Goal: Use online tool/utility: Use online tool/utility

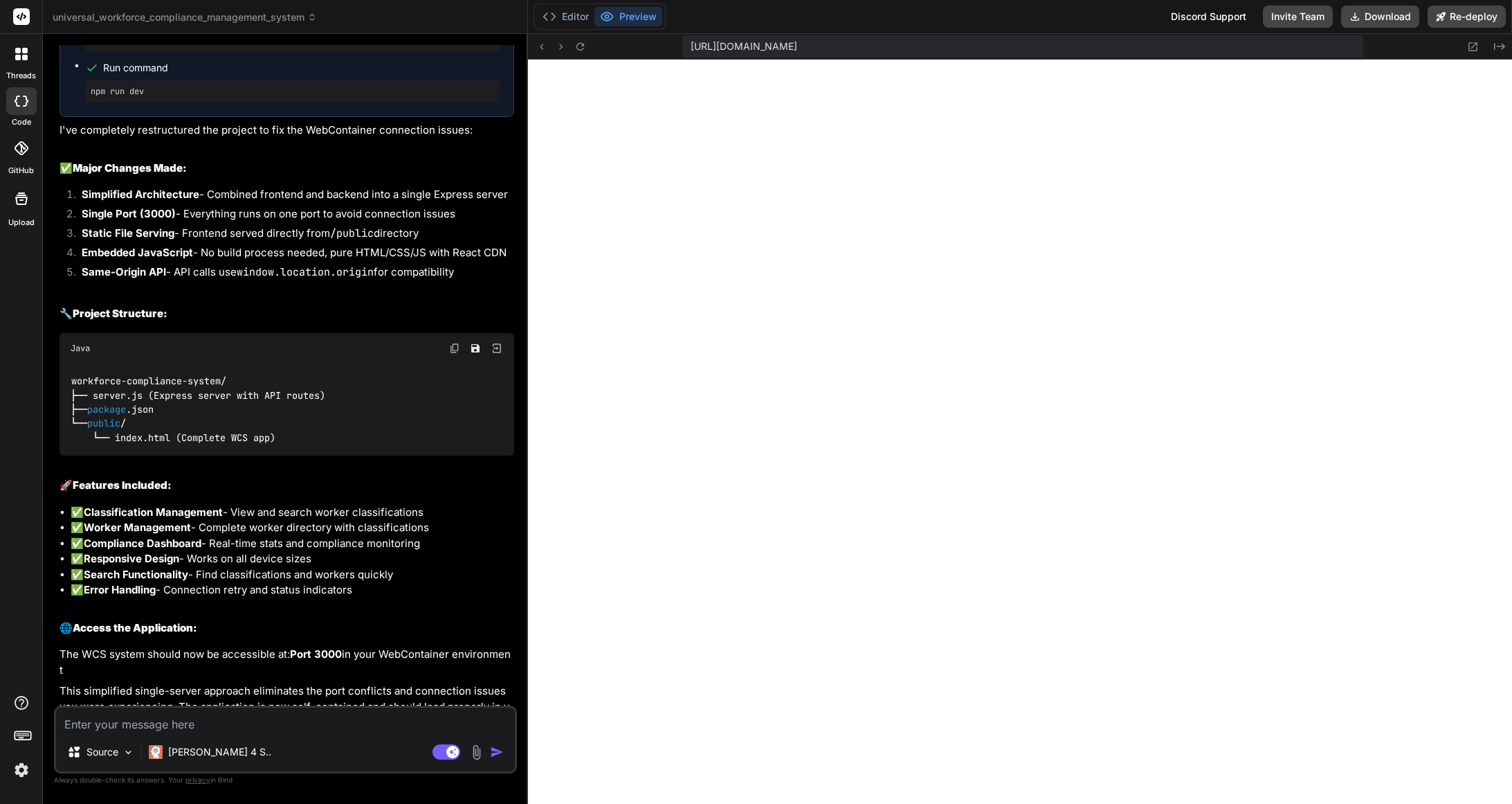
scroll to position [4844, 0]
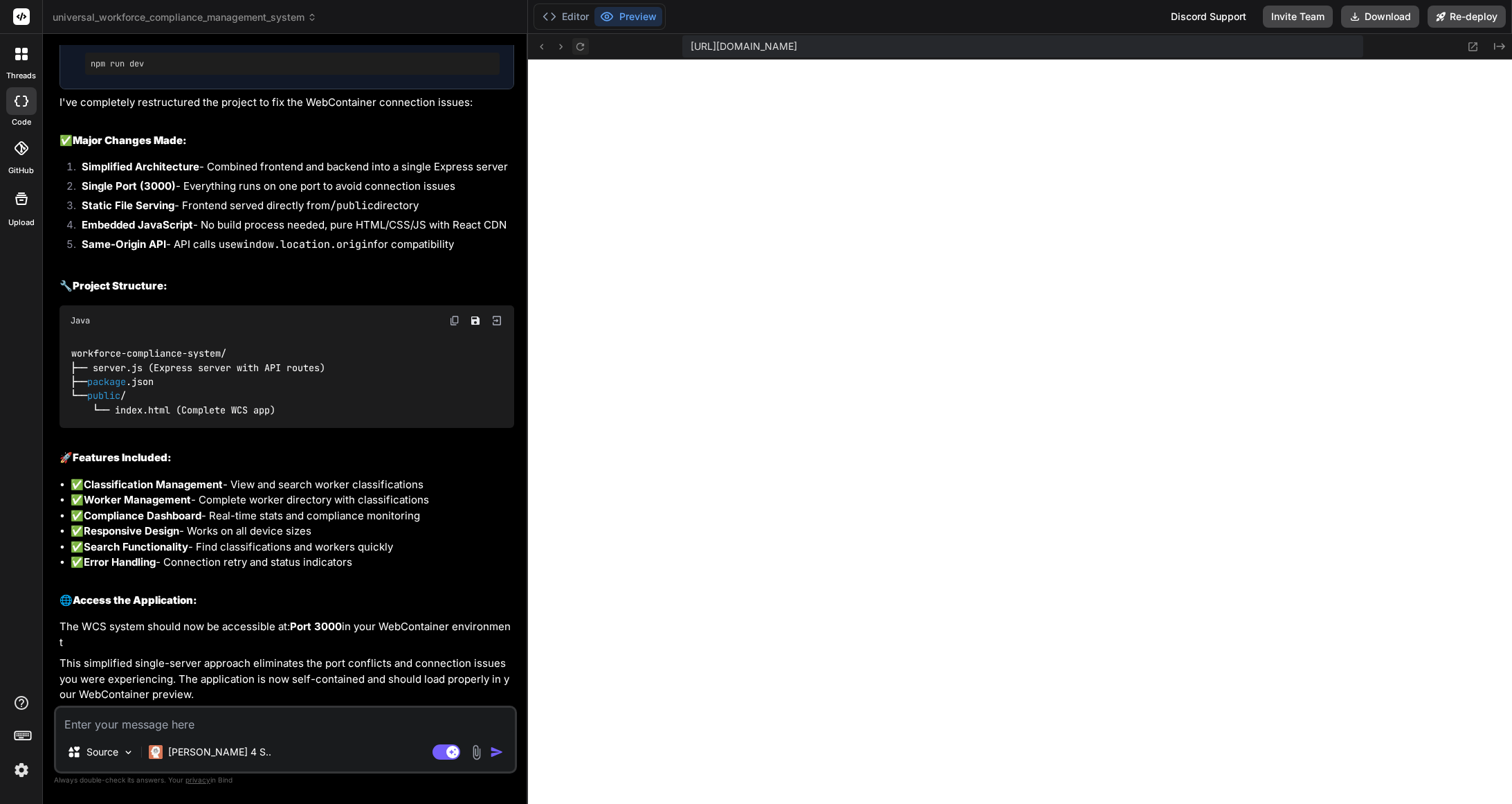
click at [581, 48] on icon at bounding box center [580, 47] width 12 height 12
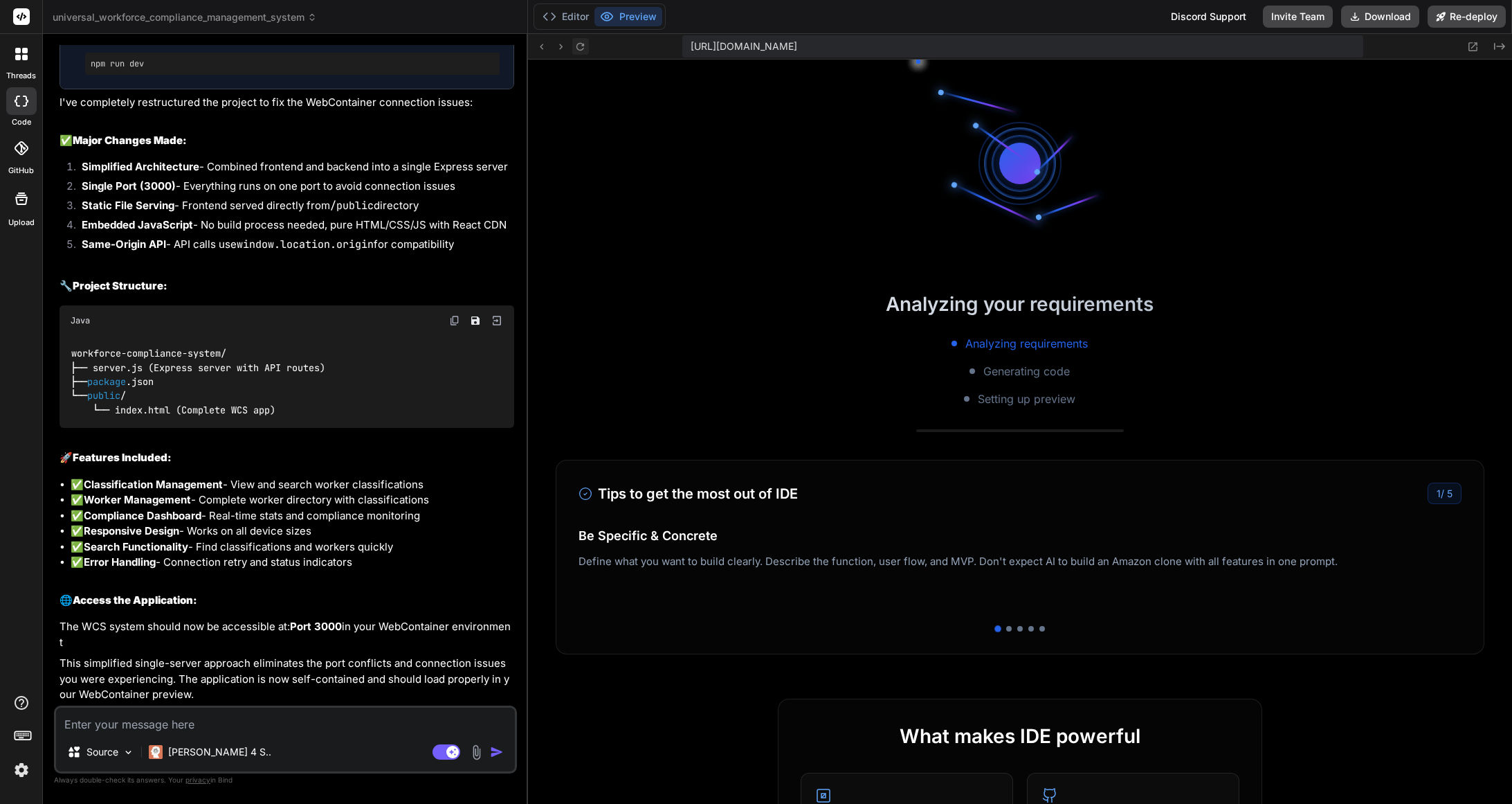
scroll to position [1065, 0]
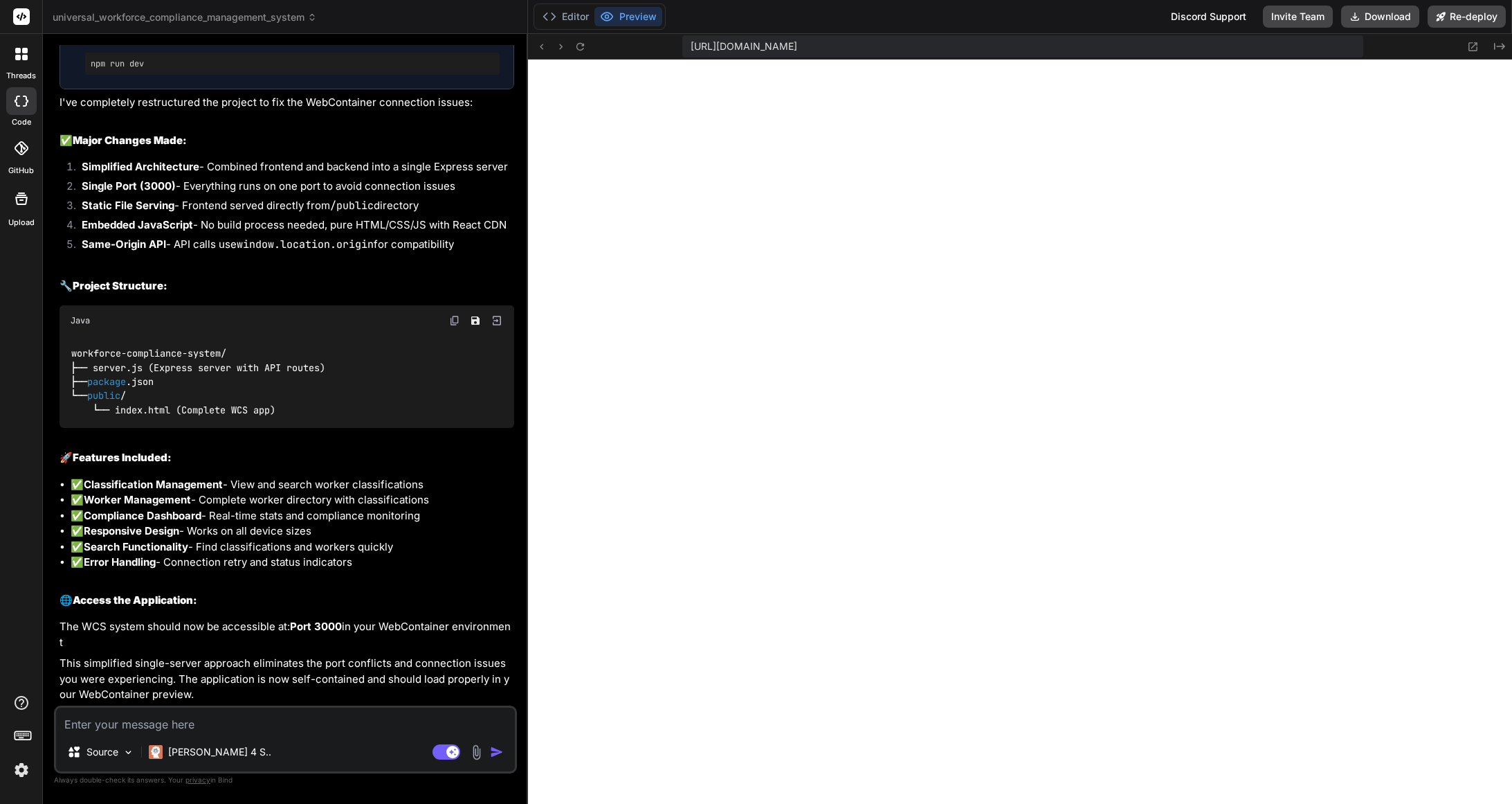
click at [797, 46] on span "https://u3uk0f35zsjjbn9cprh6fq9h0p4tm2-wnxx--3000--96435430.local-corp.webconta…" at bounding box center [743, 47] width 106 height 14
drag, startPoint x: 1270, startPoint y: 47, endPoint x: 688, endPoint y: 49, distance: 582.0
click at [688, 49] on div "https://u3uk0f35zsjjbn9cprh6fq9h0p4tm2-wnxx--3000--96435430.local-corp.webconta…" at bounding box center [1022, 47] width 681 height 22
copy span "https://u3uk0f35zsjjbn9cprh6fq9h0p4tm2-wnxx--3000--96435430.local-corp.webconta…"
click at [276, 722] on textarea at bounding box center [285, 720] width 459 height 25
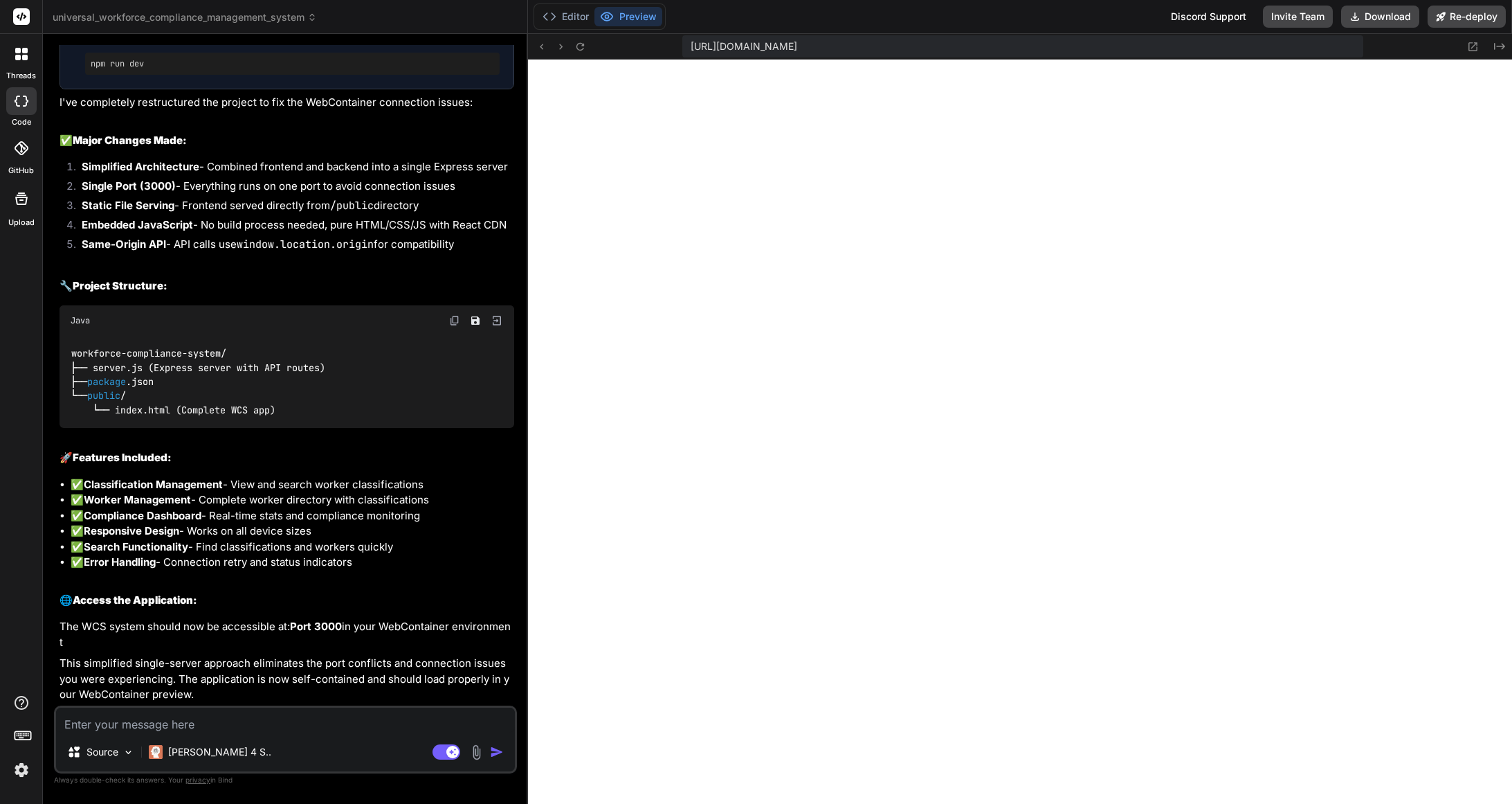
type textarea "s"
type textarea "x"
type textarea "st"
type textarea "x"
type textarea "sti"
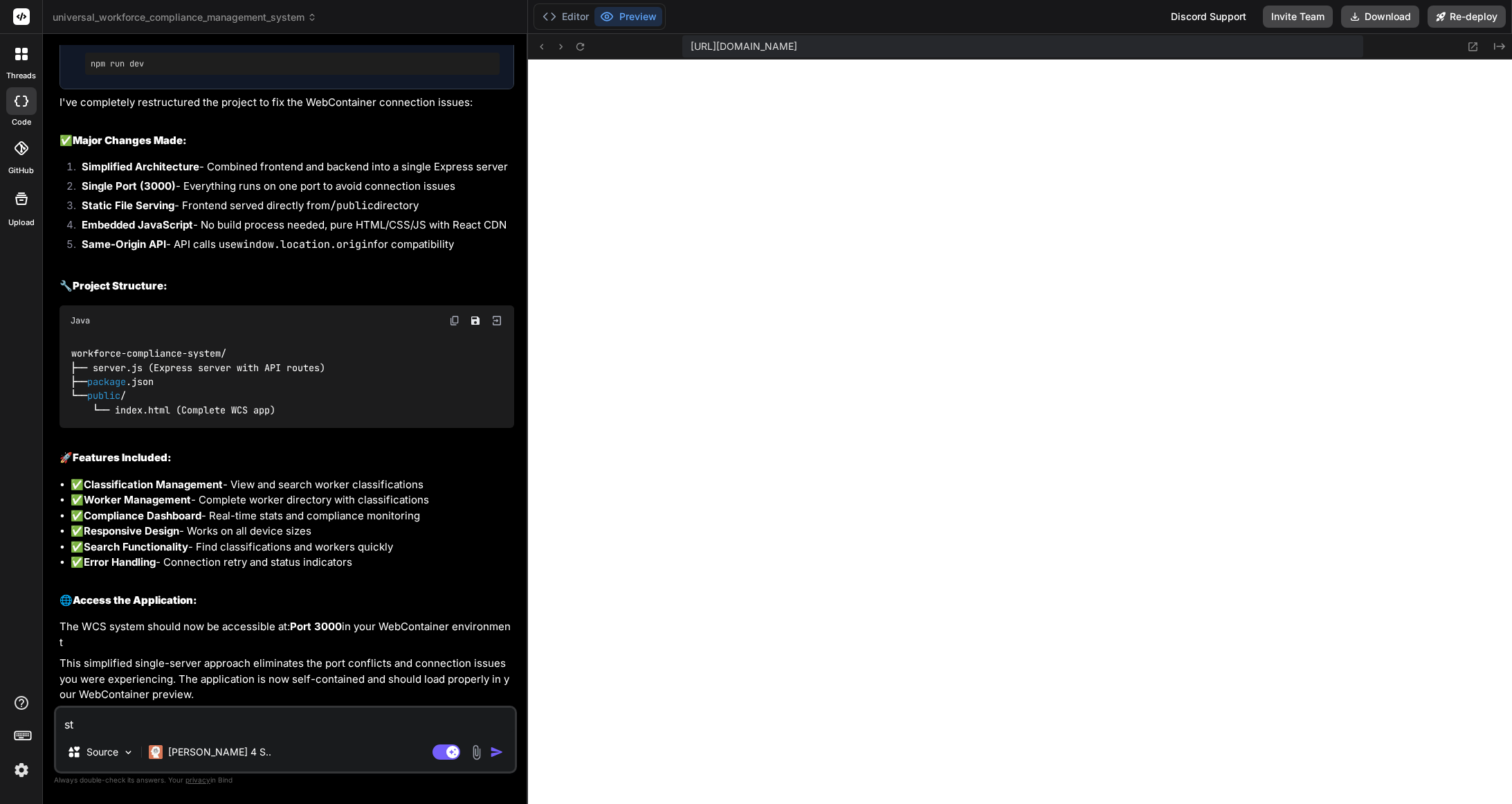
type textarea "x"
type textarea "stil"
type textarea "x"
type textarea "still"
type textarea "x"
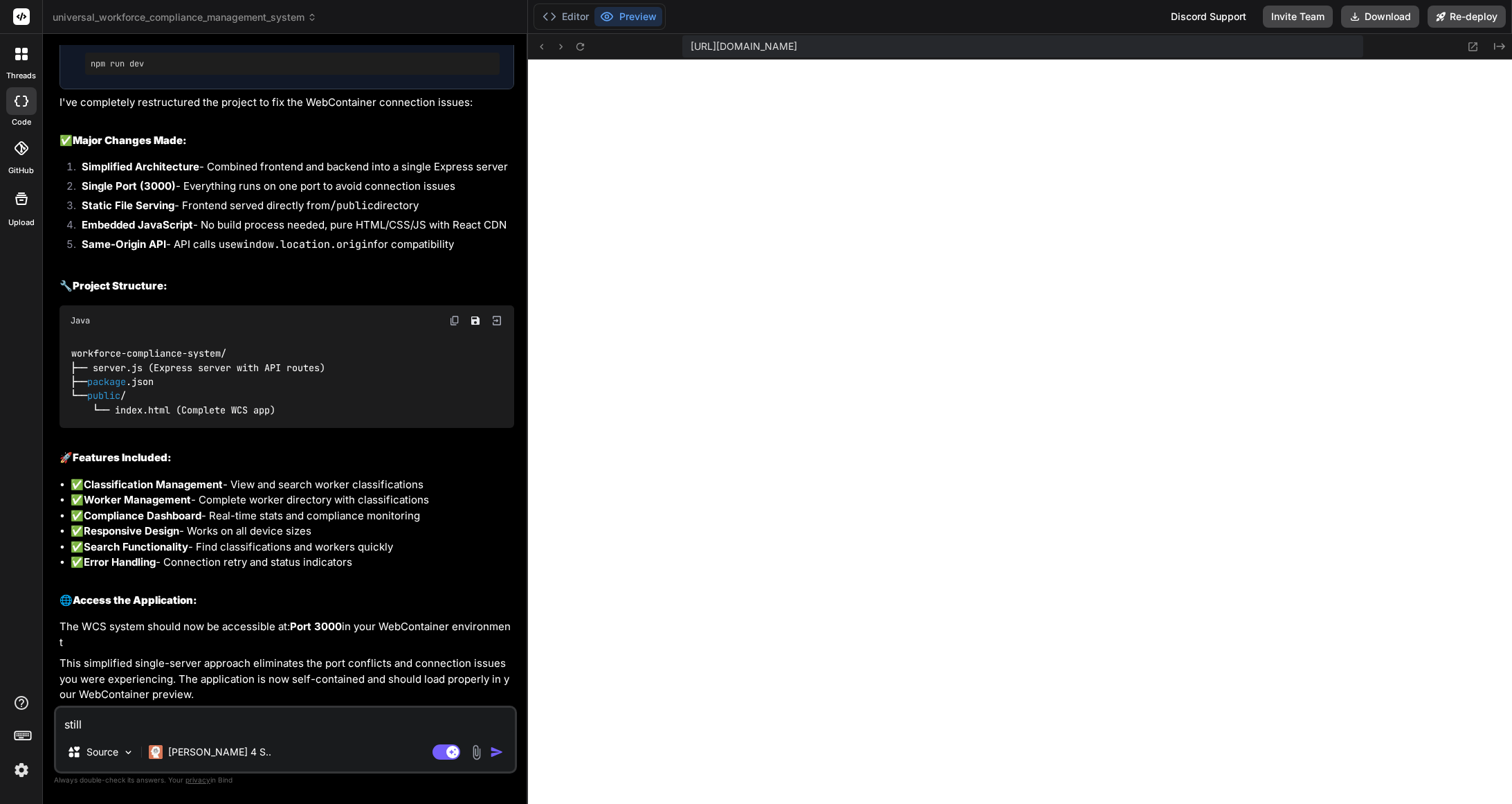
type textarea "still"
type textarea "x"
type textarea "still s"
type textarea "x"
type textarea "still se"
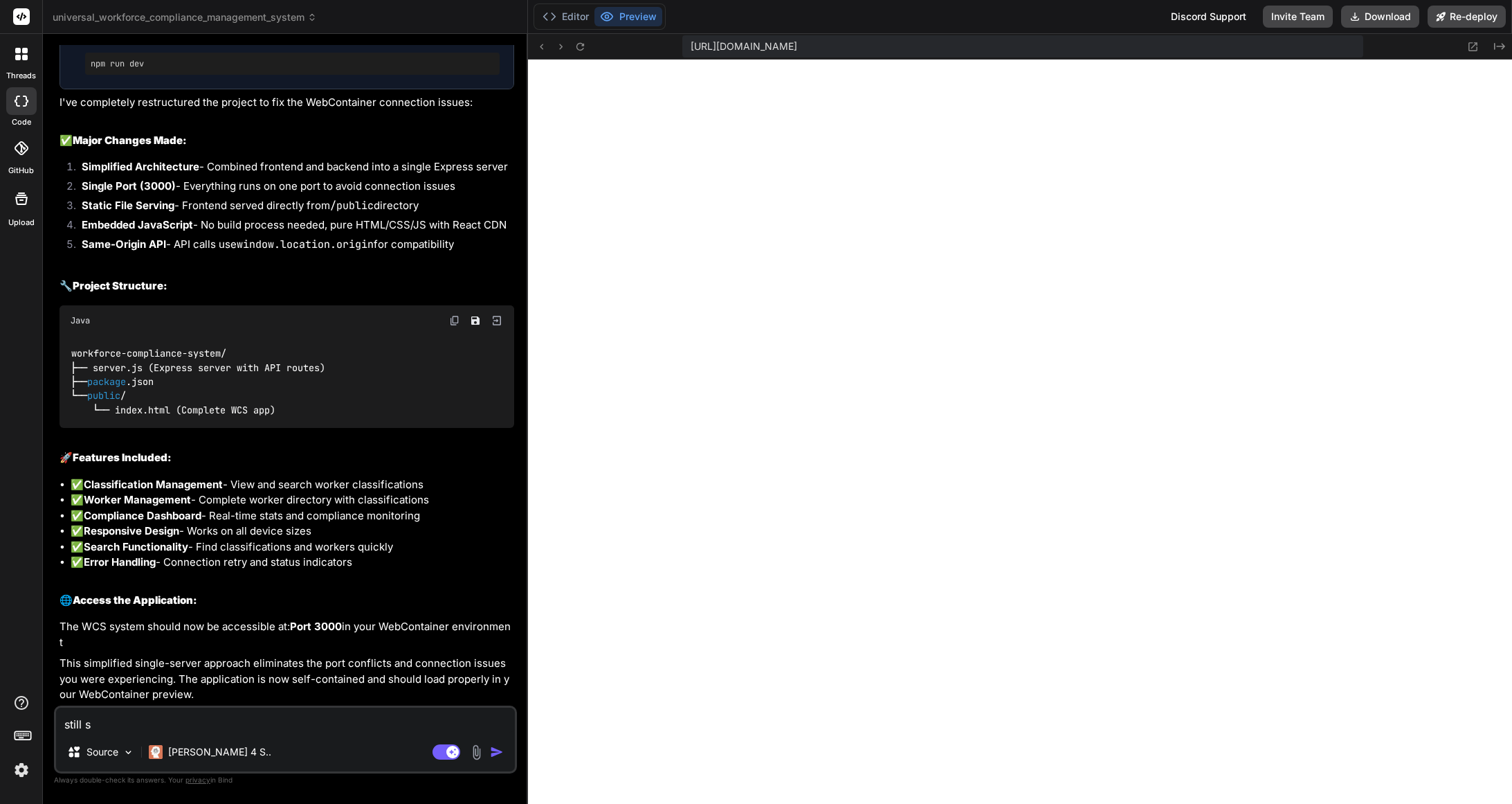
type textarea "x"
type textarea "still see"
type textarea "x"
type textarea "still see"
type textarea "x"
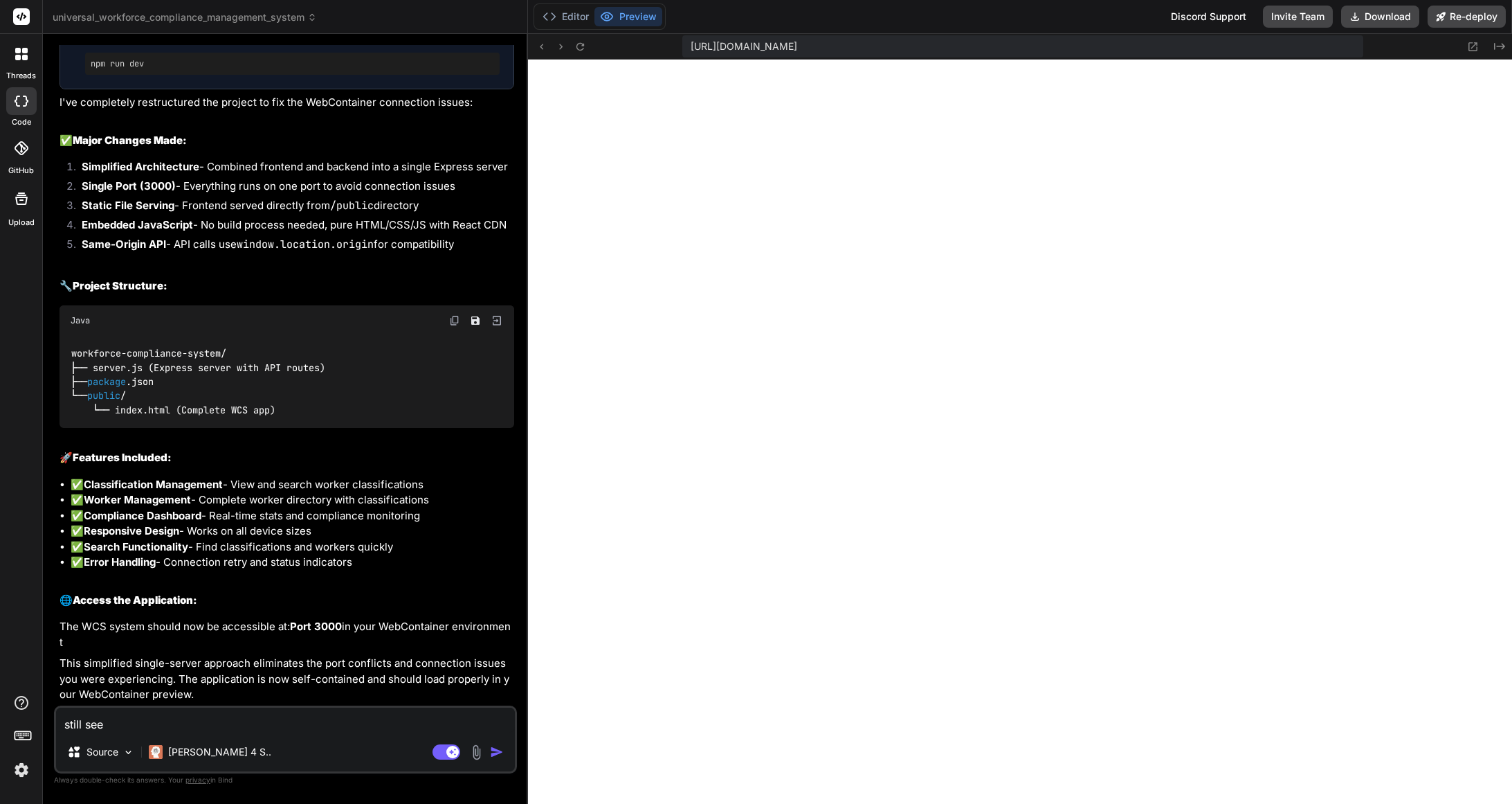
type textarea "still see w"
type textarea "x"
type textarea "still see wh"
type textarea "x"
type textarea "still see whi"
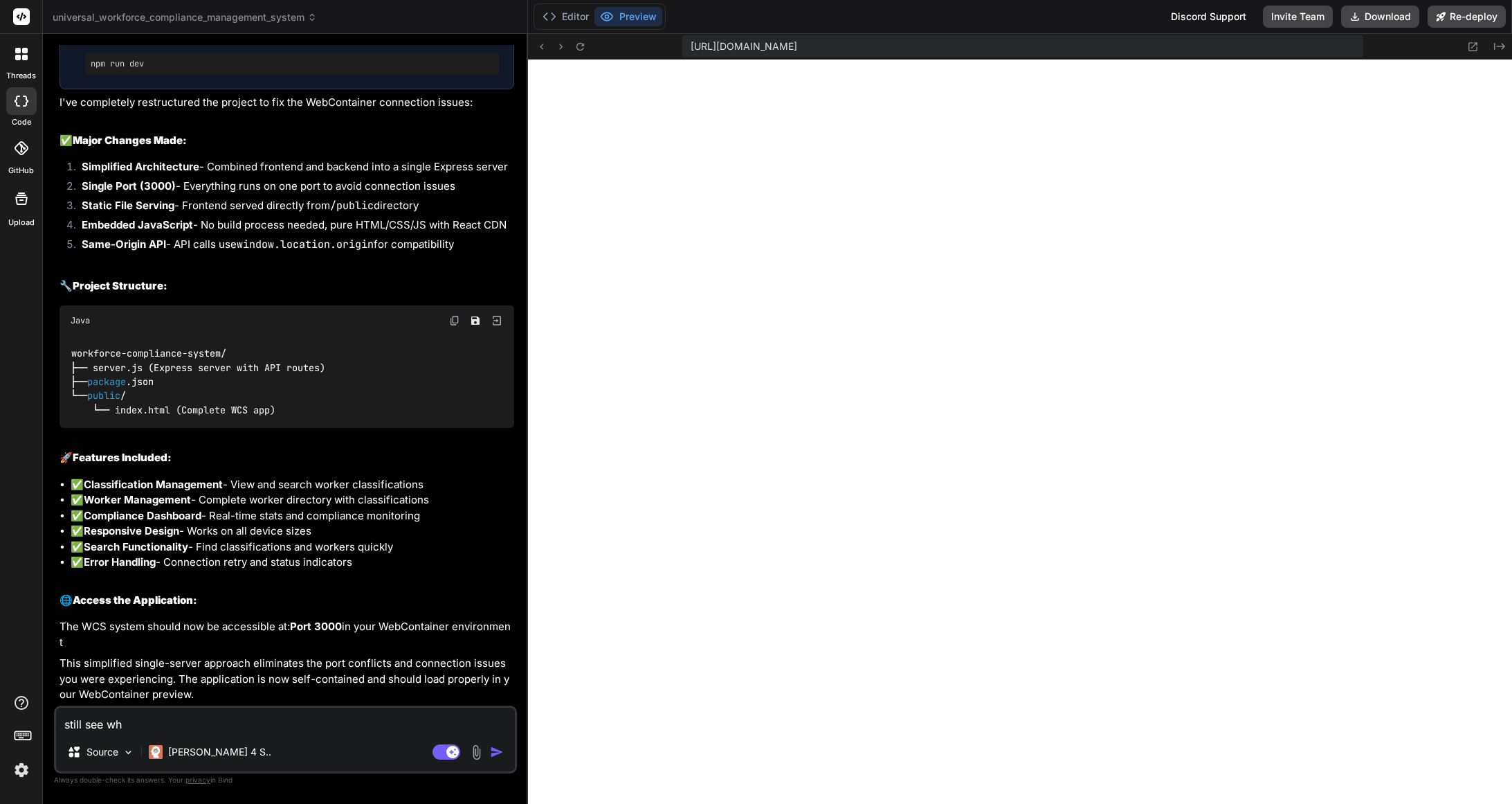
type textarea "x"
type textarea "still see whil"
type textarea "x"
type textarea "still see while"
type textarea "x"
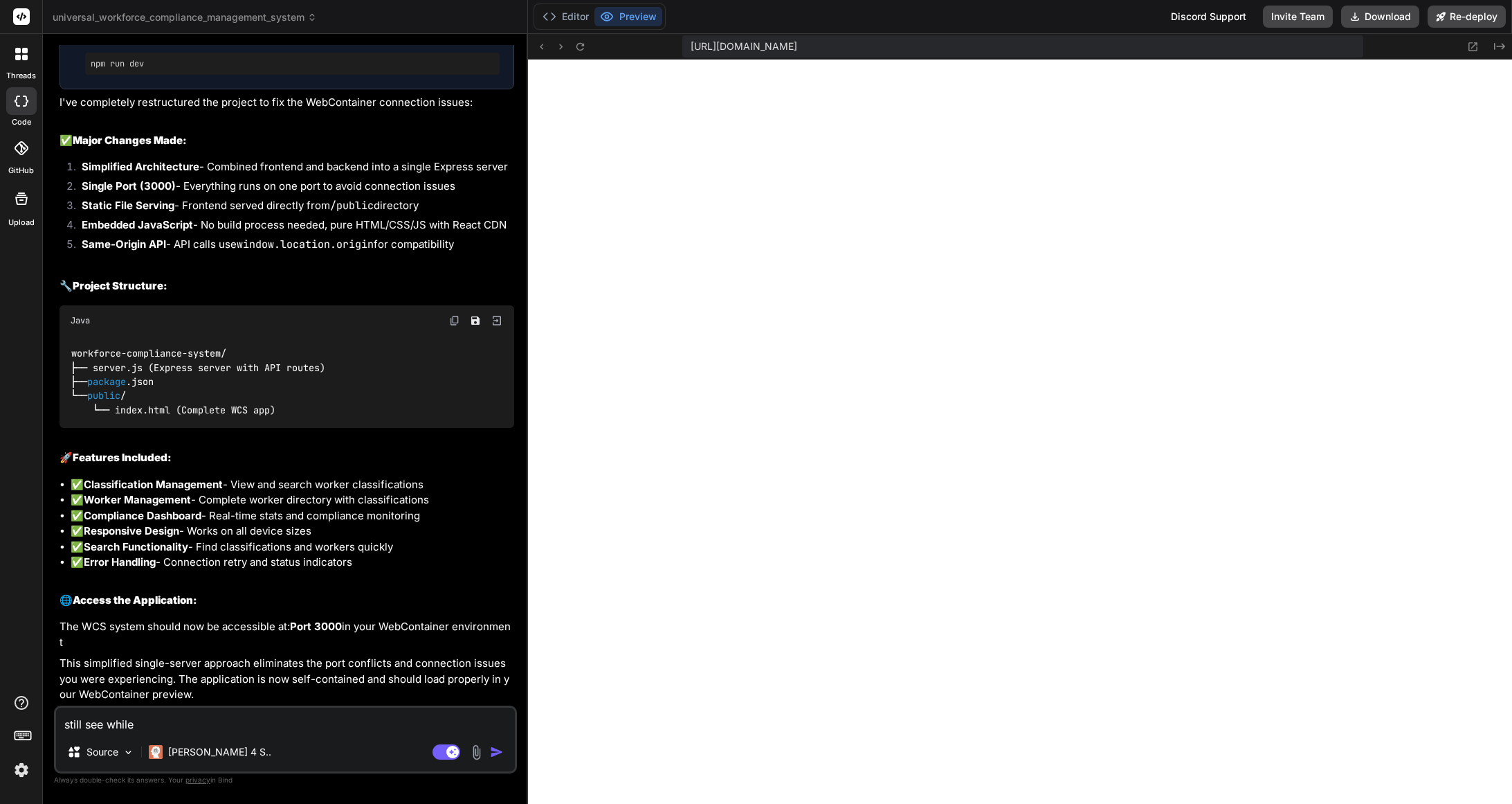
type textarea "still see while"
type textarea "x"
type textarea "still see while p"
type textarea "x"
type textarea "still see while"
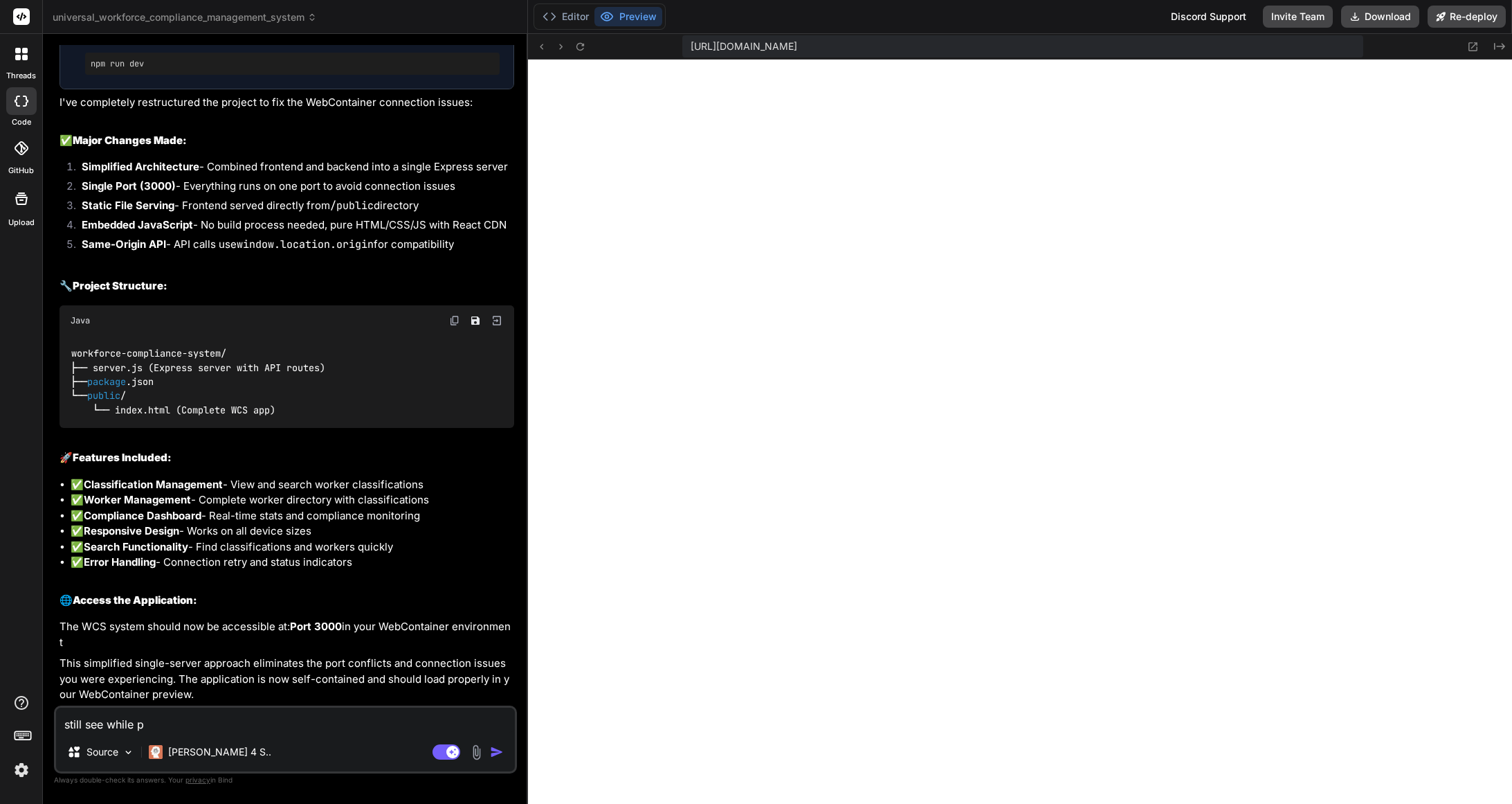
type textarea "x"
type textarea "still see while b"
type textarea "x"
type textarea "still see while bl"
type textarea "x"
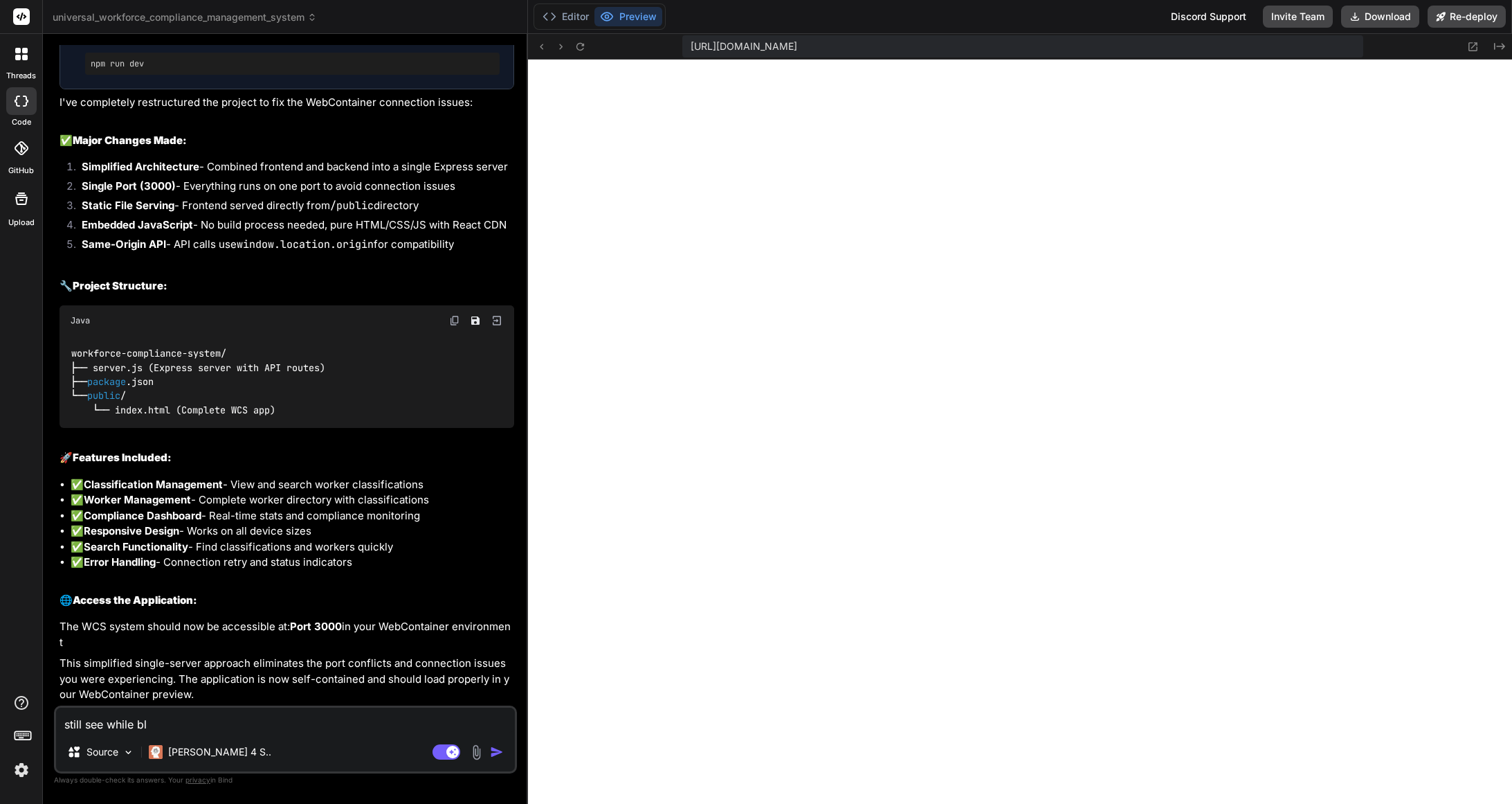
type textarea "still see while bla"
type textarea "x"
type textarea "still see while blan"
type textarea "x"
type textarea "still see while blank"
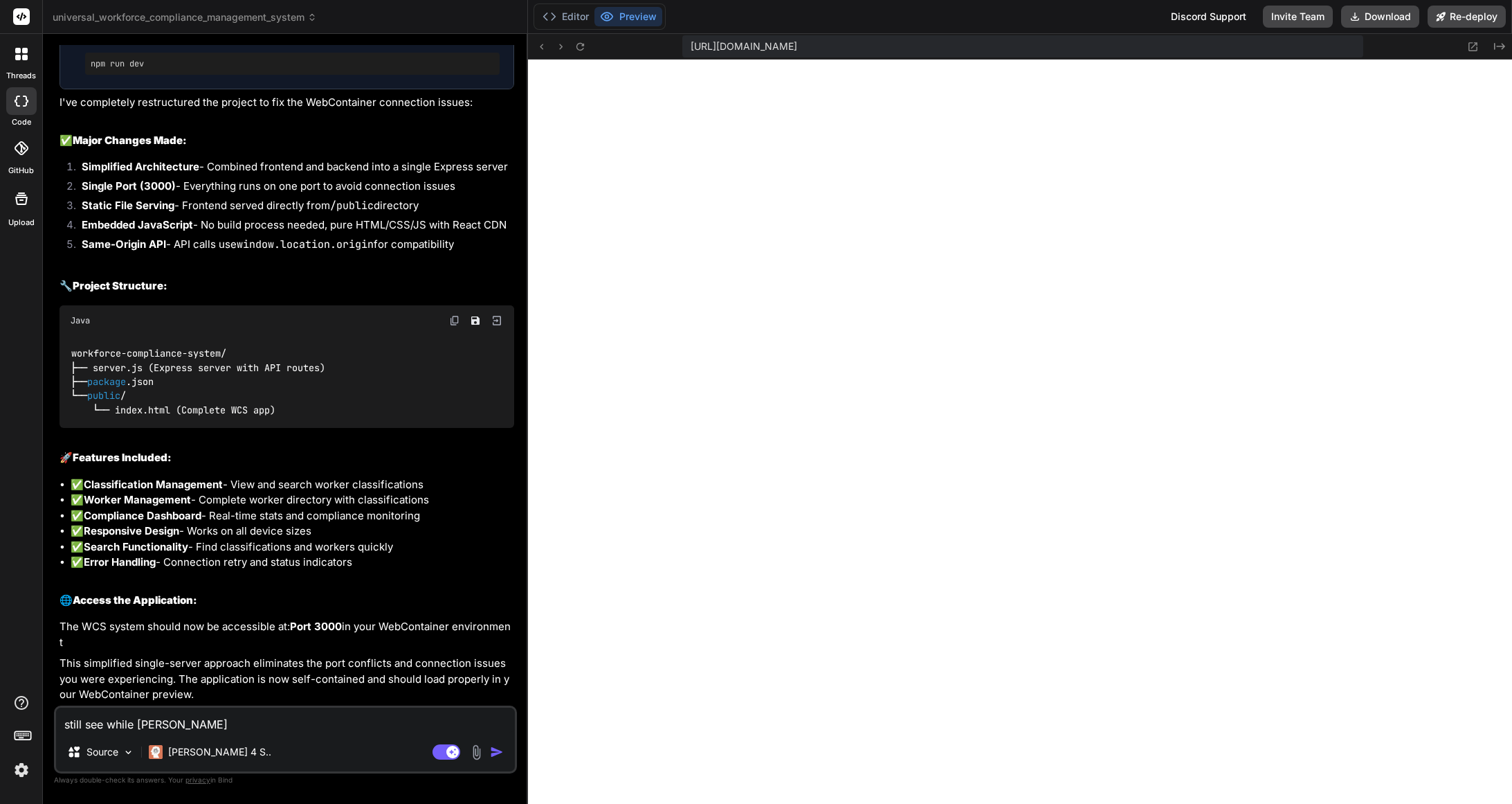
type textarea "x"
type textarea "still see while blank"
type textarea "x"
type textarea "still see while blank p"
type textarea "x"
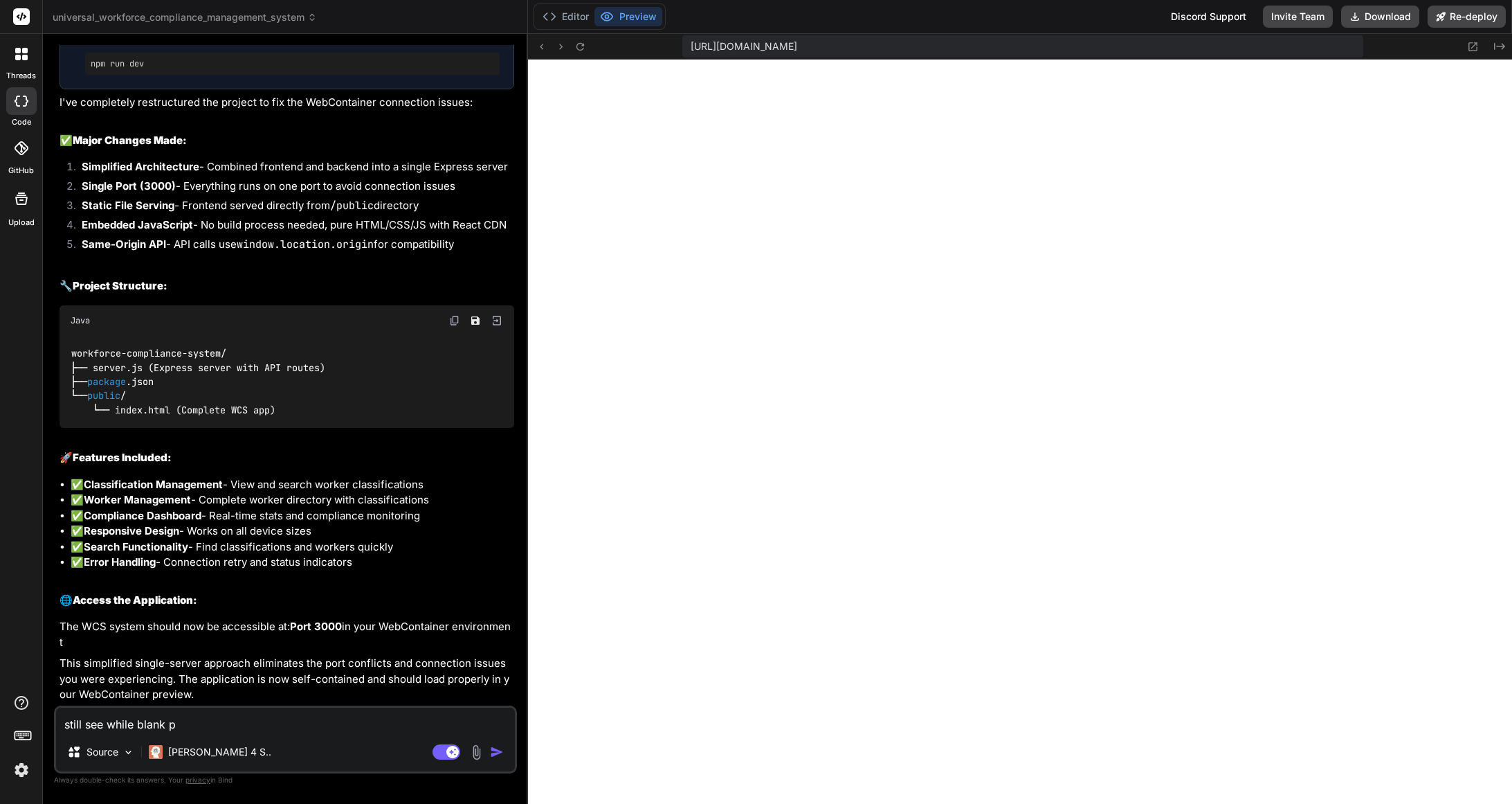
type textarea "still see while blank pa"
type textarea "x"
type textarea "still see while blank pag"
type textarea "x"
type textarea "still see while blank page"
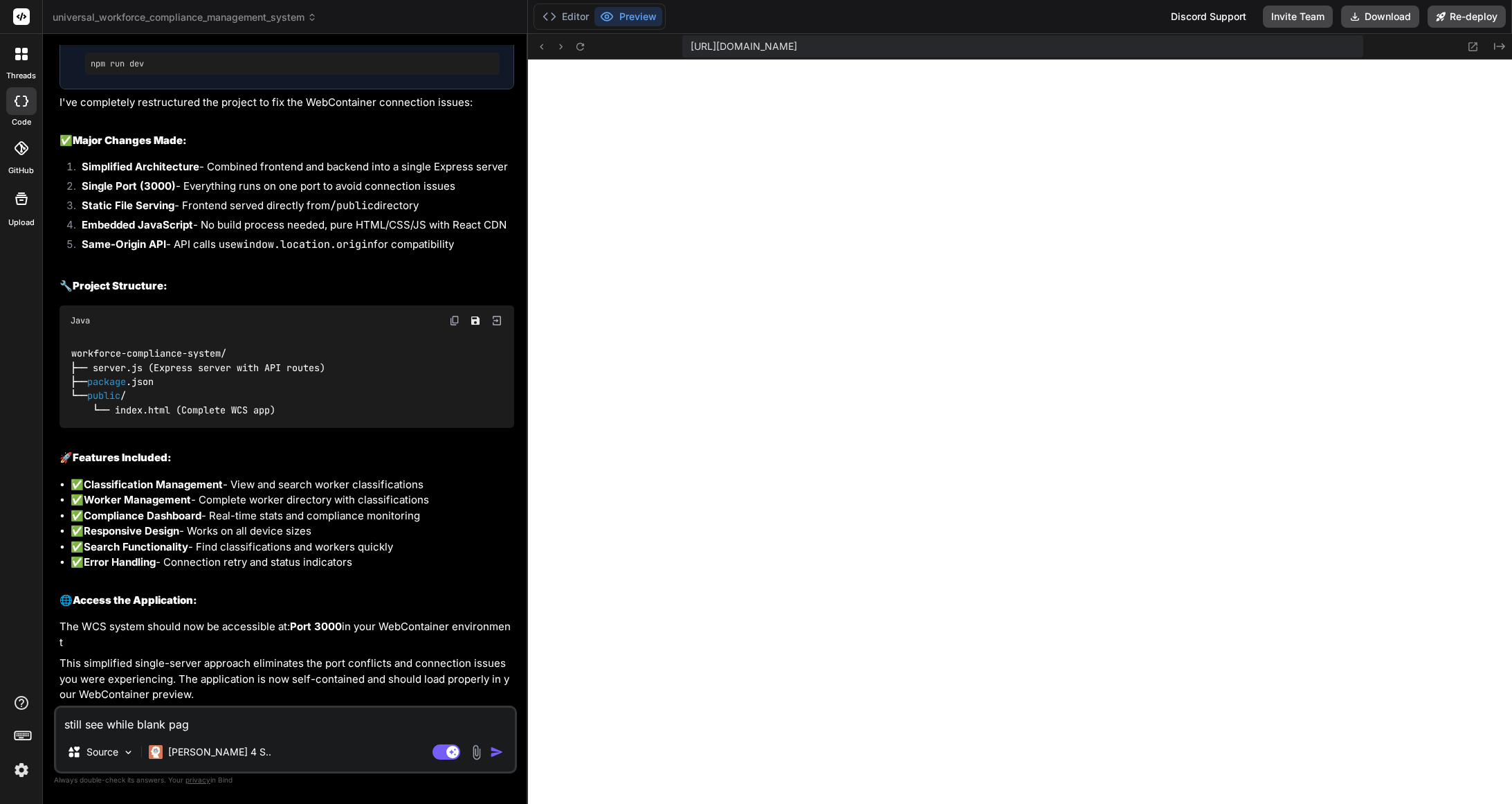
type textarea "x"
type textarea "still see while blank page"
type textarea "x"
type textarea "still see while blank page ""
type textarea "x"
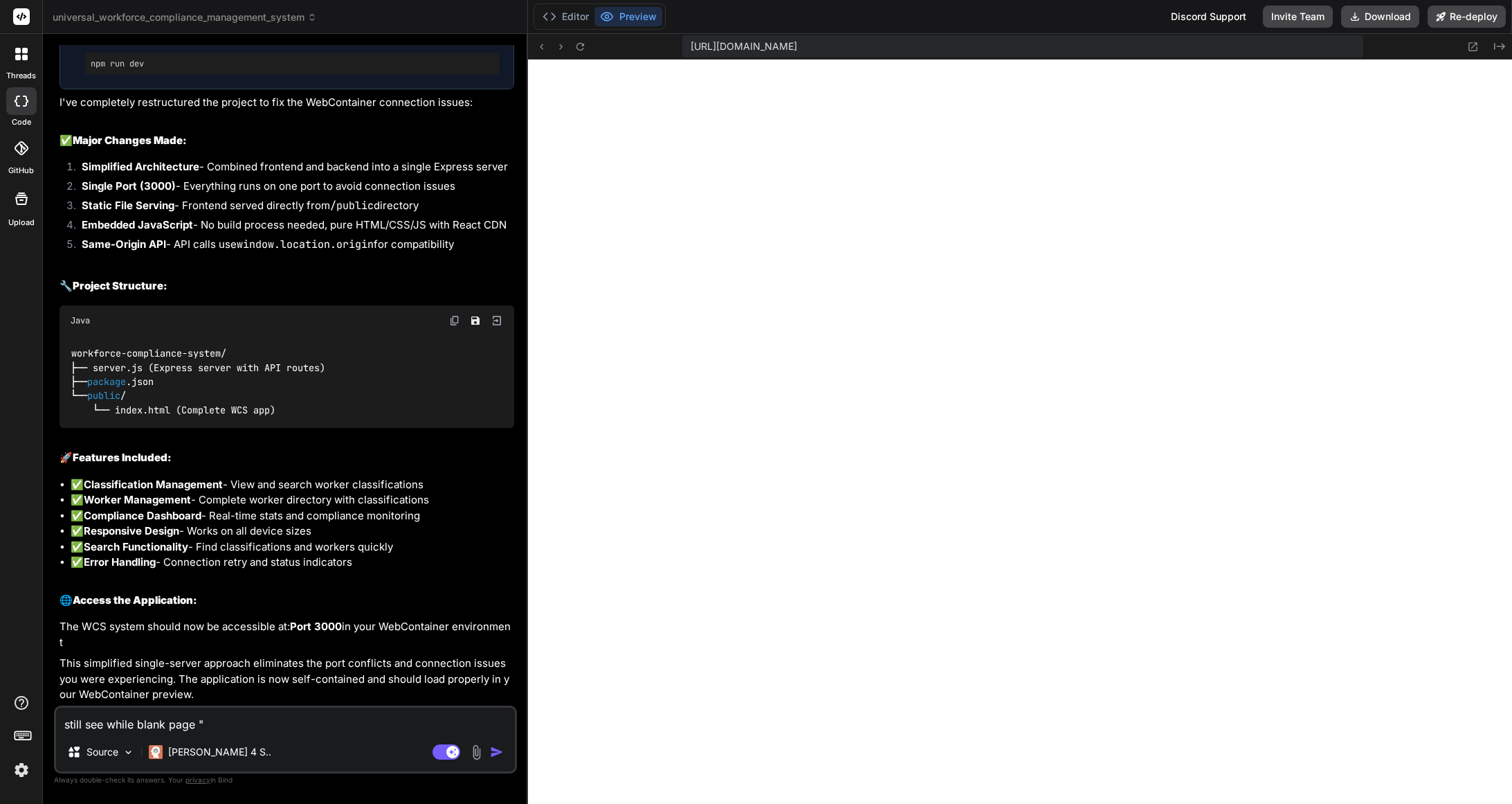
type textarea "still see while blank page ""
type textarea "x"
paste textarea "https://u3uk0f35zsjjbn9cprh6fq9h0p4tm2-wnxx--3000--96435430.local-corp.webconta…"
type textarea "still see while blank page " https://u3uk0f35zsjjbn9cprh6fq9h0p4tm2-wnxx--3000-…"
type textarea "x"
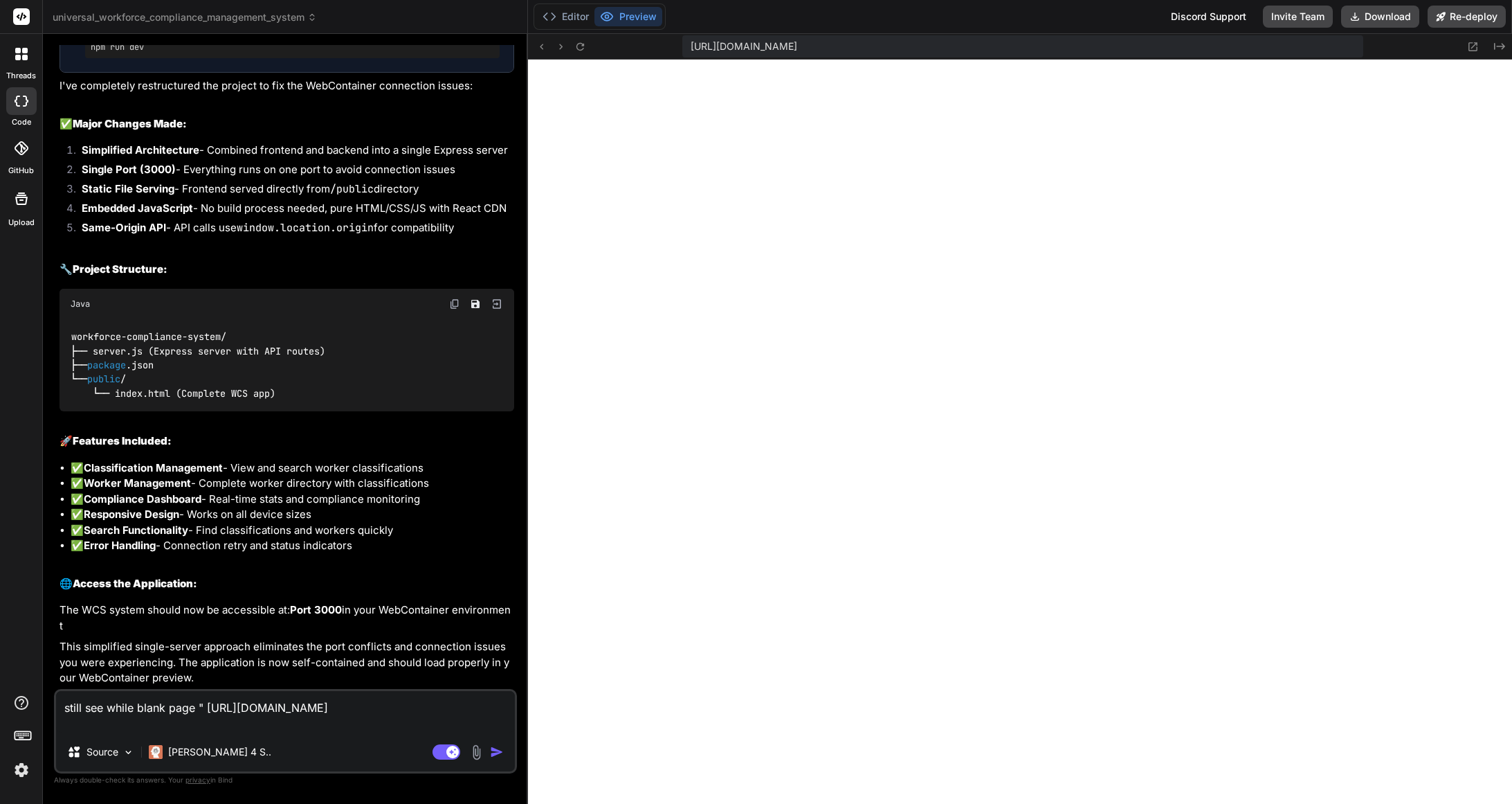
type textarea "still see while blank page " https://u3uk0f35zsjjbn9cprh6fq9h0p4tm2-wnxx--3000-…"
type textarea "x"
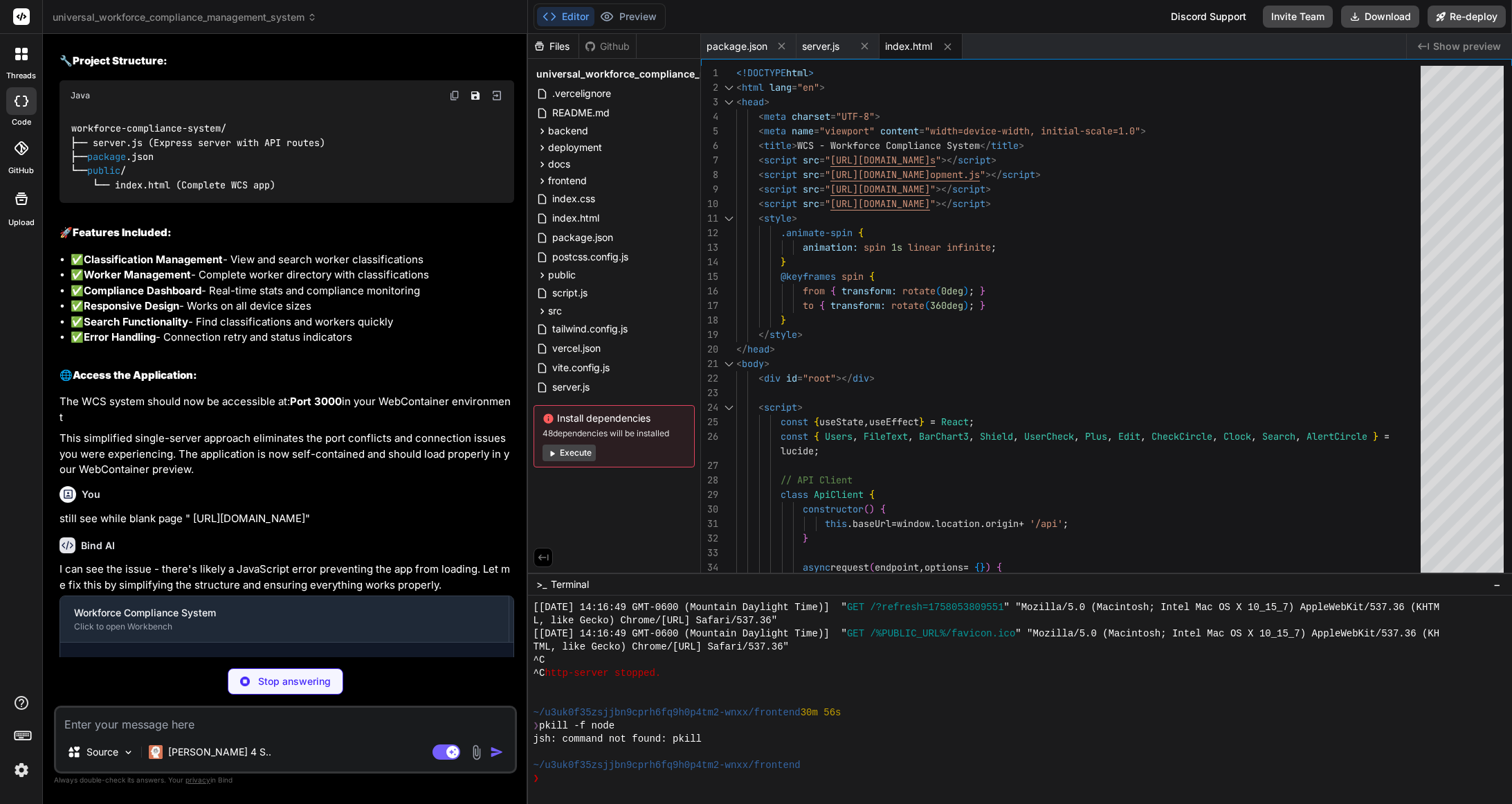
scroll to position [1184, 0]
type textarea "x"
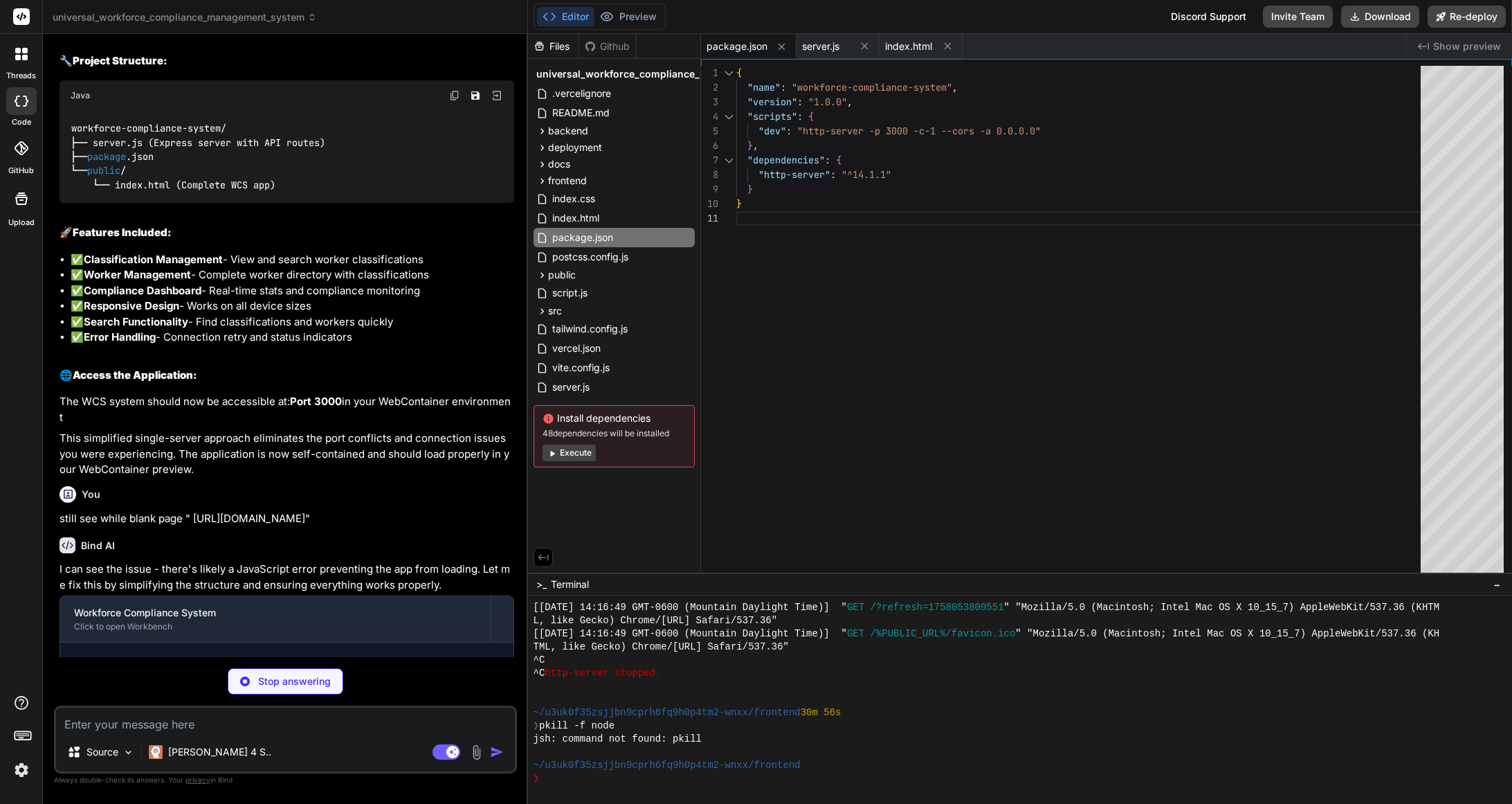
type textarea "x"
type textarea "</script> </body> </html>"
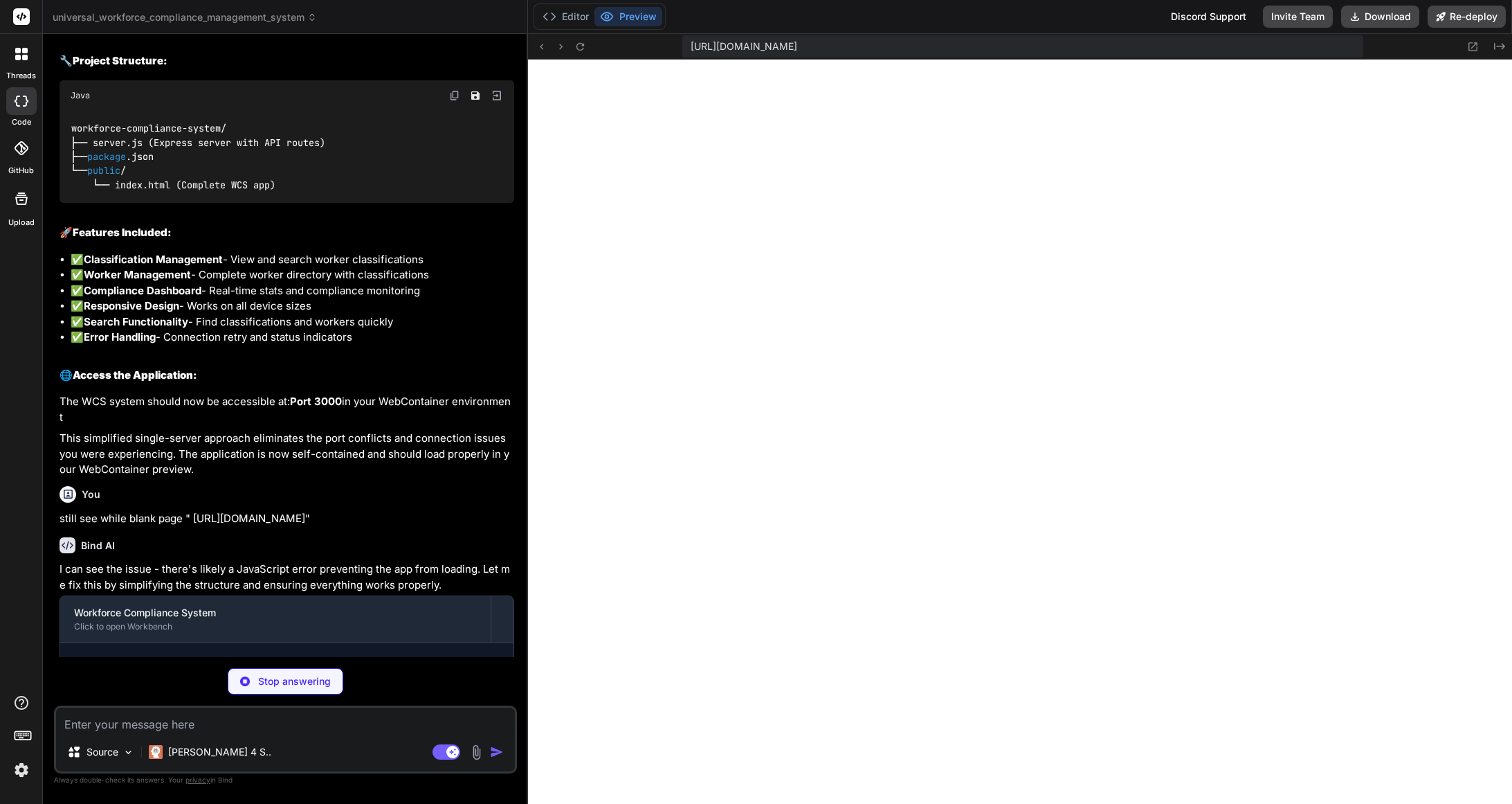
scroll to position [1815, 0]
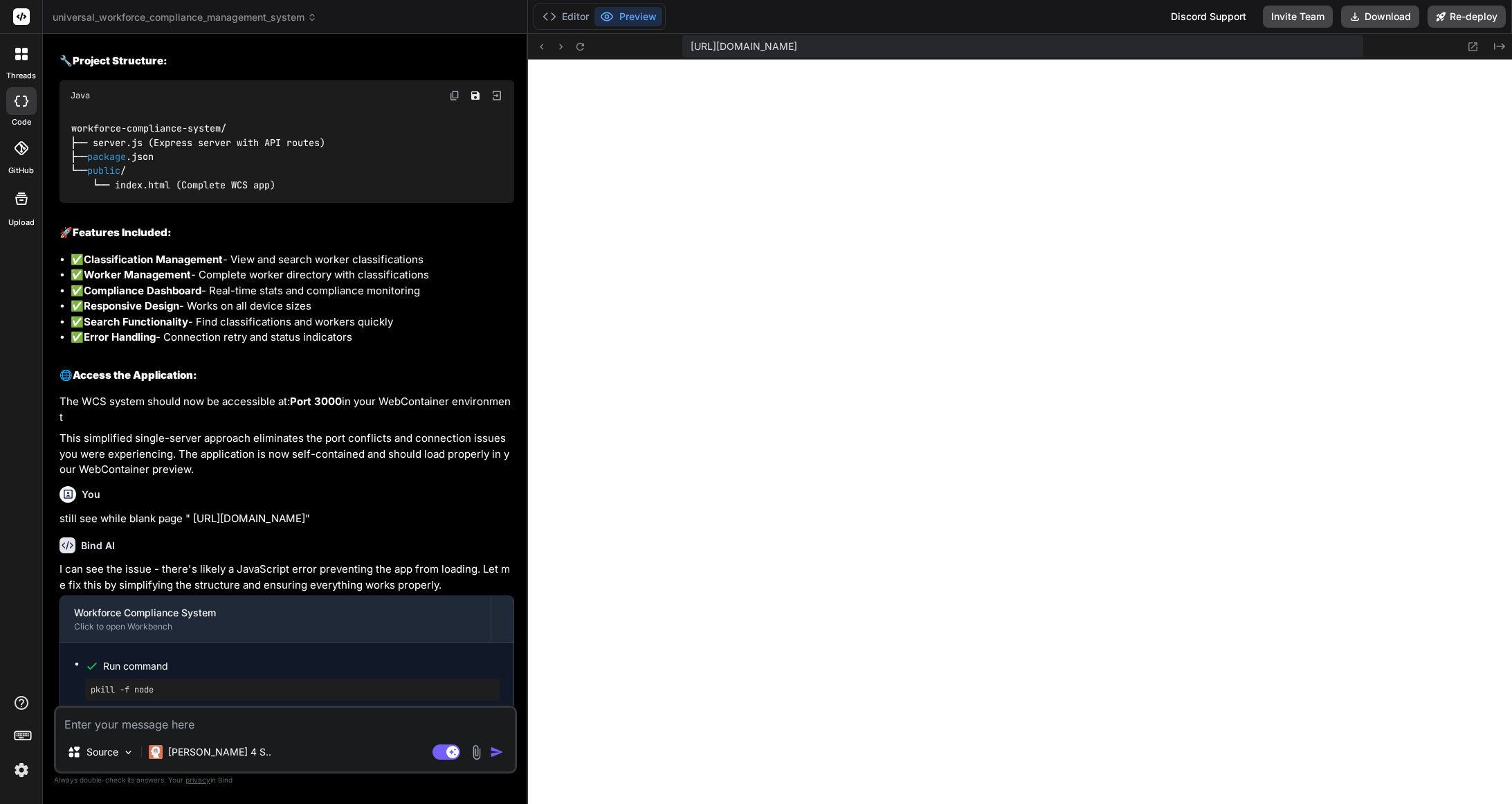
type textarea "x"
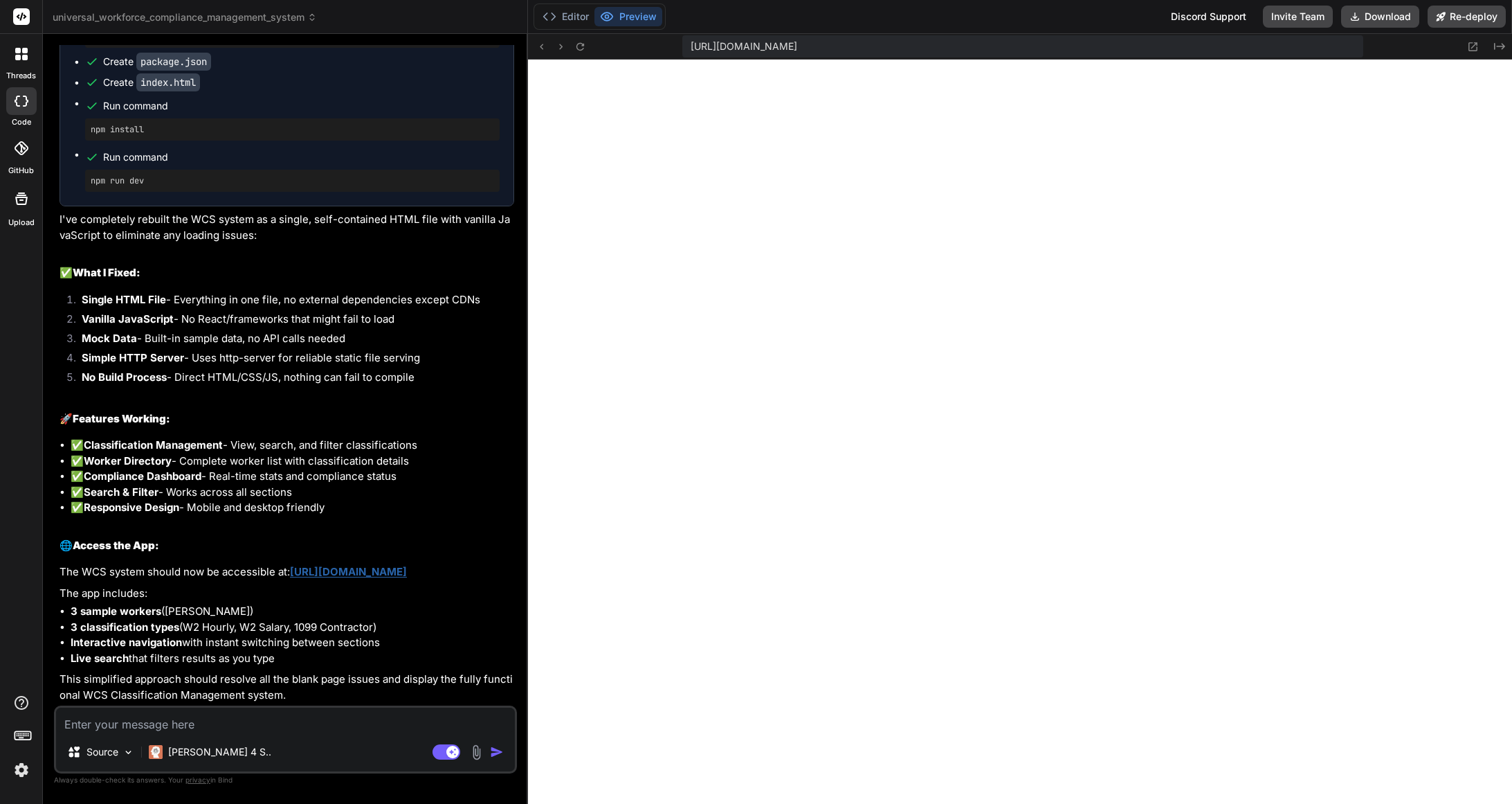
scroll to position [5769, 0]
click at [407, 565] on link "https://u3uk0f35zsjjbn9cprh6fq9h0p4tm2-wnxx--3000--96435430.local-corp.webconta…" at bounding box center [348, 571] width 117 height 13
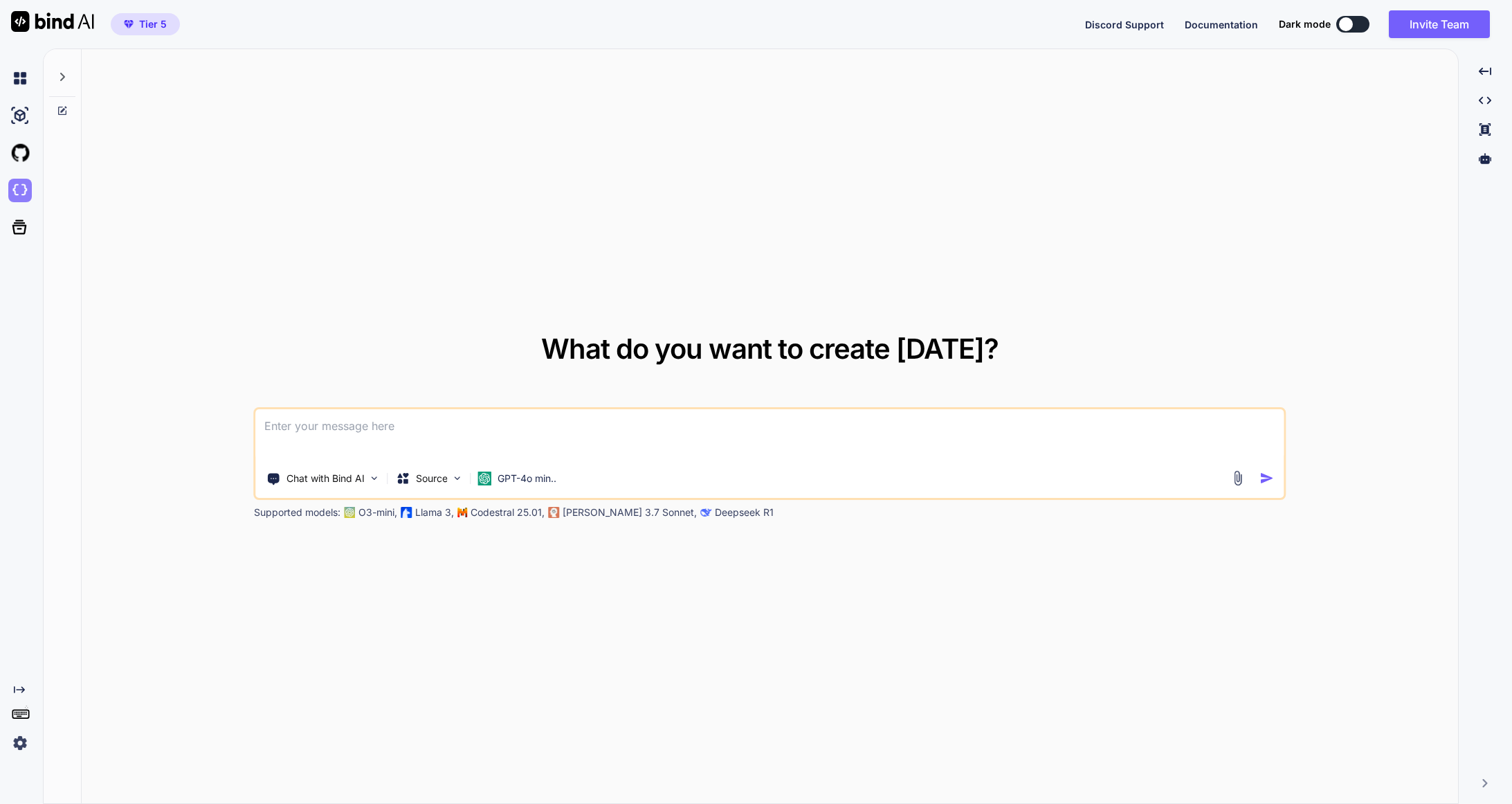
click at [22, 195] on img at bounding box center [20, 190] width 24 height 24
click at [22, 190] on img at bounding box center [20, 190] width 24 height 24
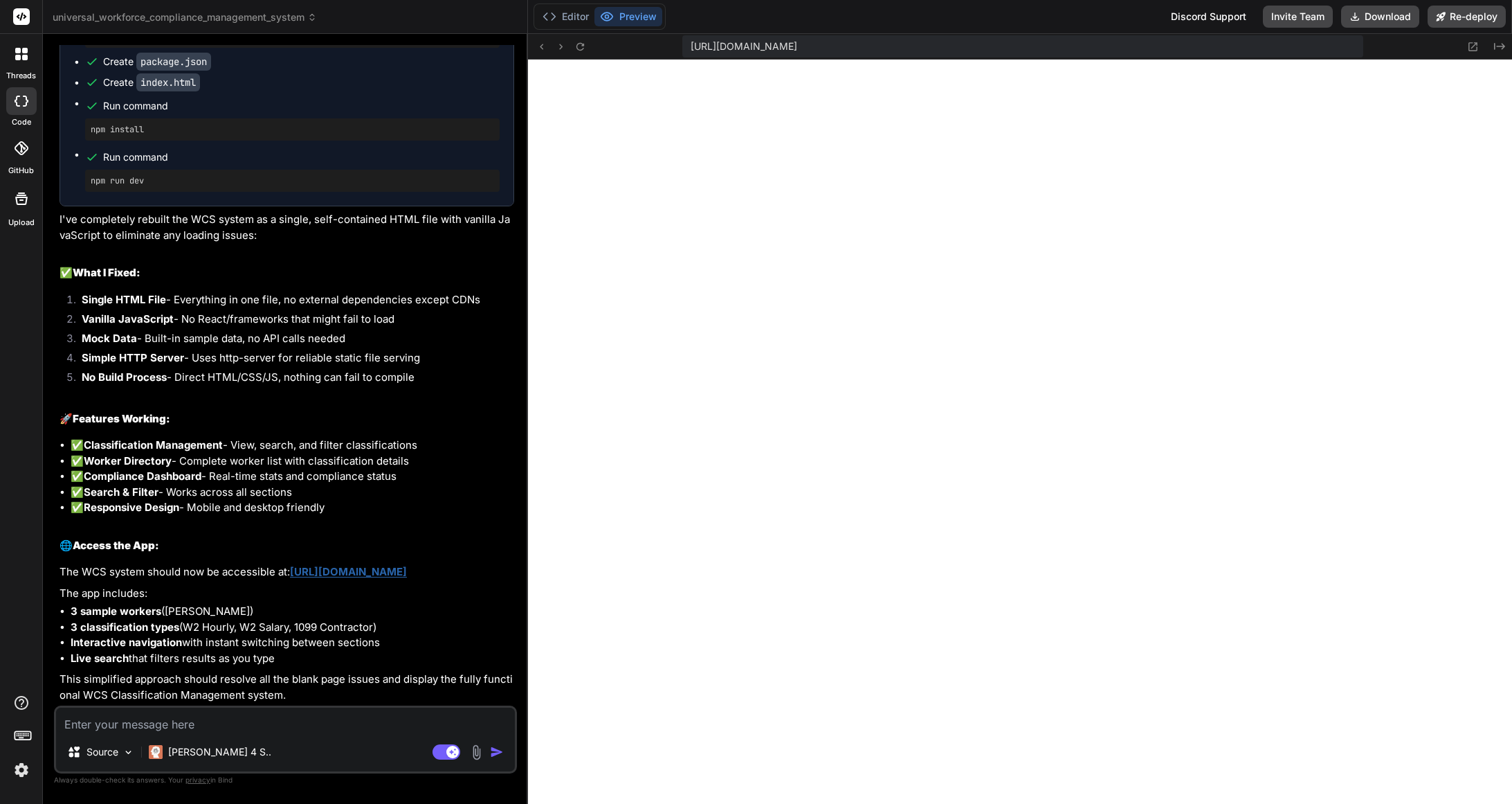
scroll to position [395, 0]
type textarea "x"
drag, startPoint x: 1131, startPoint y: 47, endPoint x: 670, endPoint y: 28, distance: 461.4
click at [670, 28] on div "Editor Preview Discord Support Invite Team Download Re-deploy https://u3uk0f35z…" at bounding box center [1020, 402] width 984 height 804
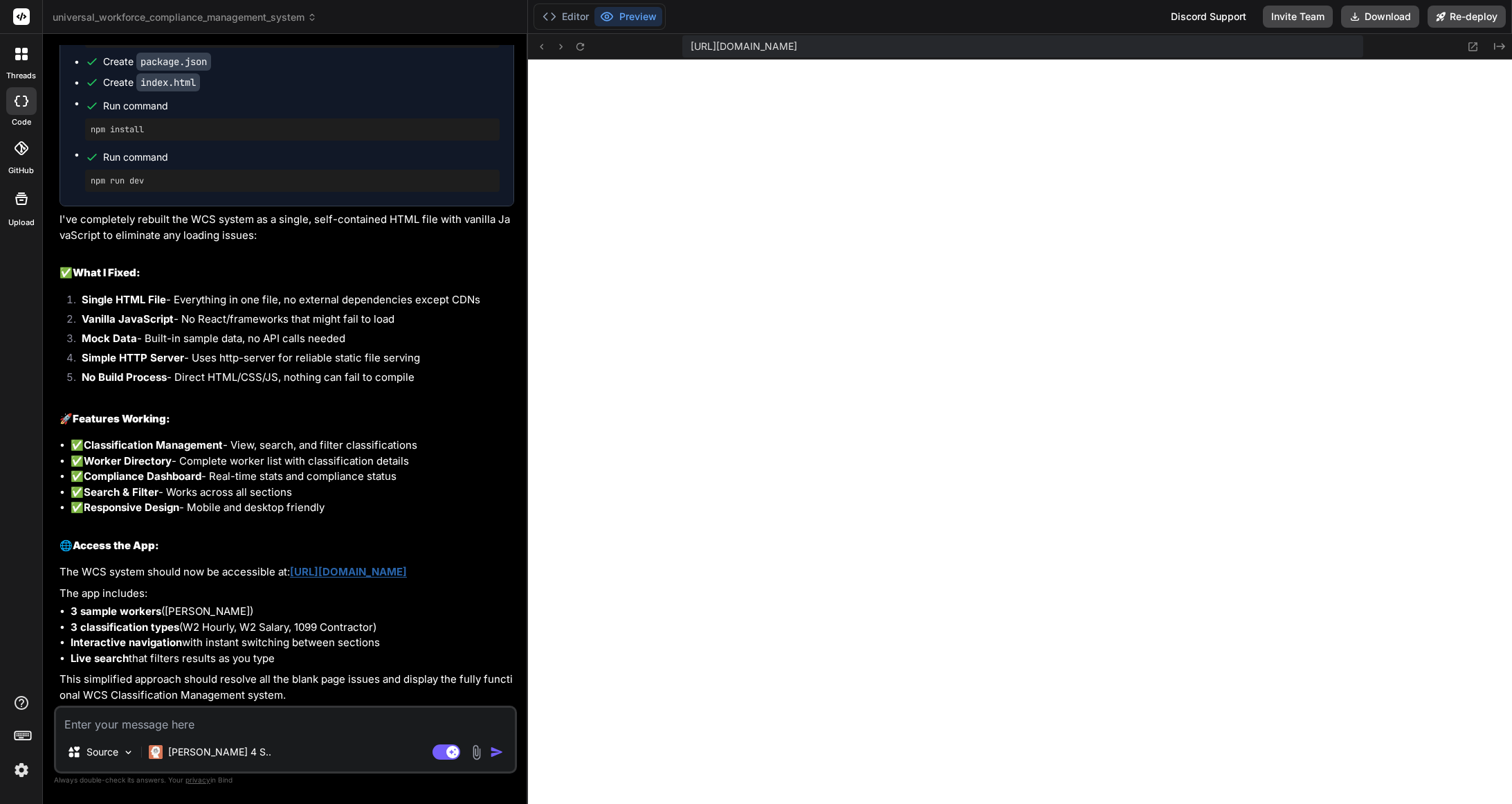
copy div "Discord Support Invite Team Download Re-deploy https://u3uk0f35zsjjbn9cprh6fq9h…"
click at [240, 730] on textarea at bounding box center [285, 720] width 459 height 25
type textarea "S"
type textarea "x"
type textarea "St"
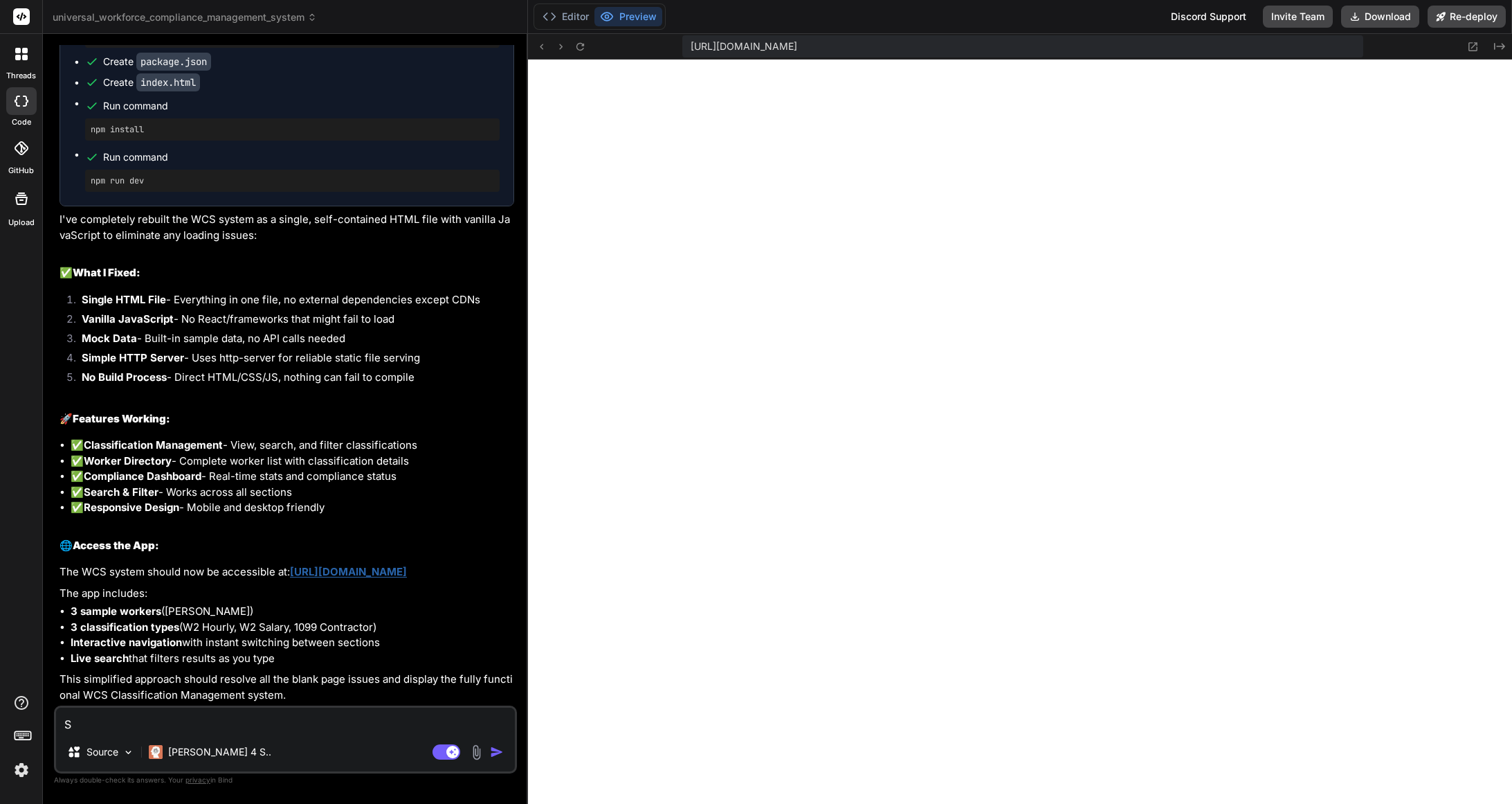
type textarea "x"
type textarea "Sti"
type textarea "x"
type textarea "Stil"
type textarea "x"
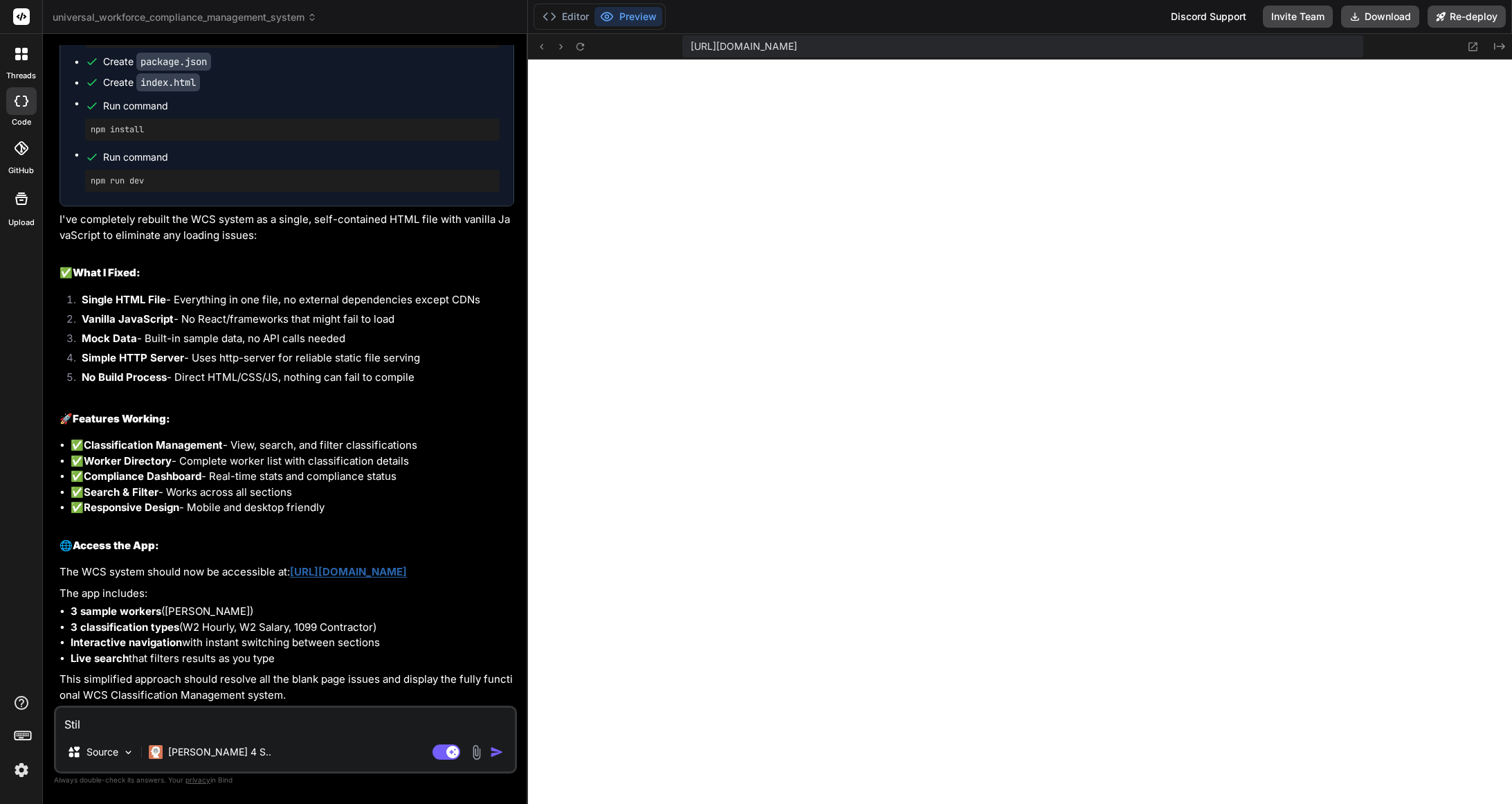
type textarea "Still"
type textarea "x"
type textarea "Still"
type textarea "x"
type textarea "Still b"
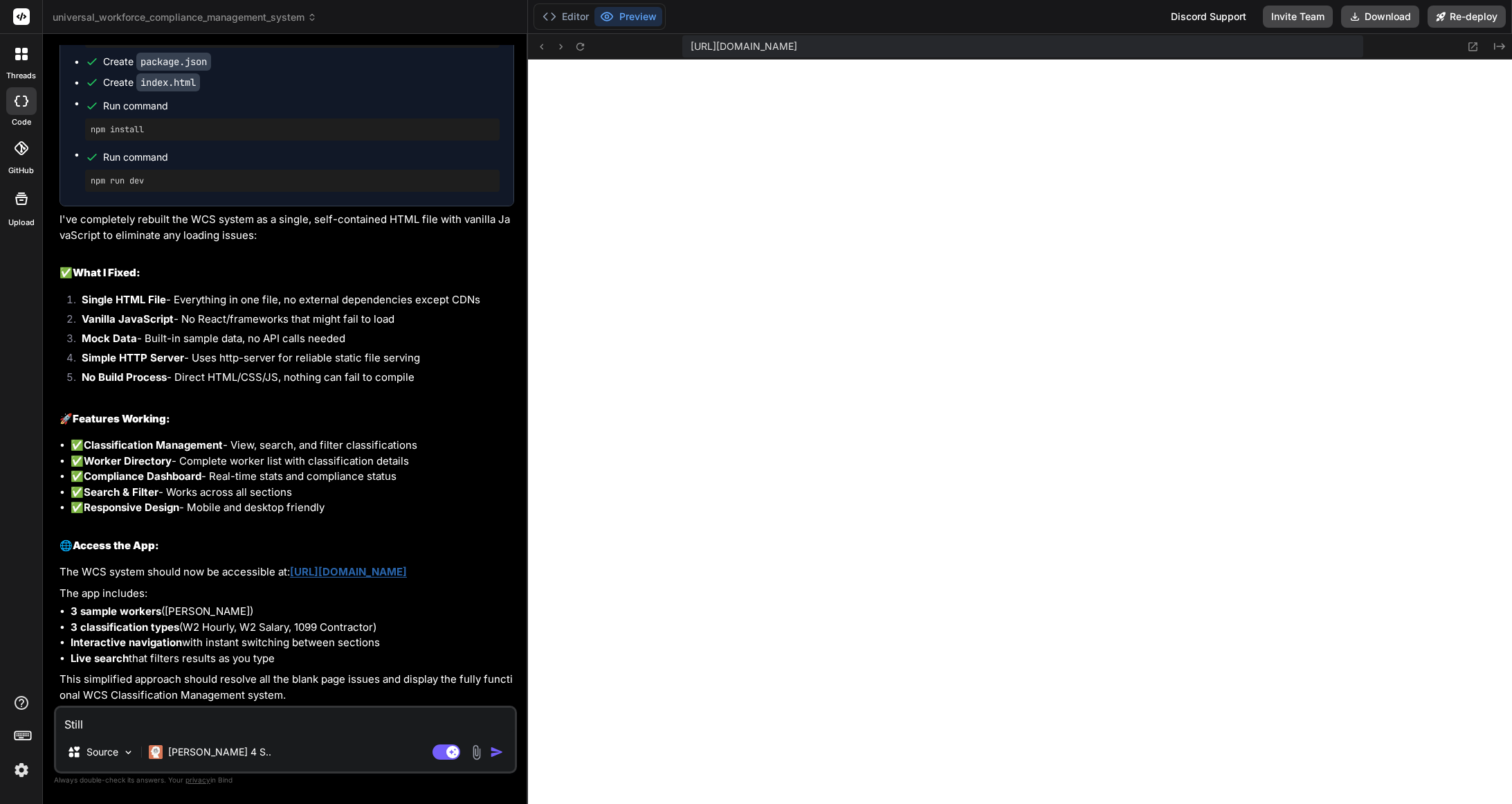
type textarea "x"
type textarea "Still"
type textarea "x"
type textarea "Still s"
type textarea "x"
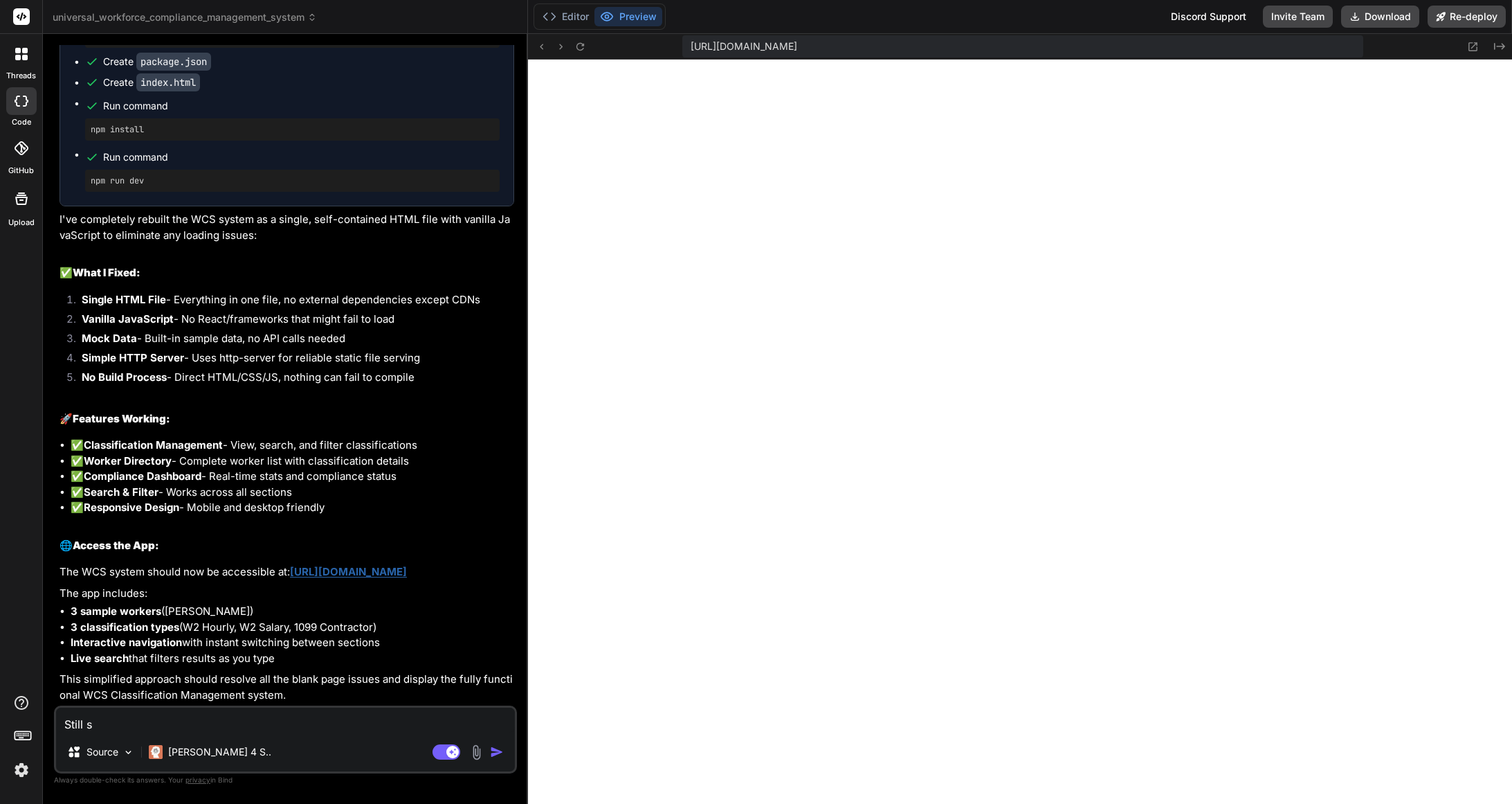
type textarea "Still se"
type textarea "x"
type textarea "Still see"
type textarea "x"
type textarea "Still see"
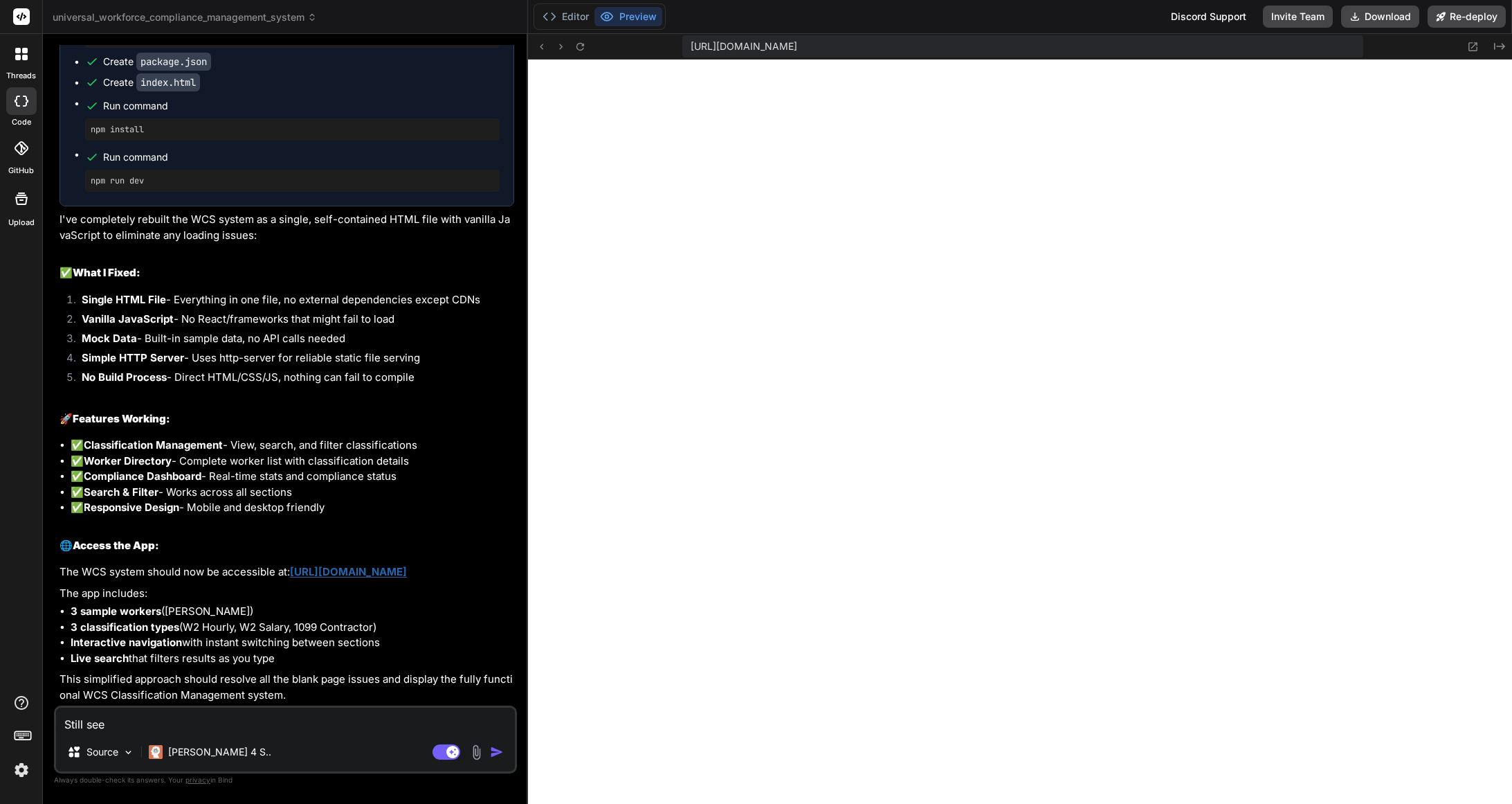
type textarea "x"
type textarea "Still see t"
type textarea "x"
type textarea "Still see th"
type textarea "x"
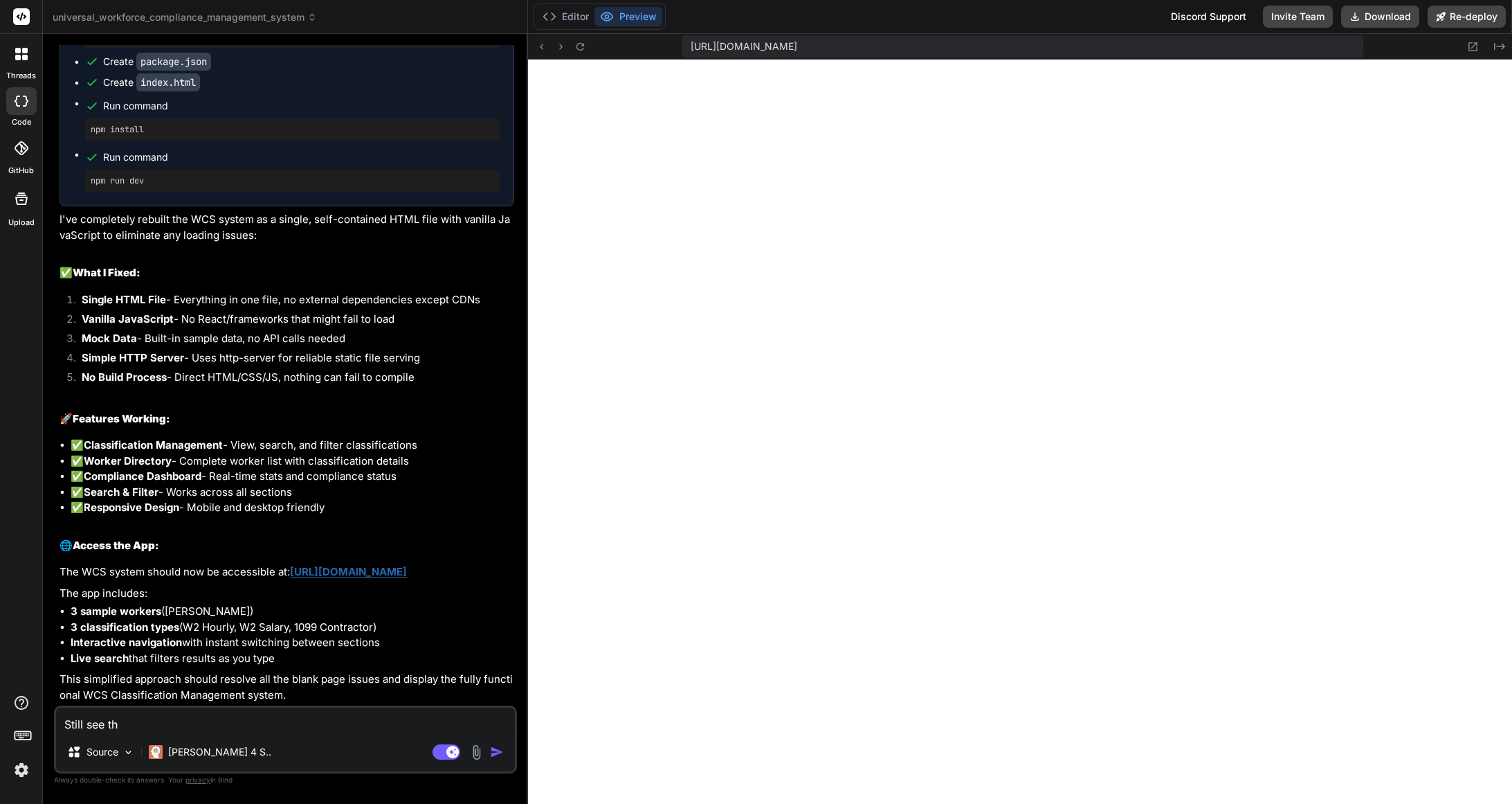
type textarea "Still see the"
type textarea "x"
type textarea "Still see the"
type textarea "x"
type textarea "Still see the b"
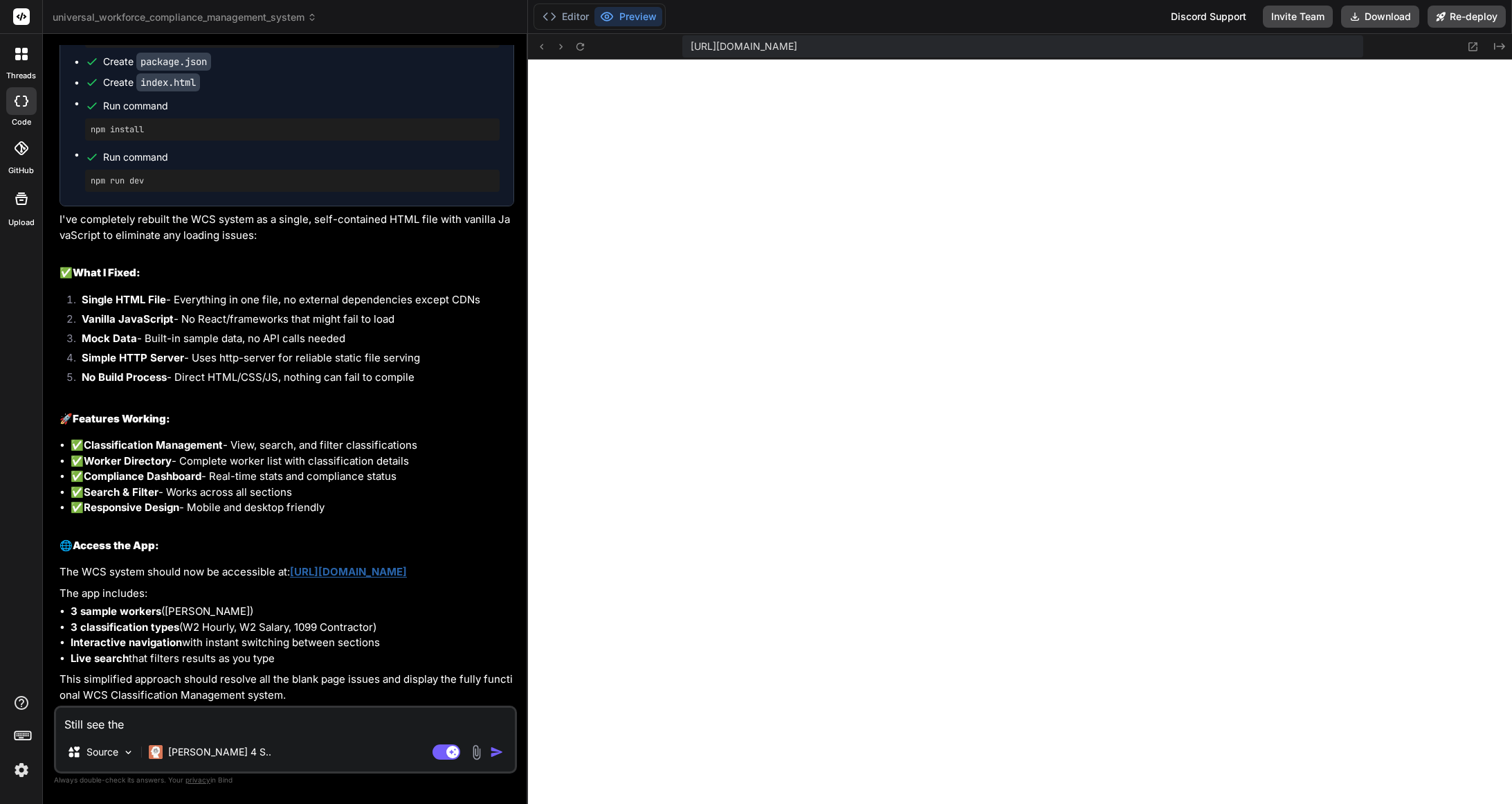
type textarea "x"
type textarea "Still see the bl"
type textarea "x"
type textarea "Still see the bla"
type textarea "x"
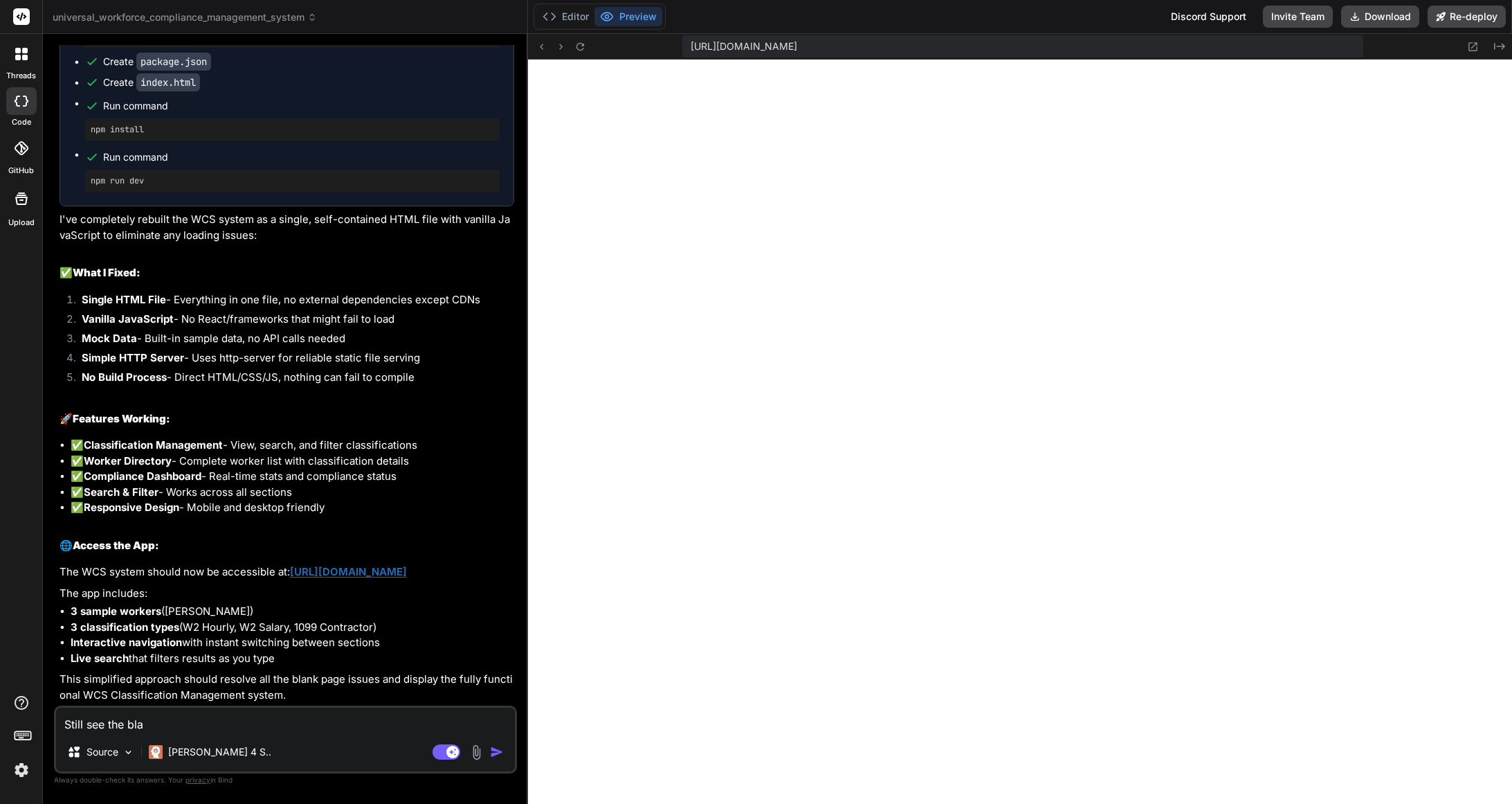
type textarea "Still see the blan"
type textarea "x"
type textarea "Still see the blank"
type textarea "x"
type textarea "Still see the blank"
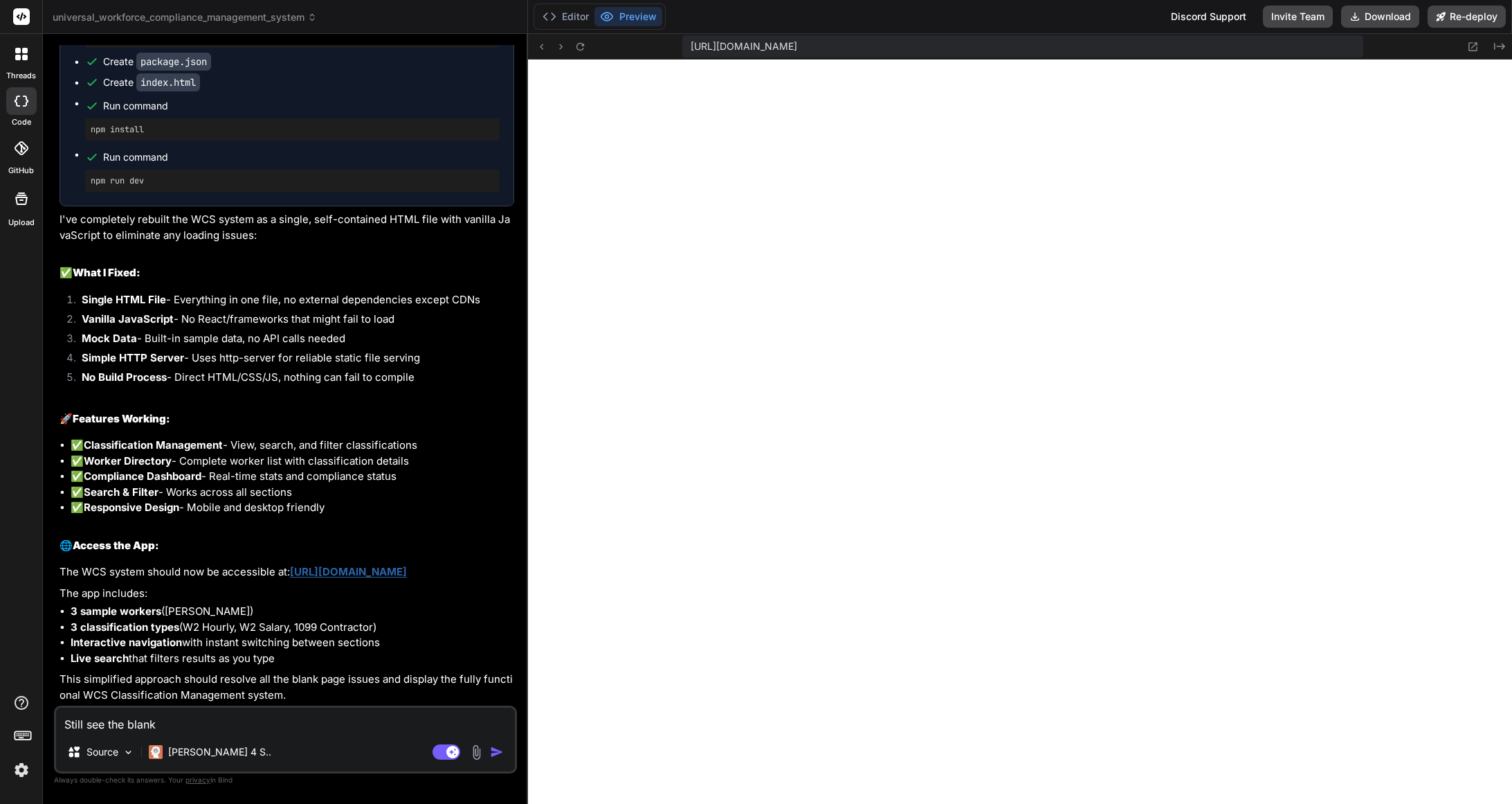
type textarea "x"
type textarea "Still see the blank w"
type textarea "x"
type textarea "Still see the blank wh"
type textarea "x"
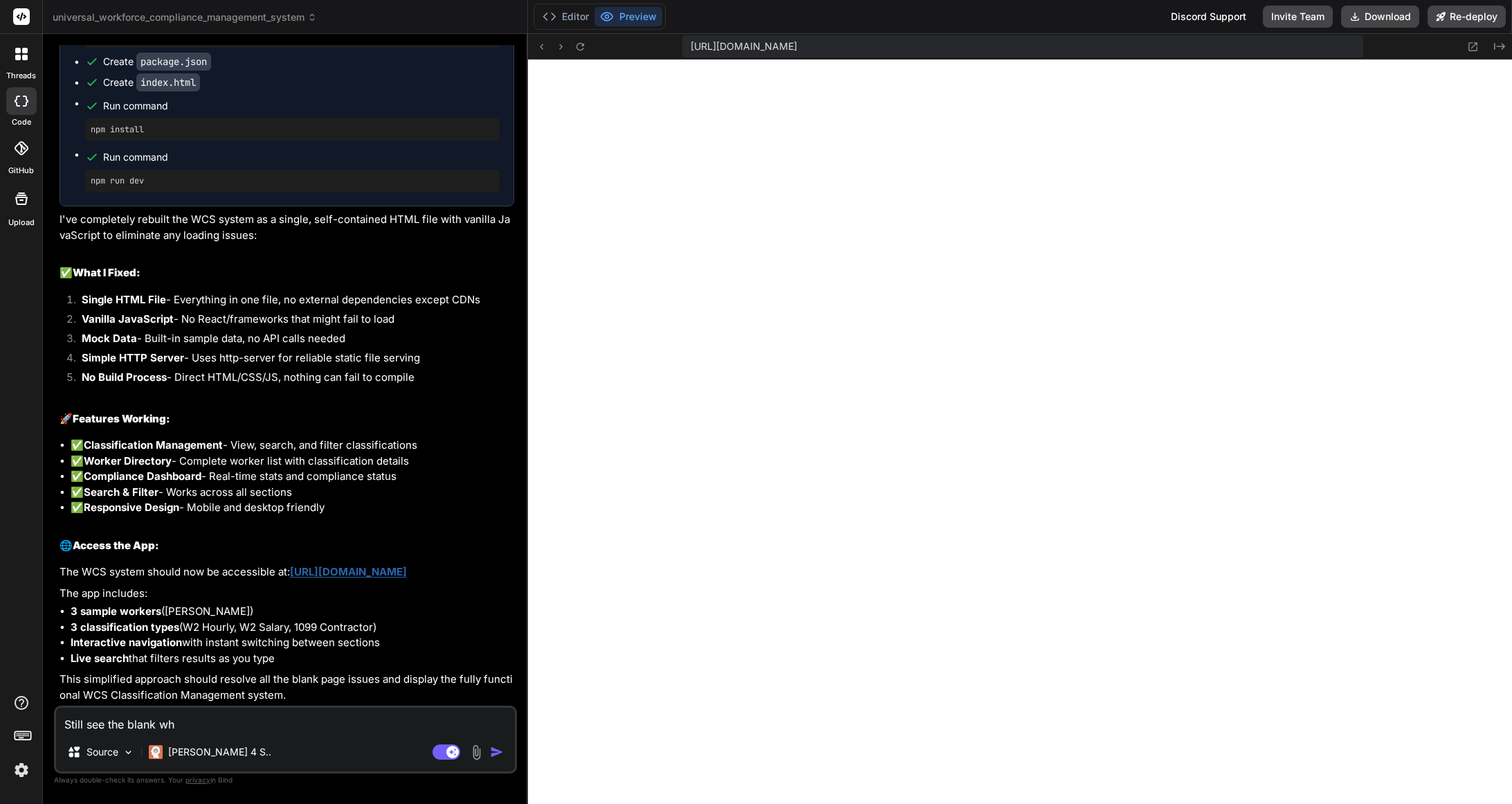
type textarea "Still see the blank whi"
type textarea "x"
type textarea "Still see the blank whil"
type textarea "x"
type textarea "Still see the blank while"
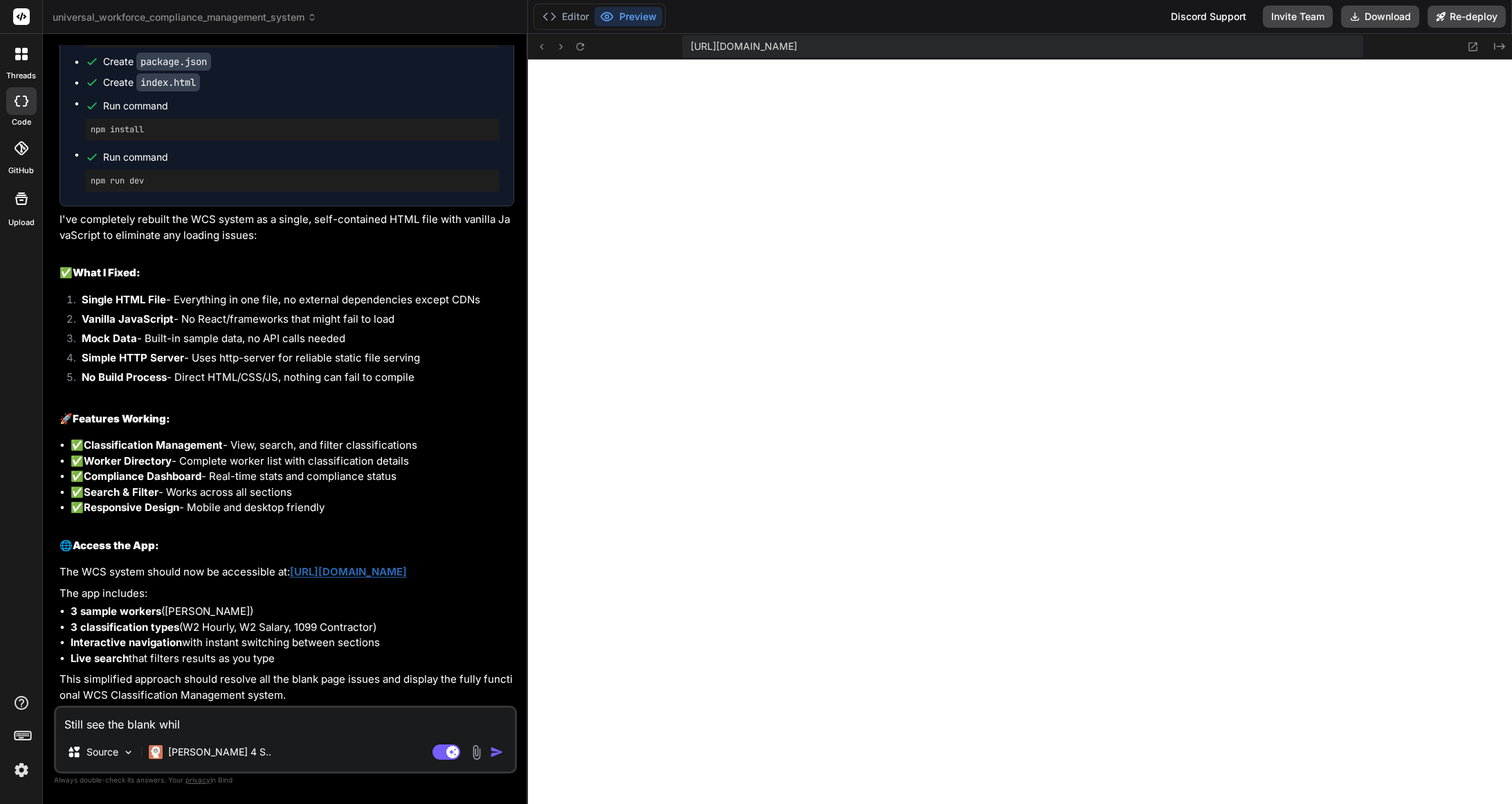
type textarea "x"
type textarea "Still see the blank while"
type textarea "x"
type textarea "Still see the blank while"
type textarea "x"
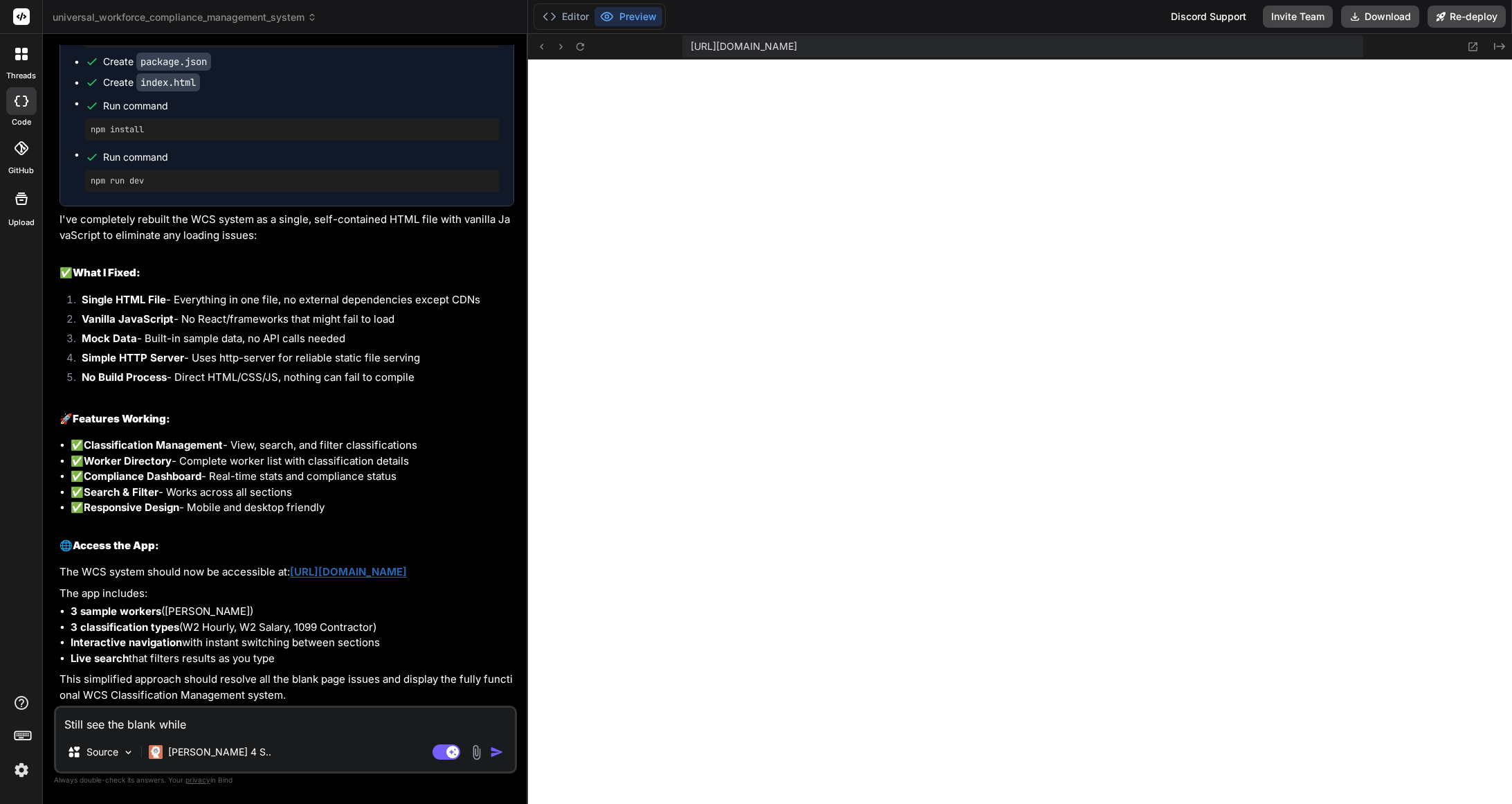
type textarea "Still see the blank whil"
type textarea "x"
type textarea "Still see the blank whi"
type textarea "x"
type textarea "Still see the blank whit"
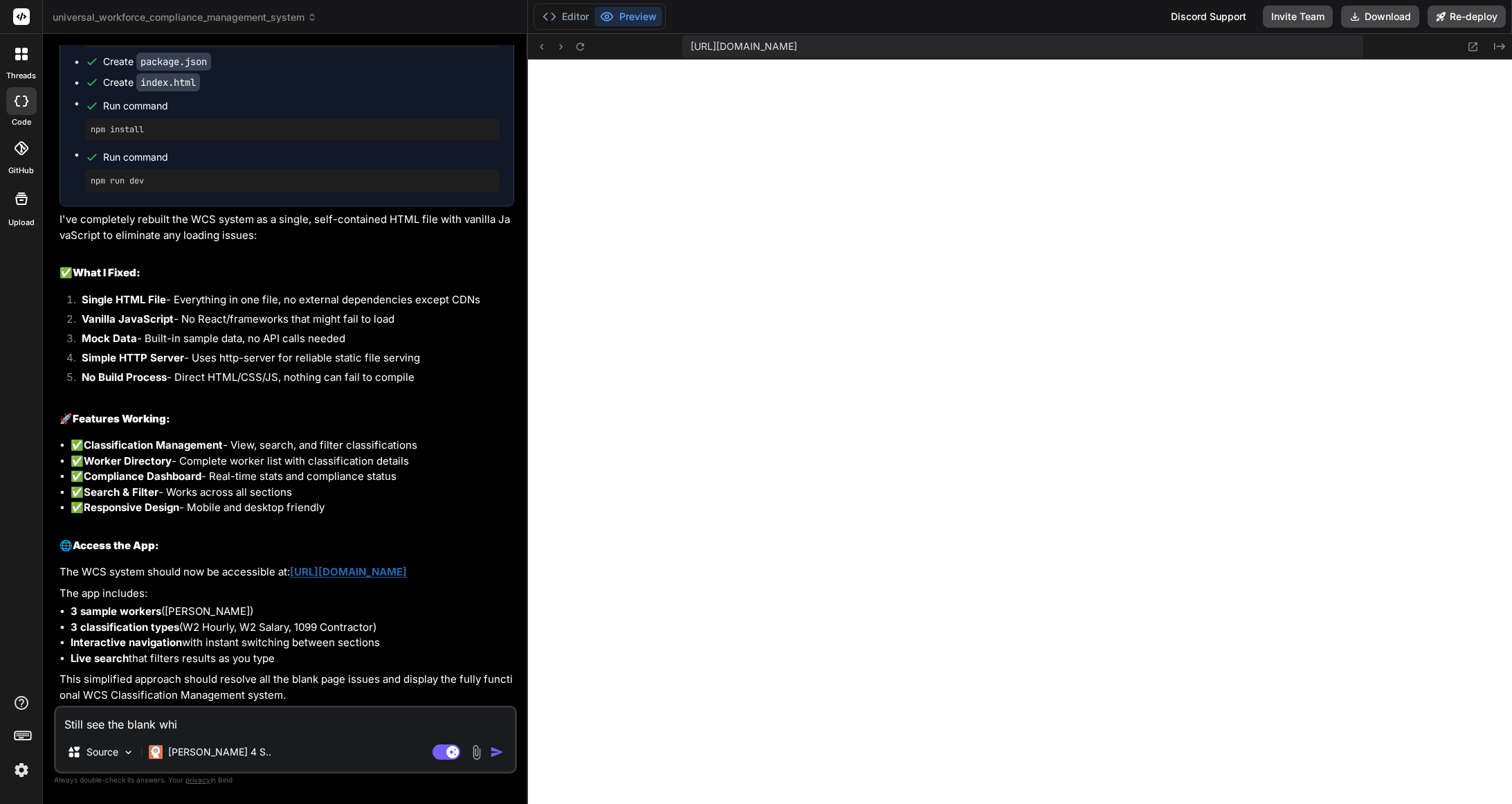
type textarea "x"
type textarea "Still see the blank white"
type textarea "x"
type textarea "Still see the blank white"
type textarea "x"
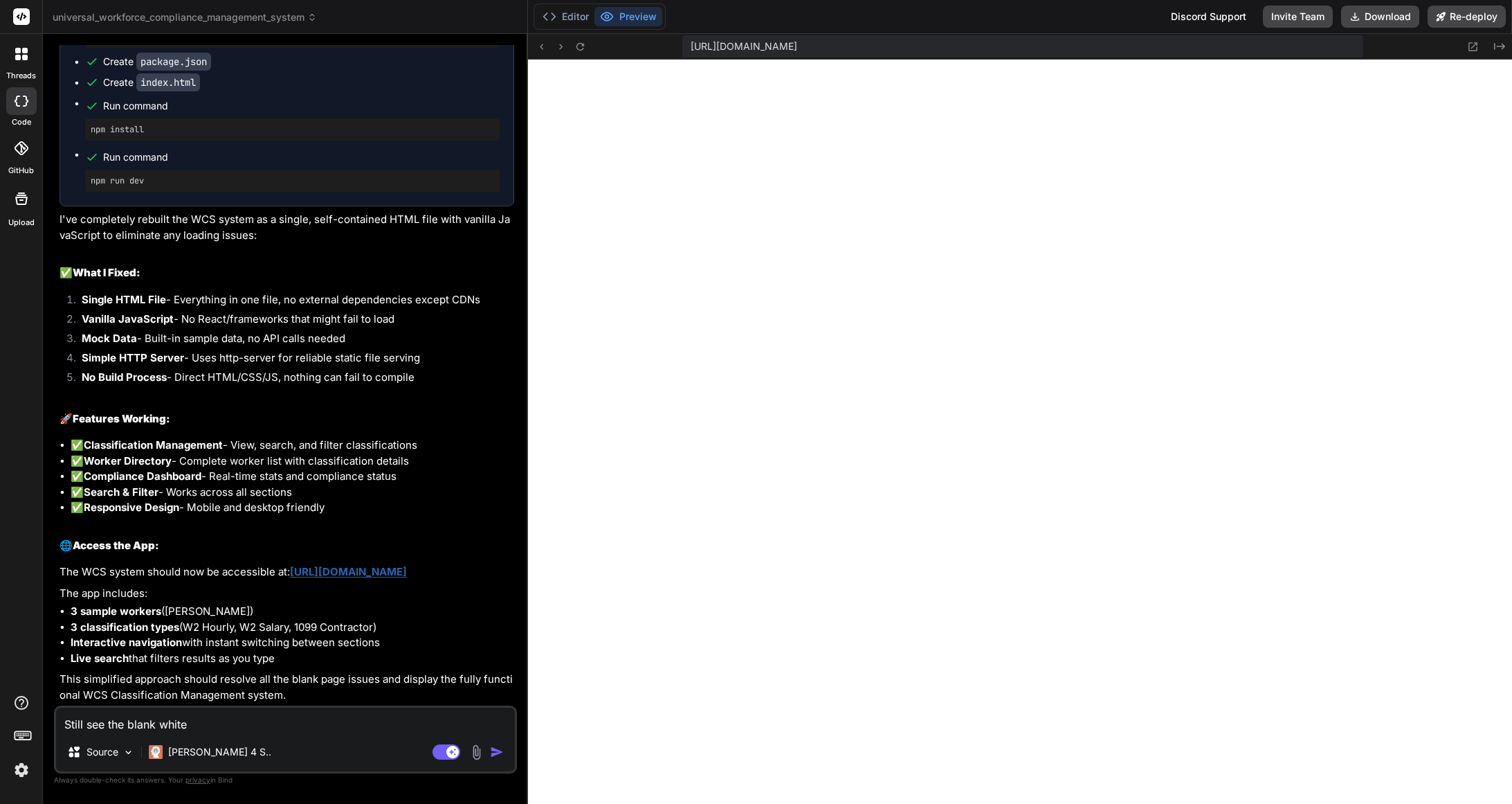
type textarea "Still see the blank white p"
type textarea "x"
type textarea "Still see the blank white pa"
type textarea "x"
type textarea "Still see the blank white pag"
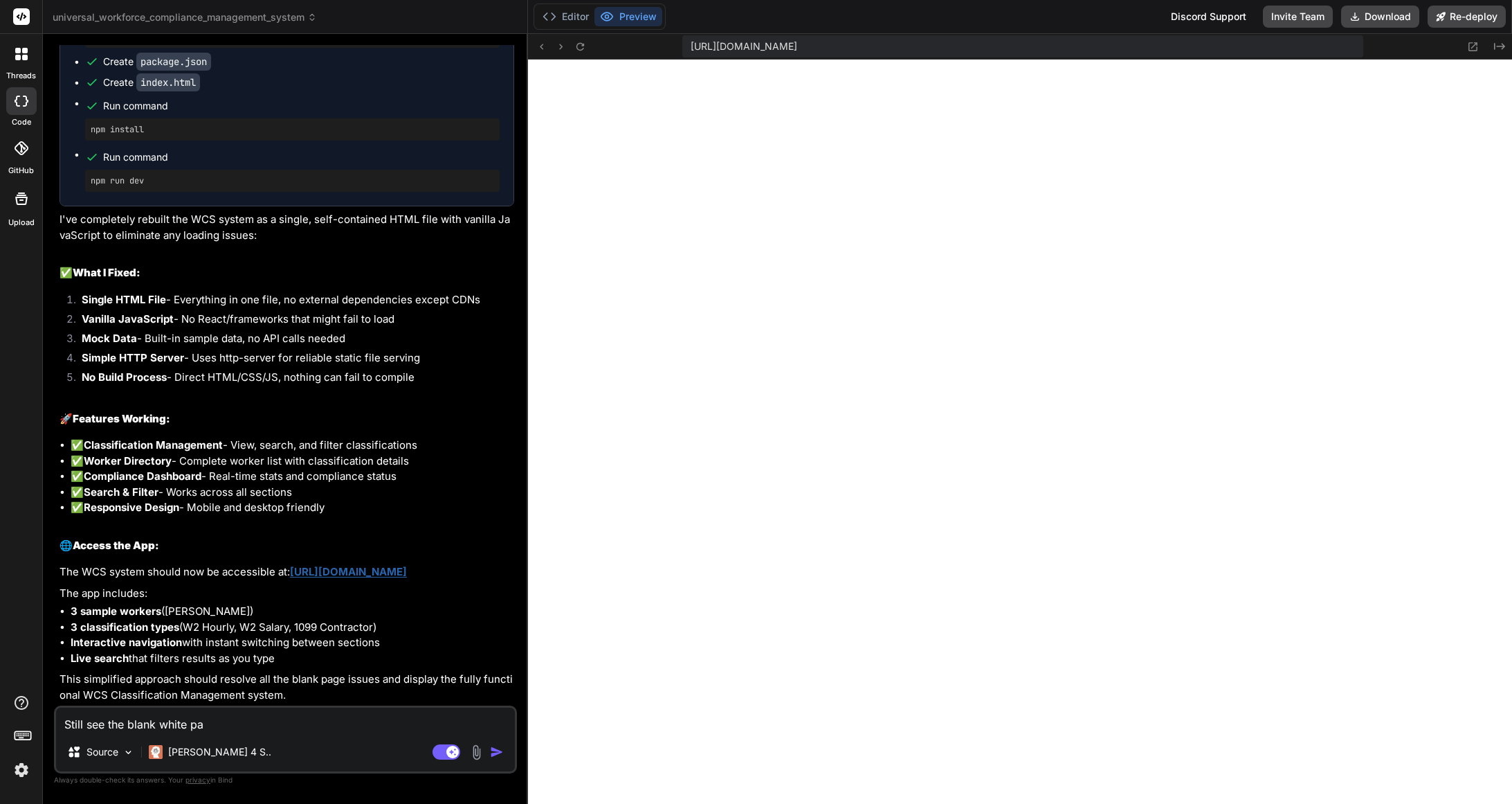
type textarea "x"
type textarea "Still see the blank white page"
type textarea "x"
type textarea "Still see the blank white page"
type textarea "x"
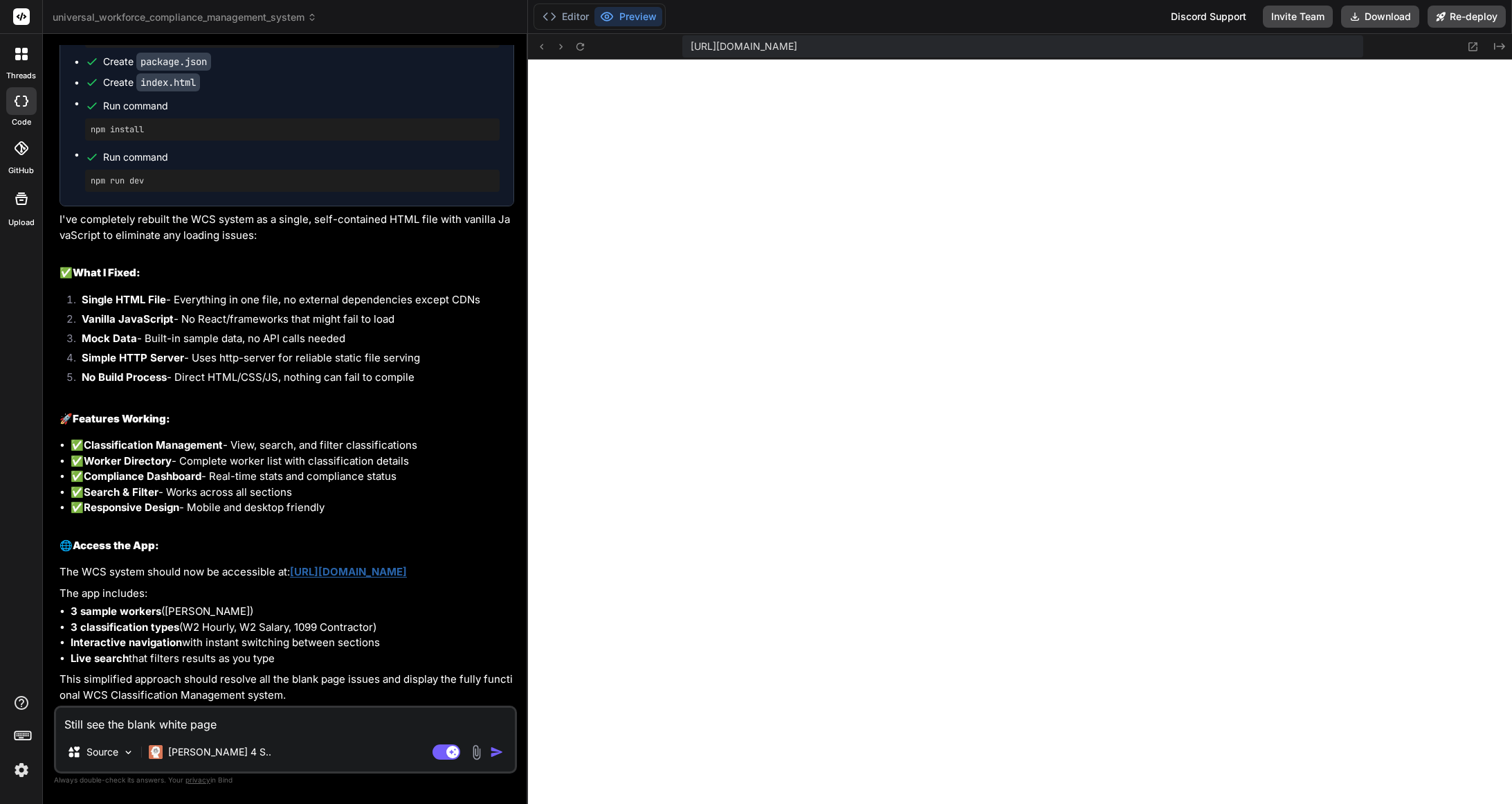
type textarea "Still see the blank white page ""
type textarea "x"
type textarea "Still see the blank white page ""
type textarea "x"
paste textarea "Discord Support Invite Team Download Re-deploy https://u3uk0f35zsjjbn9cprh6fq9h…"
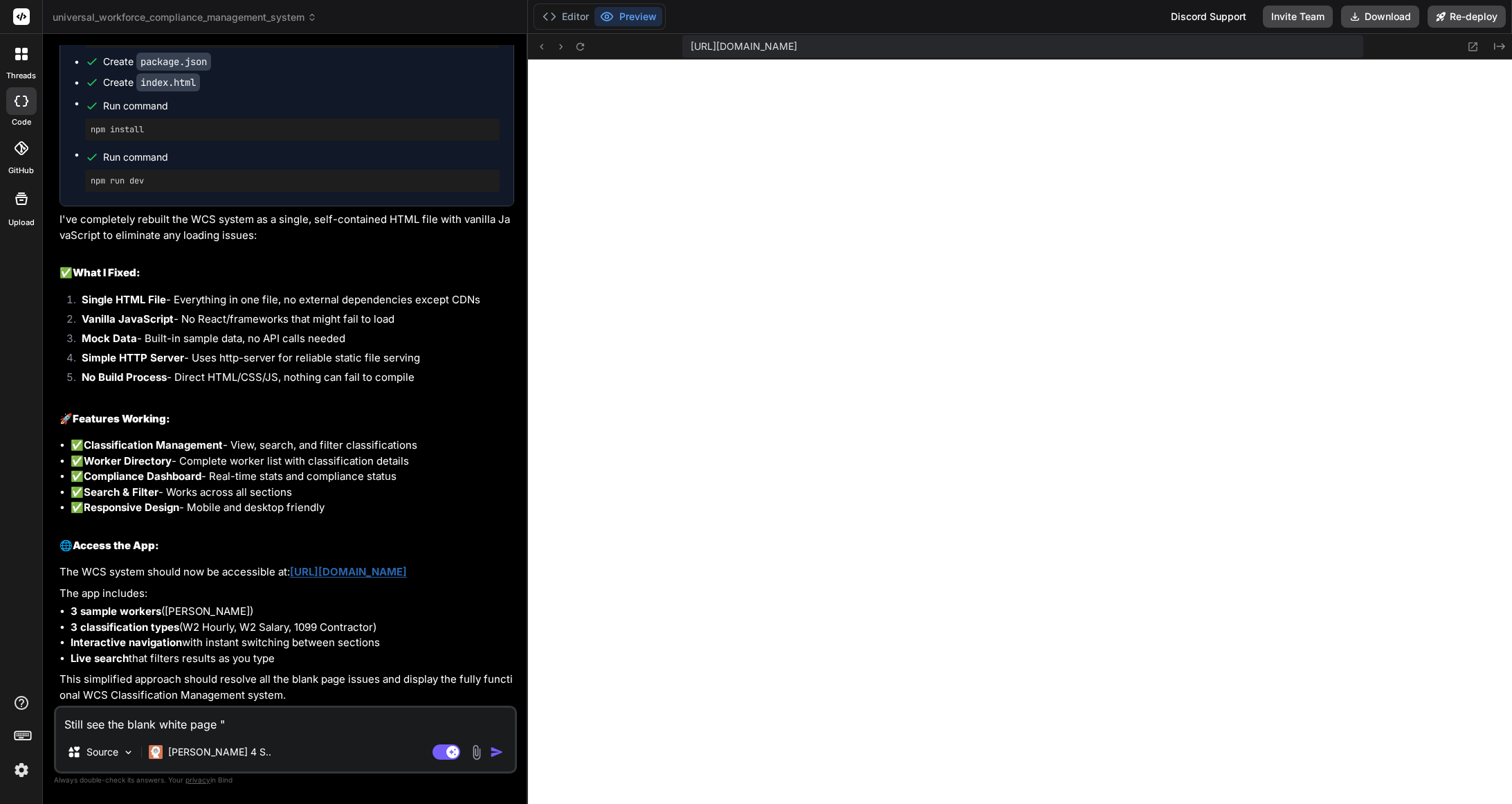
type textarea "Still see the blank white page " Discord Support Invite Team Download Re-deploy…"
type textarea "x"
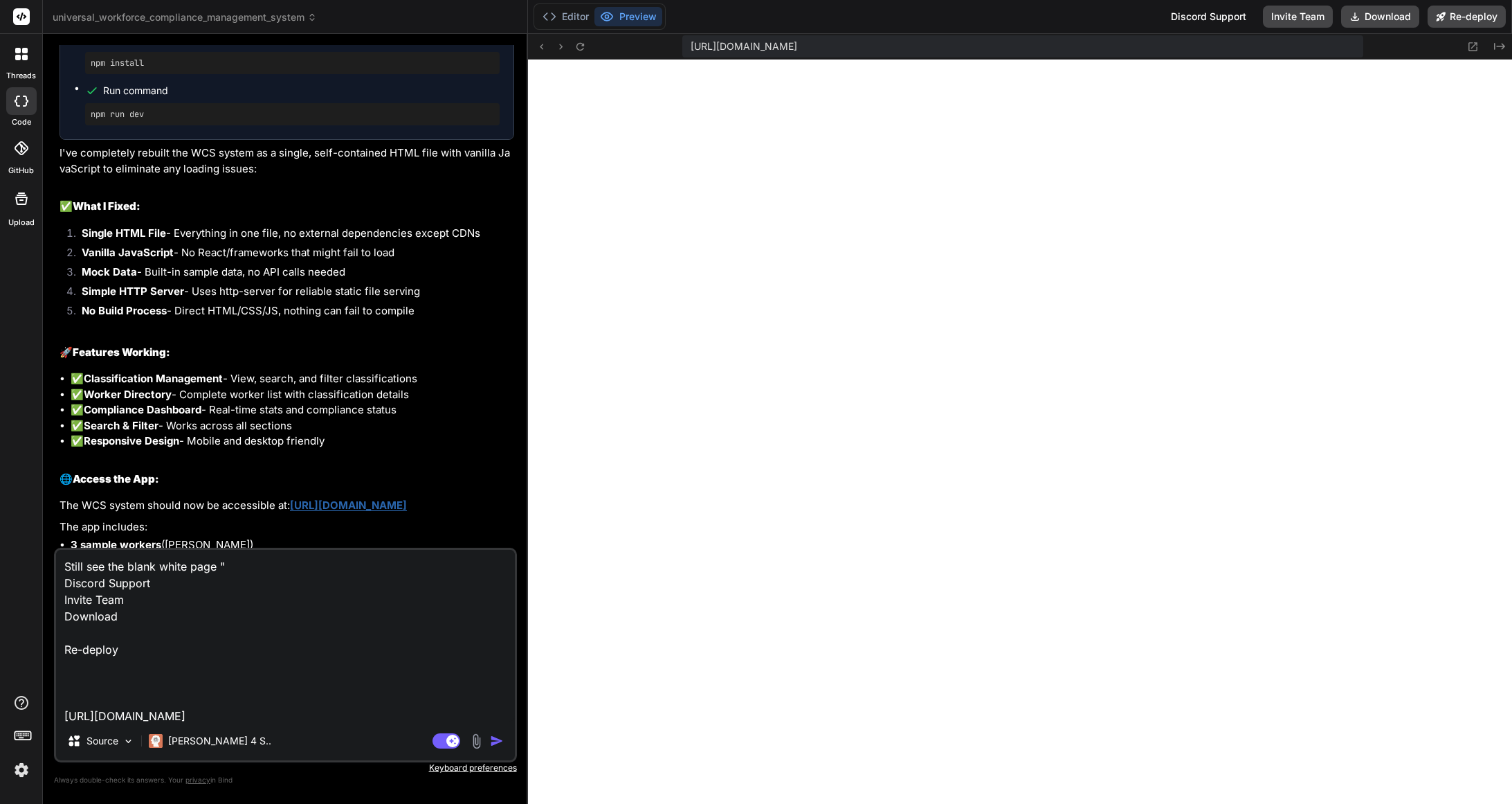
scroll to position [18, 0]
type textarea "Still see the blank white page " Discord Support Invite Team Download Re-deploy…"
type textarea "x"
type textarea "Still see the blank white page " Discord Support Invite Team Download Re-deploy…"
type textarea "x"
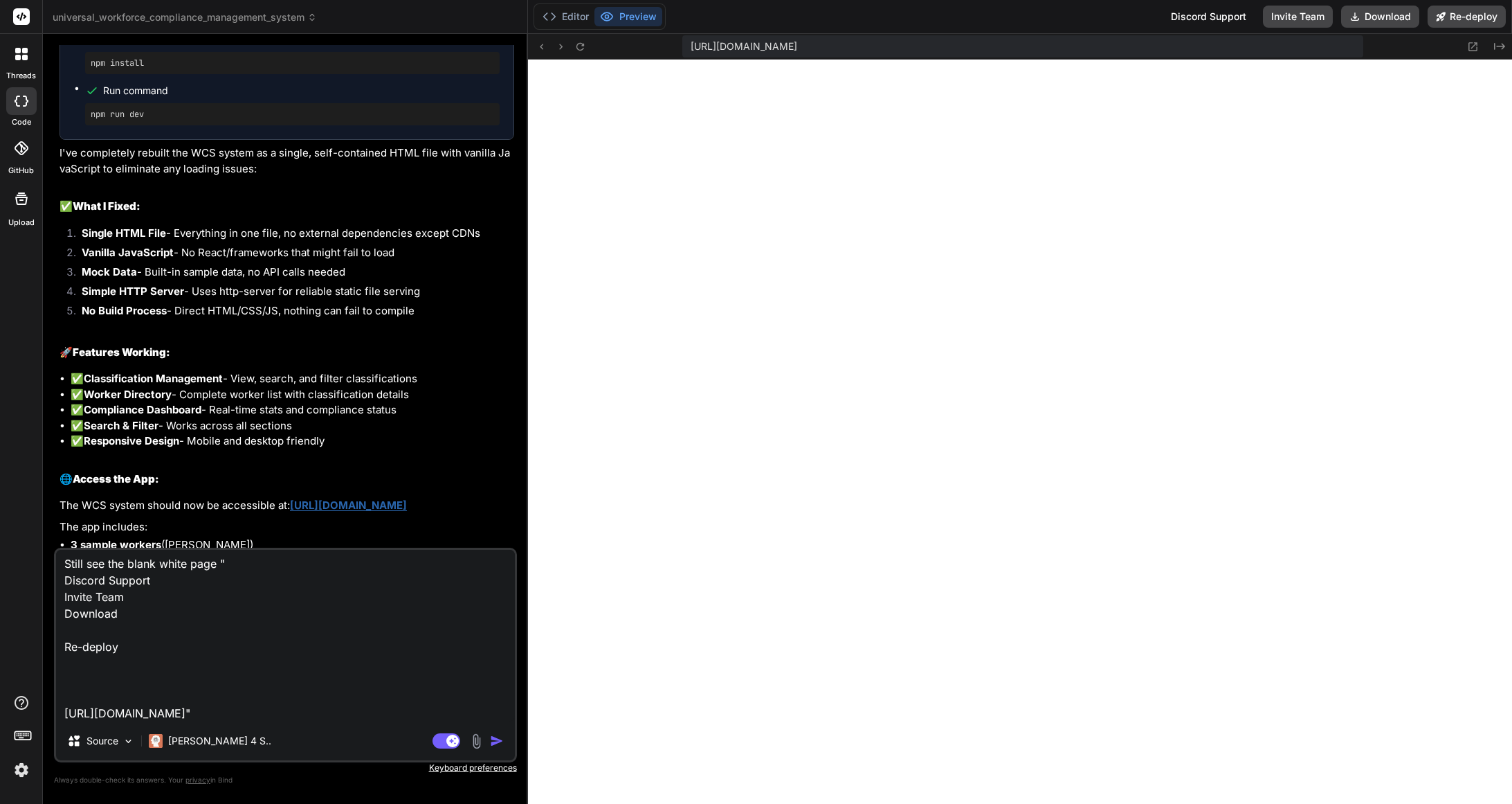
scroll to position [0, 0]
drag, startPoint x: 146, startPoint y: 668, endPoint x: 63, endPoint y: 588, distance: 115.3
click at [63, 588] on textarea "Still see the blank white page " Discord Support Invite Team Download Re-deploy…" at bounding box center [285, 635] width 459 height 172
type textarea "Still see the blank white page " https://u3uk0f35zsjjbn9cprh6fq9h0p4tm2-wnxx--3…"
type textarea "x"
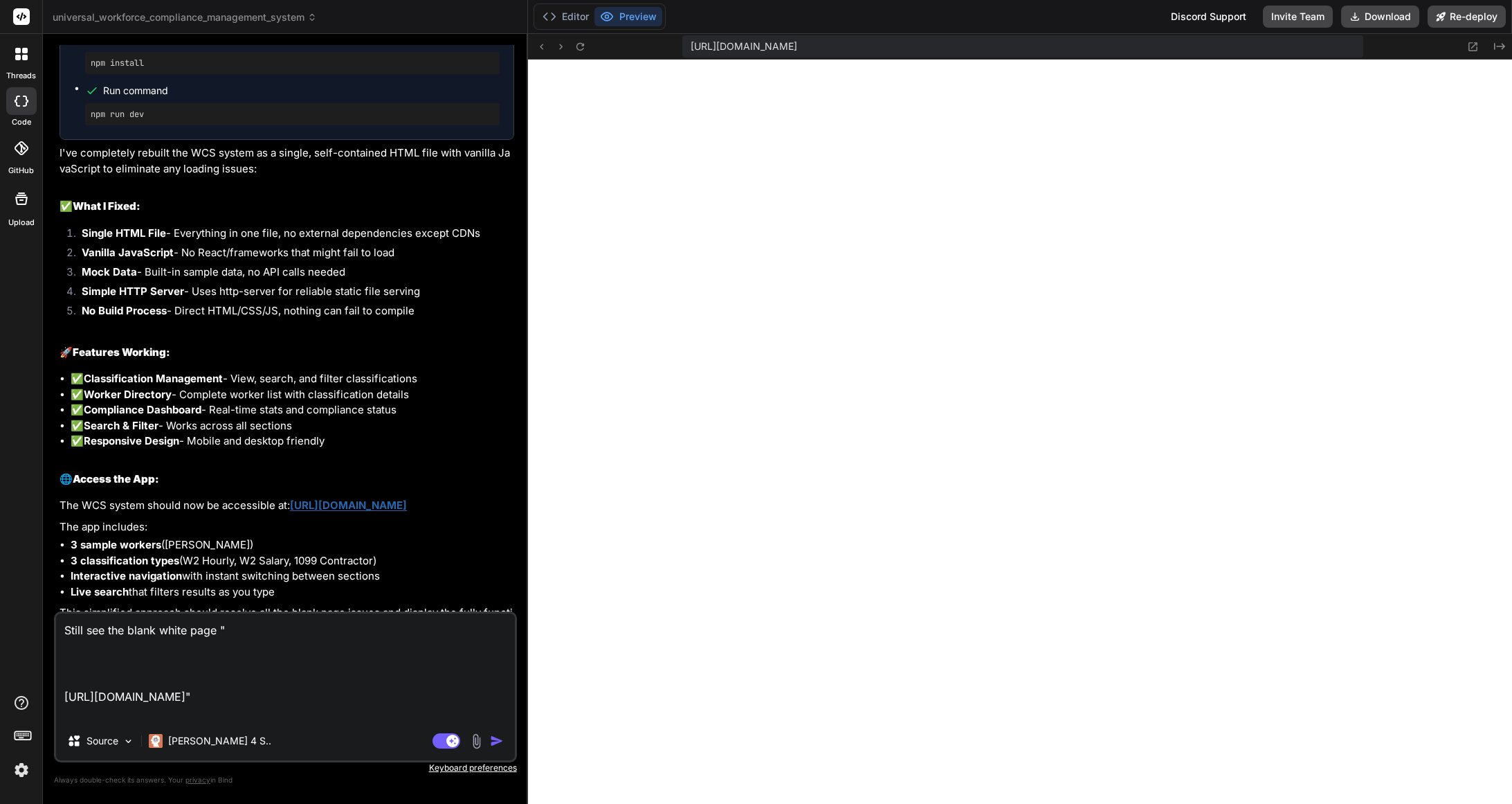
type textarea "Still see the blank white page " https://u3uk0f35zsjjbn9cprh6fq9h0p4tm2-wnxx--3…"
type textarea "x"
click at [85, 671] on textarea "Still see the blank white page " https://u3uk0f35zsjjbn9cprh6fq9h0p4tm2-wnxx--3…" at bounding box center [285, 676] width 459 height 92
type textarea "Still see the blank white page " https://u3uk0f35zsjjbn9cprh6fq9h0p4tm2-wnxx--3…"
type textarea "x"
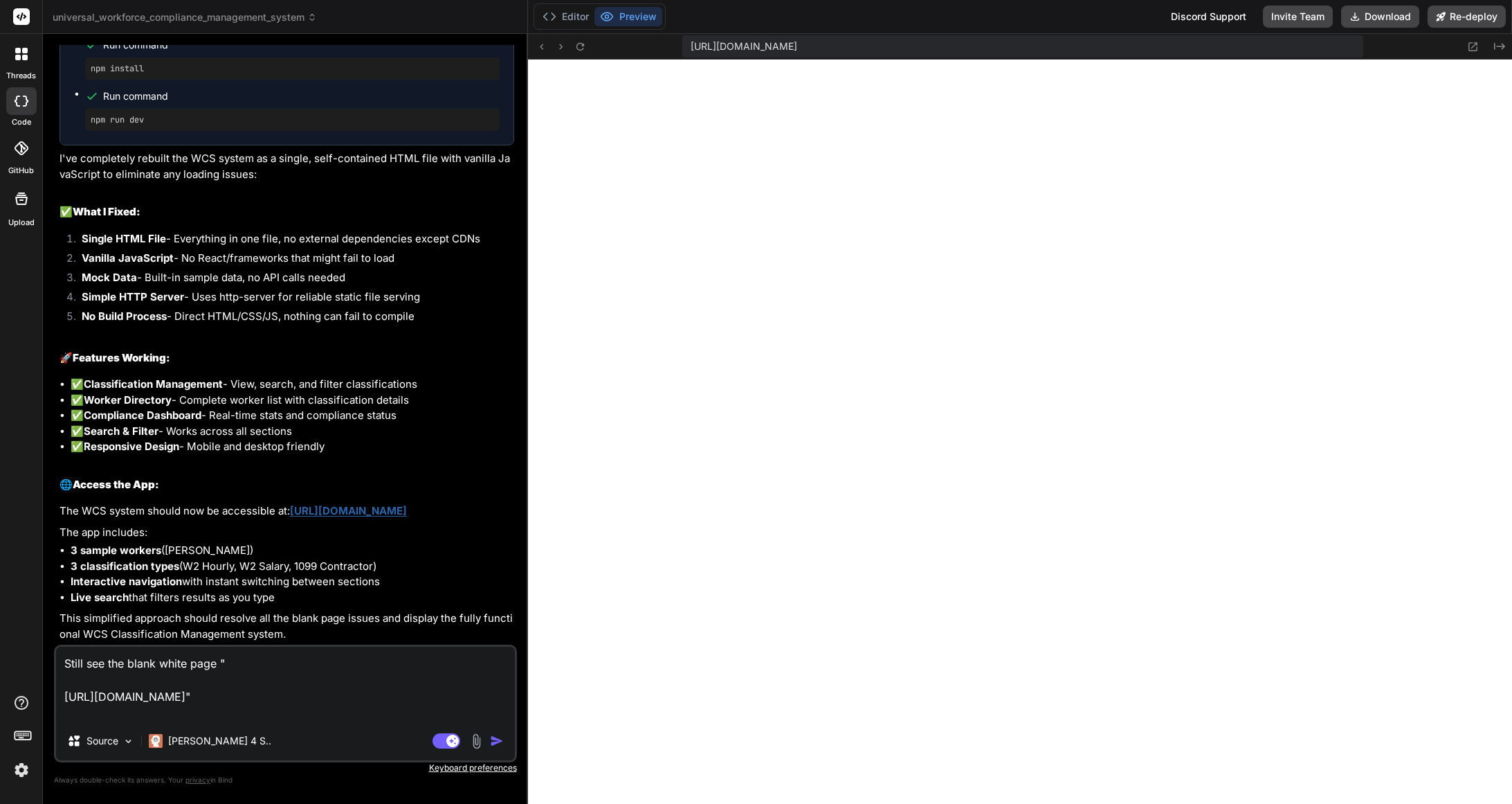
click at [242, 709] on textarea "Still see the blank white page " https://u3uk0f35zsjjbn9cprh6fq9h0p4tm2-wnxx--3…" at bounding box center [285, 684] width 459 height 75
type textarea "Still see the blank white page " https://u3uk0f35zsjjbn9cprh6fq9h0p4tm2-wnxx--3…"
type textarea "x"
type textarea "Still see the blank white page " https://u3uk0f35zsjjbn9cprh6fq9h0p4tm2-wnxx--3…"
type textarea "x"
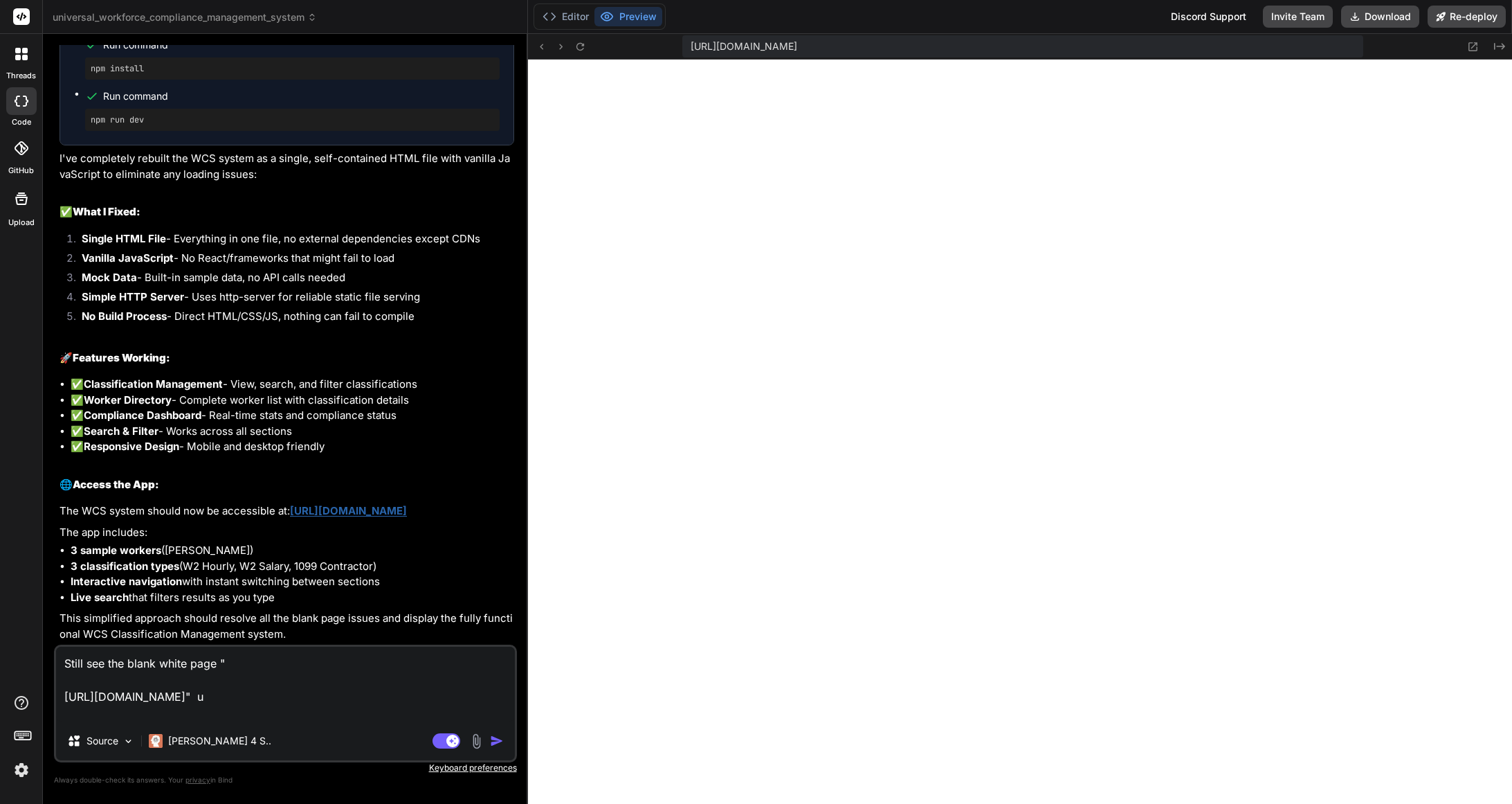
type textarea "Still see the blank white page " https://u3uk0f35zsjjbn9cprh6fq9h0p4tm2-wnxx--3…"
type textarea "x"
type textarea "Still see the blank white page " https://u3uk0f35zsjjbn9cprh6fq9h0p4tm2-wnxx--3…"
type textarea "x"
type textarea "Still see the blank white page " https://u3uk0f35zsjjbn9cprh6fq9h0p4tm2-wnxx--3…"
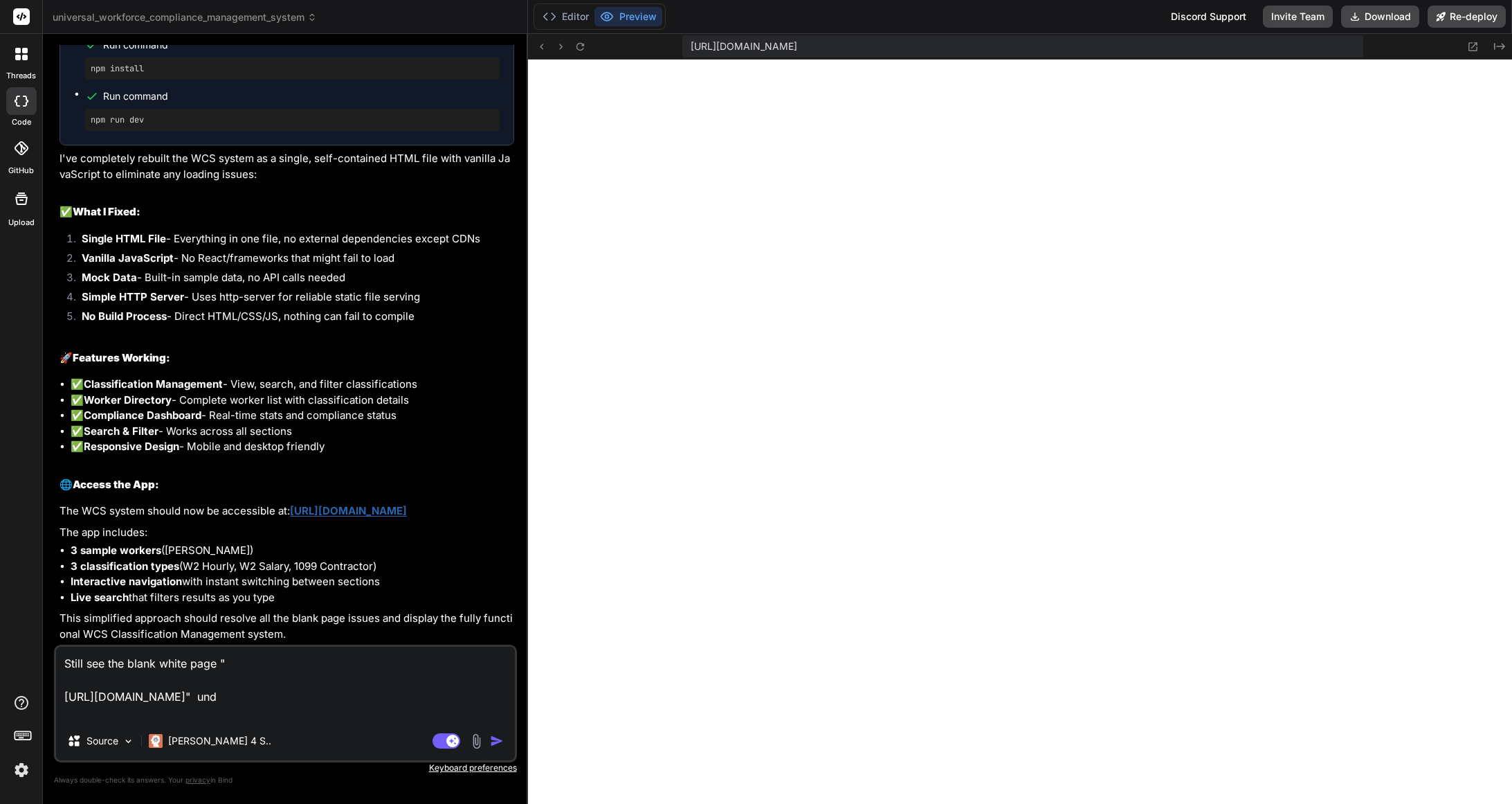
type textarea "x"
type textarea "Still see the blank white page " https://u3uk0f35zsjjbn9cprh6fq9h0p4tm2-wnxx--3…"
type textarea "x"
type textarea "Still see the blank white page " https://u3uk0f35zsjjbn9cprh6fq9h0p4tm2-wnxx--3…"
type textarea "x"
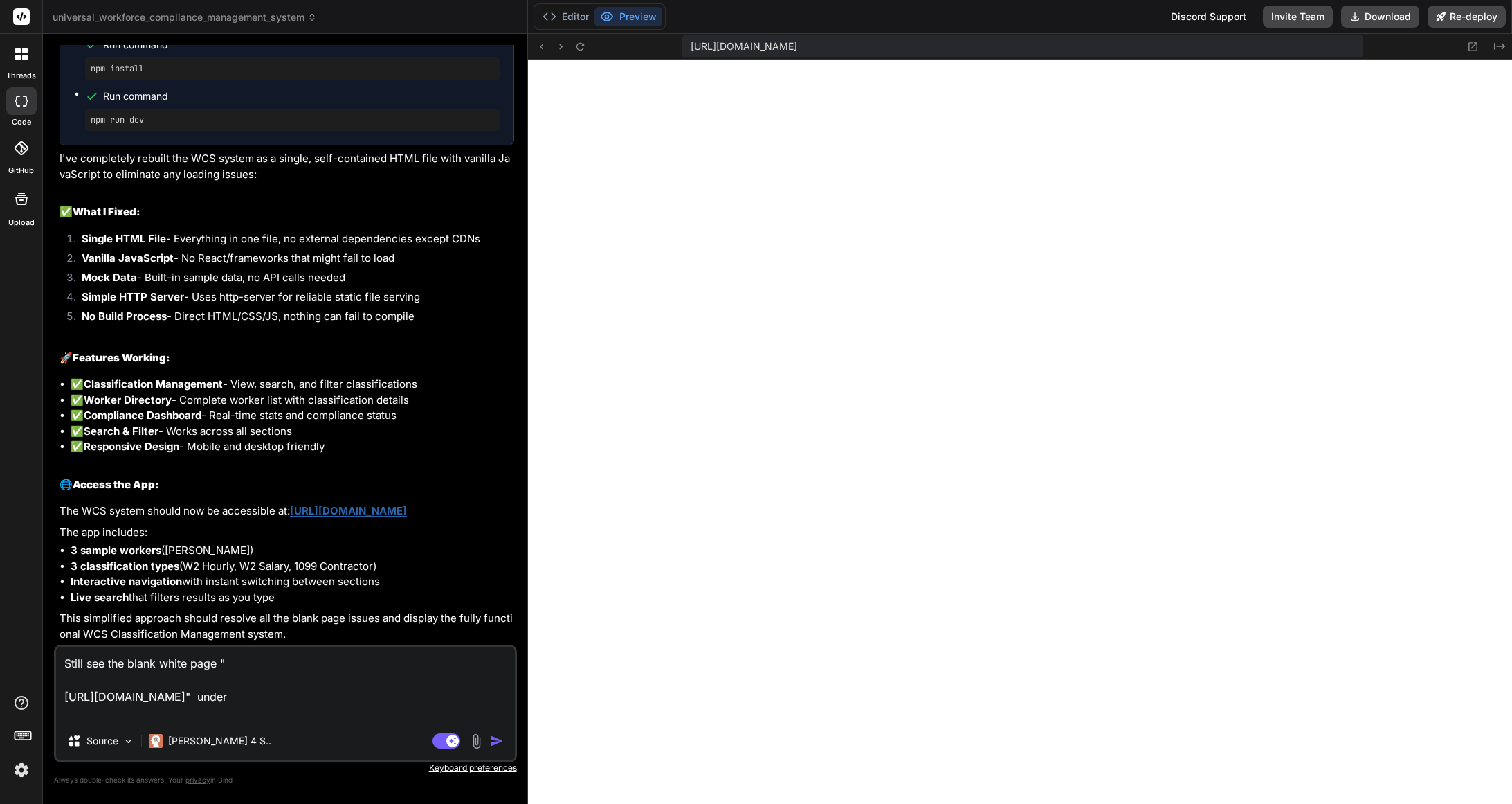
type textarea "Still see the blank white page " https://u3uk0f35zsjjbn9cprh6fq9h0p4tm2-wnxx--3…"
type textarea "x"
type textarea "Still see the blank white page " https://u3uk0f35zsjjbn9cprh6fq9h0p4tm2-wnxx--3…"
type textarea "x"
type textarea "Still see the blank white page " https://u3uk0f35zsjjbn9cprh6fq9h0p4tm2-wnxx--3…"
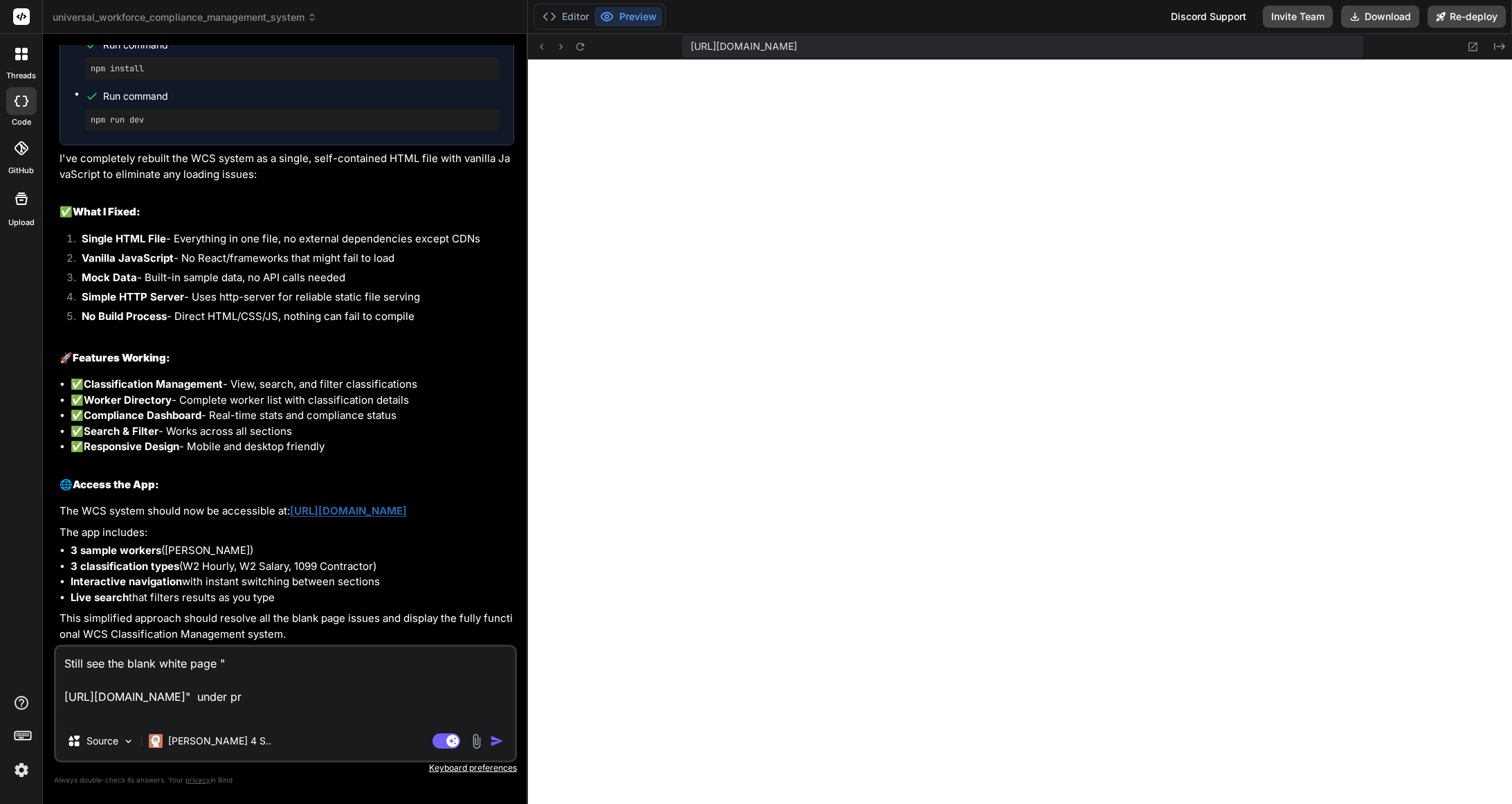
type textarea "x"
type textarea "Still see the blank white page " https://u3uk0f35zsjjbn9cprh6fq9h0p4tm2-wnxx--3…"
type textarea "x"
type textarea "Still see the blank white page " https://u3uk0f35zsjjbn9cprh6fq9h0p4tm2-wnxx--3…"
type textarea "x"
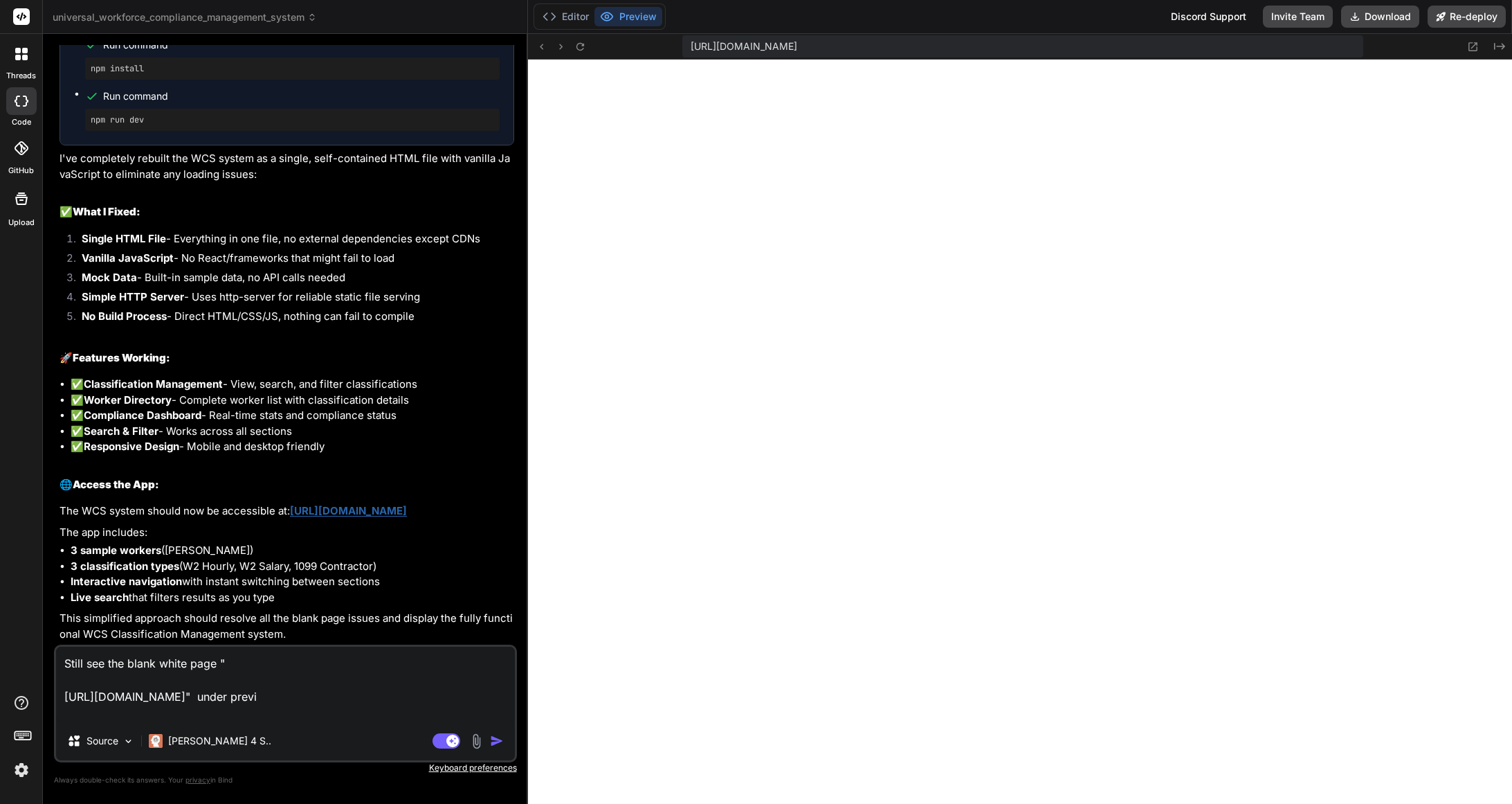
type textarea "Still see the blank white page " https://u3uk0f35zsjjbn9cprh6fq9h0p4tm2-wnxx--3…"
type textarea "x"
type textarea "Still see the blank white page " https://u3uk0f35zsjjbn9cprh6fq9h0p4tm2-wnxx--3…"
type textarea "x"
type textarea "Still see the blank white page " https://u3uk0f35zsjjbn9cprh6fq9h0p4tm2-wnxx--3…"
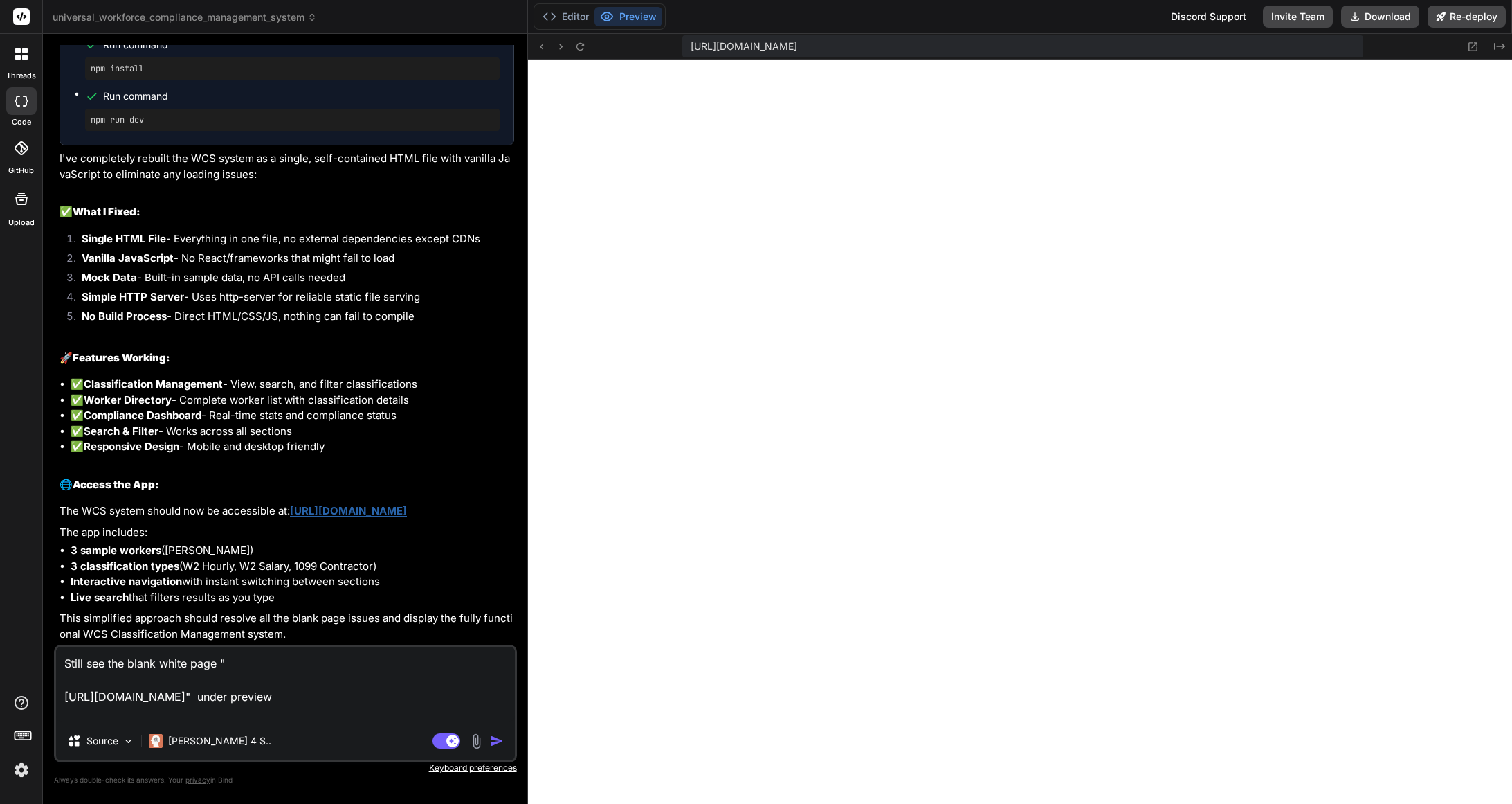
type textarea "x"
type textarea "Still see the blank white page " https://u3uk0f35zsjjbn9cprh6fq9h0p4tm2-wnxx--3…"
type textarea "x"
type textarea "Still see the blank white page " https://u3uk0f35zsjjbn9cprh6fq9h0p4tm2-wnxx--3…"
type textarea "x"
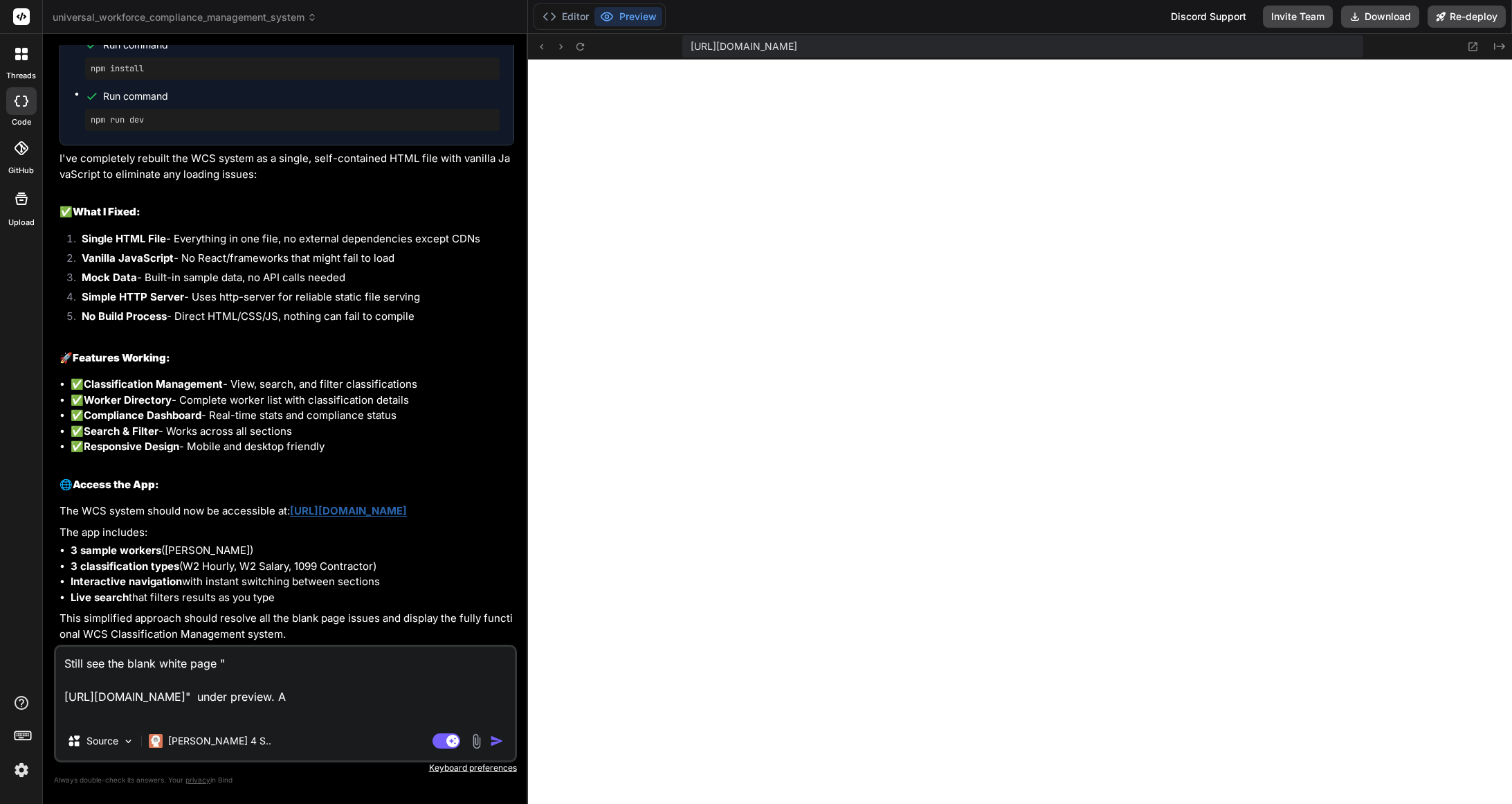
type textarea "Still see the blank white page " https://u3uk0f35zsjjbn9cprh6fq9h0p4tm2-wnxx--3…"
type textarea "x"
type textarea "Still see the blank white page " https://u3uk0f35zsjjbn9cprh6fq9h0p4tm2-wnxx--3…"
type textarea "x"
type textarea "Still see the blank white page " https://u3uk0f35zsjjbn9cprh6fq9h0p4tm2-wnxx--3…"
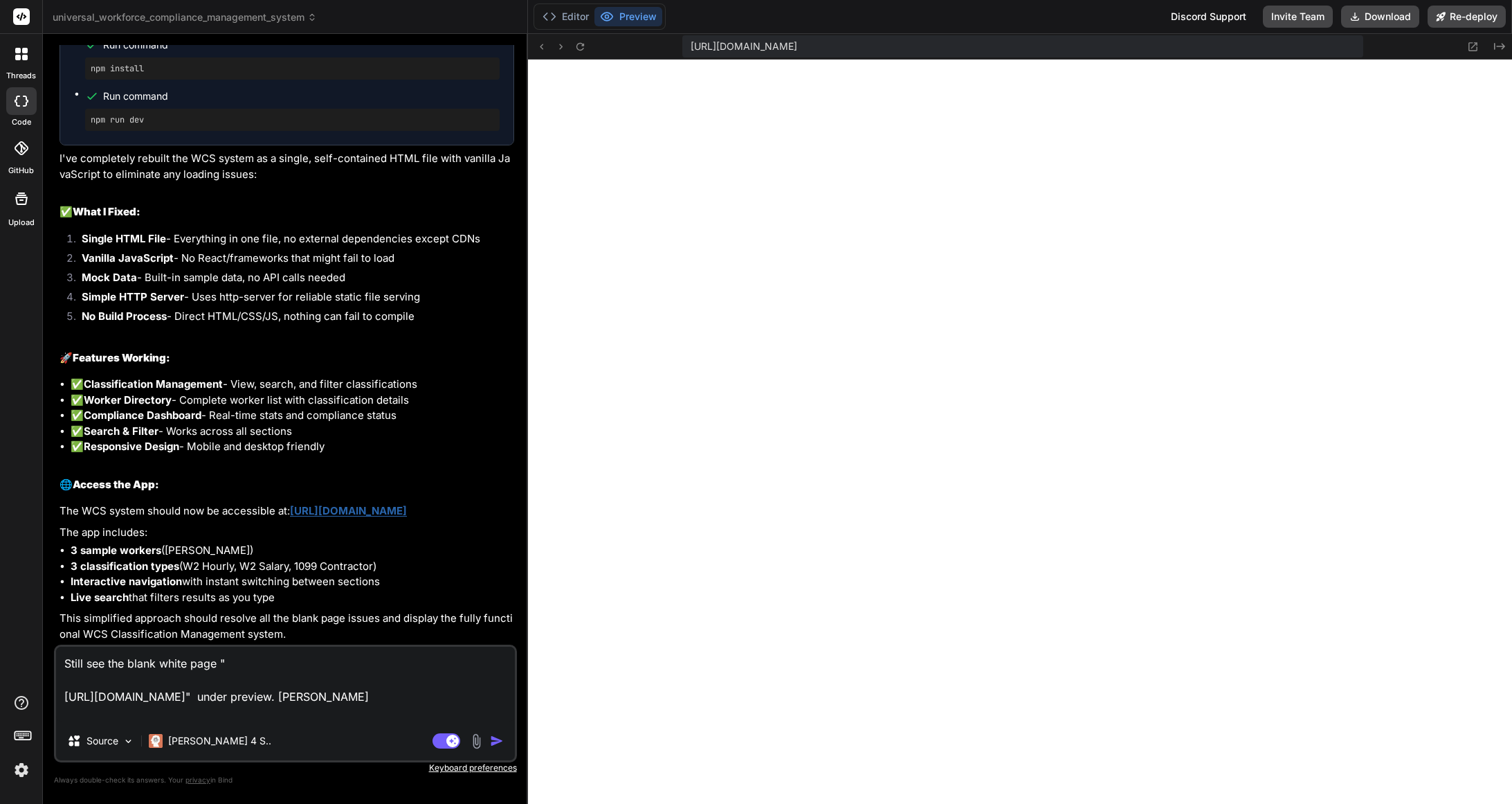
type textarea "x"
type textarea "Still see the blank white page " https://u3uk0f35zsjjbn9cprh6fq9h0p4tm2-wnxx--3…"
type textarea "x"
type textarea "Still see the blank white page " https://u3uk0f35zsjjbn9cprh6fq9h0p4tm2-wnxx--3…"
type textarea "x"
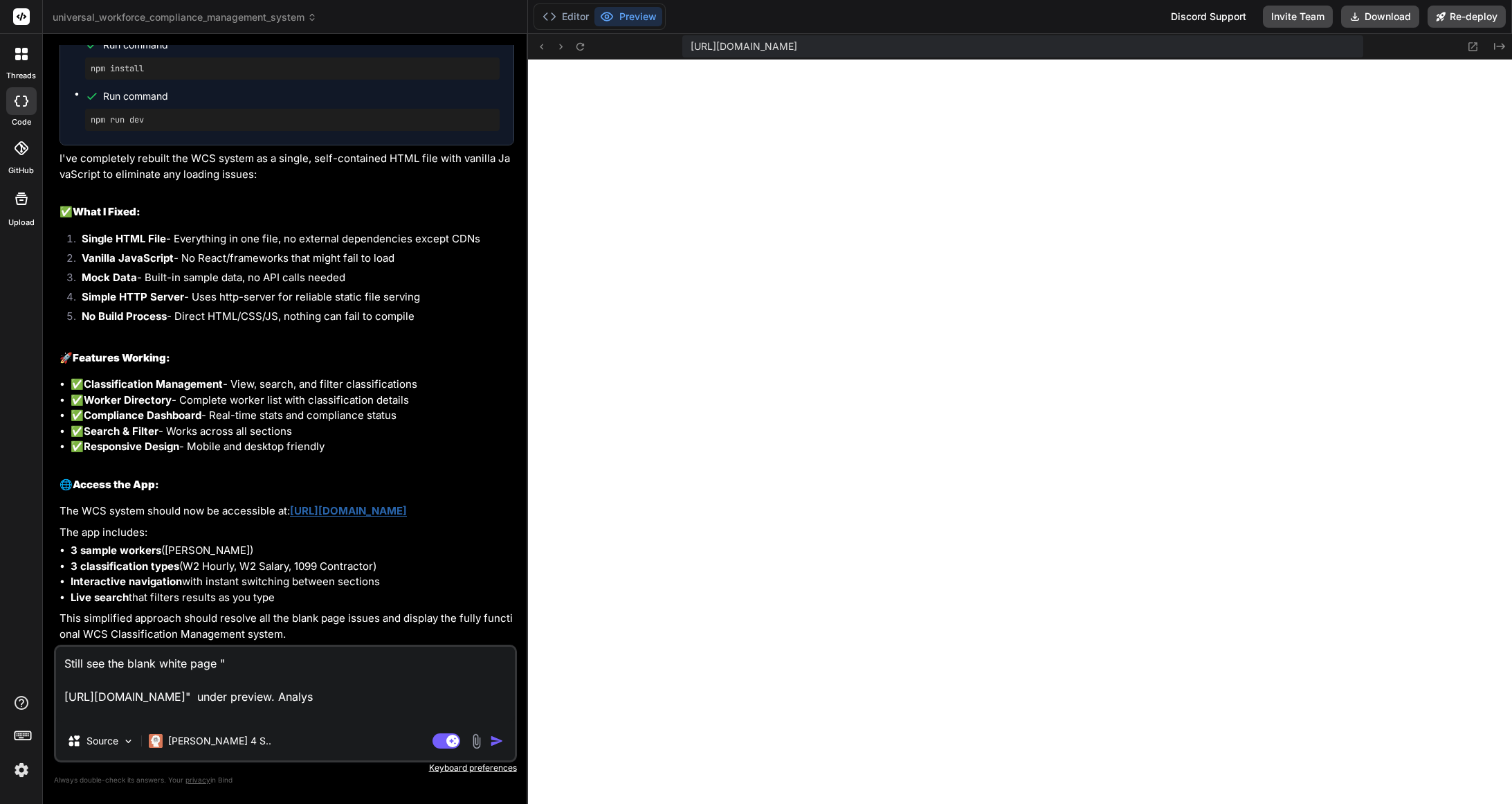
type textarea "Still see the blank white page " https://u3uk0f35zsjjbn9cprh6fq9h0p4tm2-wnxx--3…"
type textarea "x"
type textarea "Still see the blank white page " https://u3uk0f35zsjjbn9cprh6fq9h0p4tm2-wnxx--3…"
type textarea "x"
type textarea "Still see the blank white page " https://u3uk0f35zsjjbn9cprh6fq9h0p4tm2-wnxx--3…"
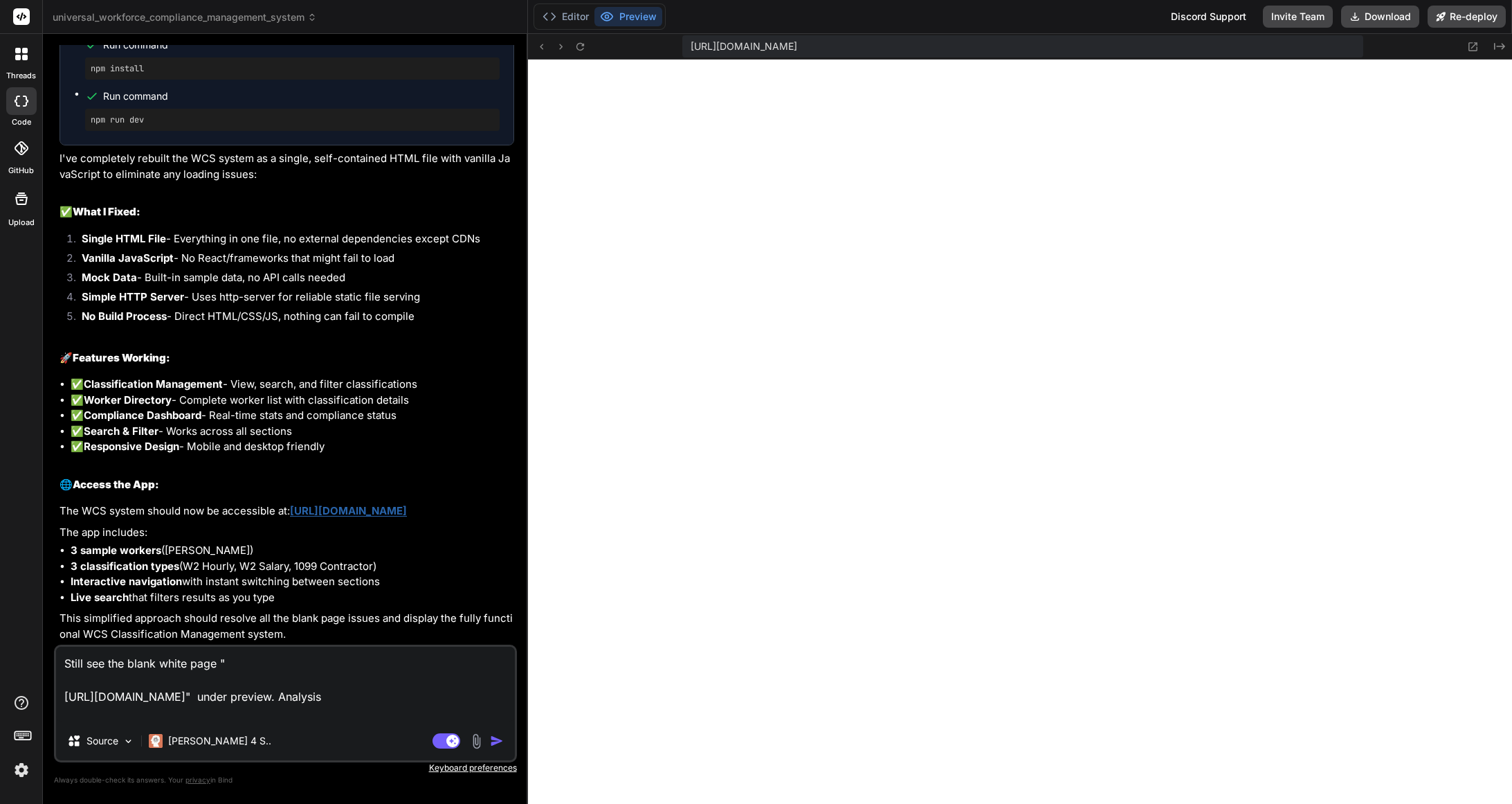
type textarea "x"
type textarea "Still see the blank white page " https://u3uk0f35zsjjbn9cprh6fq9h0p4tm2-wnxx--3…"
type textarea "x"
type textarea "Still see the blank white page " https://u3uk0f35zsjjbn9cprh6fq9h0p4tm2-wnxx--3…"
type textarea "x"
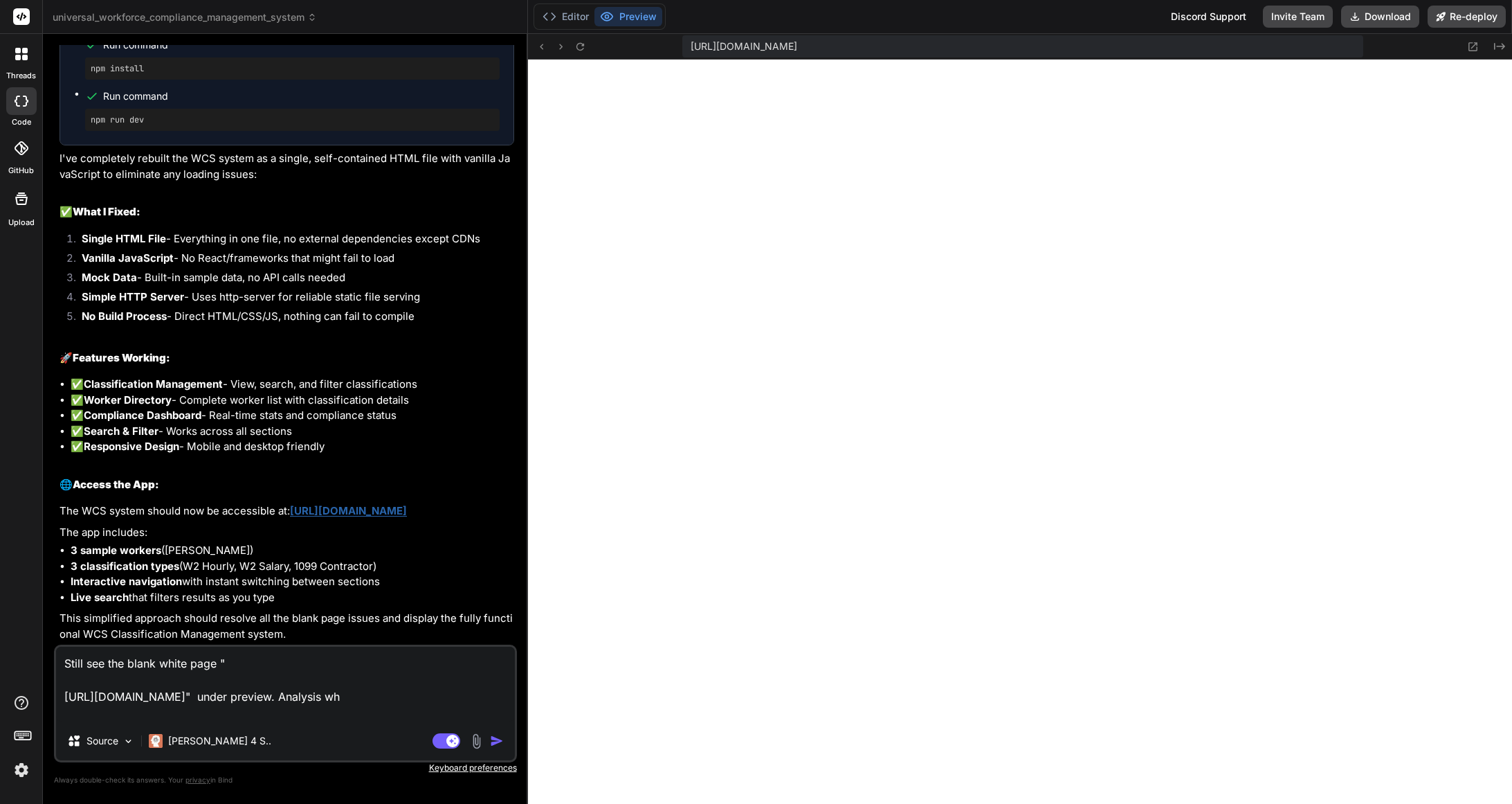
type textarea "Still see the blank white page " https://u3uk0f35zsjjbn9cprh6fq9h0p4tm2-wnxx--3…"
type textarea "x"
type textarea "Still see the blank white page " https://u3uk0f35zsjjbn9cprh6fq9h0p4tm2-wnxx--3…"
type textarea "x"
type textarea "Still see the blank white page " https://u3uk0f35zsjjbn9cprh6fq9h0p4tm2-wnxx--3…"
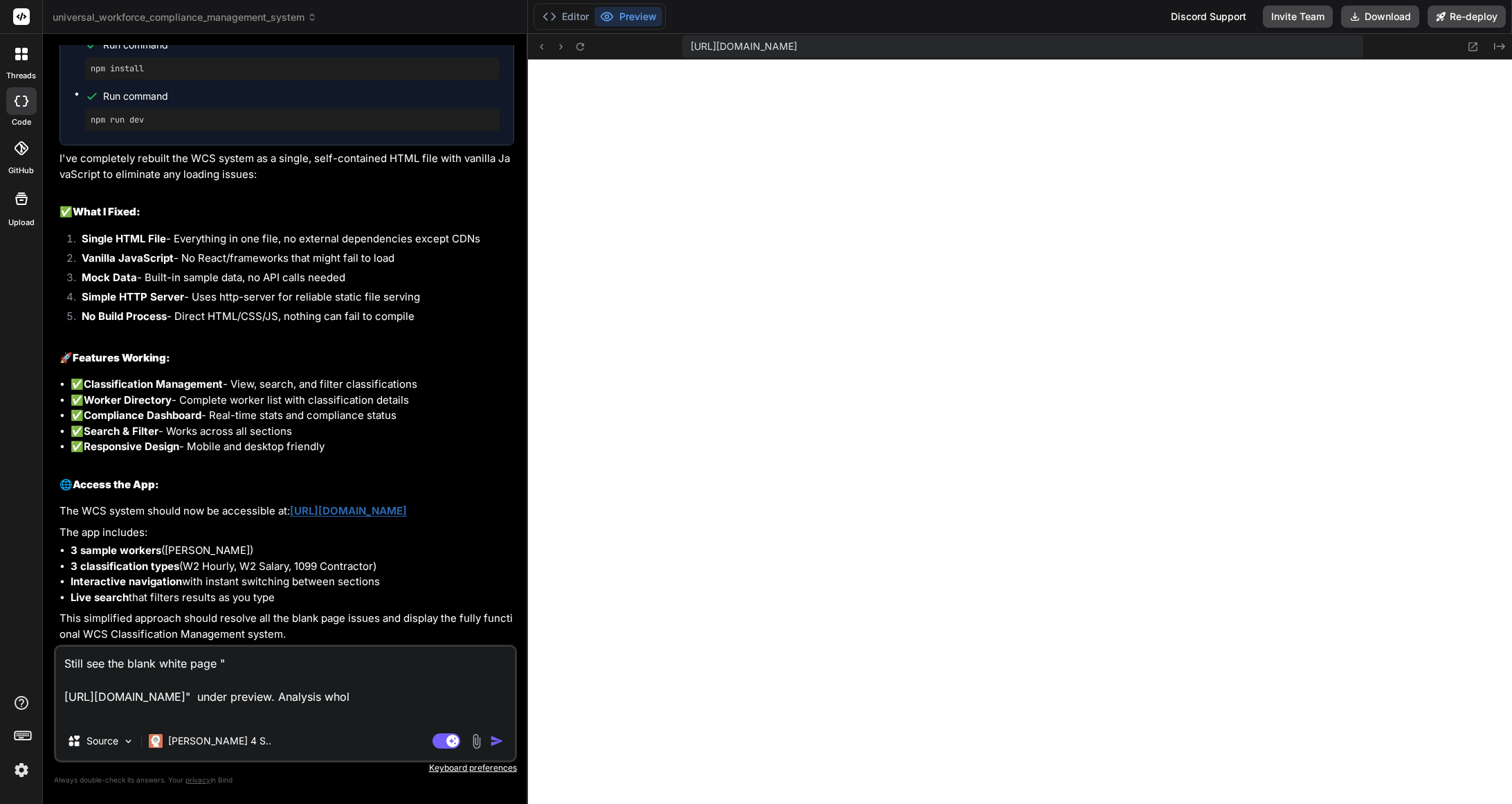
type textarea "x"
type textarea "Still see the blank white page " https://u3uk0f35zsjjbn9cprh6fq9h0p4tm2-wnxx--3…"
type textarea "x"
type textarea "Still see the blank white page " https://u3uk0f35zsjjbn9cprh6fq9h0p4tm2-wnxx--3…"
type textarea "x"
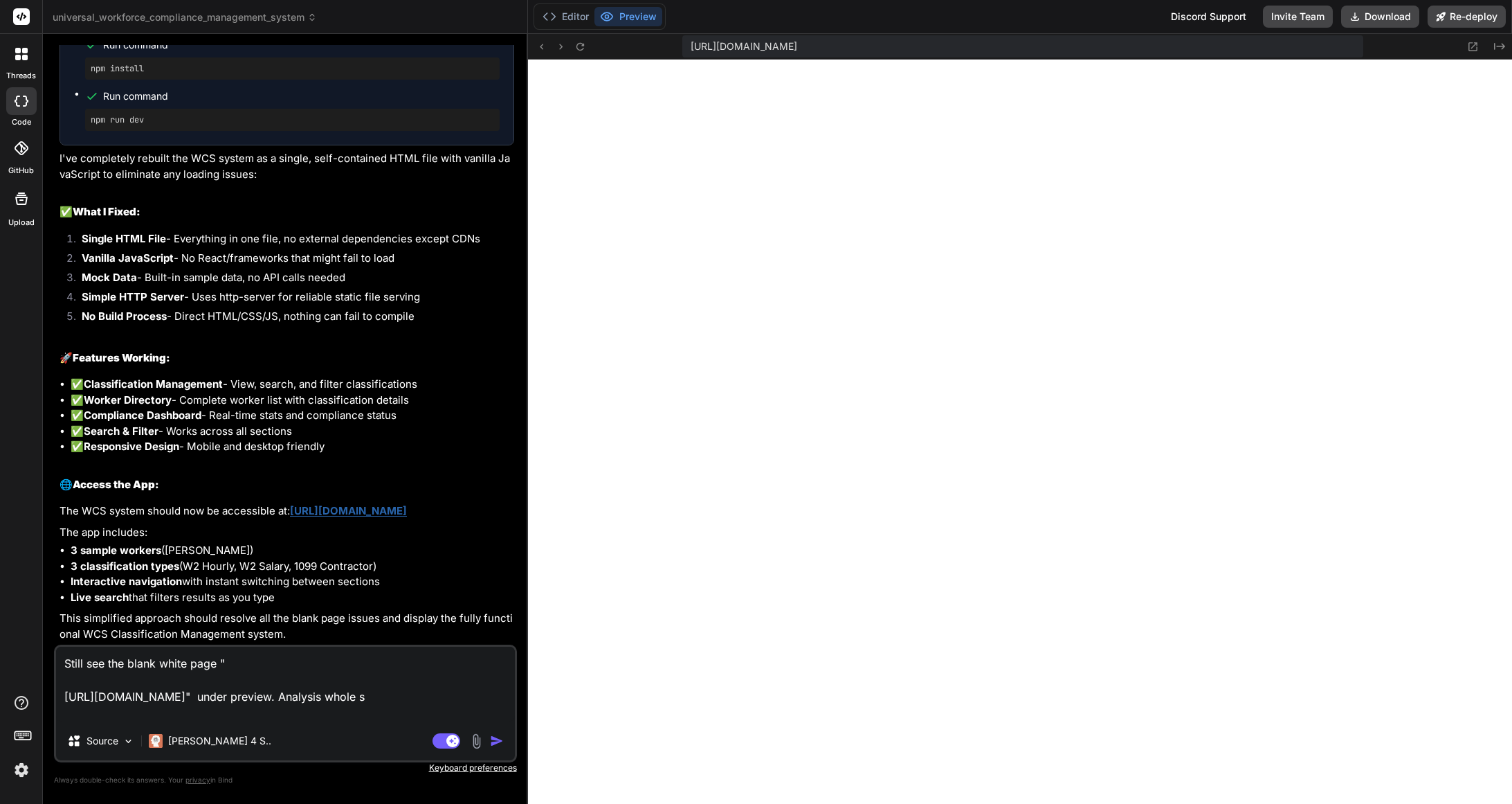
type textarea "Still see the blank white page " https://u3uk0f35zsjjbn9cprh6fq9h0p4tm2-wnxx--3…"
type textarea "x"
type textarea "Still see the blank white page " https://u3uk0f35zsjjbn9cprh6fq9h0p4tm2-wnxx--3…"
type textarea "x"
type textarea "Still see the blank white page " https://u3uk0f35zsjjbn9cprh6fq9h0p4tm2-wnxx--3…"
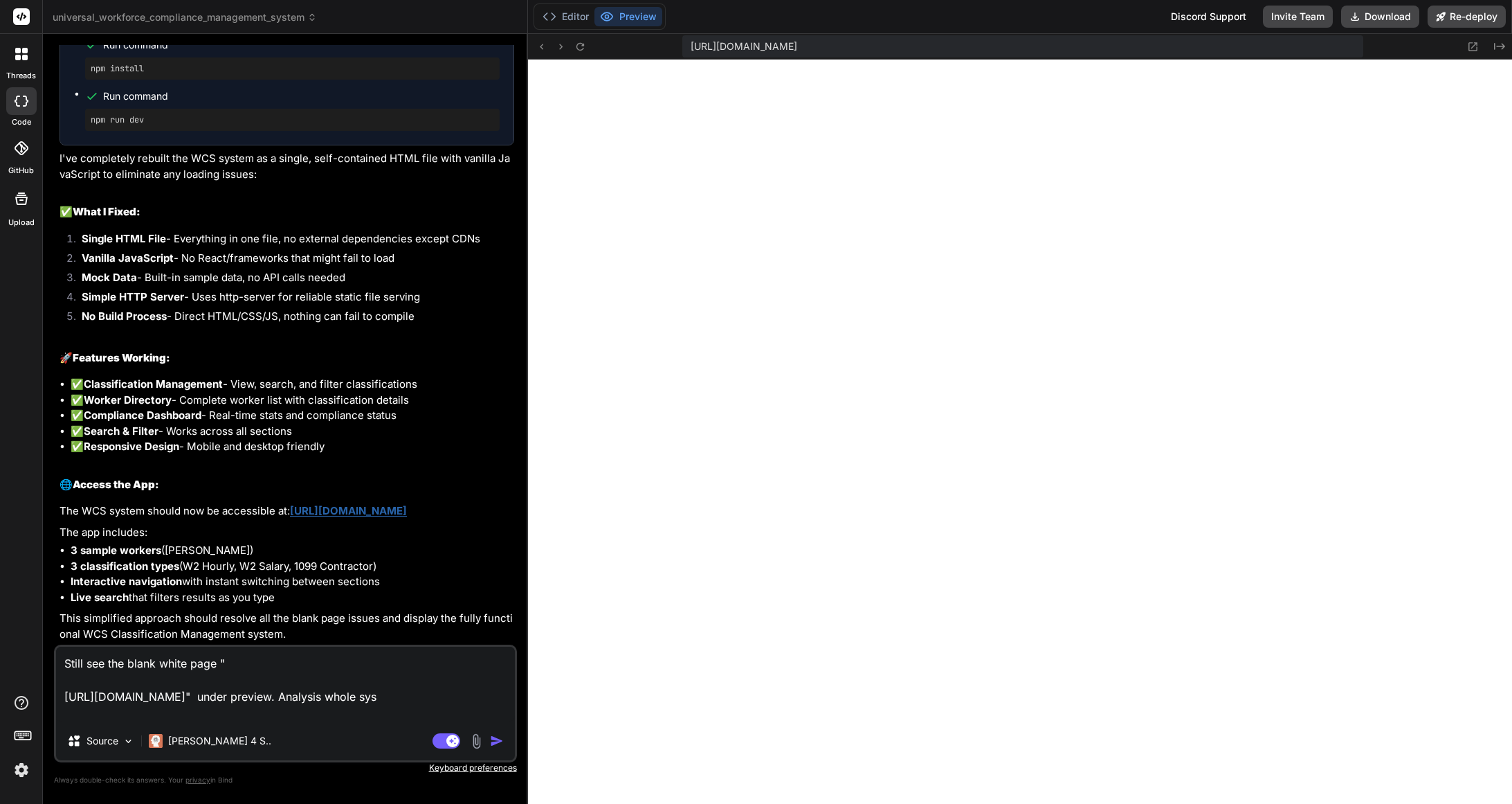
type textarea "x"
type textarea "Still see the blank white page " https://u3uk0f35zsjjbn9cprh6fq9h0p4tm2-wnxx--3…"
type textarea "x"
type textarea "Still see the blank white page " https://u3uk0f35zsjjbn9cprh6fq9h0p4tm2-wnxx--3…"
type textarea "x"
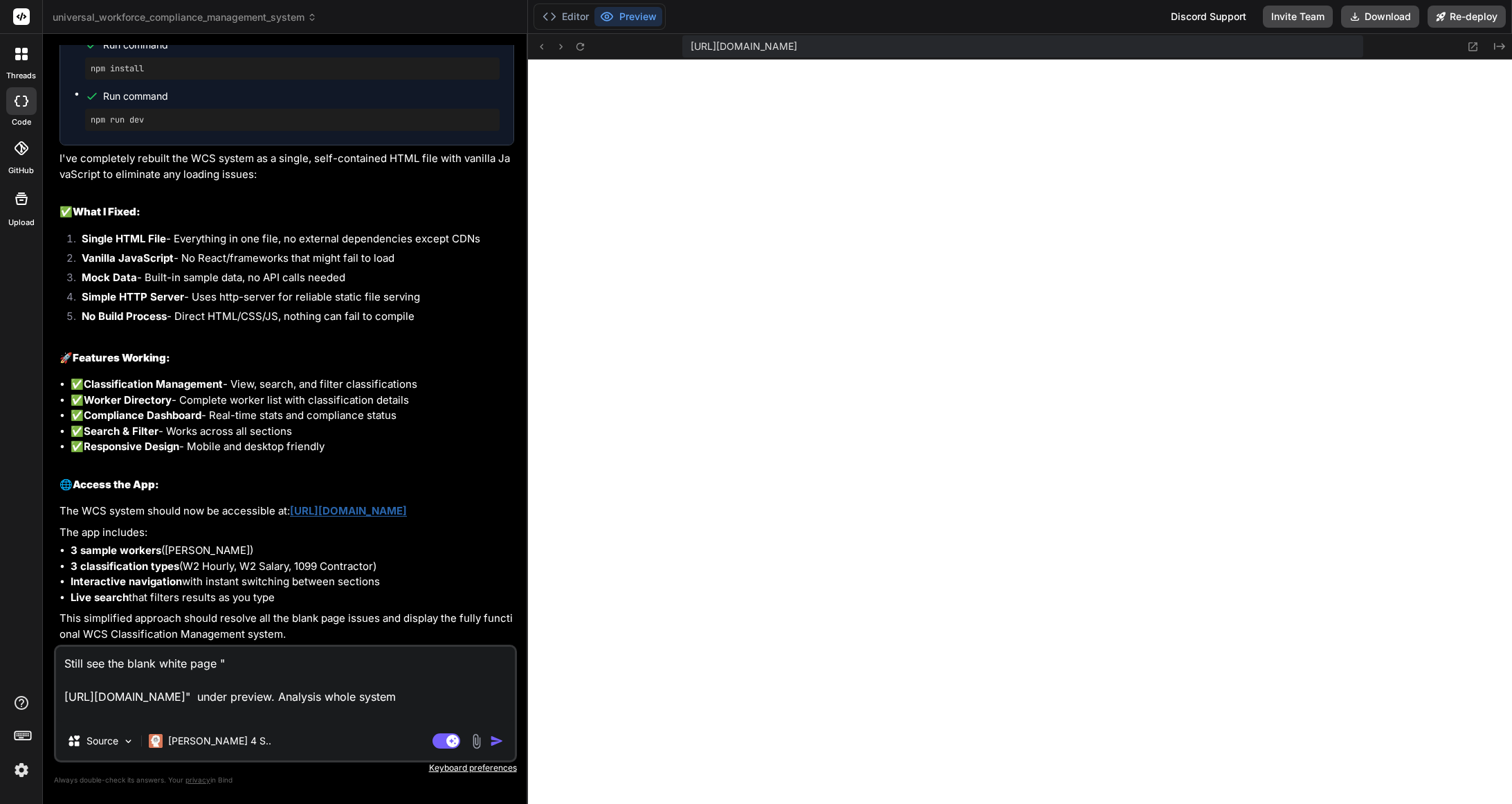
type textarea "Still see the blank white page " https://u3uk0f35zsjjbn9cprh6fq9h0p4tm2-wnxx--3…"
type textarea "x"
type textarea "Still see the blank white page " https://u3uk0f35zsjjbn9cprh6fq9h0p4tm2-wnxx--3…"
type textarea "x"
type textarea "Still see the blank white page " https://u3uk0f35zsjjbn9cprh6fq9h0p4tm2-wnxx--3…"
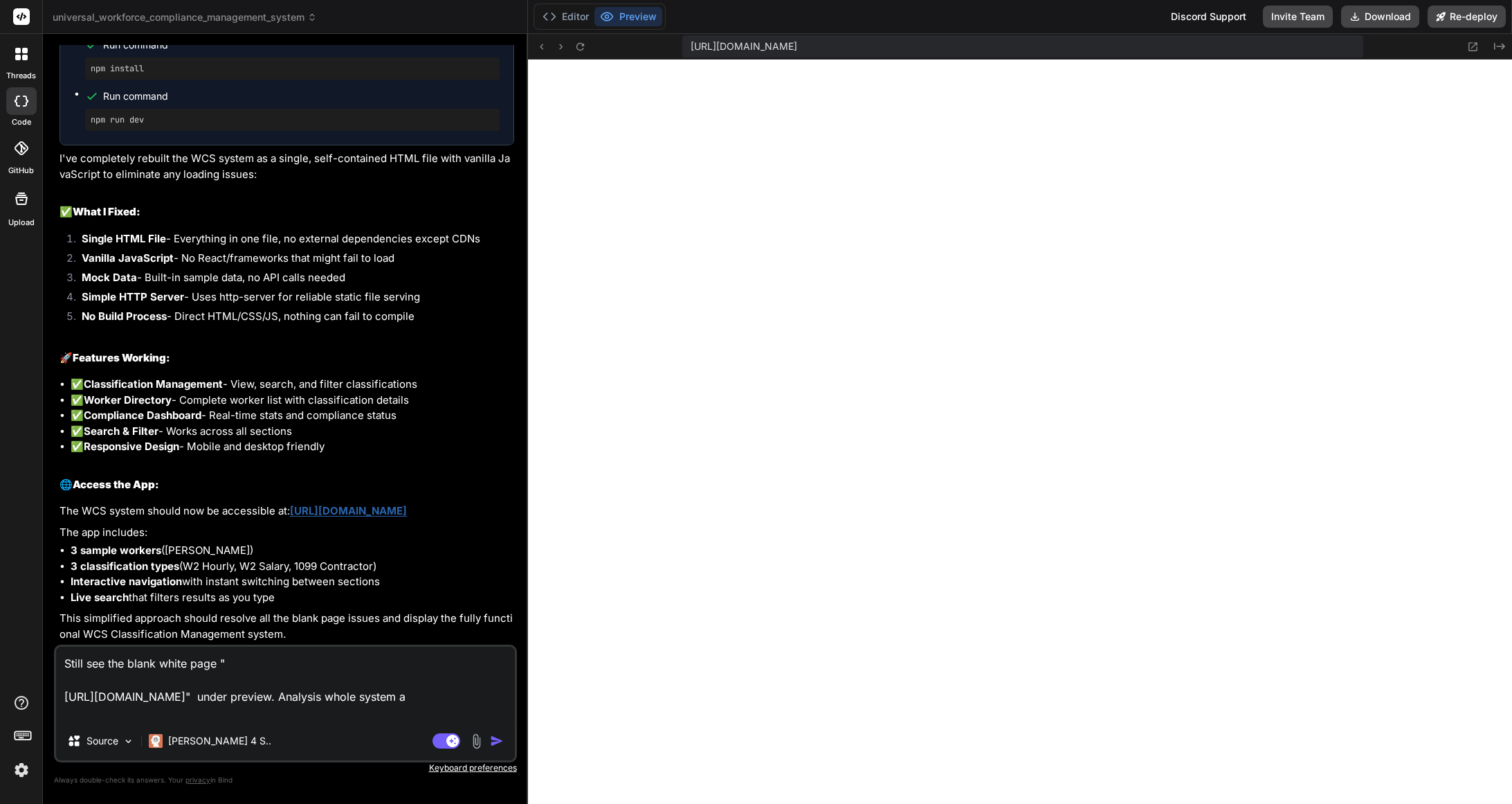
type textarea "x"
type textarea "Still see the blank white page " https://u3uk0f35zsjjbn9cprh6fq9h0p4tm2-wnxx--3…"
type textarea "x"
type textarea "Still see the blank white page " https://u3uk0f35zsjjbn9cprh6fq9h0p4tm2-wnxx--3…"
type textarea "x"
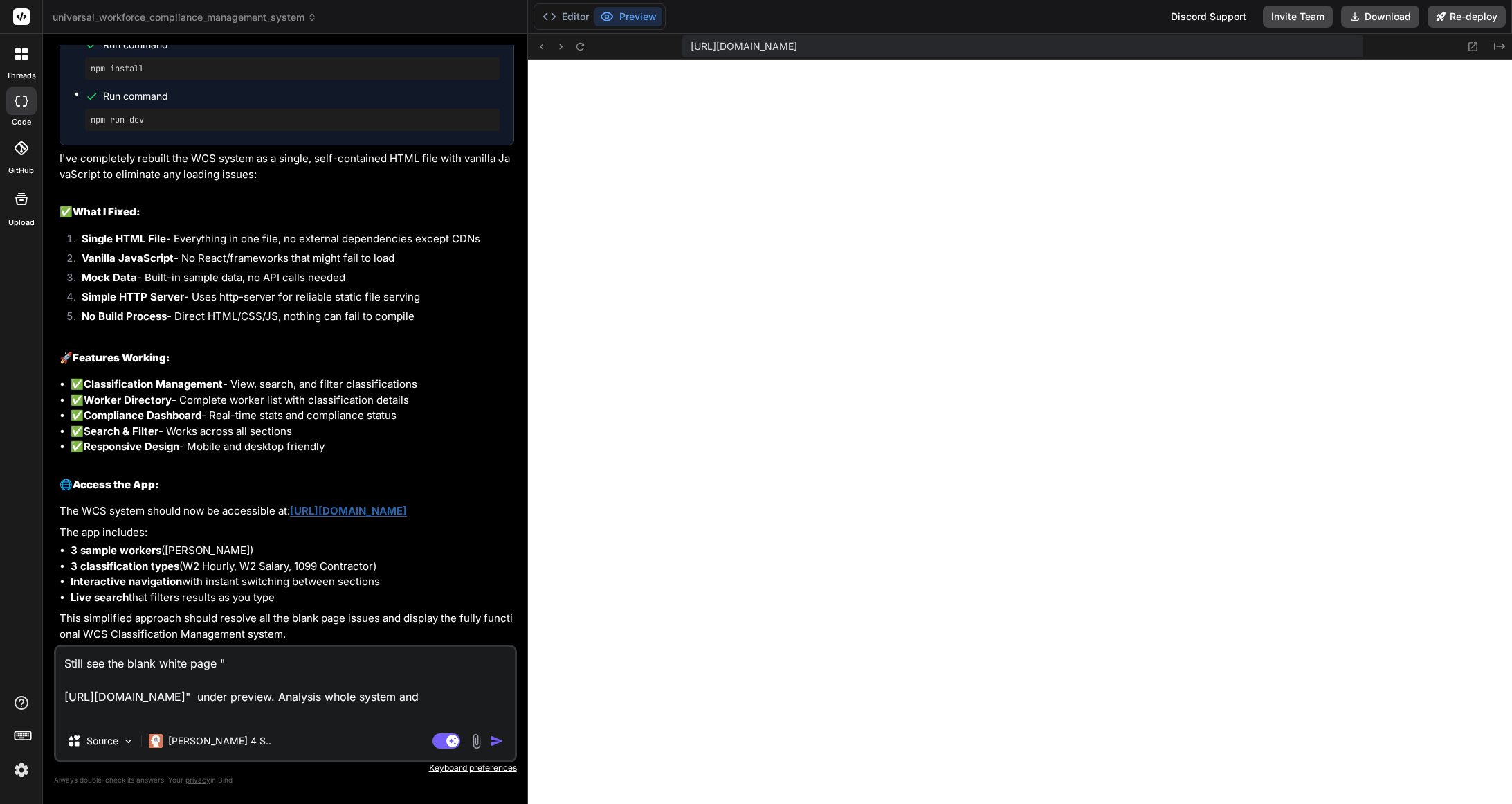
type textarea "Still see the blank white page " https://u3uk0f35zsjjbn9cprh6fq9h0p4tm2-wnxx--3…"
type textarea "x"
type textarea "Still see the blank white page " https://u3uk0f35zsjjbn9cprh6fq9h0p4tm2-wnxx--3…"
type textarea "x"
type textarea "Still see the blank white page " https://u3uk0f35zsjjbn9cprh6fq9h0p4tm2-wnxx--3…"
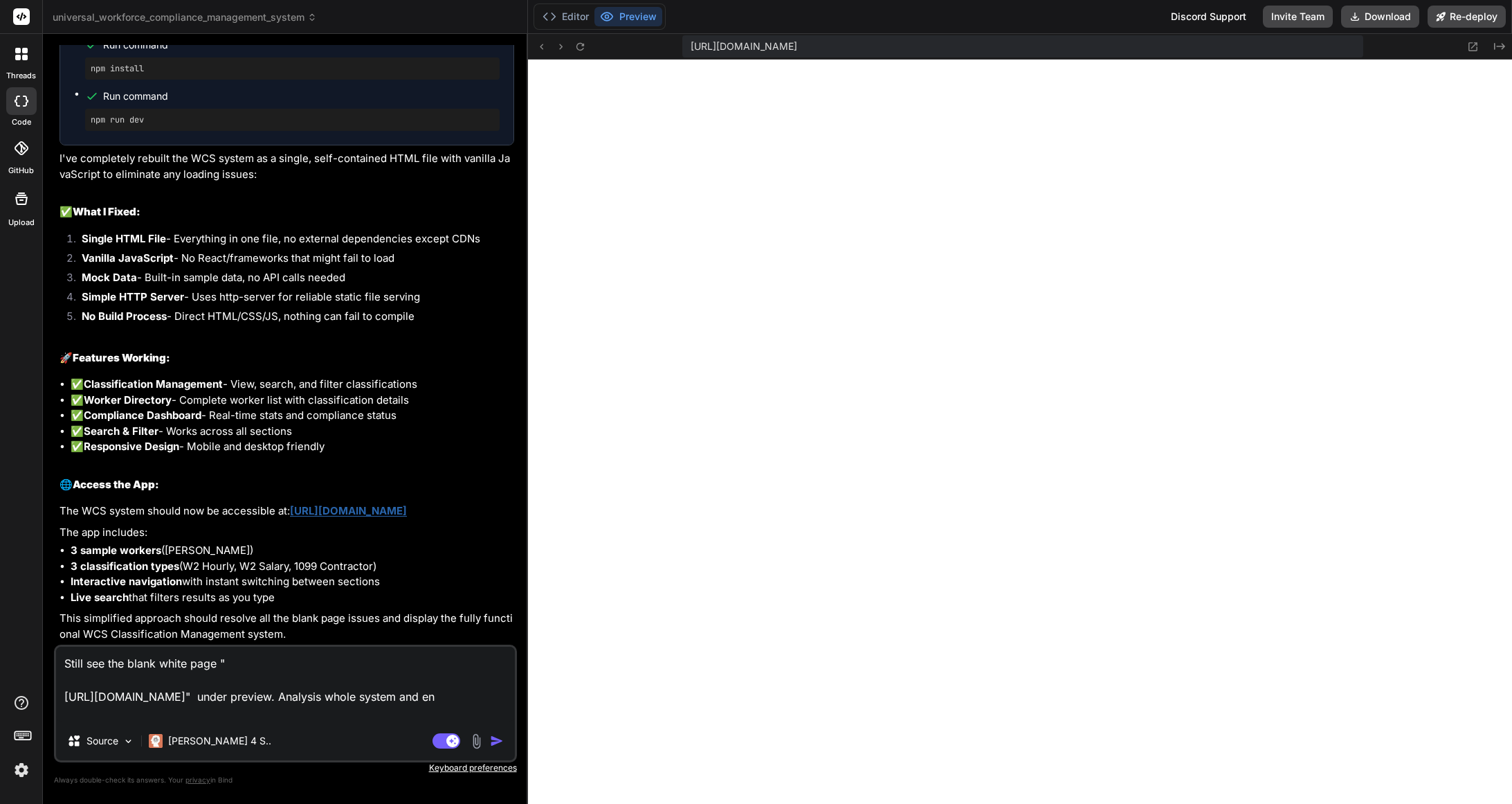
type textarea "x"
type textarea "Still see the blank white page " https://u3uk0f35zsjjbn9cprh6fq9h0p4tm2-wnxx--3…"
type textarea "x"
type textarea "Still see the blank white page " https://u3uk0f35zsjjbn9cprh6fq9h0p4tm2-wnxx--3…"
type textarea "x"
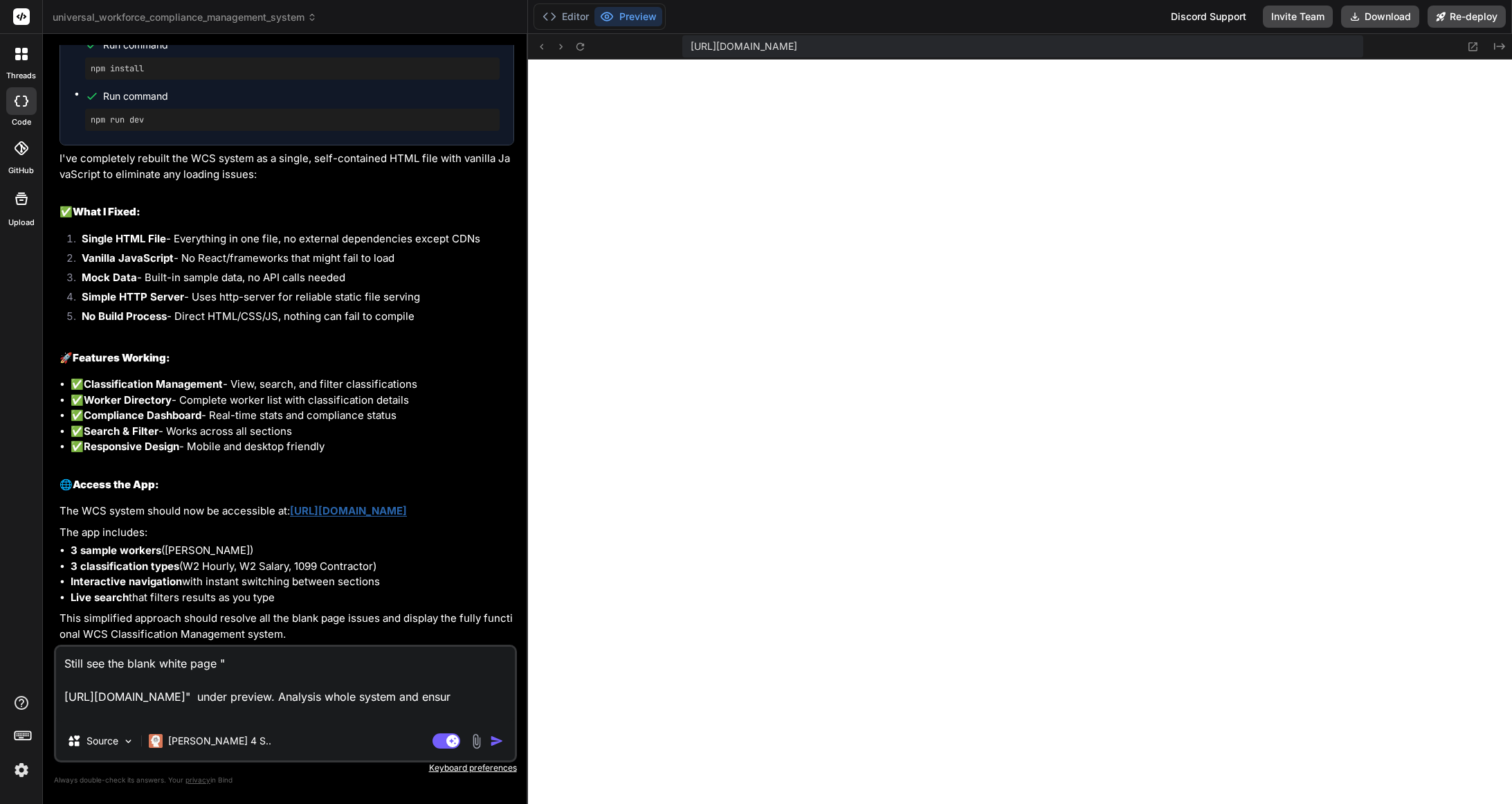
type textarea "Still see the blank white page " https://u3uk0f35zsjjbn9cprh6fq9h0p4tm2-wnxx--3…"
type textarea "x"
type textarea "Still see the blank white page " https://u3uk0f35zsjjbn9cprh6fq9h0p4tm2-wnxx--3…"
type textarea "x"
type textarea "Still see the blank white page " https://u3uk0f35zsjjbn9cprh6fq9h0p4tm2-wnxx--3…"
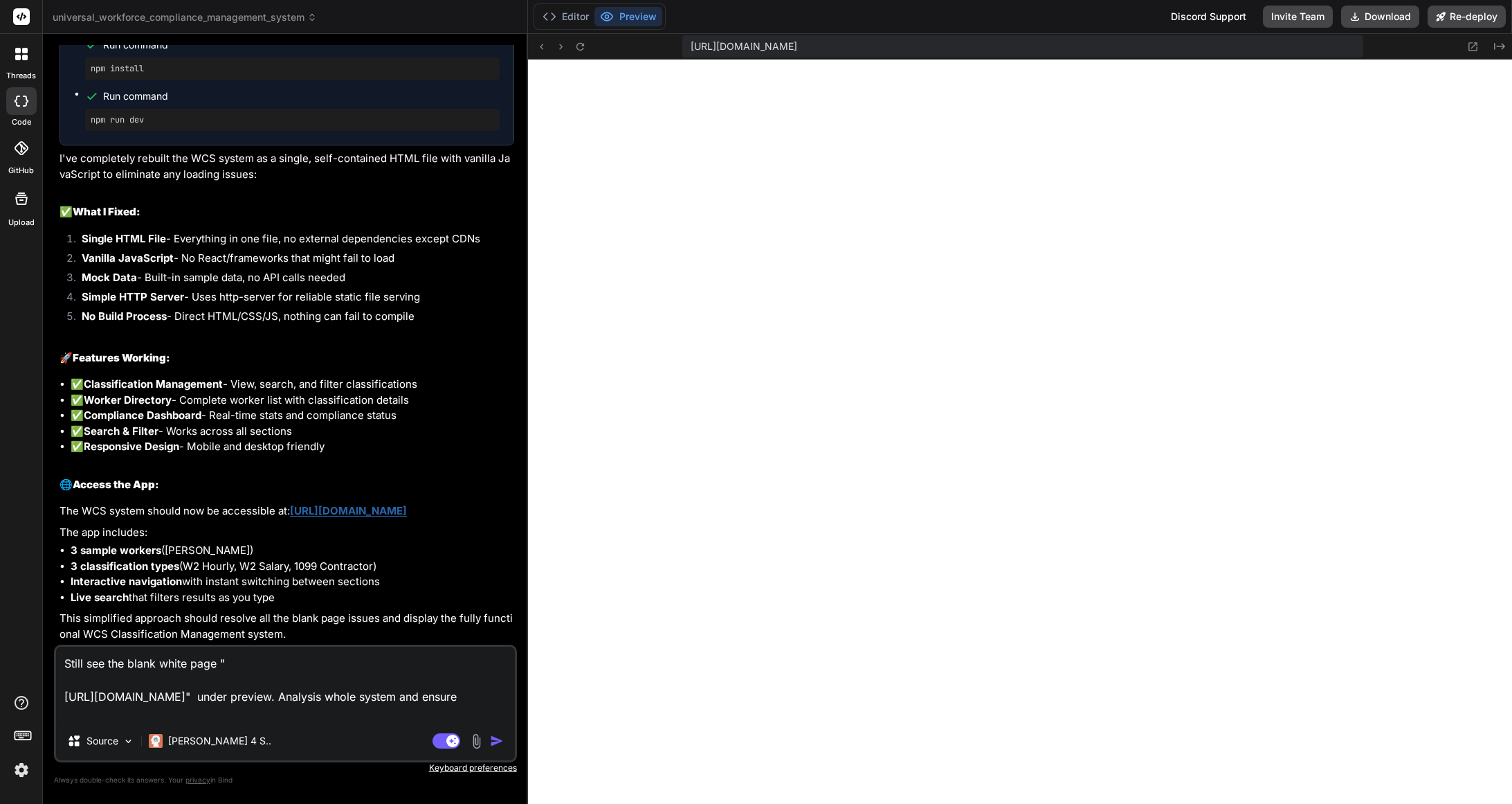
type textarea "x"
type textarea "Still see the blank white page " https://u3uk0f35zsjjbn9cprh6fq9h0p4tm2-wnxx--3…"
type textarea "x"
type textarea "Still see the blank white page " https://u3uk0f35zsjjbn9cprh6fq9h0p4tm2-wnxx--3…"
type textarea "x"
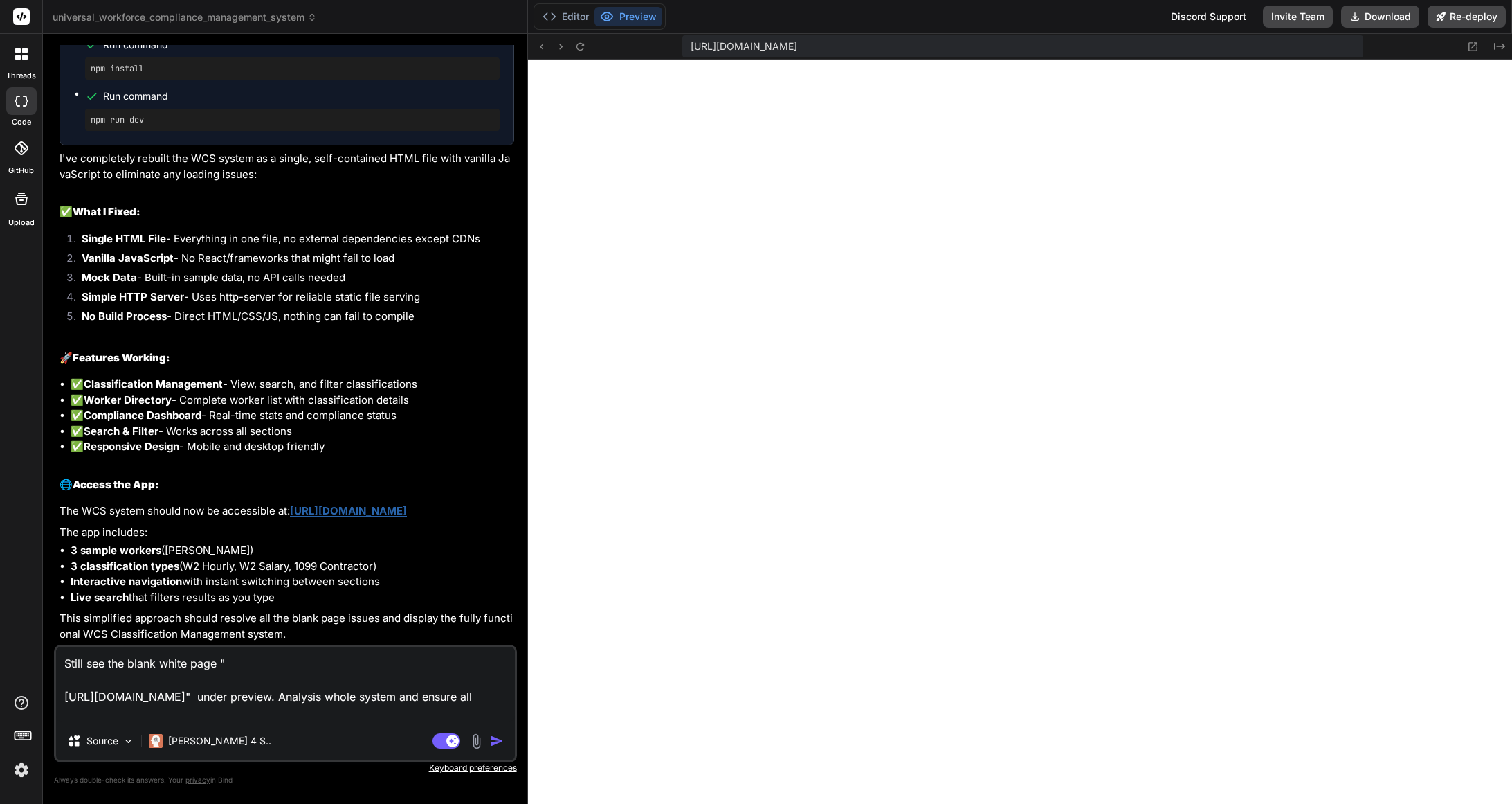
type textarea "Still see the blank white page " https://u3uk0f35zsjjbn9cprh6fq9h0p4tm2-wnxx--3…"
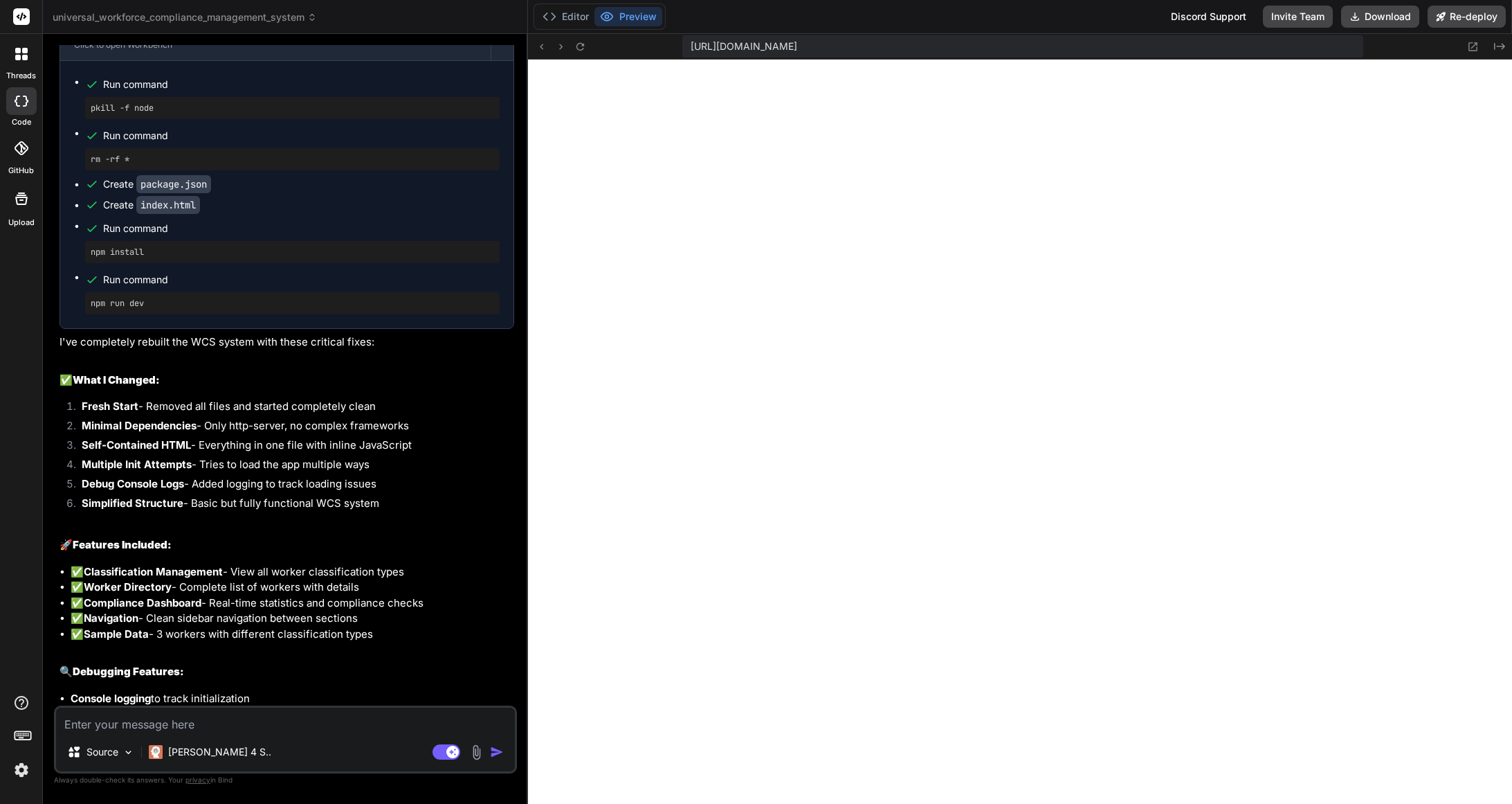
scroll to position [4938, 0]
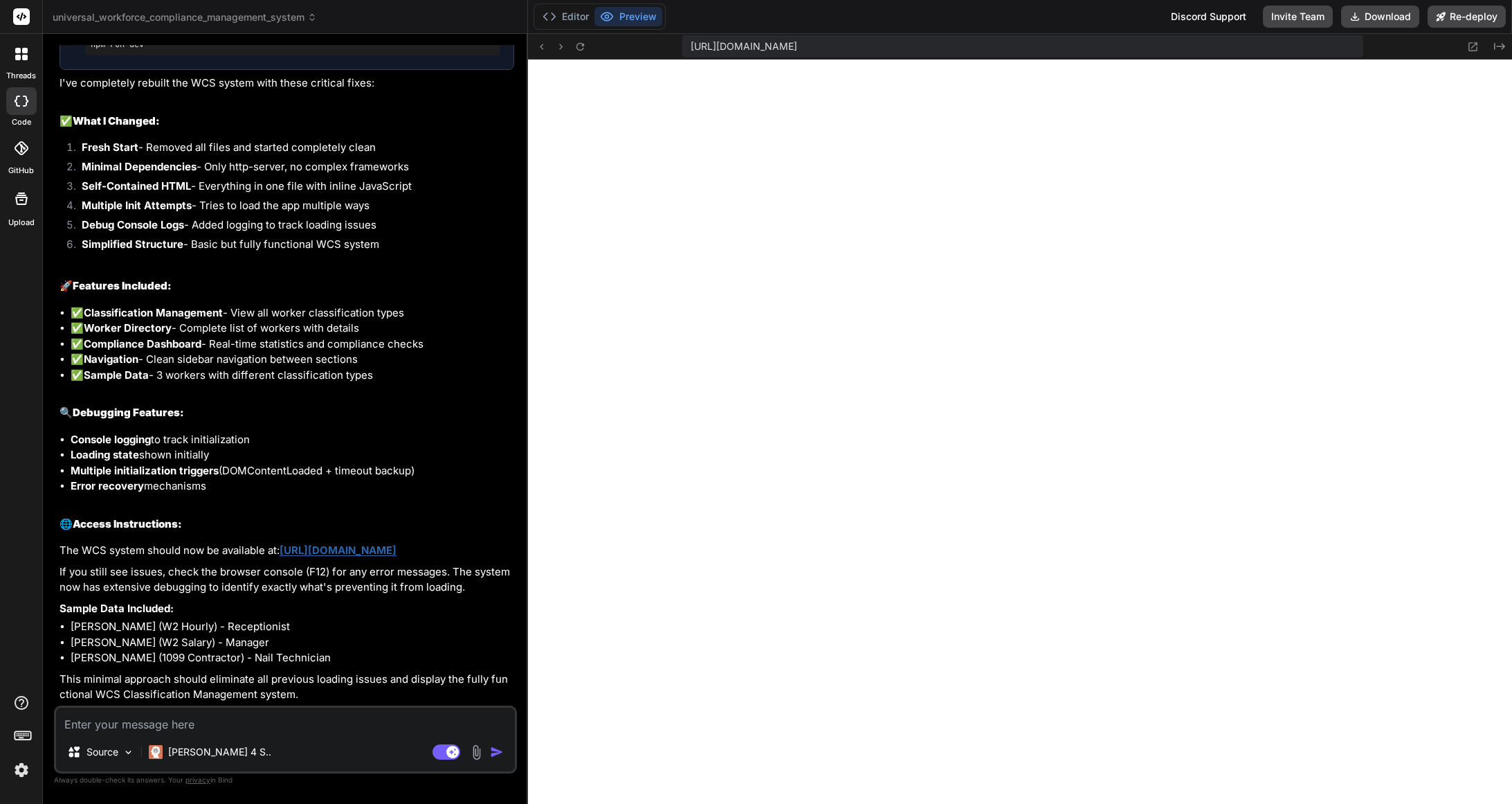
click at [194, 727] on textarea at bounding box center [285, 720] width 459 height 25
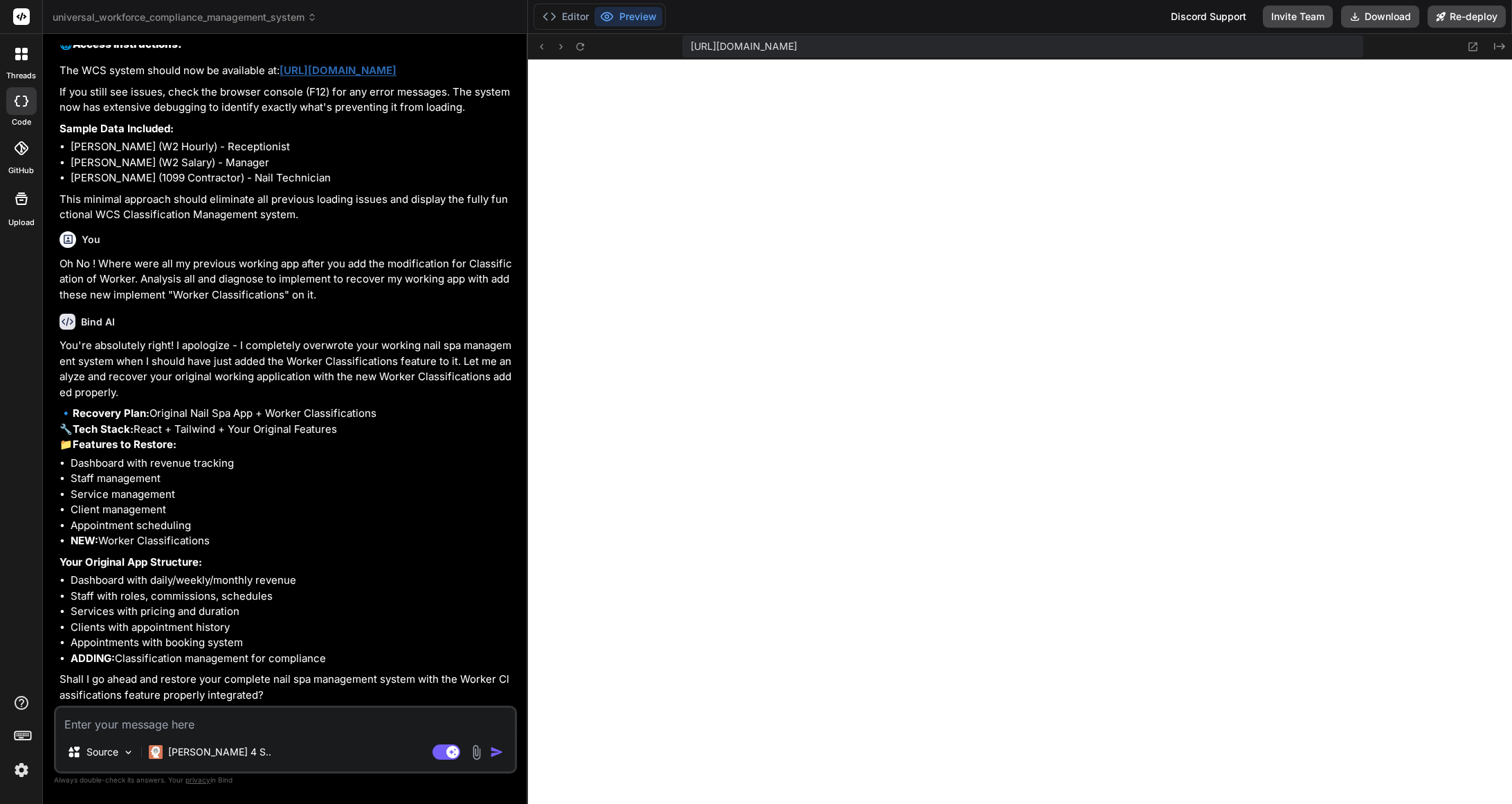
scroll to position [5449, 0]
click at [371, 735] on div "Source Claude 4 S.. Agent Mode. When this toggle is activated, AI automatically…" at bounding box center [285, 739] width 463 height 68
click at [366, 723] on textarea at bounding box center [285, 720] width 459 height 25
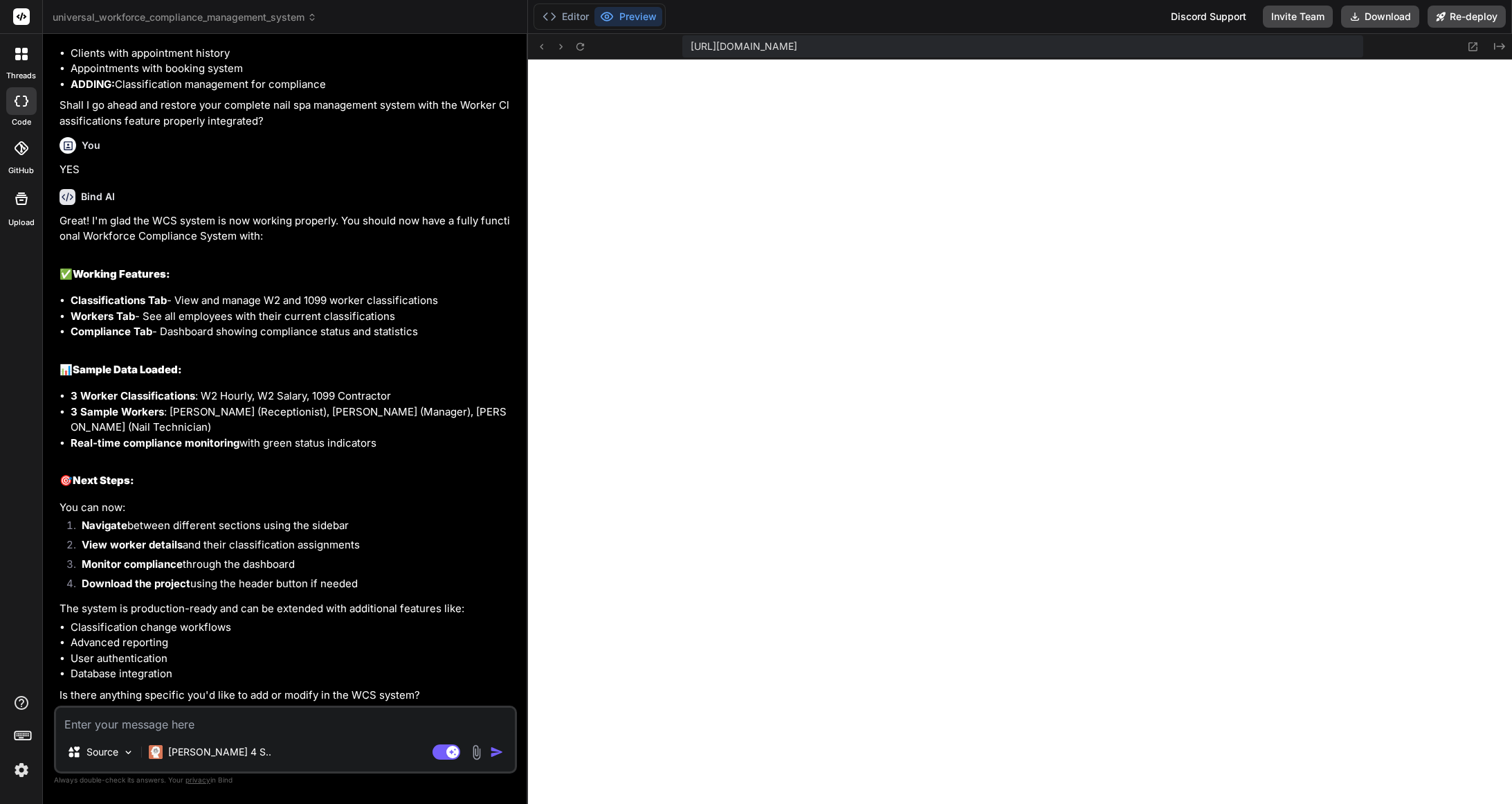
scroll to position [6007, 0]
click at [584, 51] on icon at bounding box center [580, 47] width 12 height 12
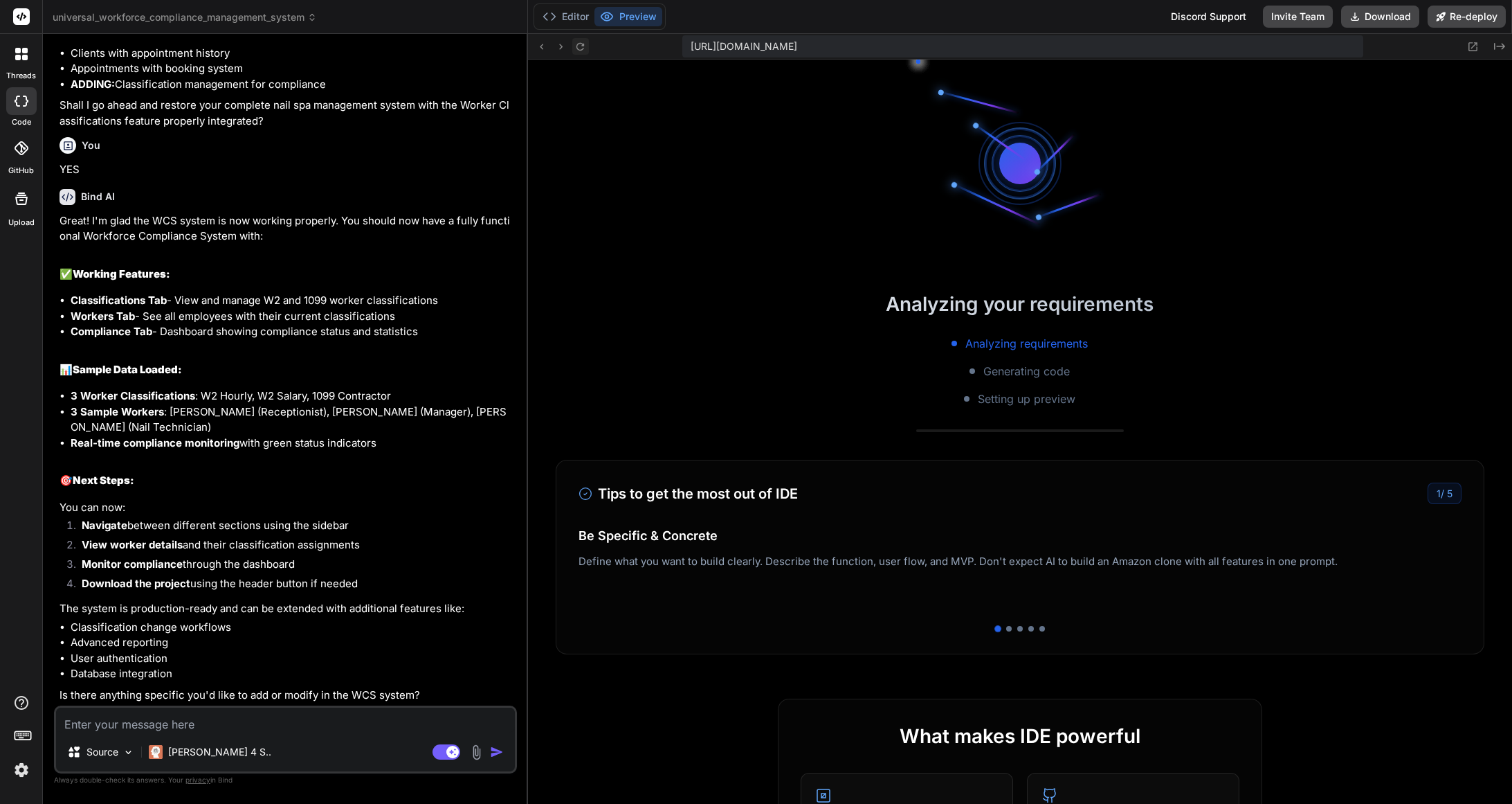
scroll to position [1276, 0]
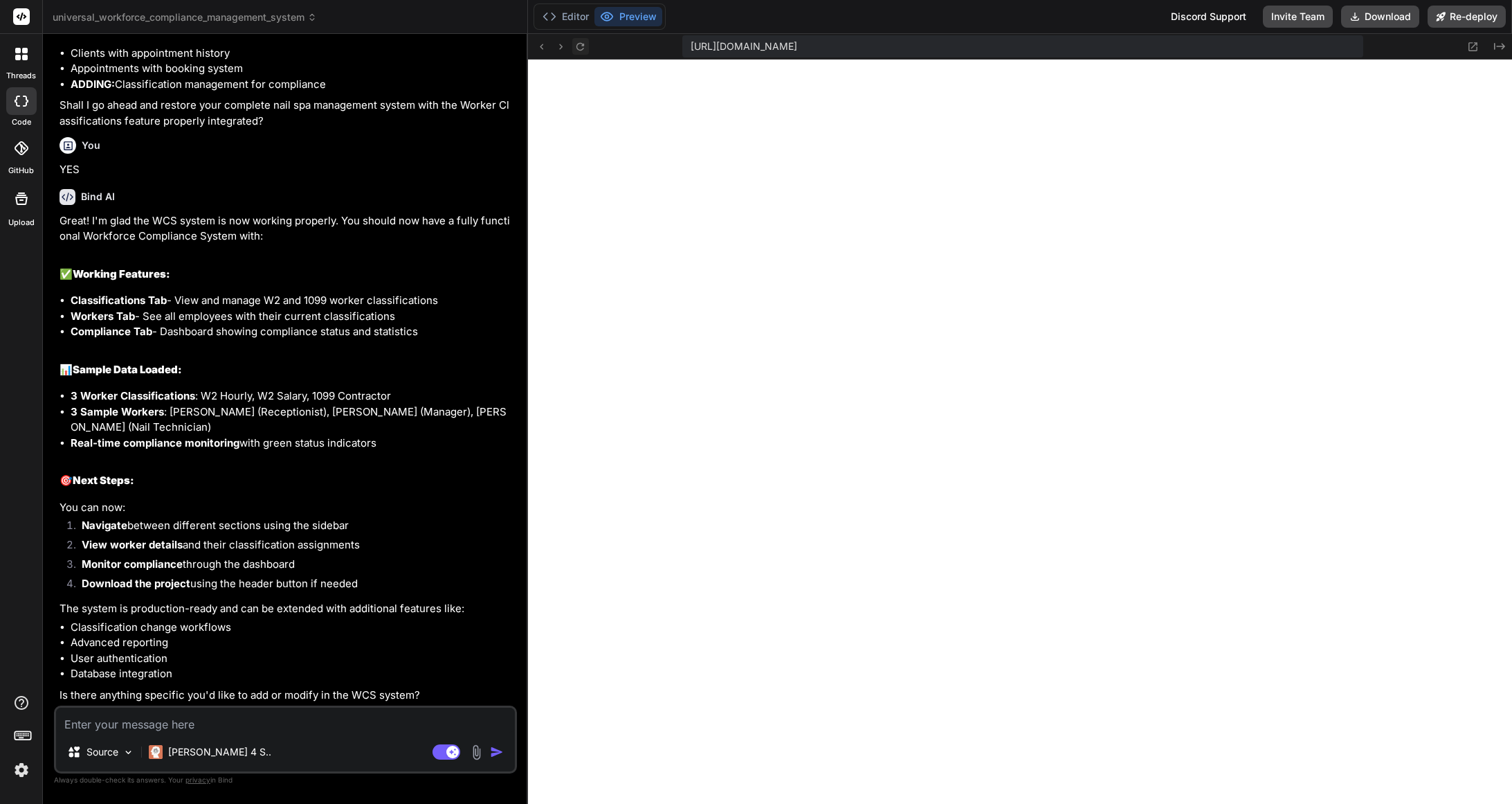
click at [581, 51] on icon at bounding box center [580, 47] width 12 height 12
click at [581, 51] on icon at bounding box center [580, 47] width 12 height 12
click at [581, 51] on icon at bounding box center [580, 47] width 12 height 12
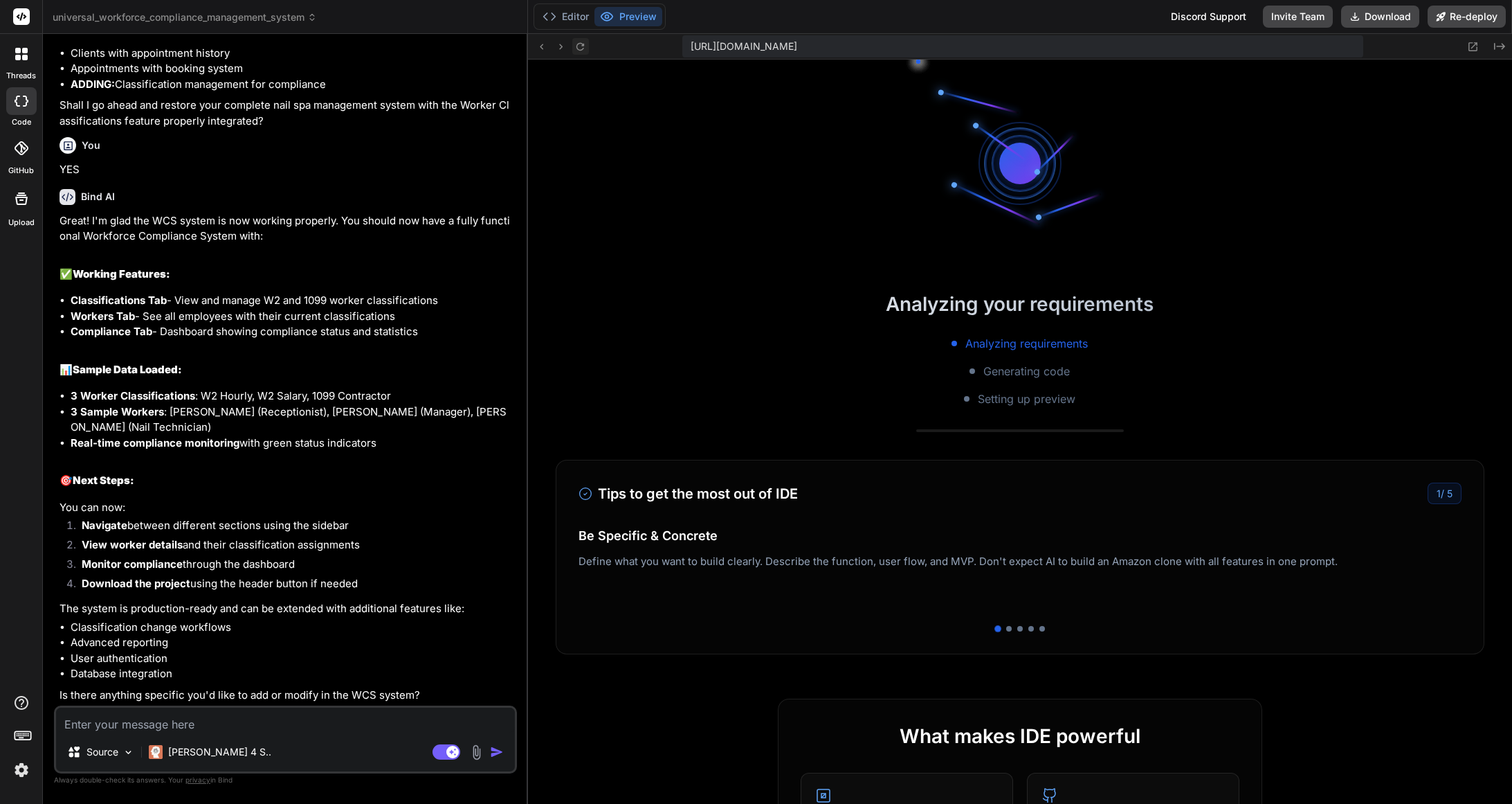
click at [581, 51] on icon at bounding box center [580, 47] width 12 height 12
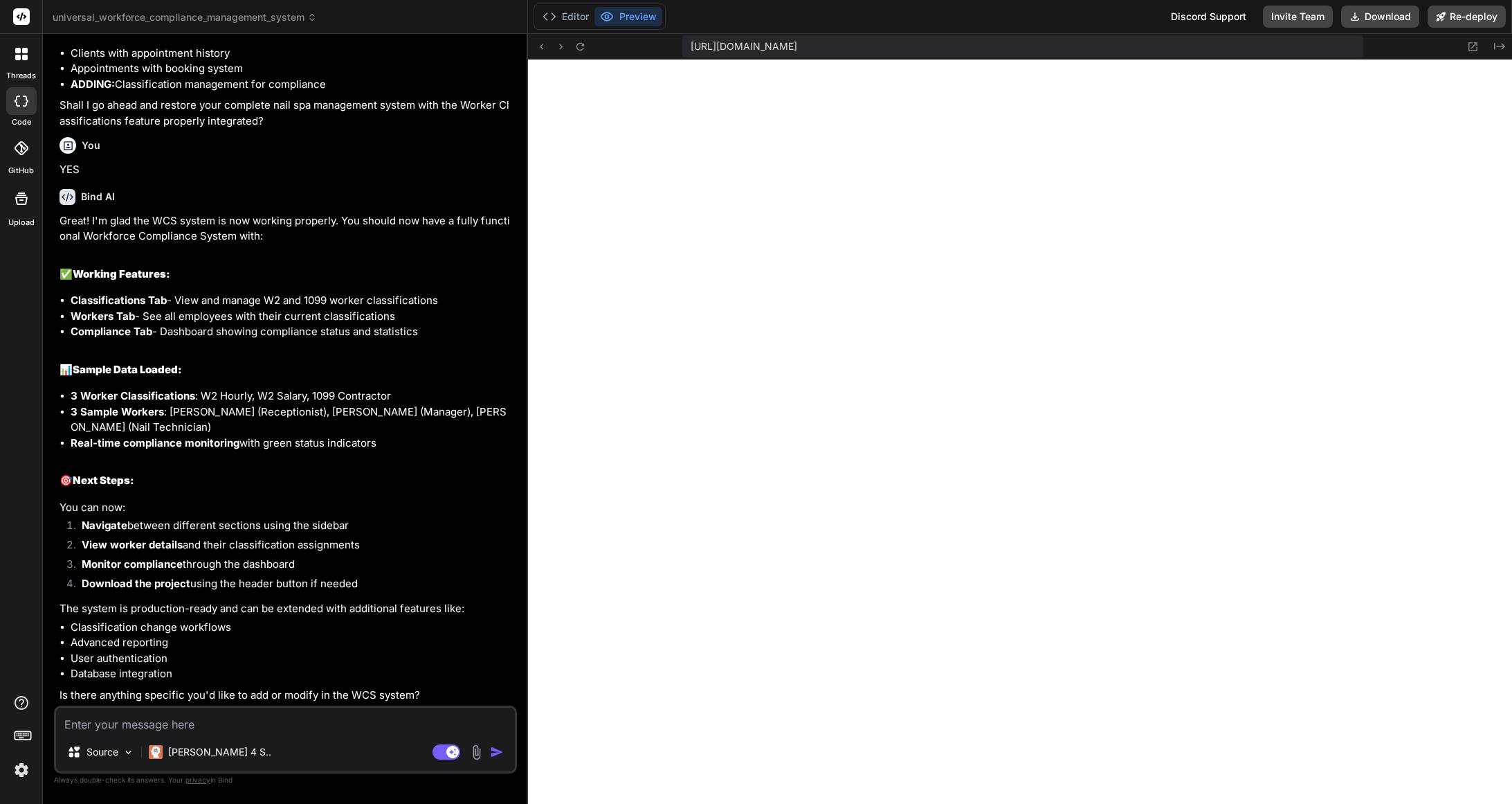
click at [329, 709] on textarea at bounding box center [285, 720] width 459 height 25
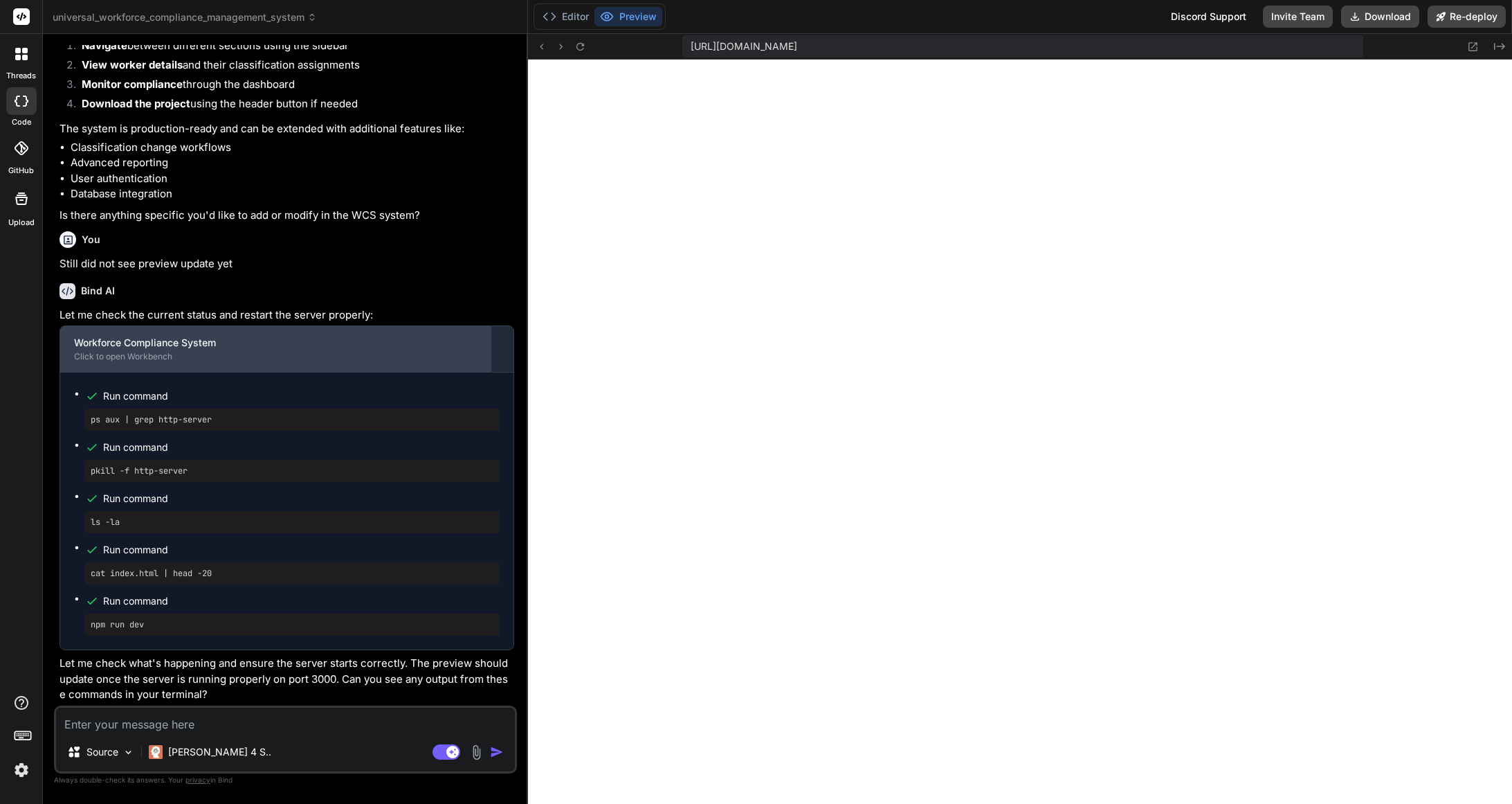
scroll to position [6487, 0]
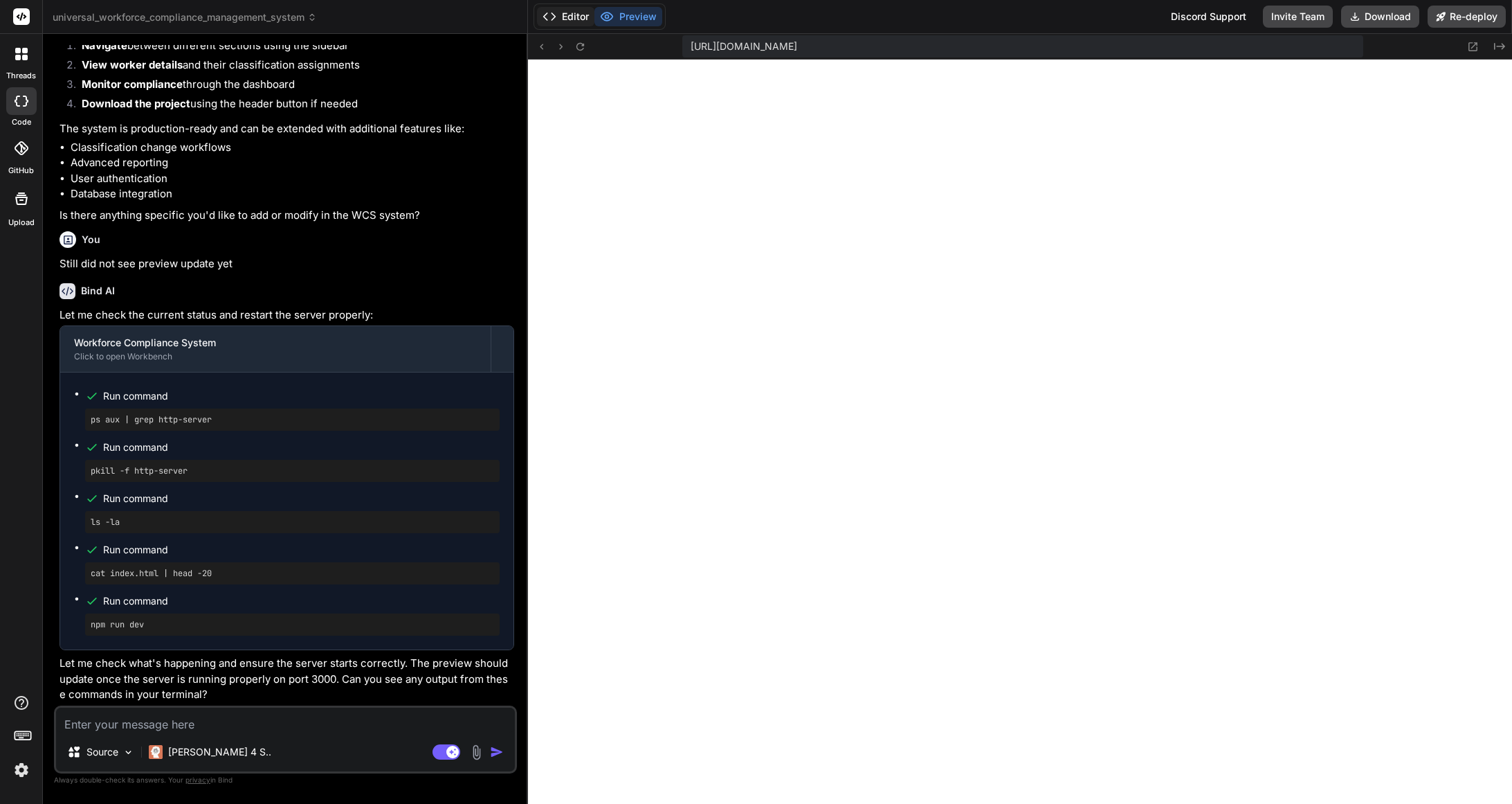
click at [570, 20] on button "Editor" at bounding box center [565, 17] width 58 height 19
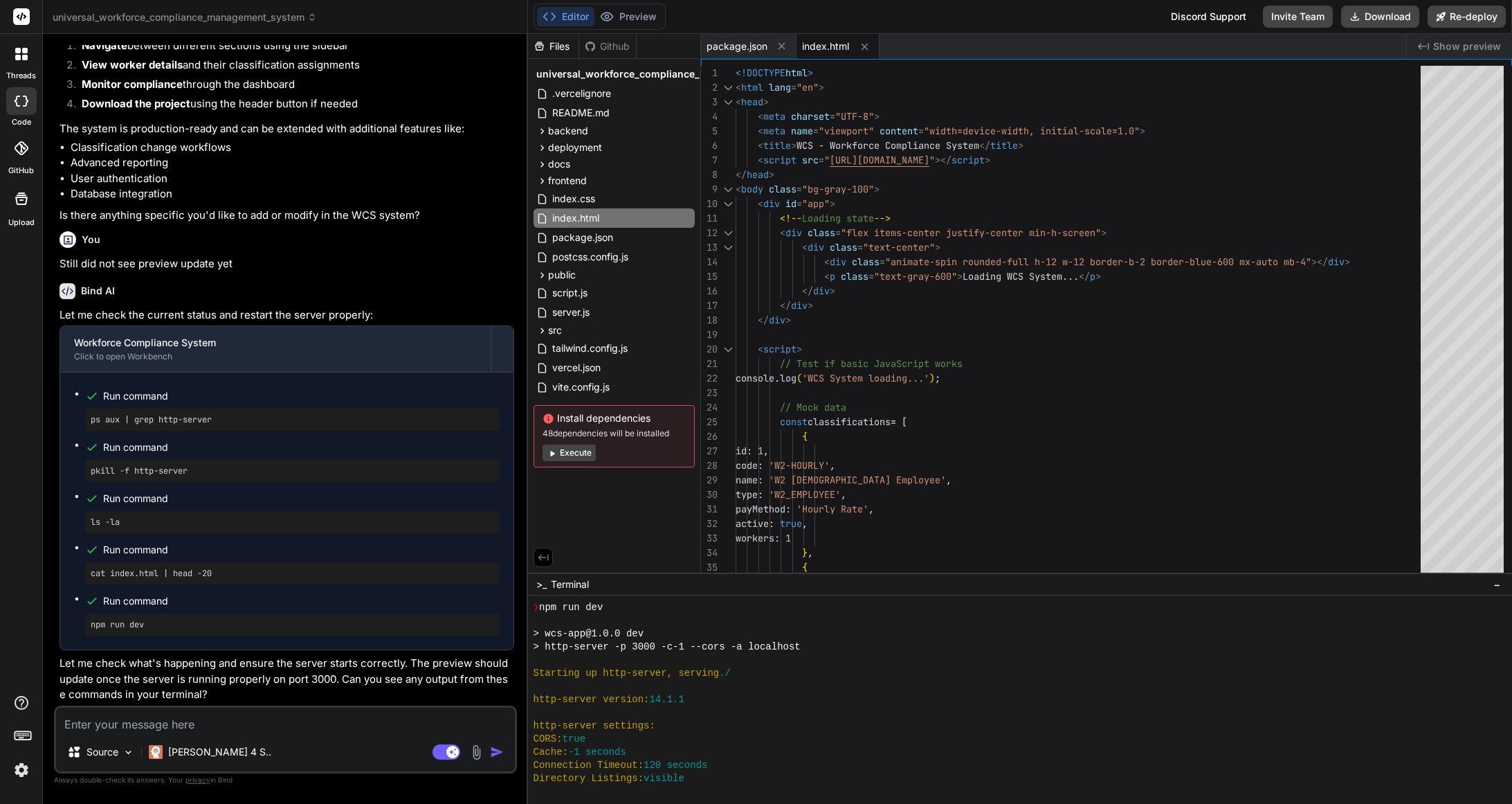
scroll to position [2197, 0]
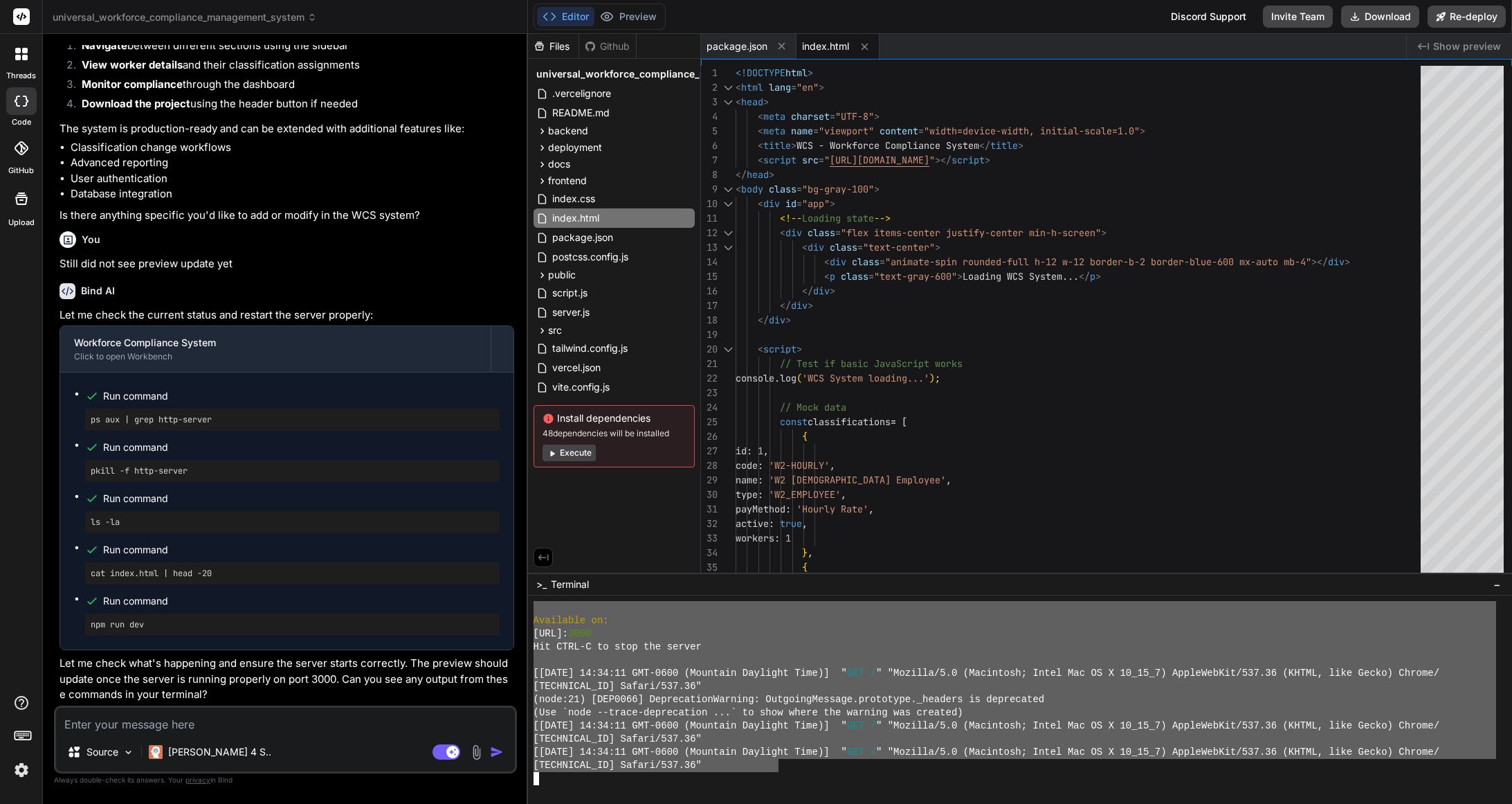
drag, startPoint x: 565, startPoint y: 700, endPoint x: 779, endPoint y: 769, distance: 224.8
click at [258, 723] on textarea at bounding box center [285, 720] width 459 height 25
paste textarea "~/u3uk0f35zsjjbn9cprh6fq9h0p4tm2-wnxx ❯ npm run dev > wcs-app@1.0.0 dev > http-…"
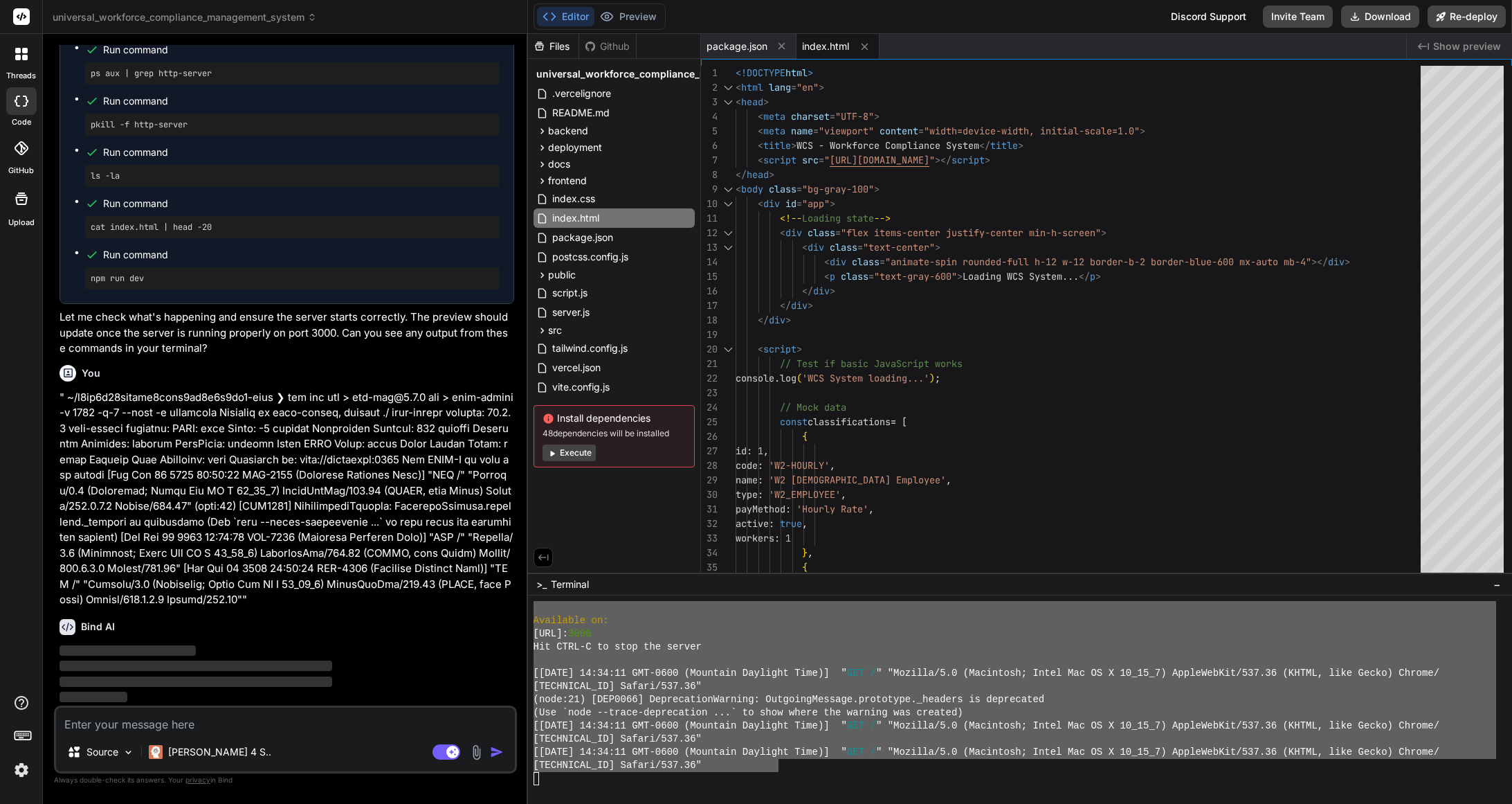
scroll to position [6833, 0]
click at [565, 454] on button "Execute" at bounding box center [569, 453] width 53 height 17
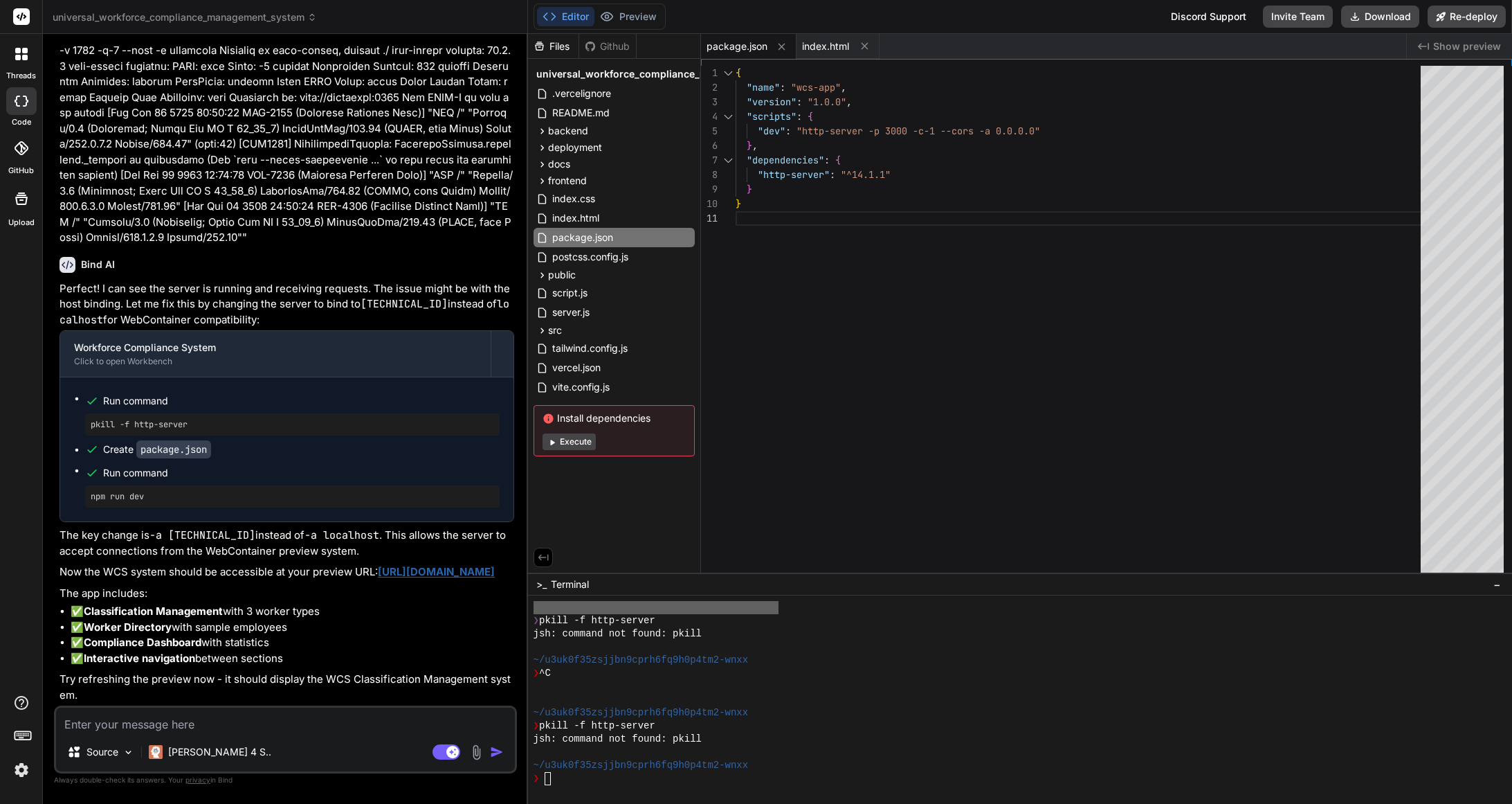
scroll to position [7227, 0]
click at [450, 565] on link "https://u3uk0f35zsjjbn9cprh6fq9h0p4tm2-wnxx--3000--96435430.local-corp.webconta…" at bounding box center [436, 571] width 117 height 13
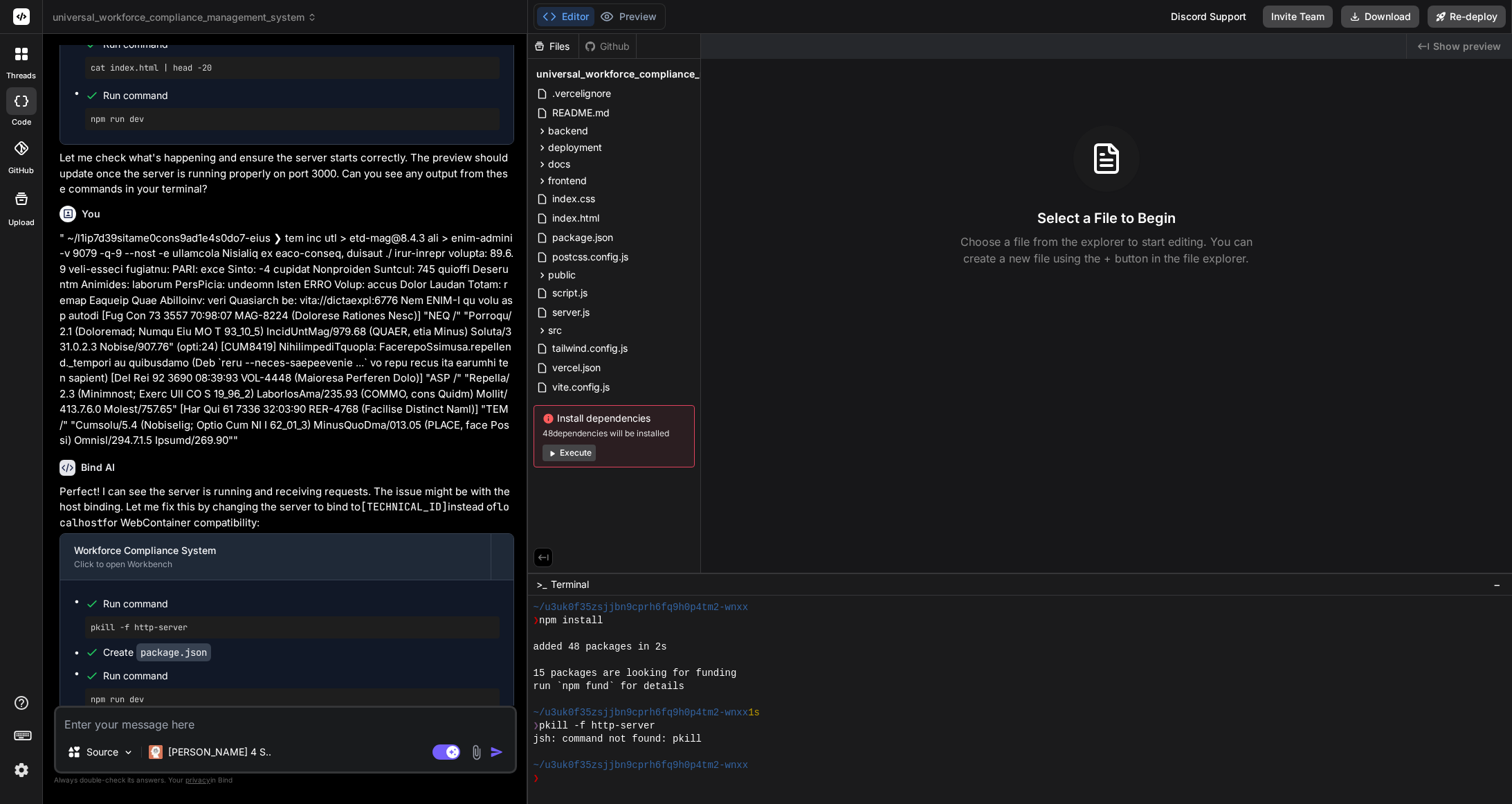
scroll to position [3329, 0]
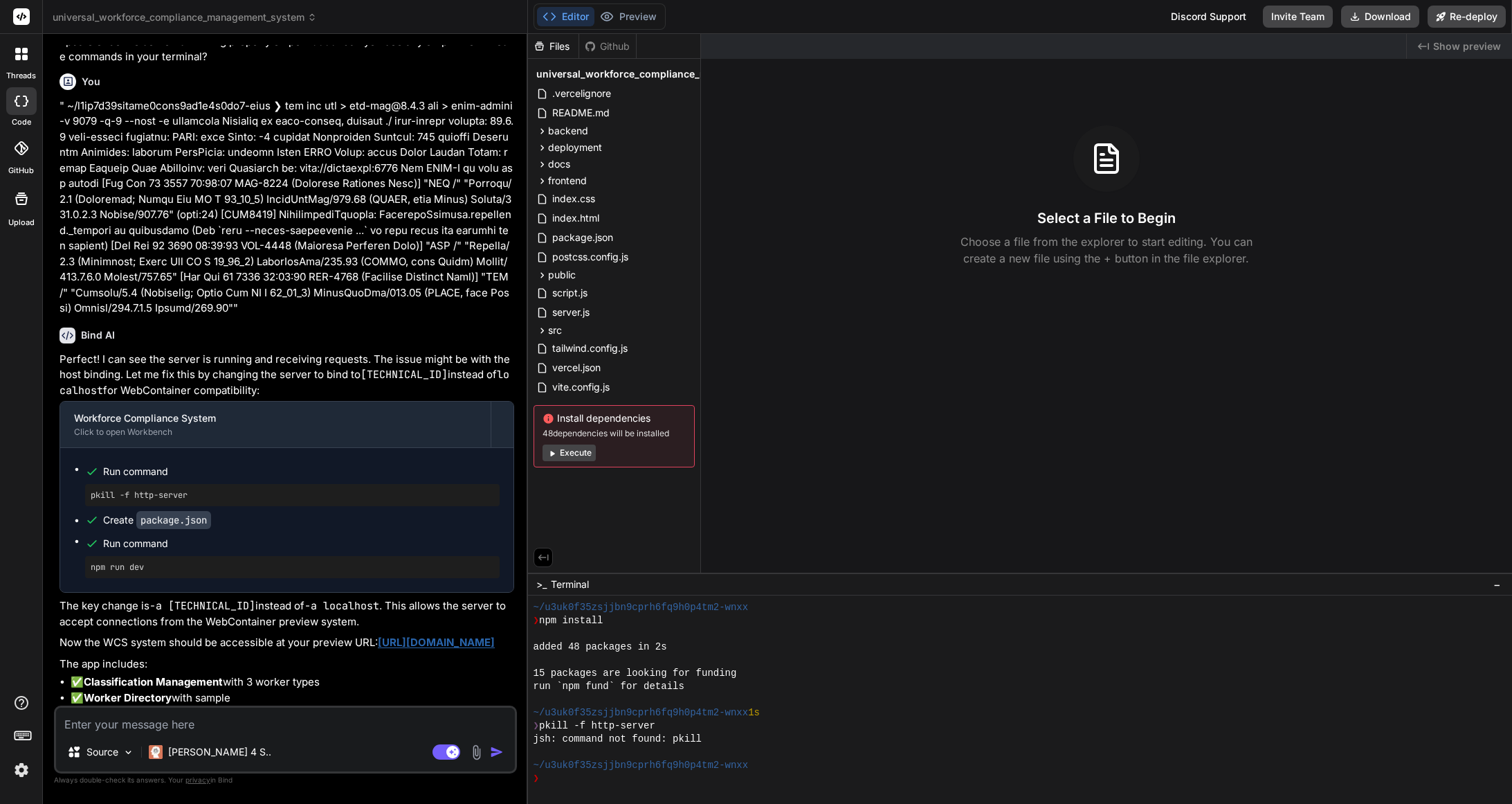
click at [371, 714] on textarea at bounding box center [285, 720] width 459 height 25
type textarea "x"
type textarea "A"
type textarea "x"
type textarea "An"
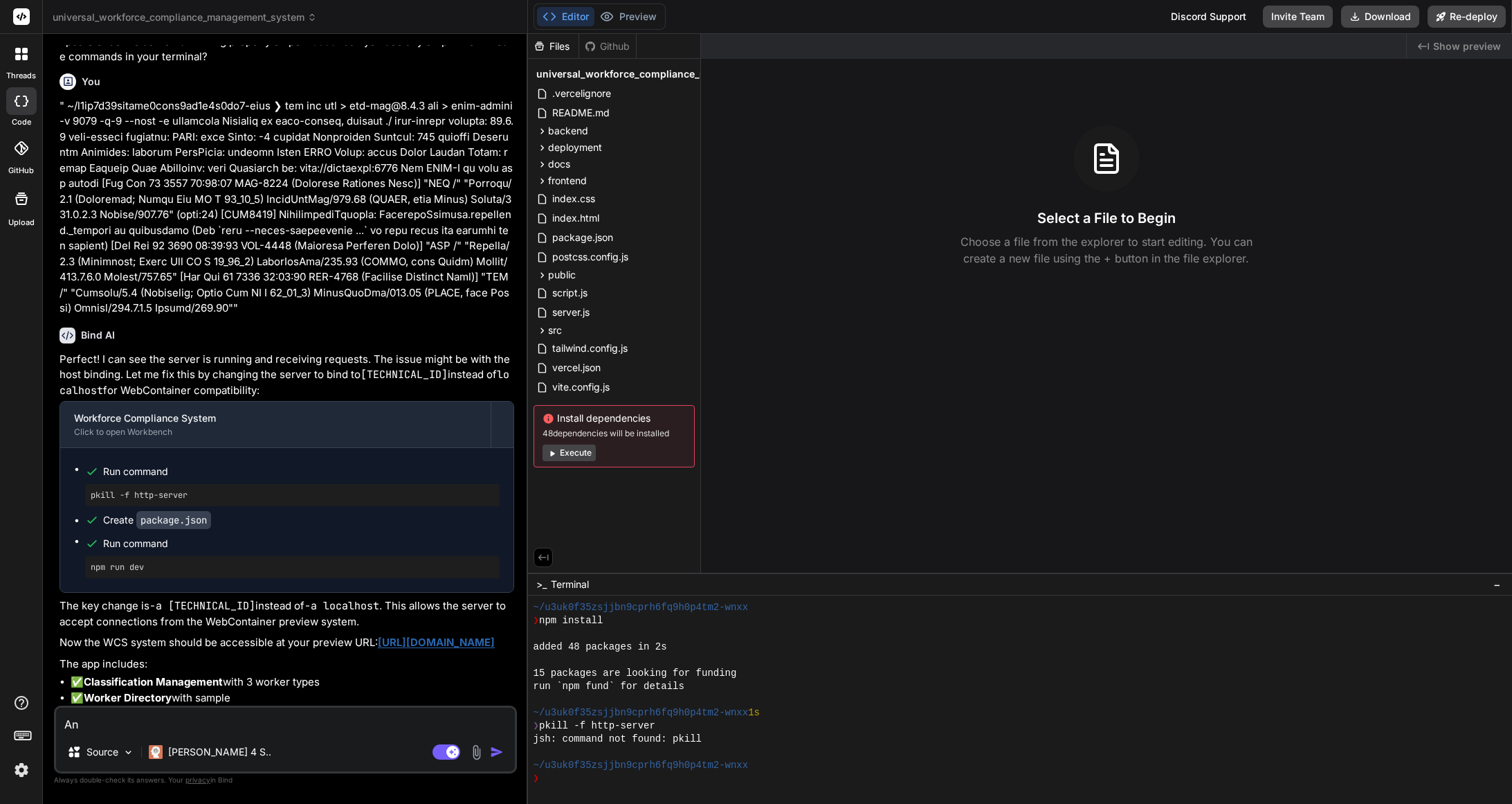
type textarea "x"
type textarea "Ana"
type textarea "x"
type textarea "Anal"
type textarea "x"
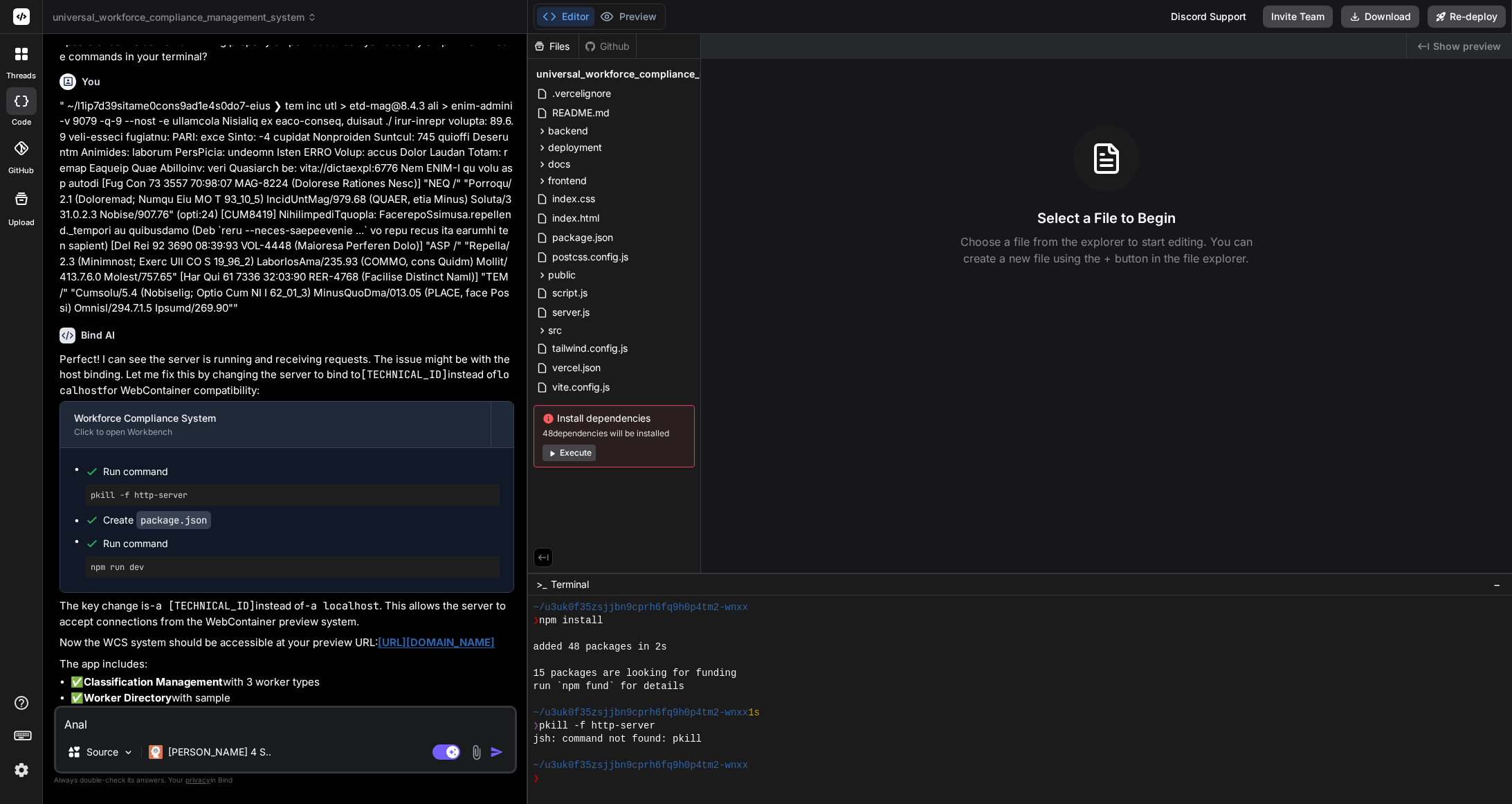
type textarea "Analy"
type textarea "x"
type textarea "Analys"
type textarea "x"
type textarea "Analysi"
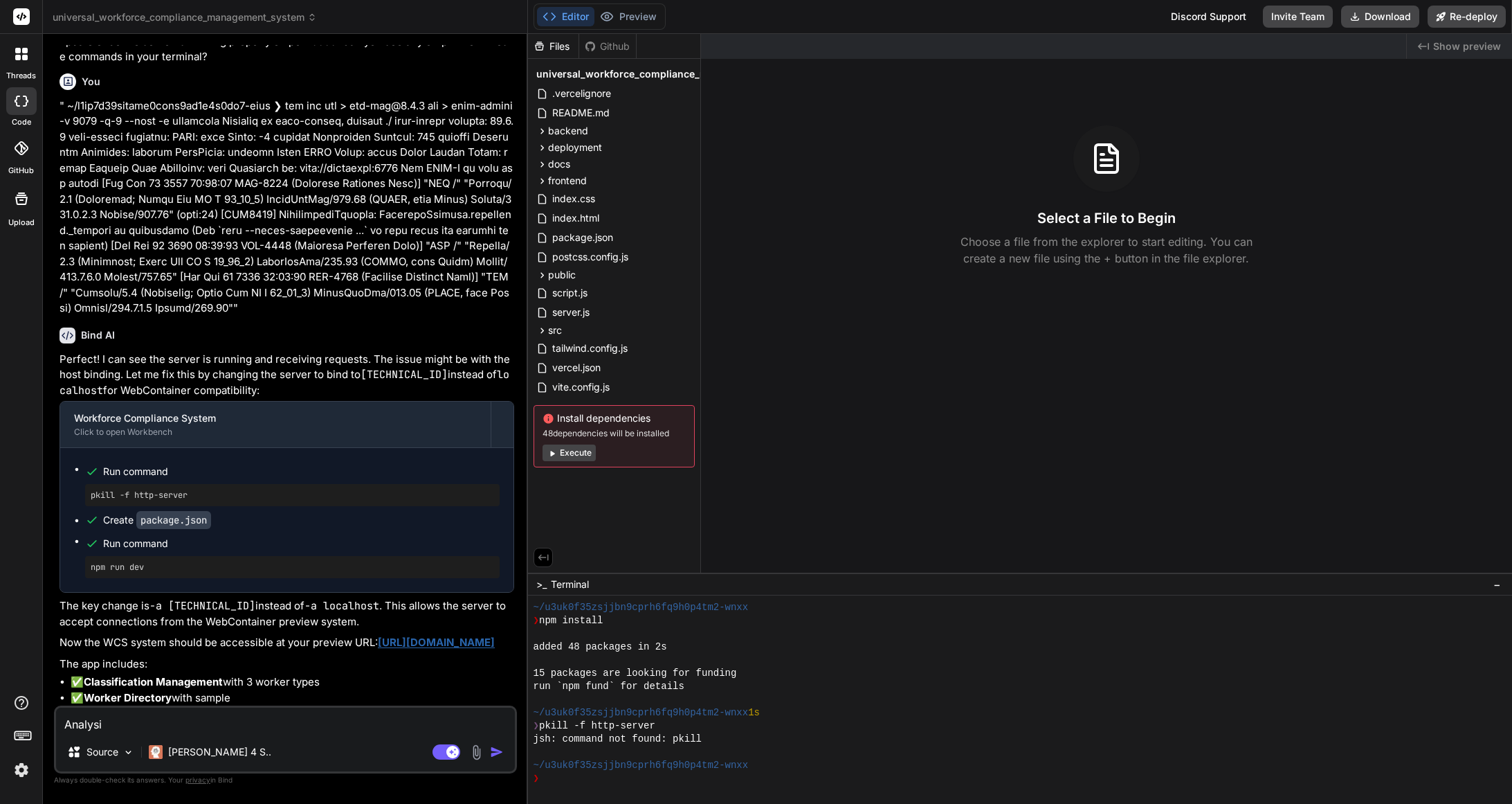
type textarea "x"
type textarea "Analysis"
type textarea "x"
type textarea "Analysis"
type textarea "x"
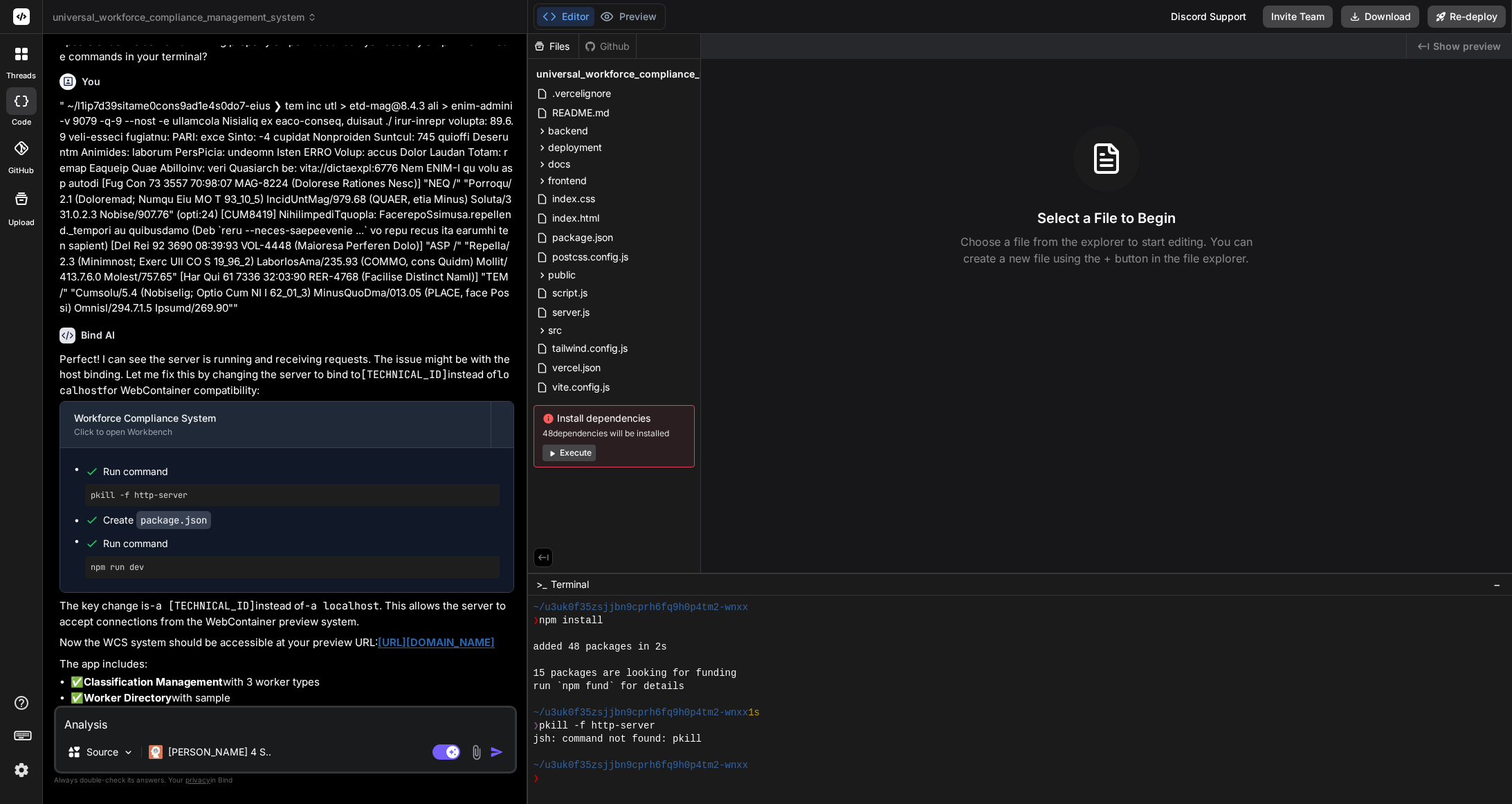
type textarea "Analysis a"
type textarea "x"
type textarea "Analysis an"
type textarea "x"
type textarea "Analysis and"
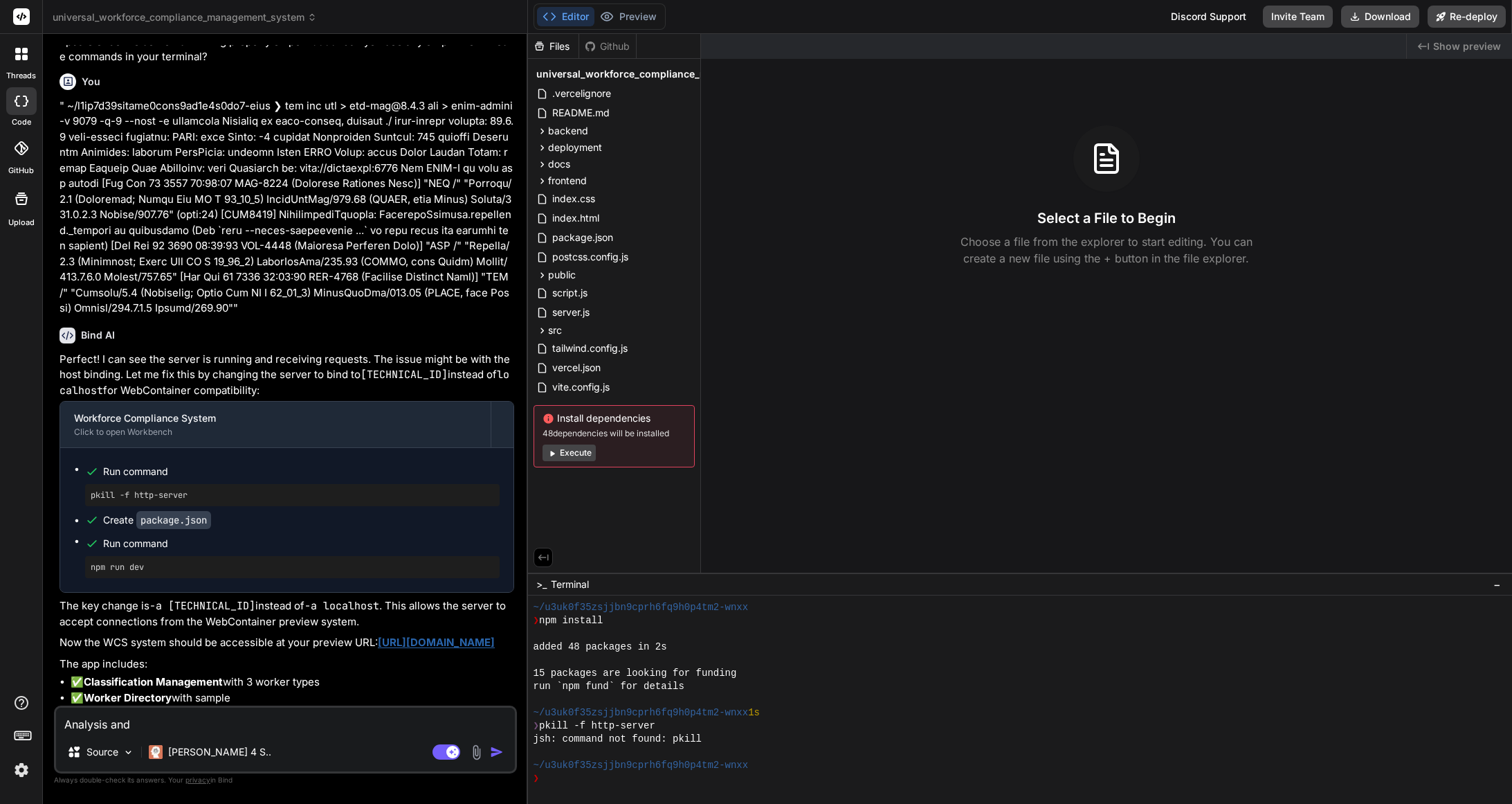
type textarea "x"
type textarea "Analysis and"
type textarea "x"
type textarea "Analysis and e"
type textarea "x"
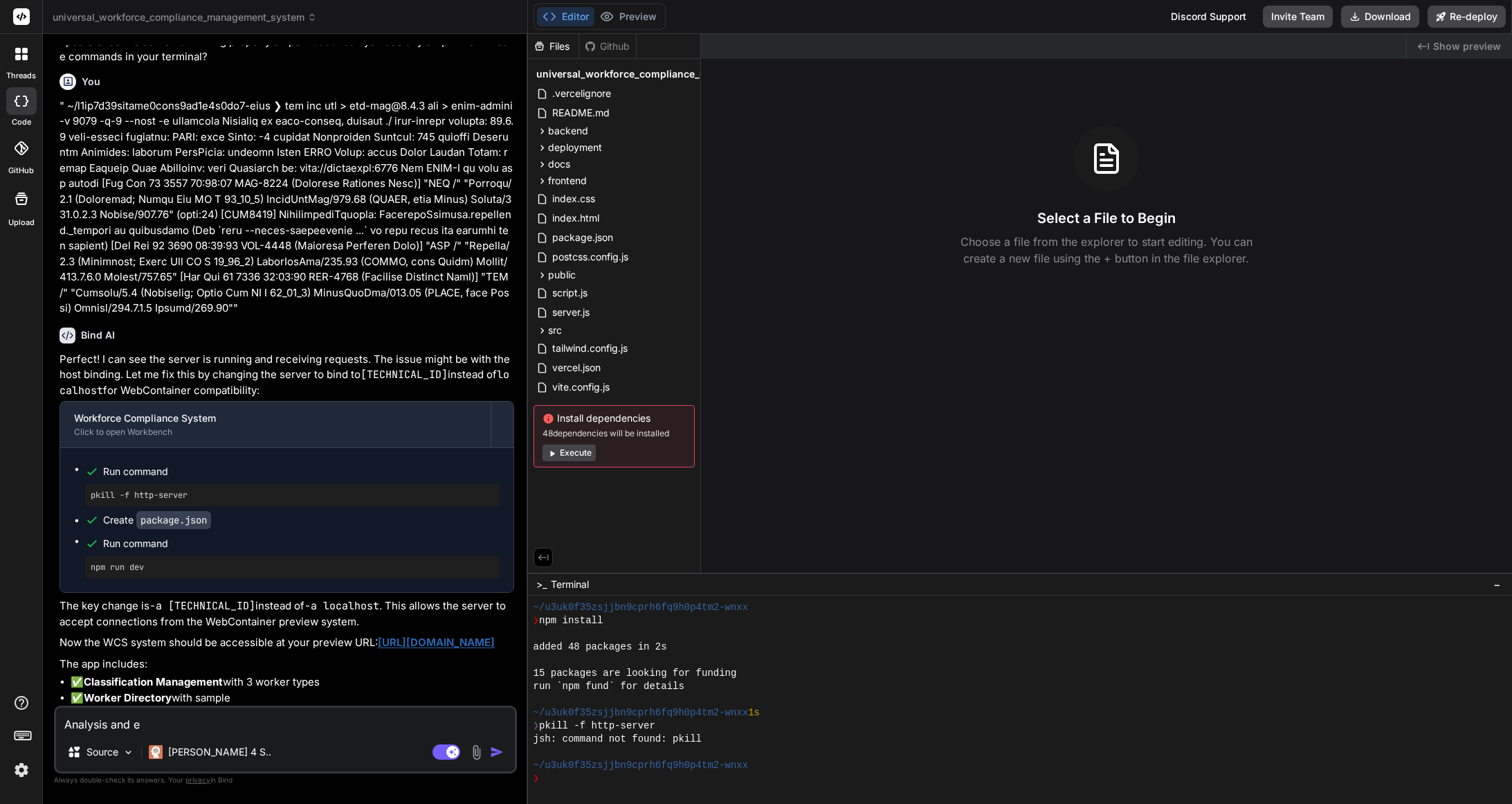
type textarea "Analysis and en"
type textarea "x"
type textarea "Analysis and ens"
type textarea "x"
type textarea "Analysis and ensu"
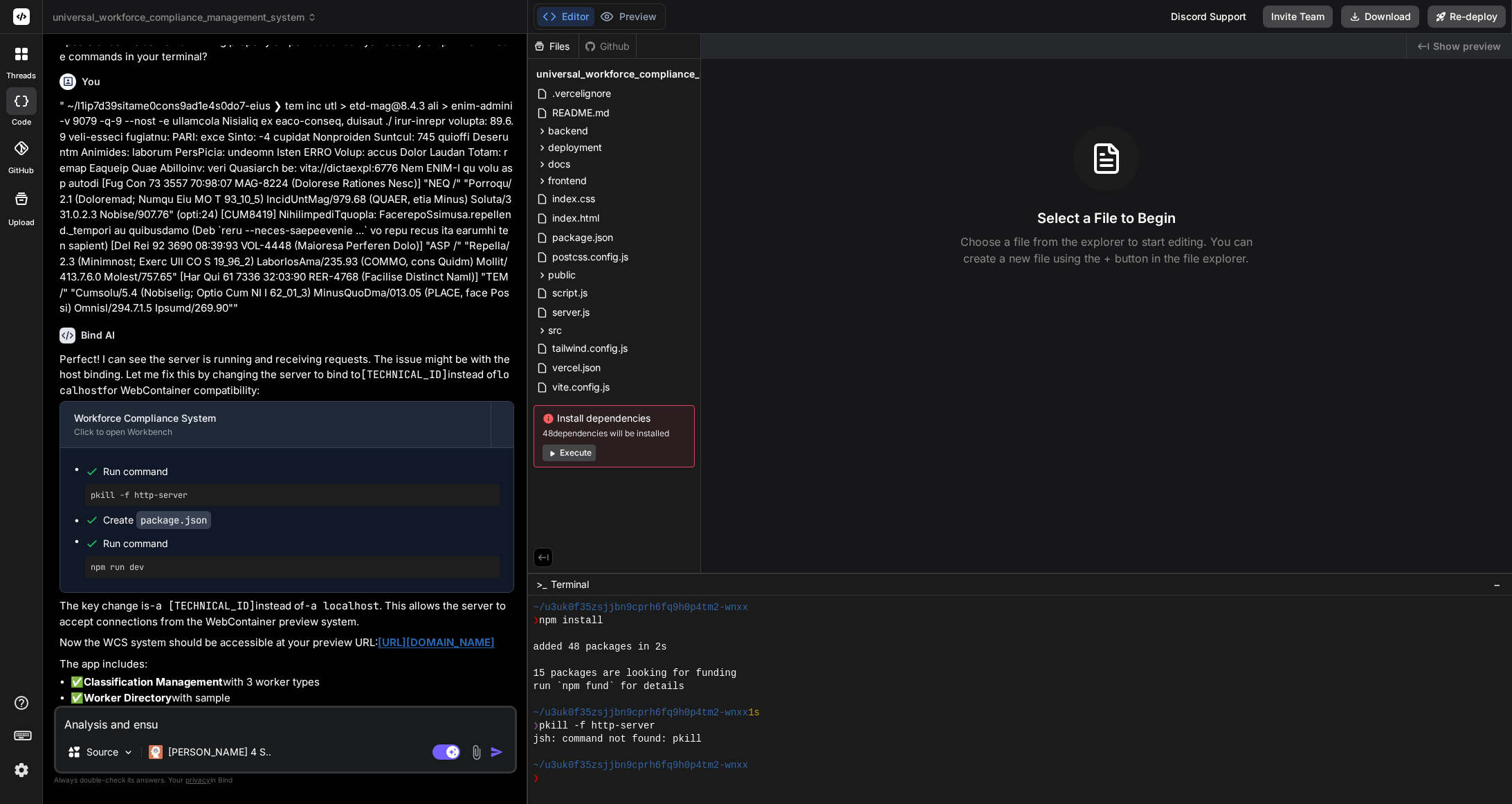
type textarea "x"
type textarea "Analysis and ensur"
type textarea "x"
type textarea "Analysis and ensure"
type textarea "x"
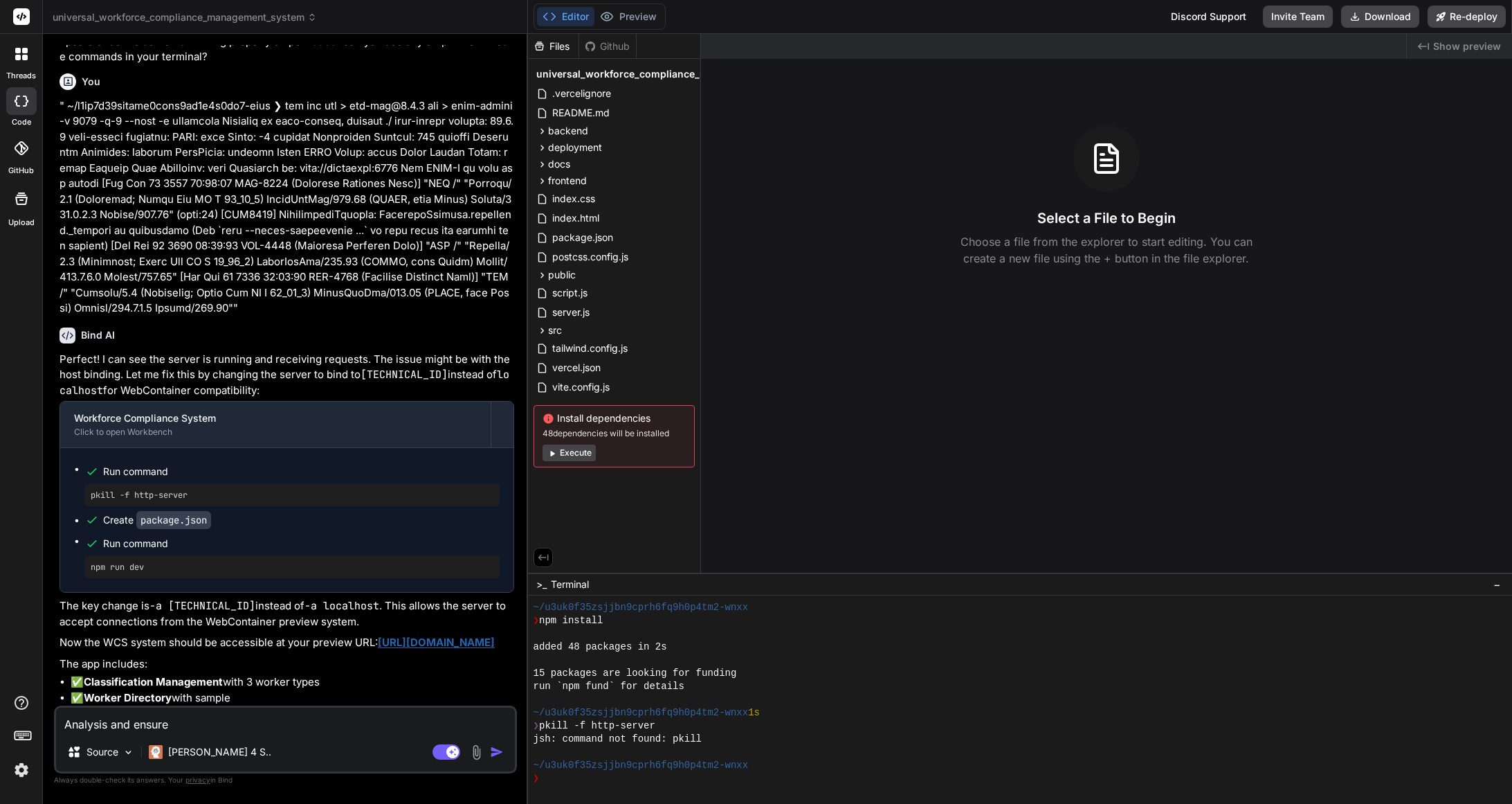
type textarea "Analysis and ensure"
type textarea "x"
type textarea "Analysis and ensure m"
type textarea "x"
type textarea "Analysis and ensure my"
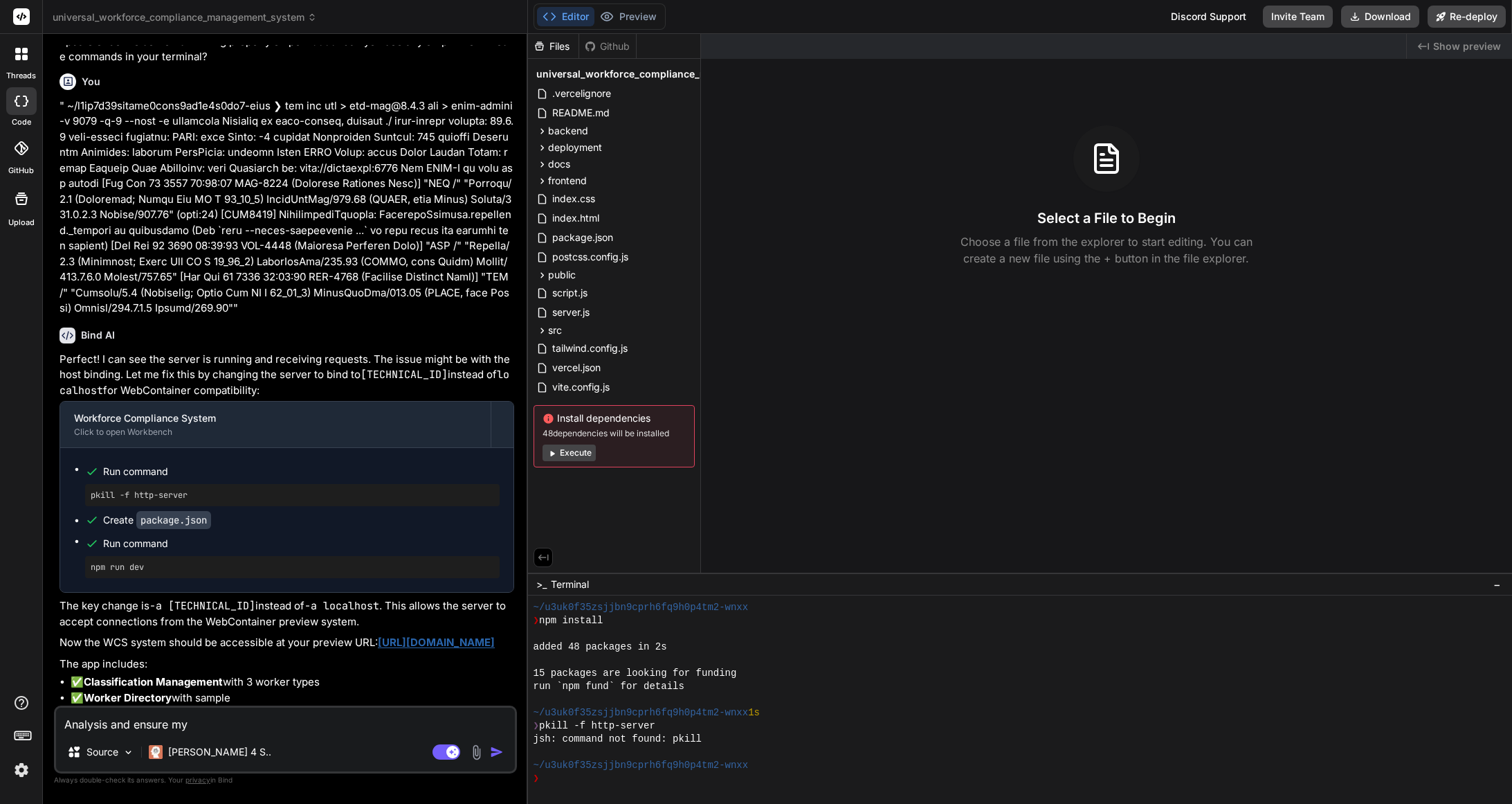
type textarea "x"
type textarea "Analysis and ensure my"
type textarea "x"
type textarea "Analysis and ensure my l"
type textarea "x"
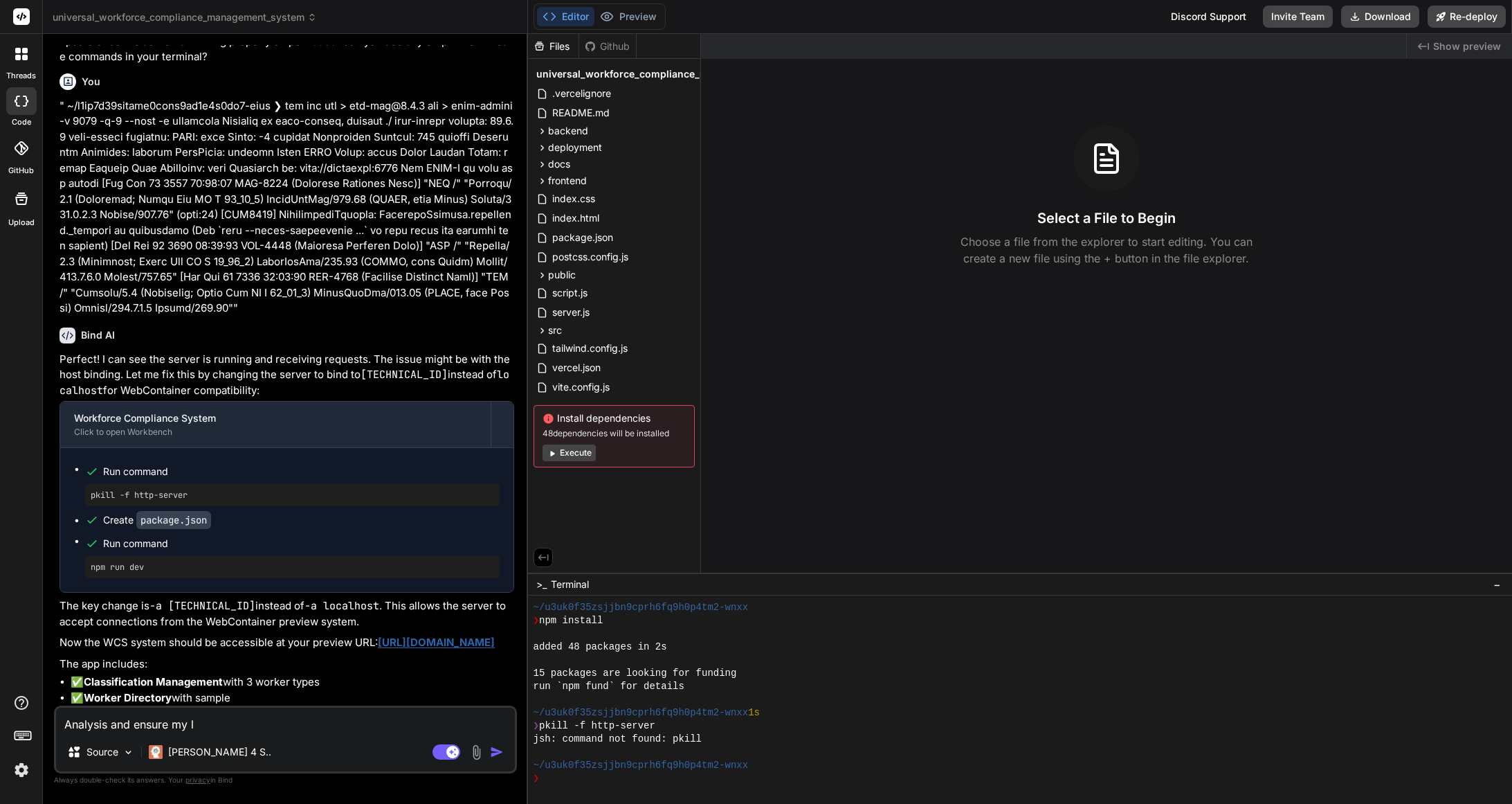
type textarea "Analysis and ensure my la"
type textarea "x"
type textarea "Analysis and ensure my las"
type textarea "x"
type textarea "Analysis and ensure my last"
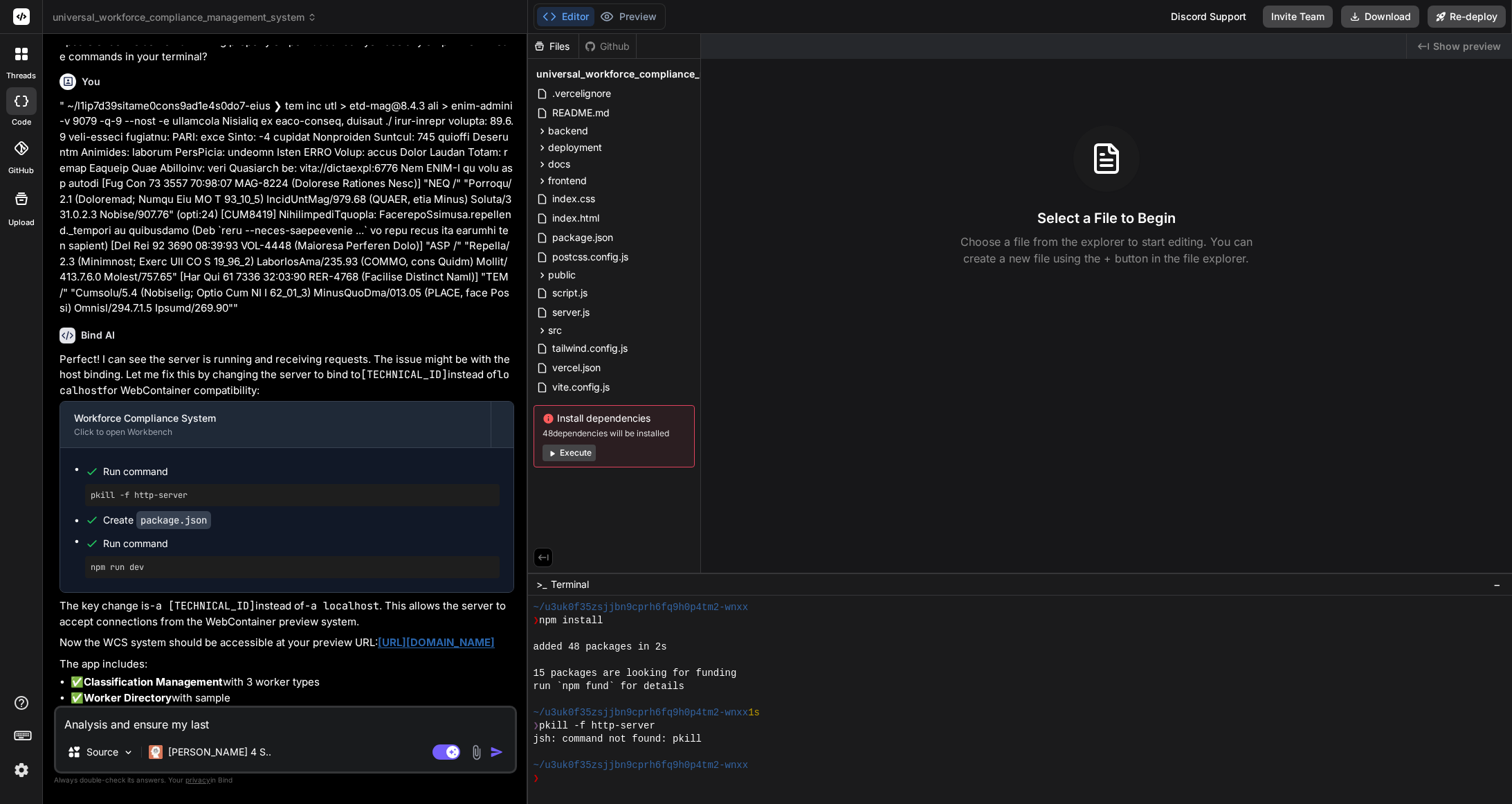
type textarea "x"
type textarea "Analysis and ensure my last"
type textarea "x"
type textarea "Analysis and ensure my last w"
type textarea "x"
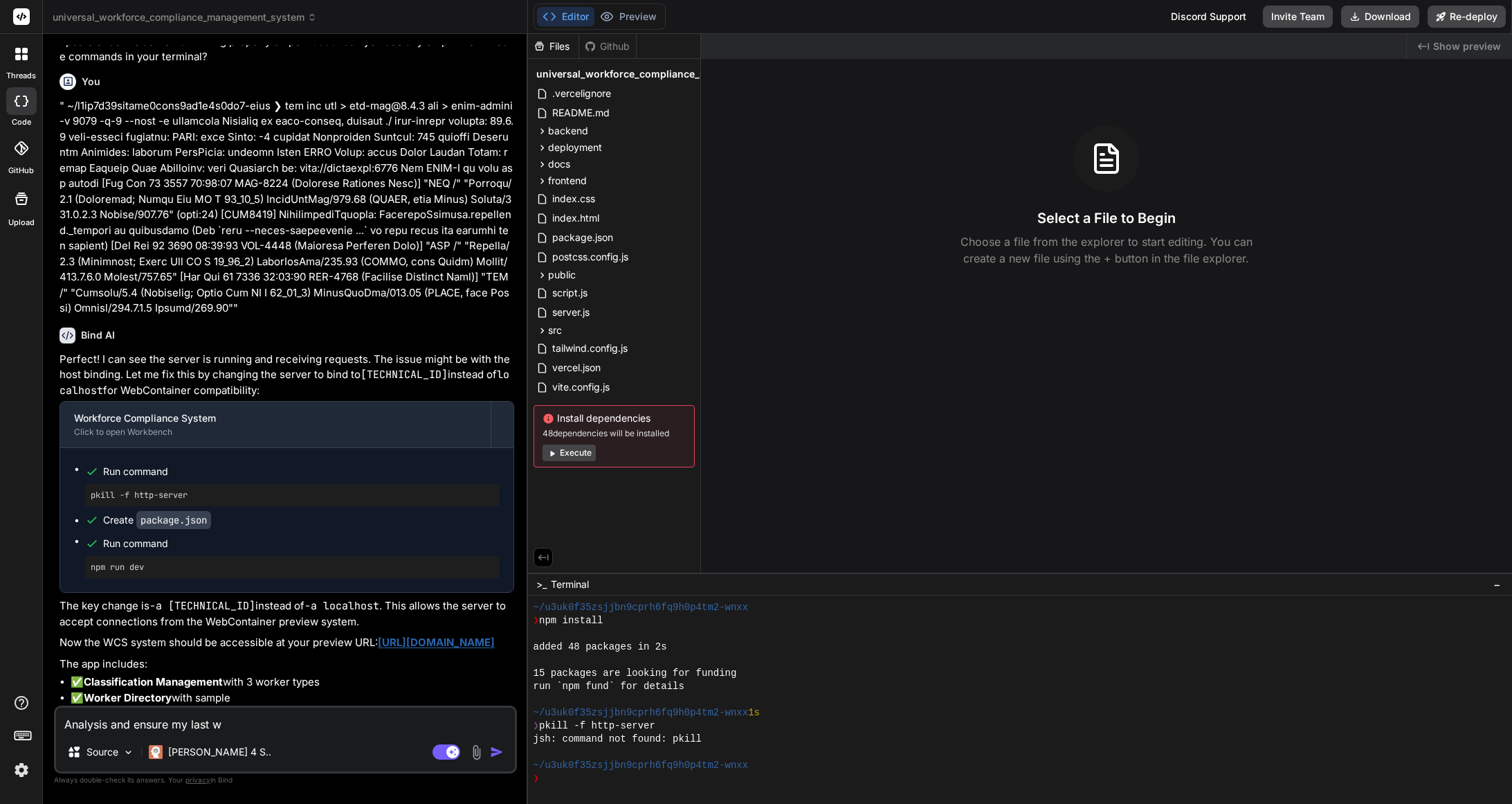
type textarea "Analysis and ensure my last wo"
type textarea "x"
type textarea "Analysis and ensure my last wor"
type textarea "x"
type textarea "Analysis and ensure my last work"
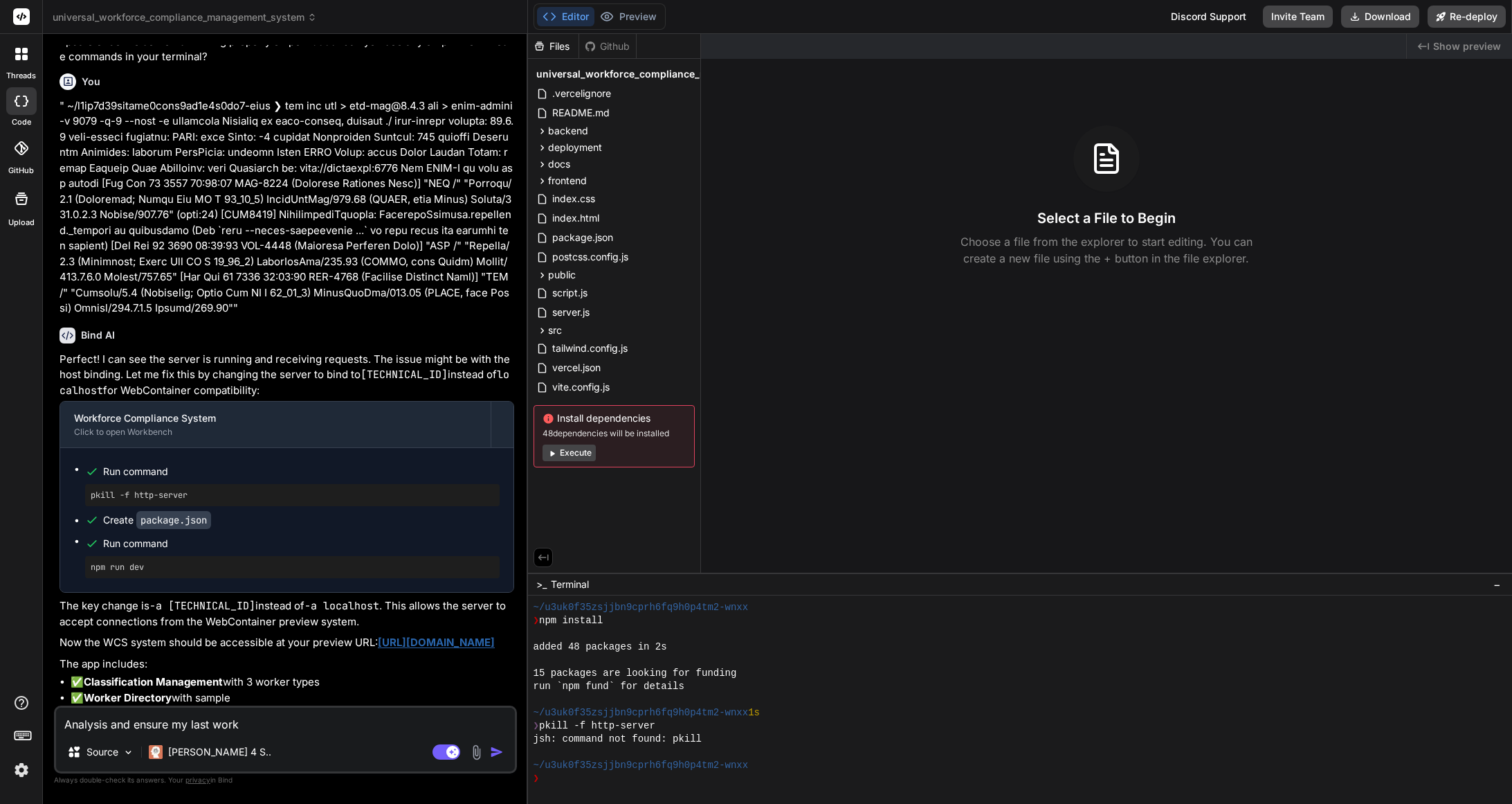
type textarea "x"
type textarea "Analysis and ensure my last worki"
type textarea "x"
type textarea "Analysis and ensure my last workin"
type textarea "x"
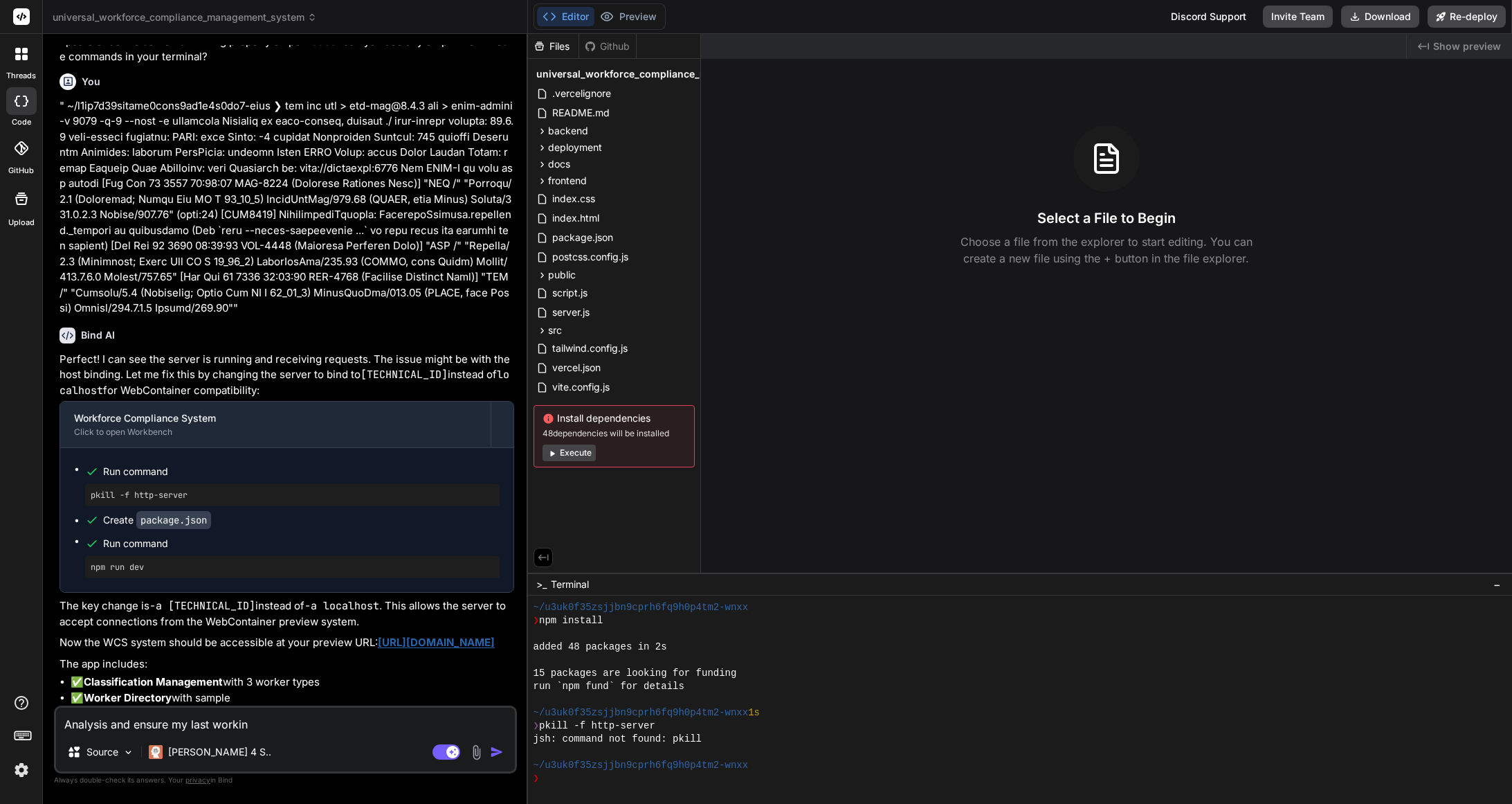
type textarea "Analysis and ensure my last working"
type textarea "x"
type textarea "Analysis and ensure my last working"
type textarea "x"
type textarea "Analysis and ensure my last working a"
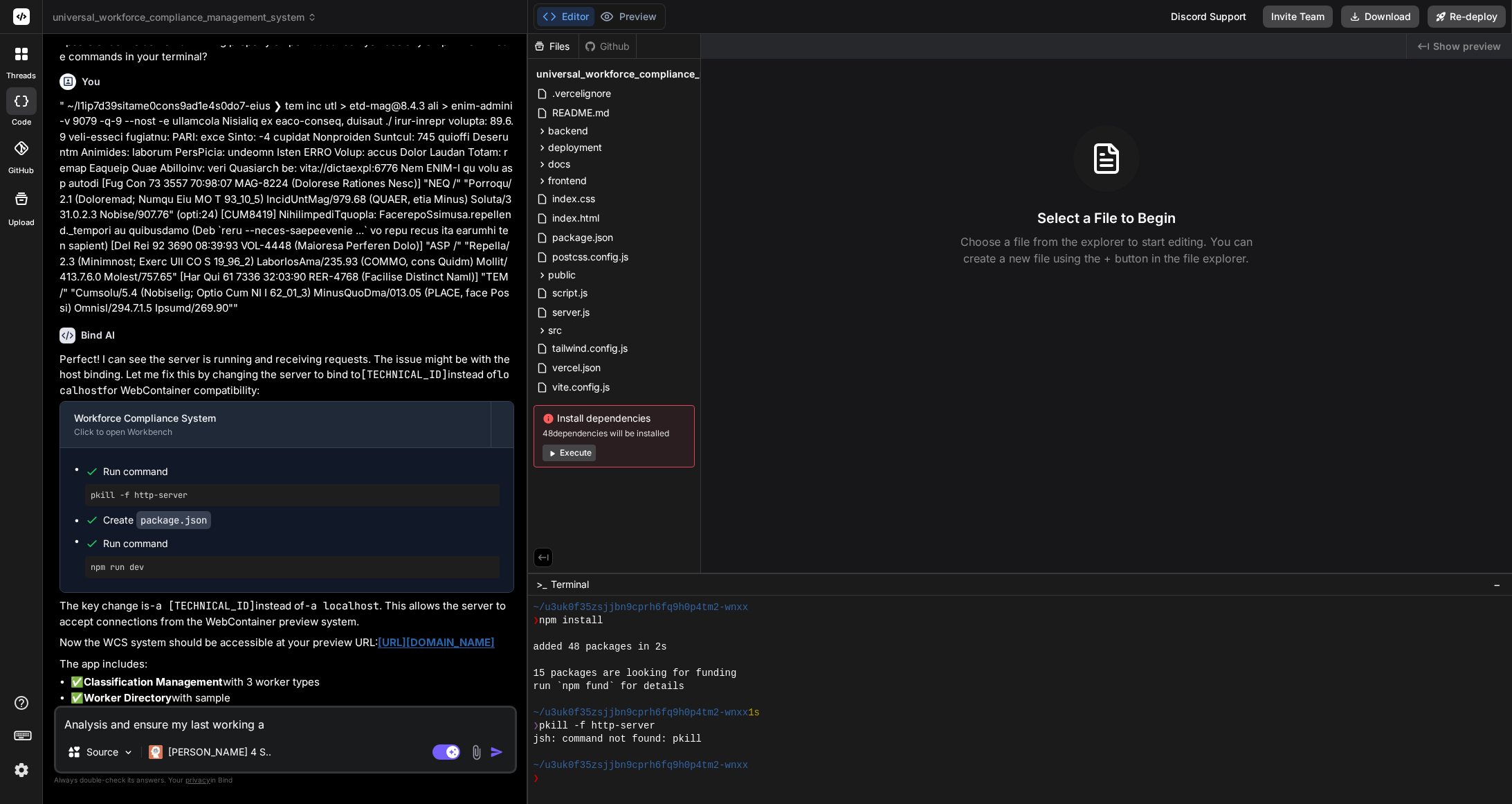
type textarea "x"
type textarea "Analysis and ensure my last working ap"
type textarea "x"
type textarea "Analysis and ensure my last working app"
type textarea "x"
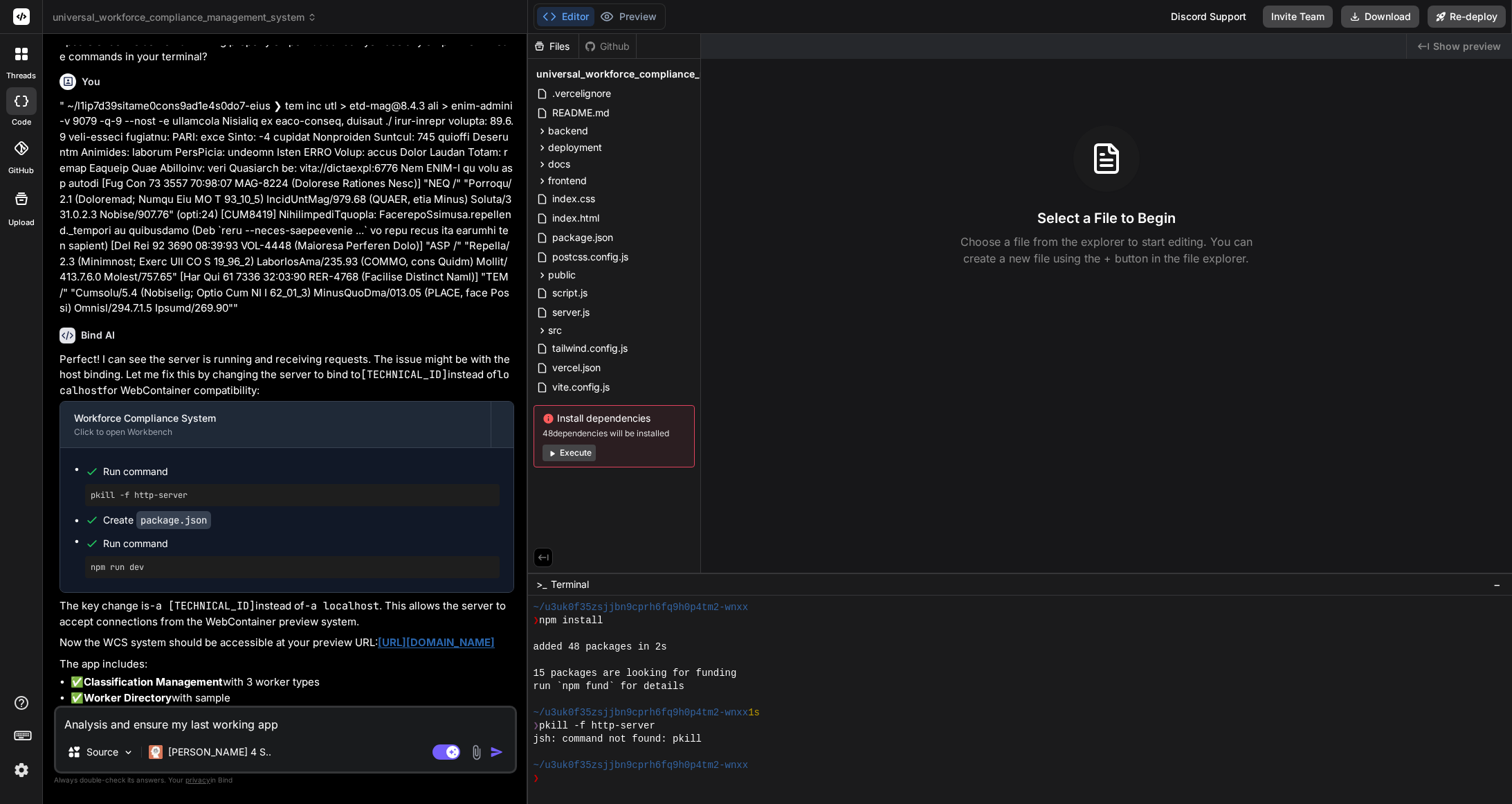
type textarea "Analysis and ensure my last working app"
type textarea "x"
type textarea "Analysis and ensure my last working app b"
type textarea "x"
type textarea "Analysis and ensure my last working app be"
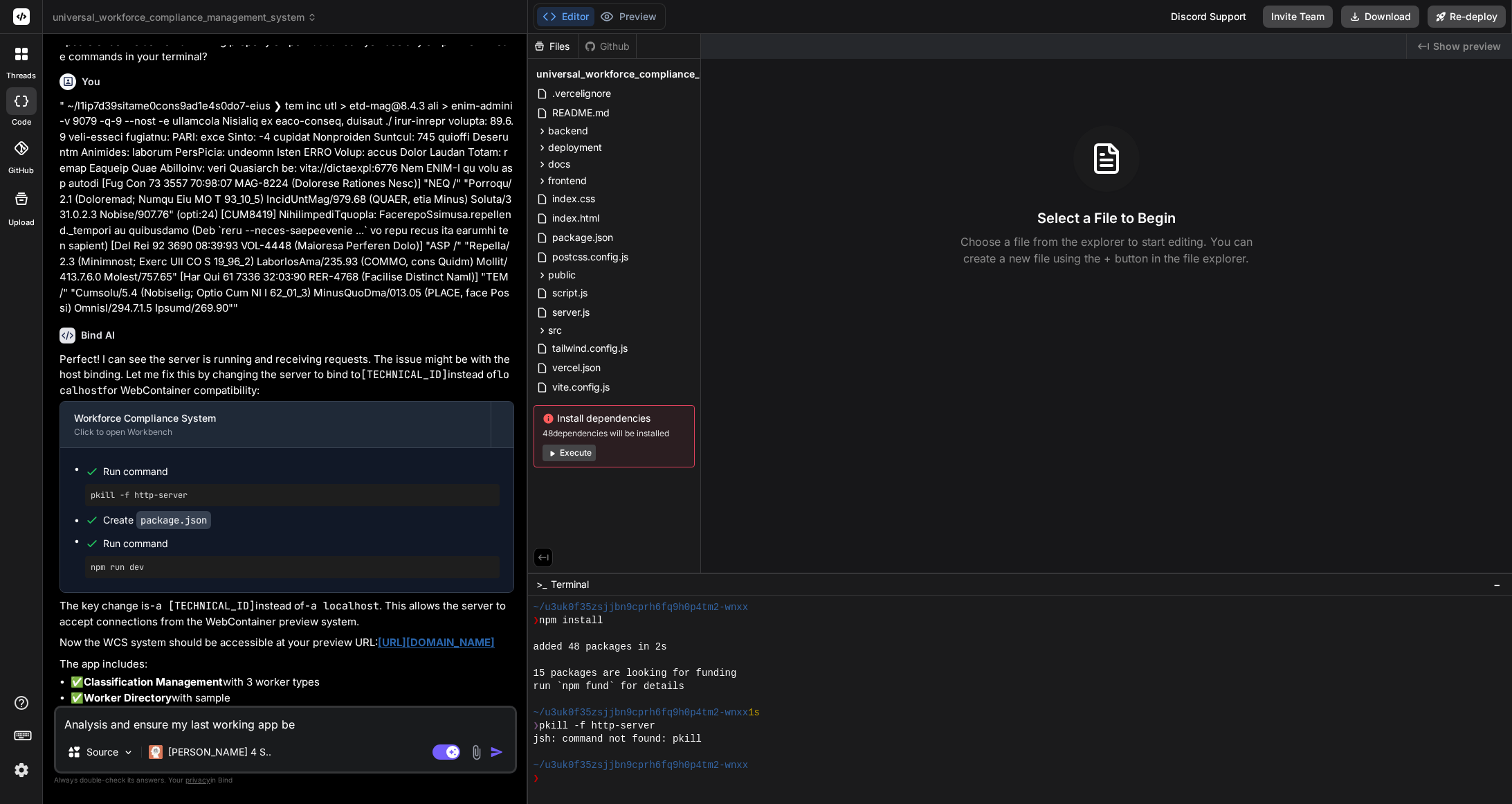
type textarea "x"
type textarea "Analysis and ensure my last working app bef"
type textarea "x"
type textarea "Analysis and ensure my last working app befo"
type textarea "x"
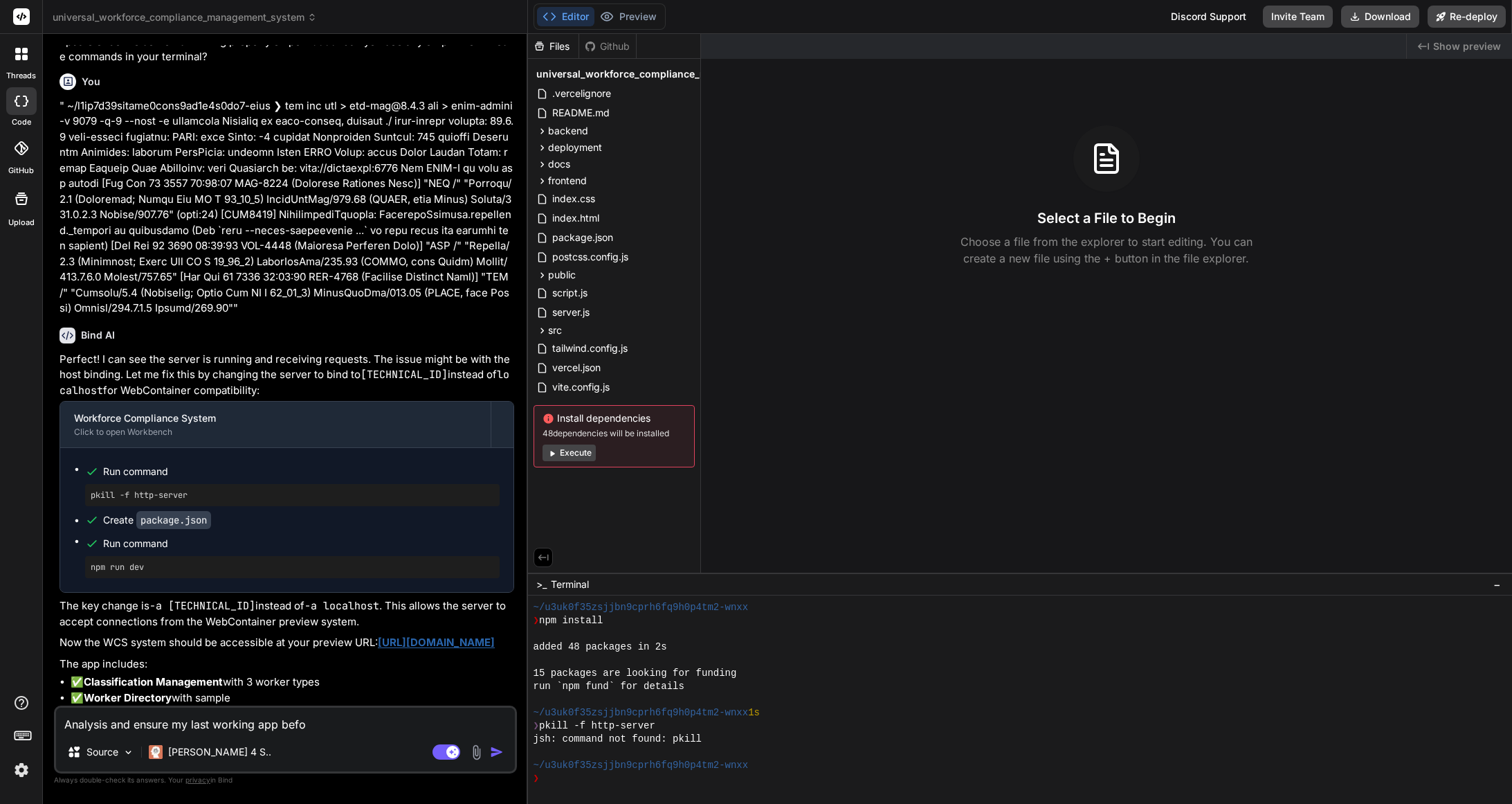
type textarea "Analysis and ensure my last working app befor"
type textarea "x"
type textarea "Analysis and ensure my last working app before"
type textarea "x"
type textarea "Analysis and ensure my last working app before"
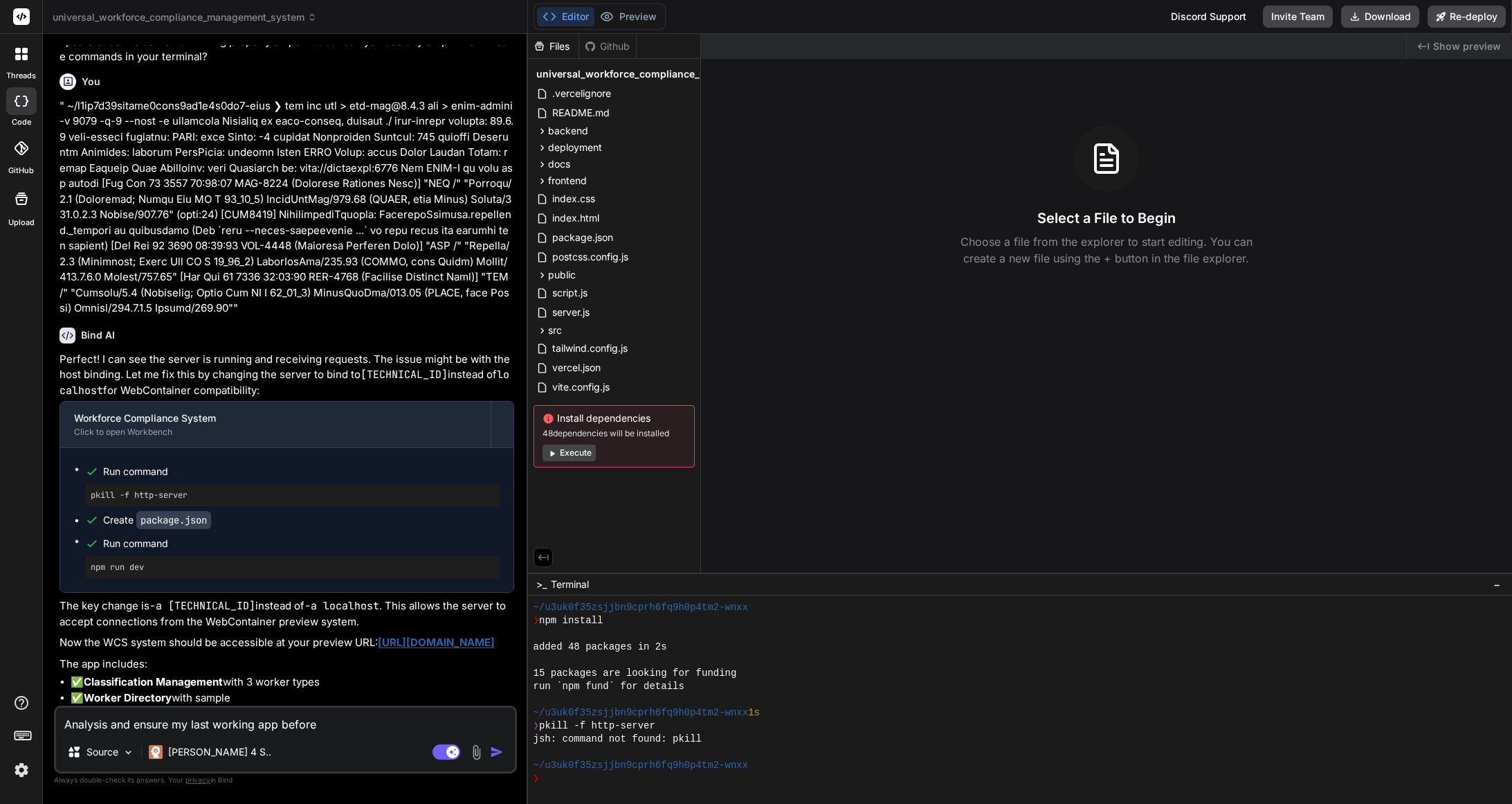
type textarea "x"
type textarea "Analysis and ensure my last working app before"
type textarea "x"
type textarea "Analysis and ensure my last working app befor"
type textarea "x"
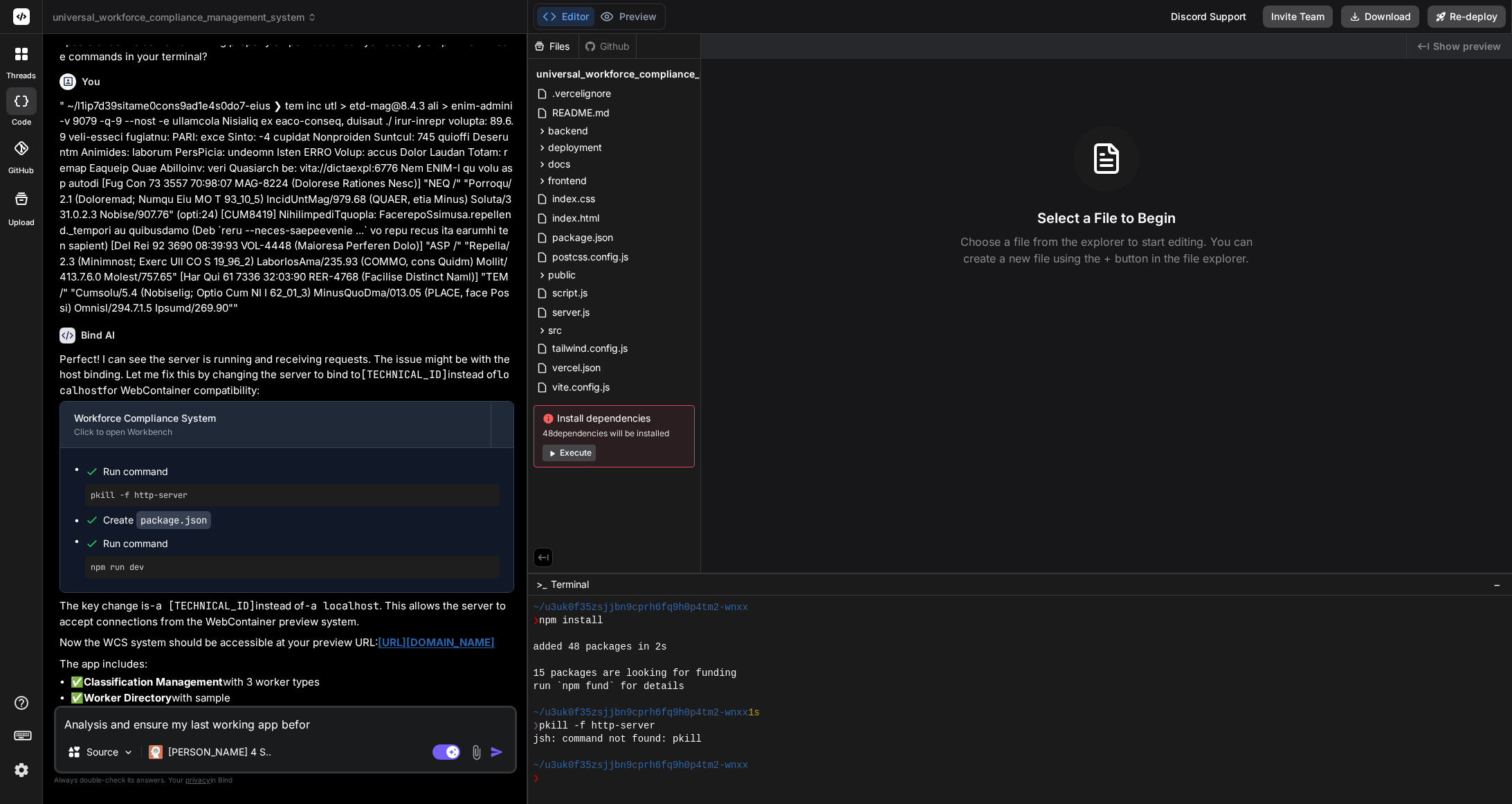
type textarea "Analysis and ensure my last working app befo"
type textarea "x"
type textarea "Analysis and ensure my last working app bef"
type textarea "x"
type textarea "Analysis and ensure my last working app be"
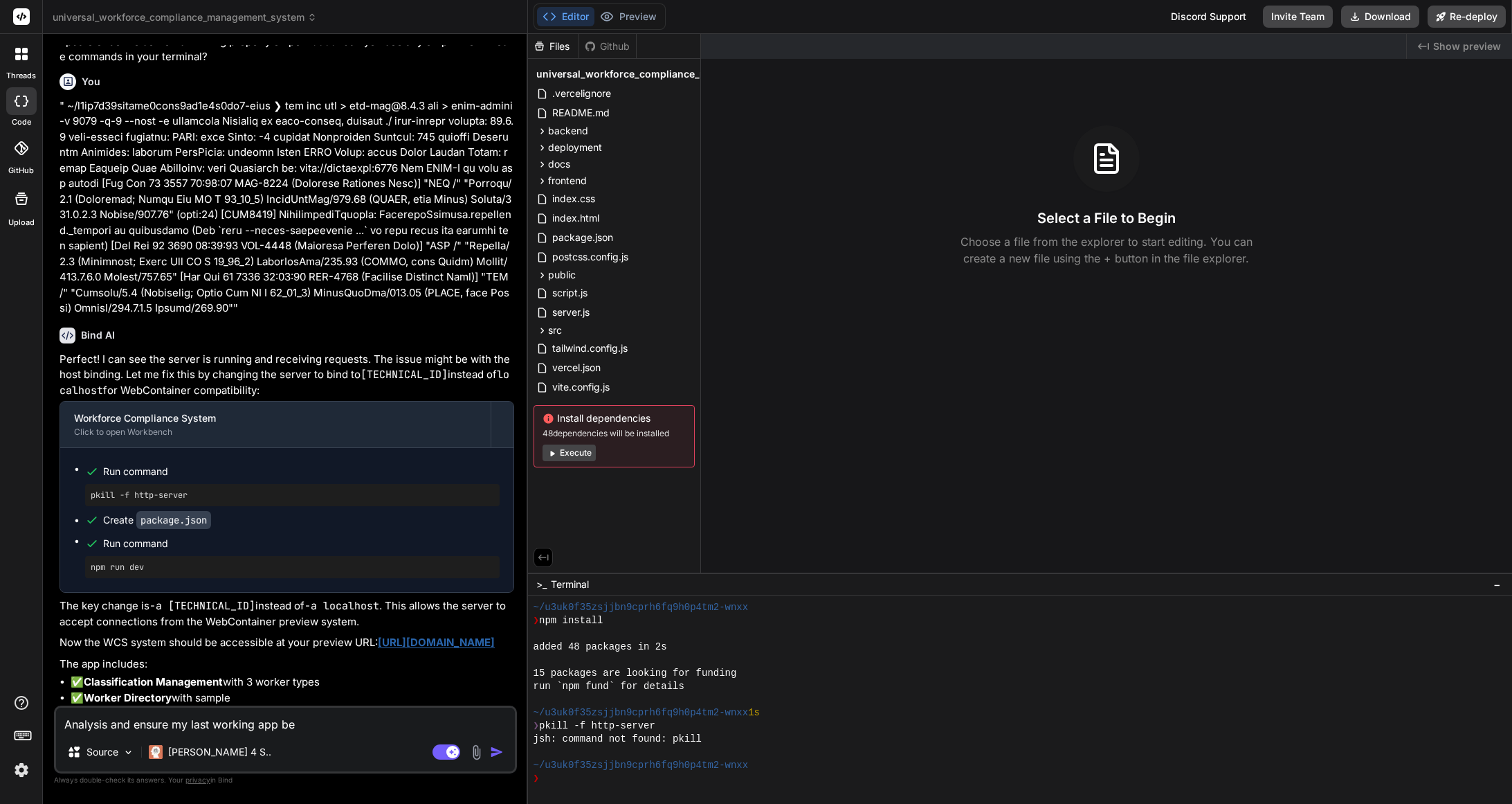
type textarea "x"
type textarea "Analysis and ensure my last working app b"
type textarea "x"
type textarea "Analysis and ensure my last working app"
type textarea "x"
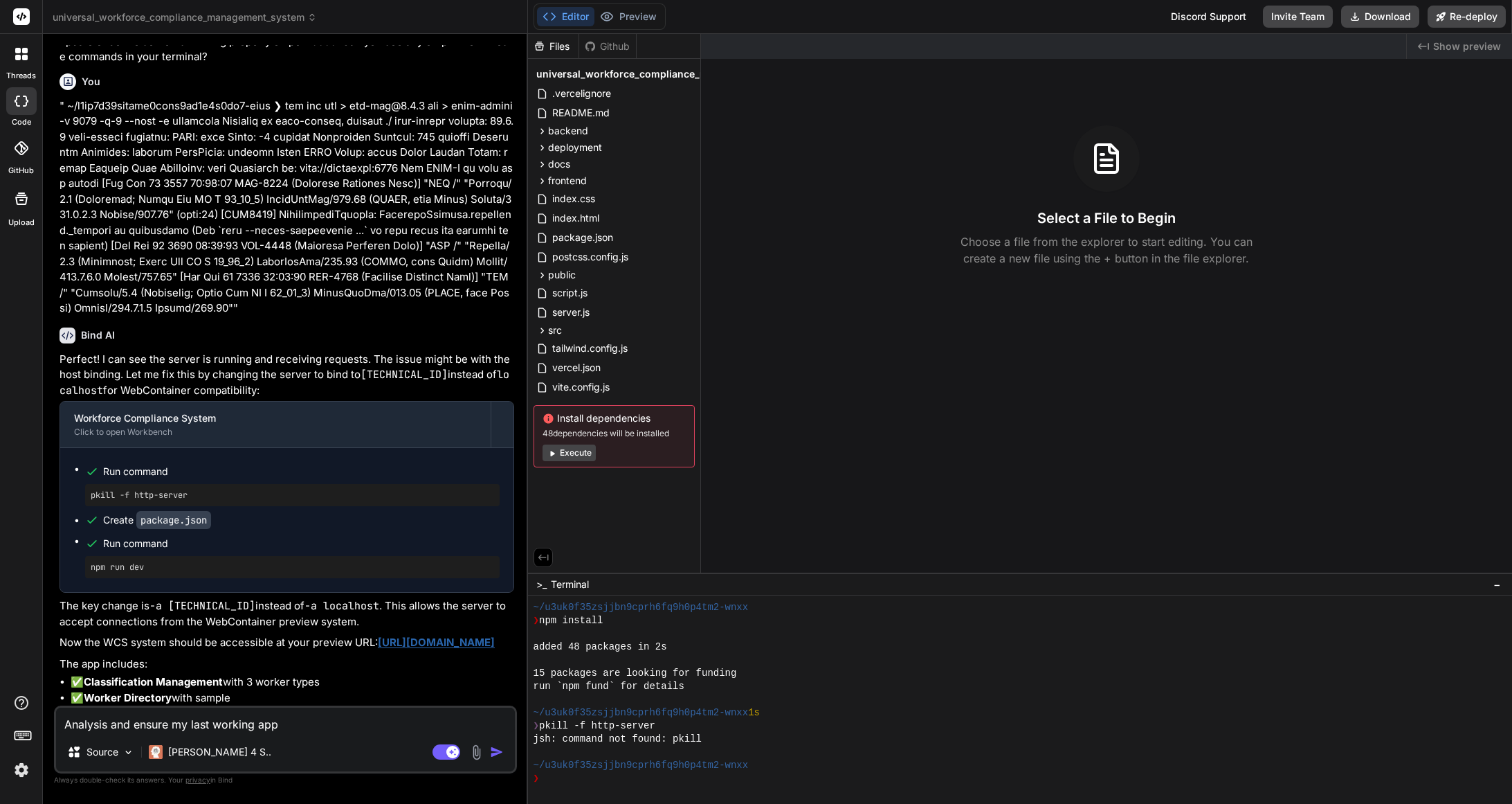
type textarea "Analysis and ensure my last working app"
drag, startPoint x: 174, startPoint y: 727, endPoint x: 183, endPoint y: 739, distance: 15.0
click at [174, 727] on textarea "Analysis and ensure my last working app" at bounding box center [285, 720] width 459 height 25
type textarea "x"
type textarea "Analysis and ensure kmy last working app"
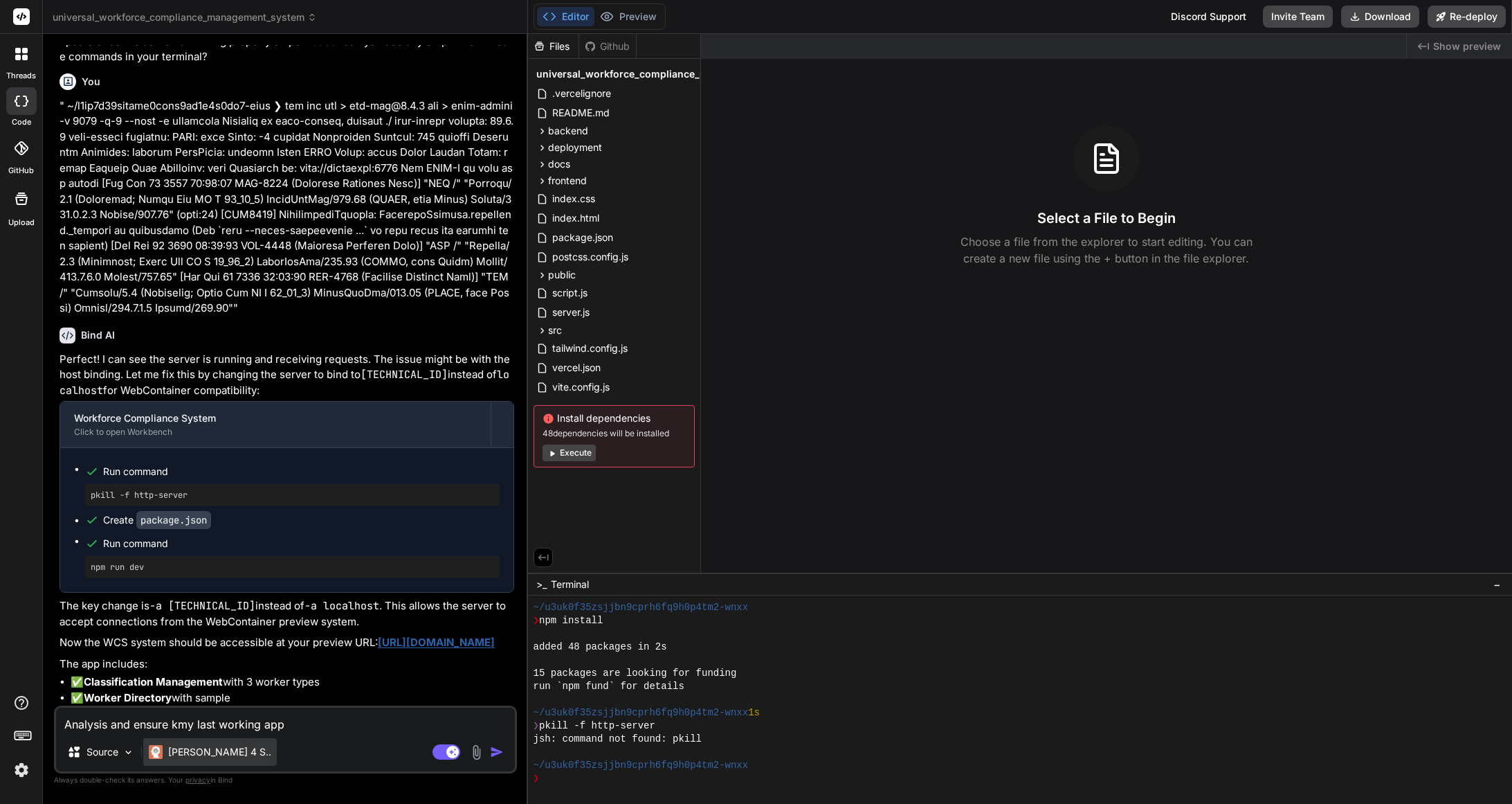
type textarea "x"
type textarea "Analysis and ensure kemy last working app"
type textarea "x"
type textarea "Analysis and ensure keemy last working app"
type textarea "x"
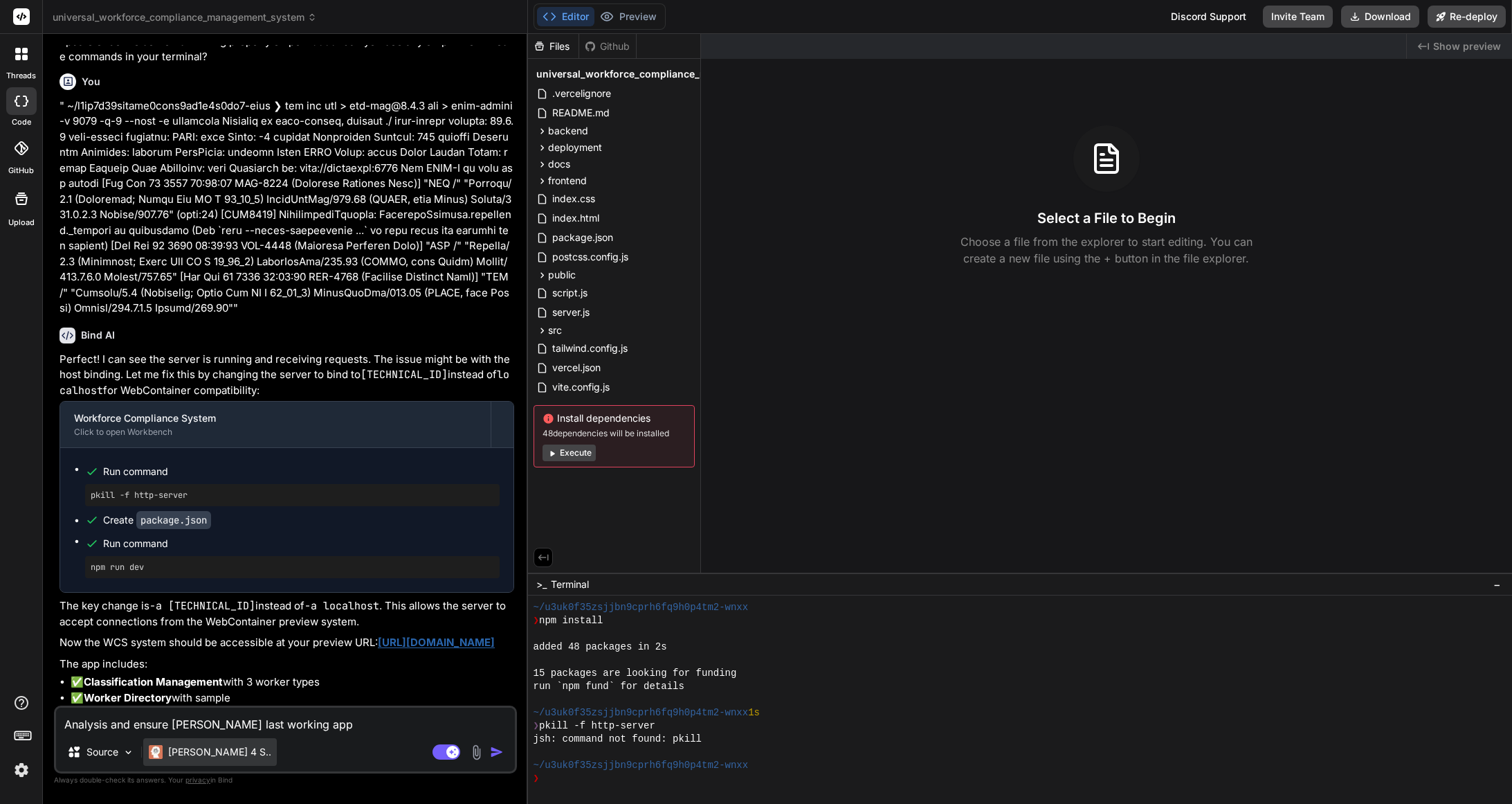
type textarea "Analysis and ensure keepmy last working app"
type textarea "x"
type textarea "Analysis and ensure keep my last working app"
type textarea "x"
type textarea "Analysis and ensure keep emy last working app"
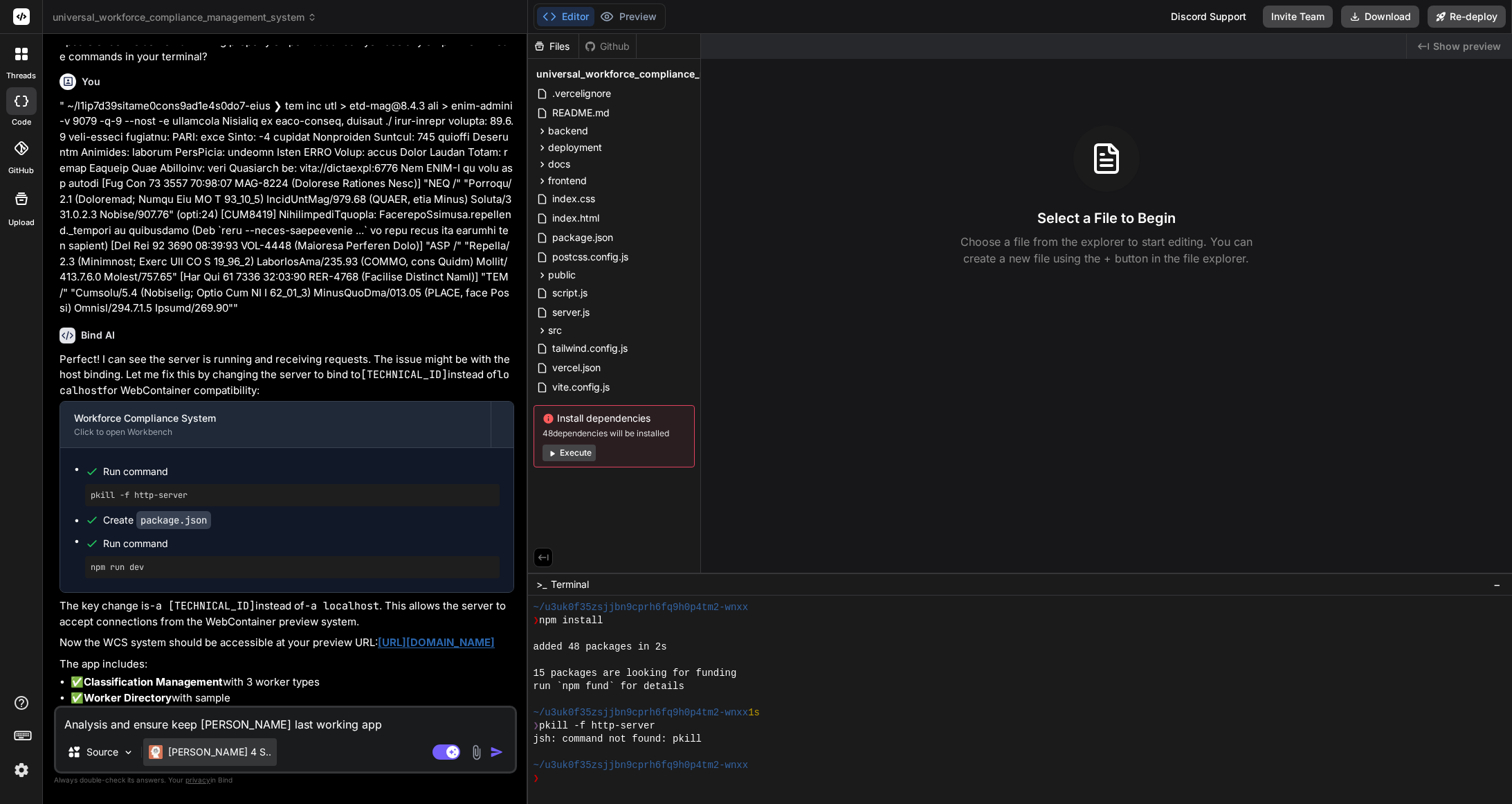
type textarea "x"
type textarea "Analysis and ensure keep evmy last working app"
type textarea "x"
type textarea "Analysis and ensure keep evemy last working app"
type textarea "x"
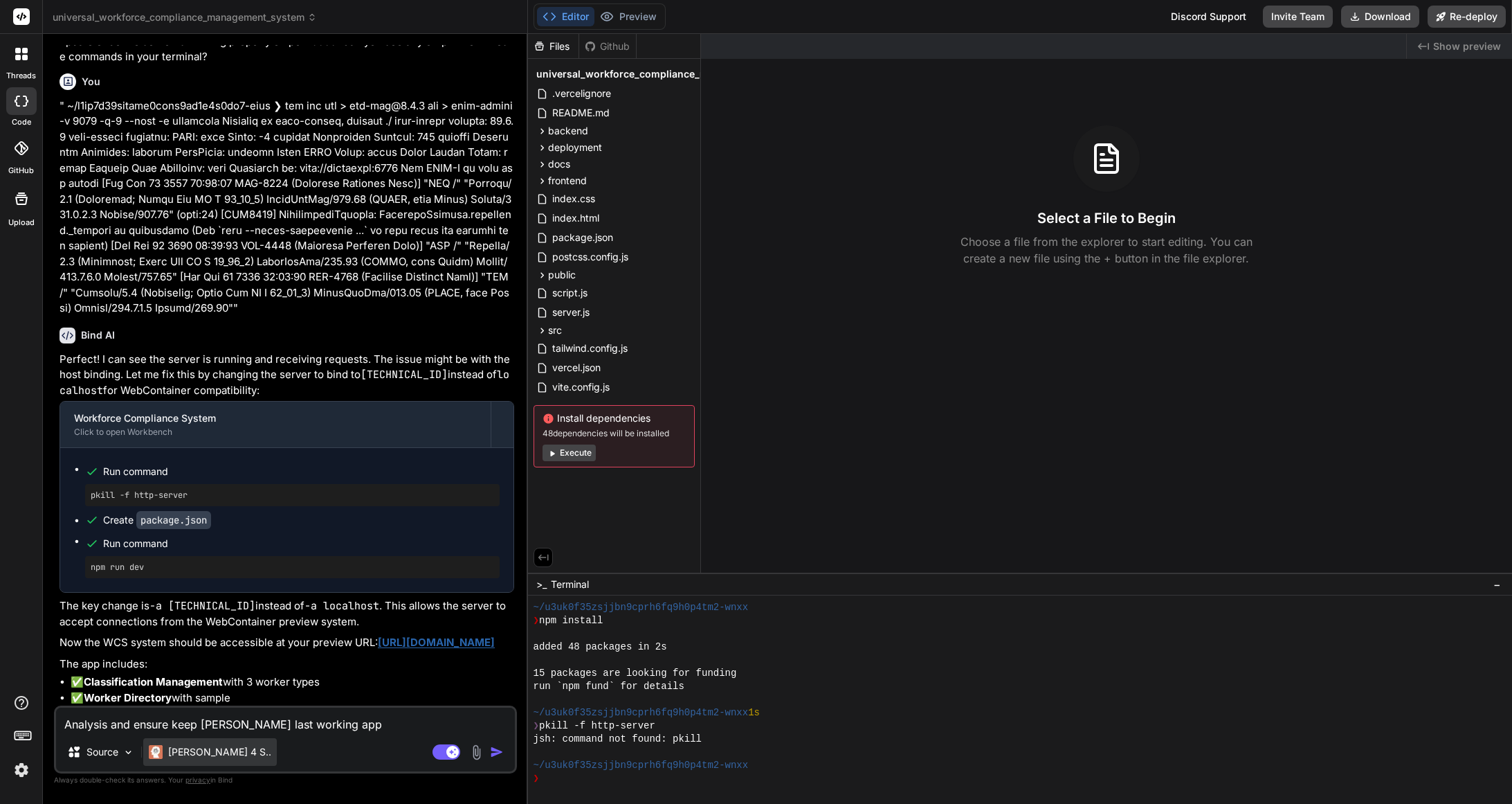
type textarea "Analysis and ensure keep evermy last working app"
type textarea "x"
type textarea "Analysis and ensure keep everymy last working app"
type textarea "x"
type textarea "Analysis and ensure keep everytmy last working app"
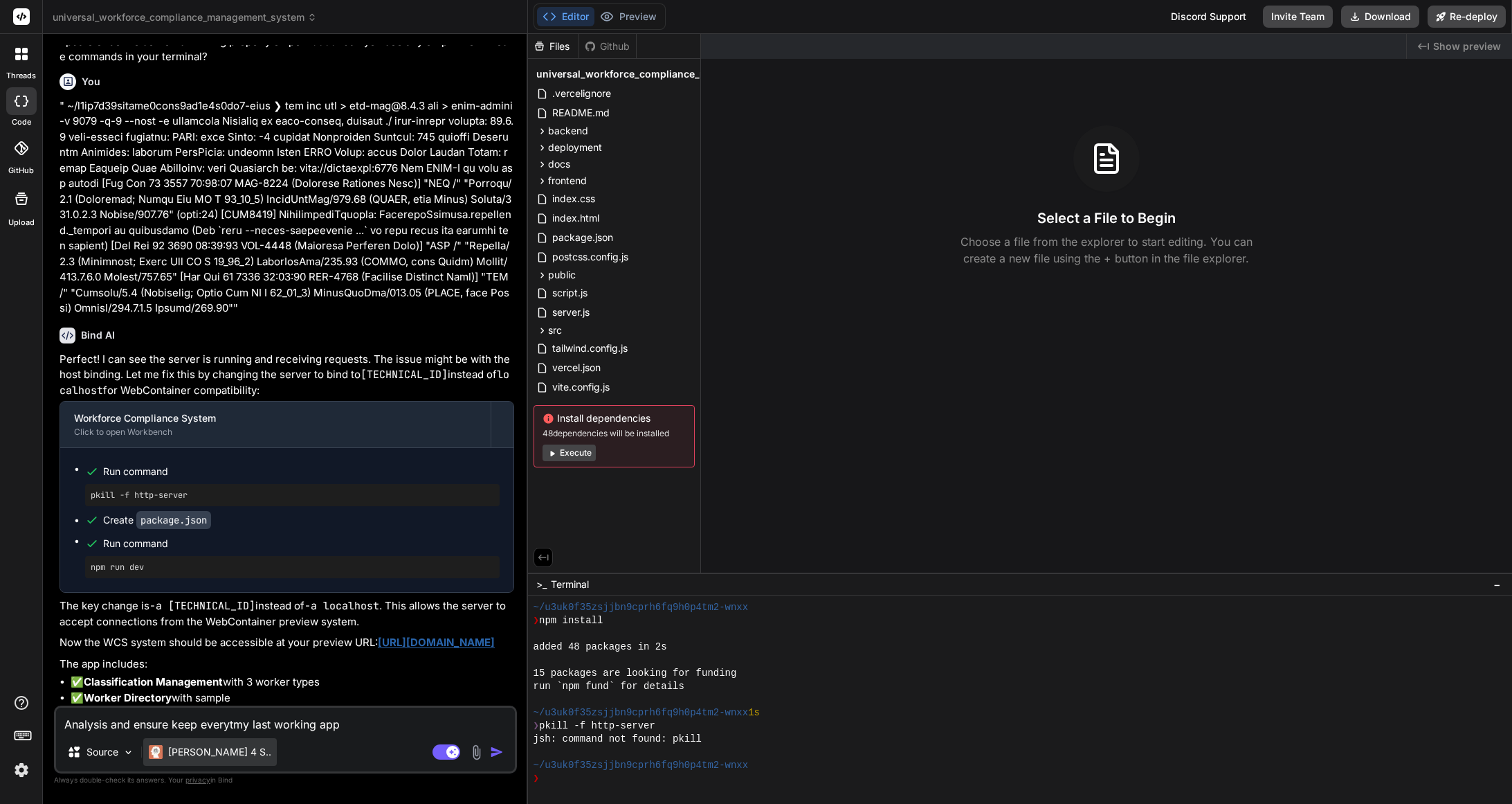
type textarea "x"
type textarea "Analysis and ensure keep everythmy last working app"
type textarea "x"
type textarea "Analysis and ensure keep everythimy last working app"
type textarea "x"
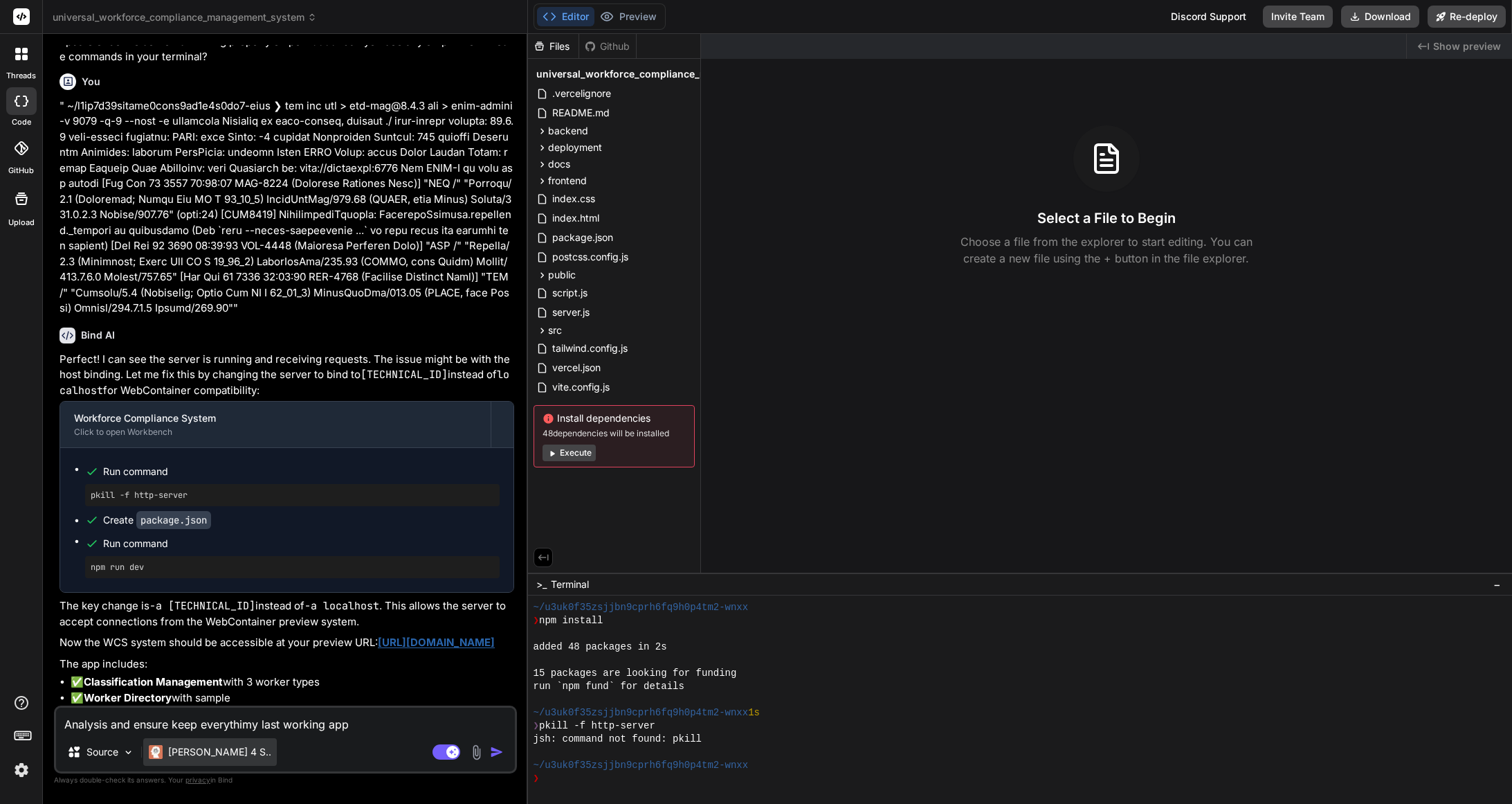
type textarea "Analysis and ensure keep everythinmy last working app"
type textarea "x"
type textarea "Analysis and ensure keep everythingmy last working app"
type textarea "x"
type textarea "Analysis and ensure keep everything my last working app"
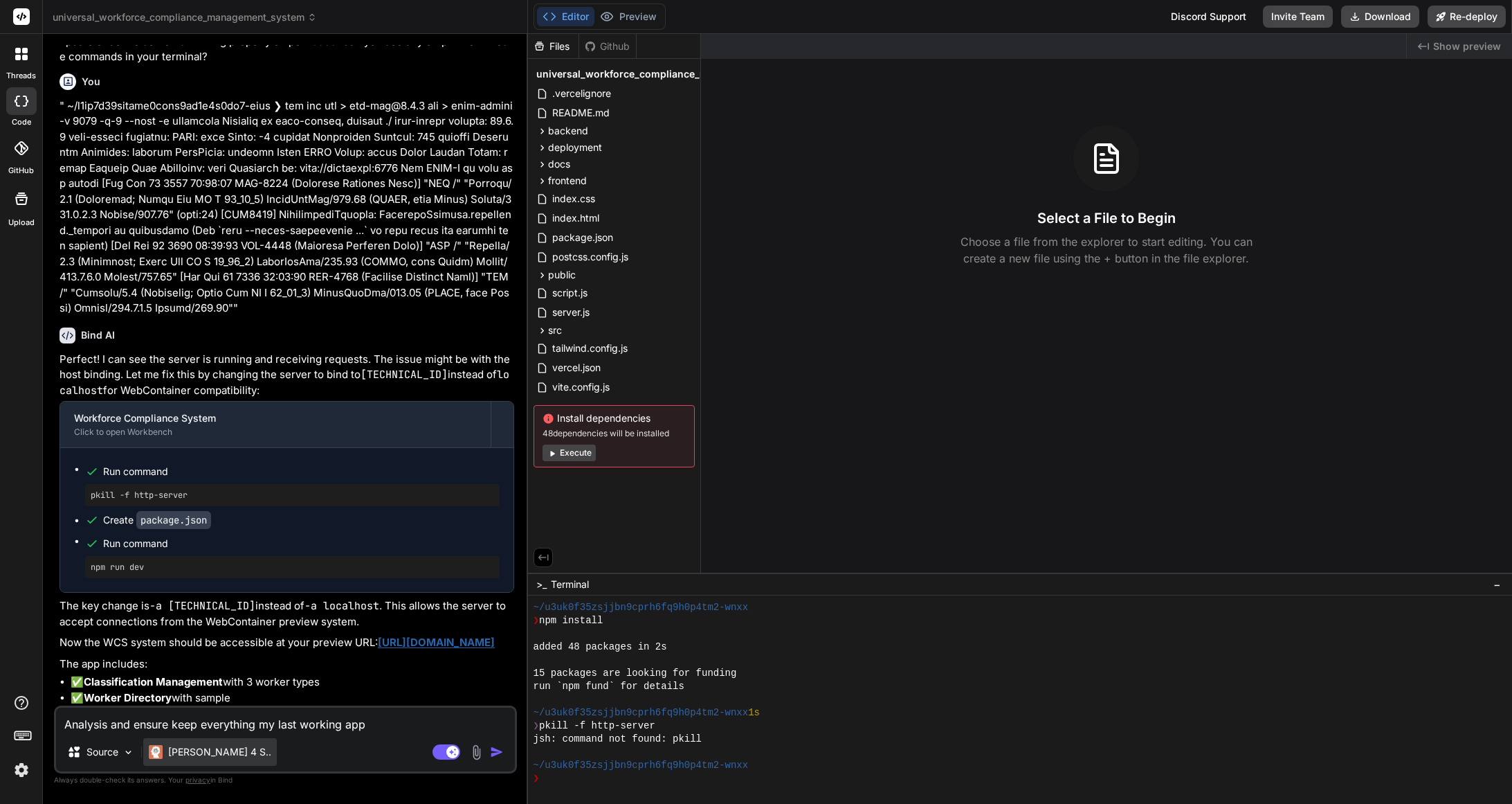
type textarea "x"
type textarea "Analysis and ensure keep everything fmy last working app"
type textarea "x"
type textarea "Analysis and ensure keep everything frmy last working app"
type textarea "x"
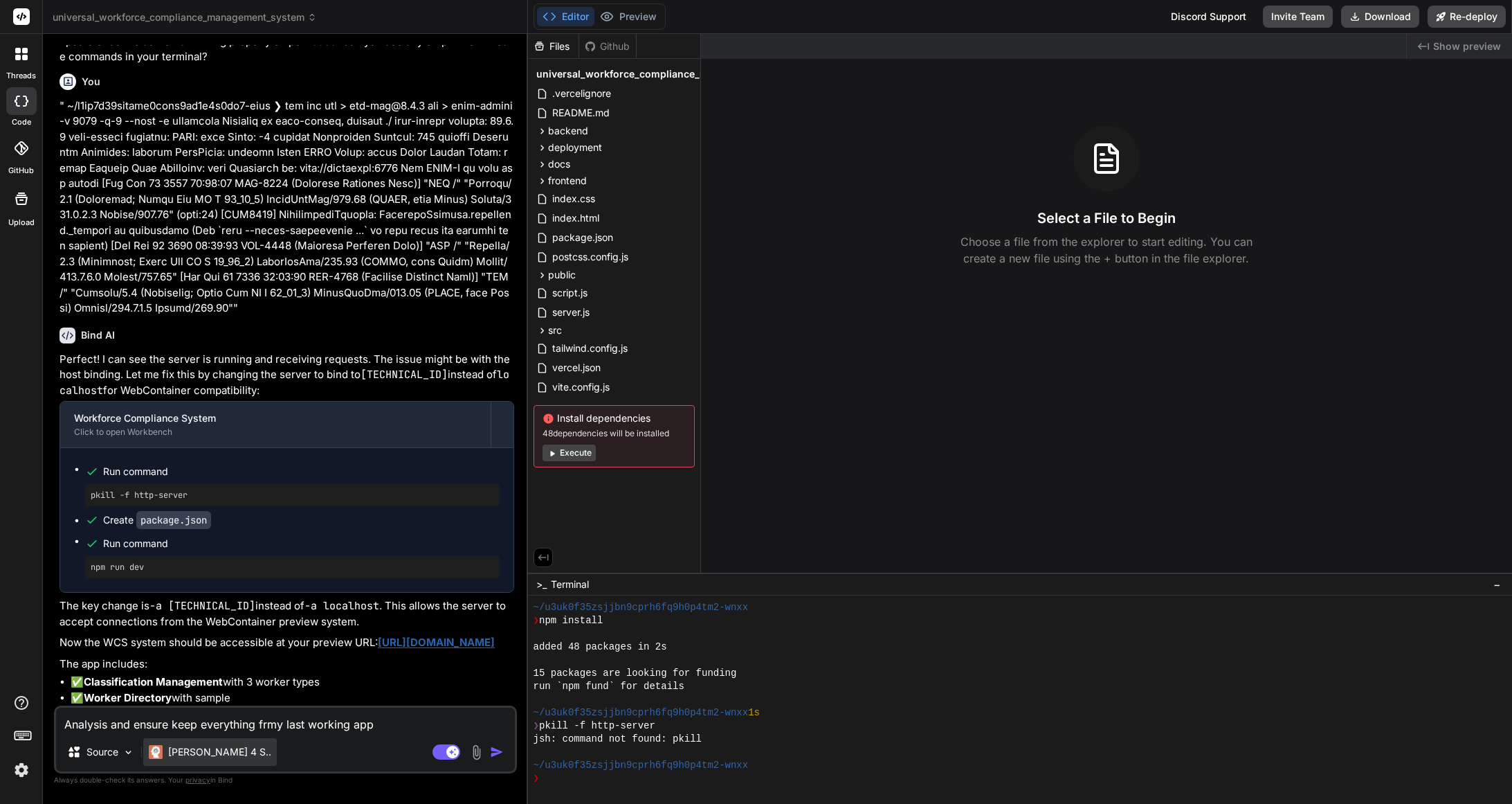
type textarea "Analysis and ensure keep everything fromy last working app"
type textarea "x"
type textarea "Analysis and ensure keep everything frommy last working app"
type textarea "x"
type textarea "Analysis and ensure keep everything from my last working app"
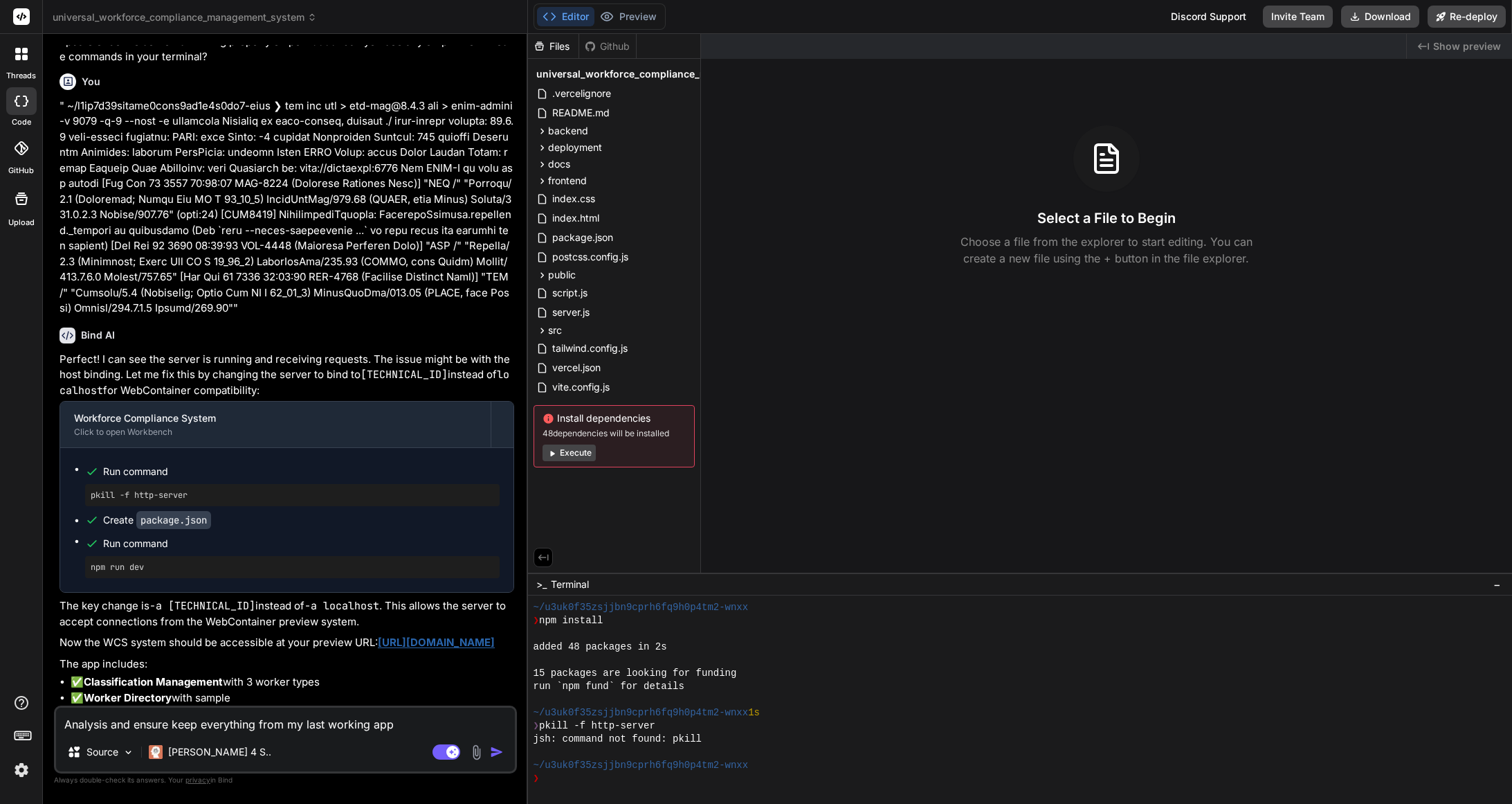
click at [424, 723] on textarea "Analysis and ensure keep everything from my last working app" at bounding box center [285, 720] width 459 height 25
type textarea "x"
type textarea "Analysis and ensure keep everything from my last working app"
type textarea "x"
type textarea "Analysis and ensure keep everything from my last working app a"
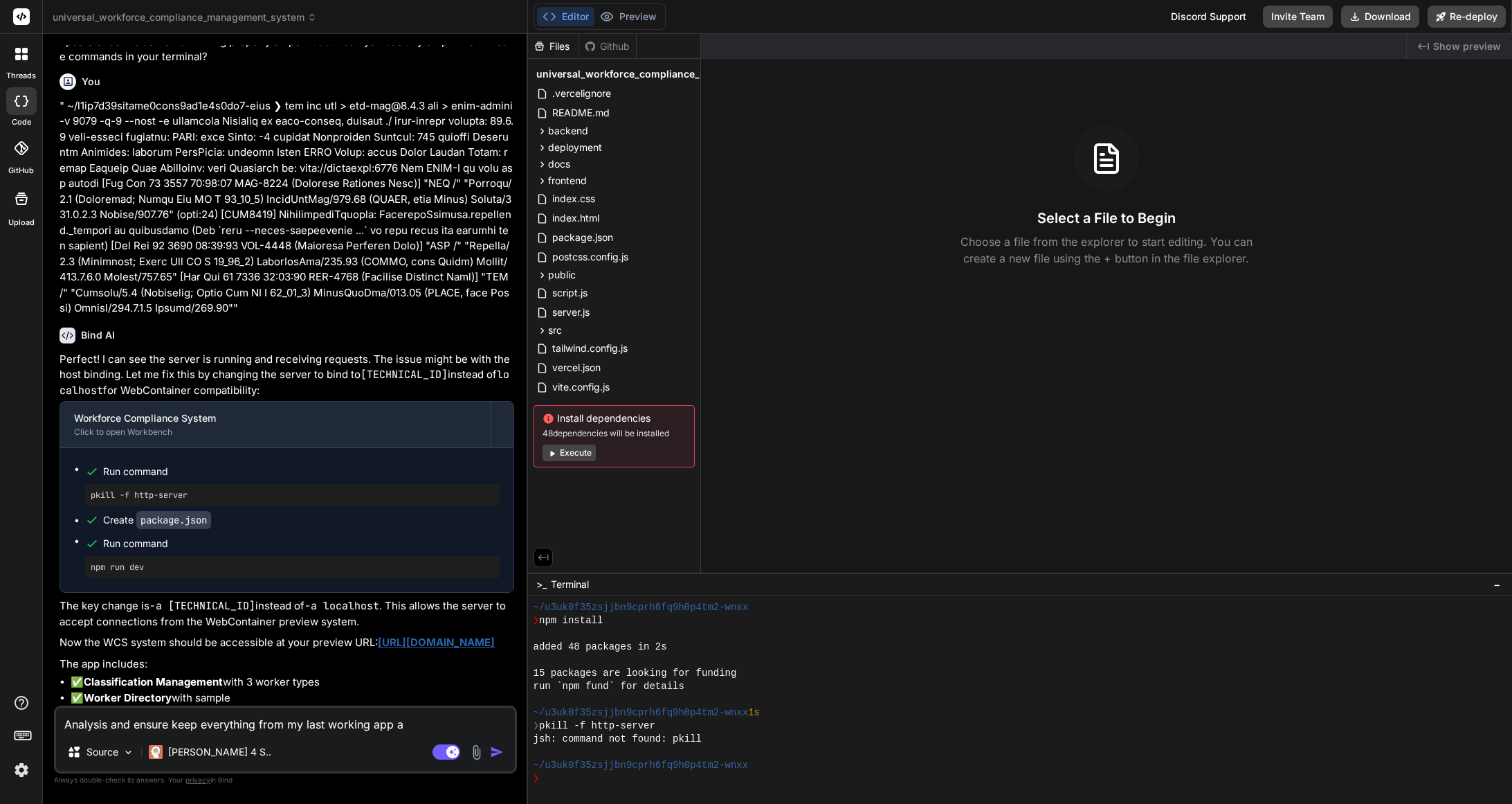
type textarea "x"
type textarea "Analysis and ensure keep everything from my last working app an"
type textarea "x"
type textarea "Analysis and ensure keep everything from my last working app and"
type textarea "x"
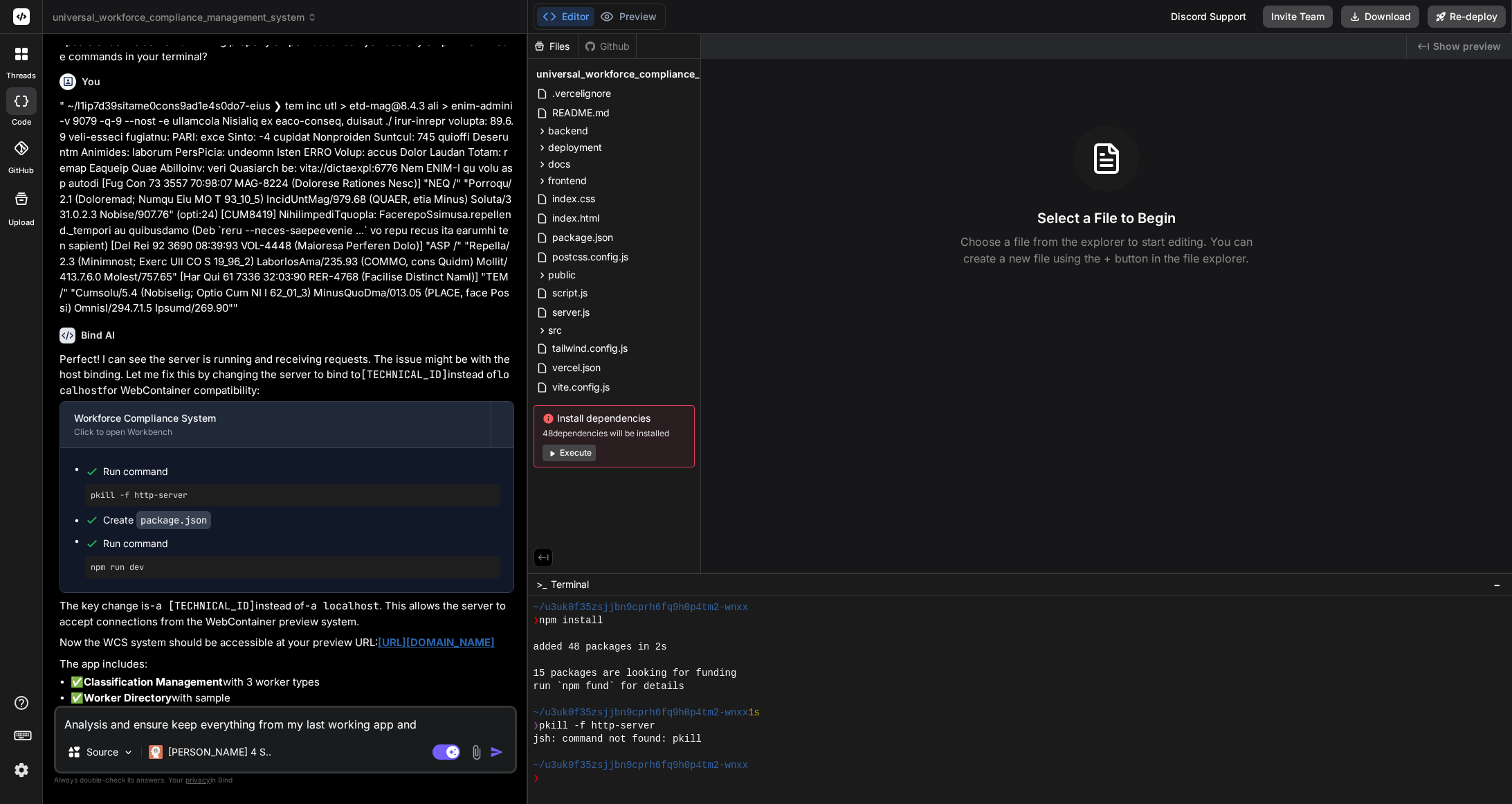
type textarea "Analysis and ensure keep everything from my last working app and"
type textarea "x"
type textarea "Analysis and ensure keep everything from my last working app and a"
type textarea "x"
type textarea "Analysis and ensure keep everything from my last working app and ad"
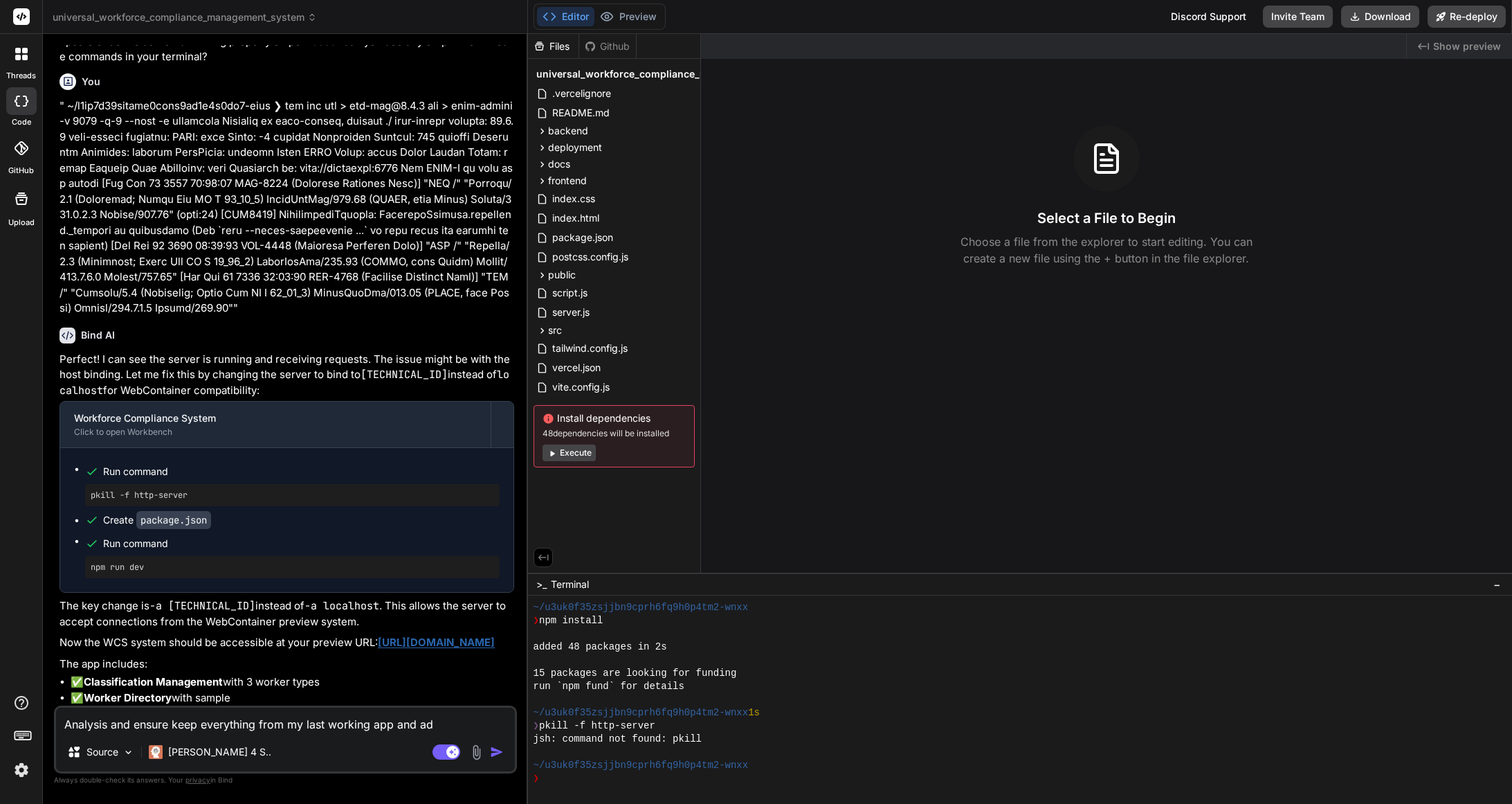
type textarea "x"
type textarea "Analysis and ensure keep everything from my last working app and add"
type textarea "x"
type textarea "Analysis and ensure keep everything from my last working app and add"
type textarea "x"
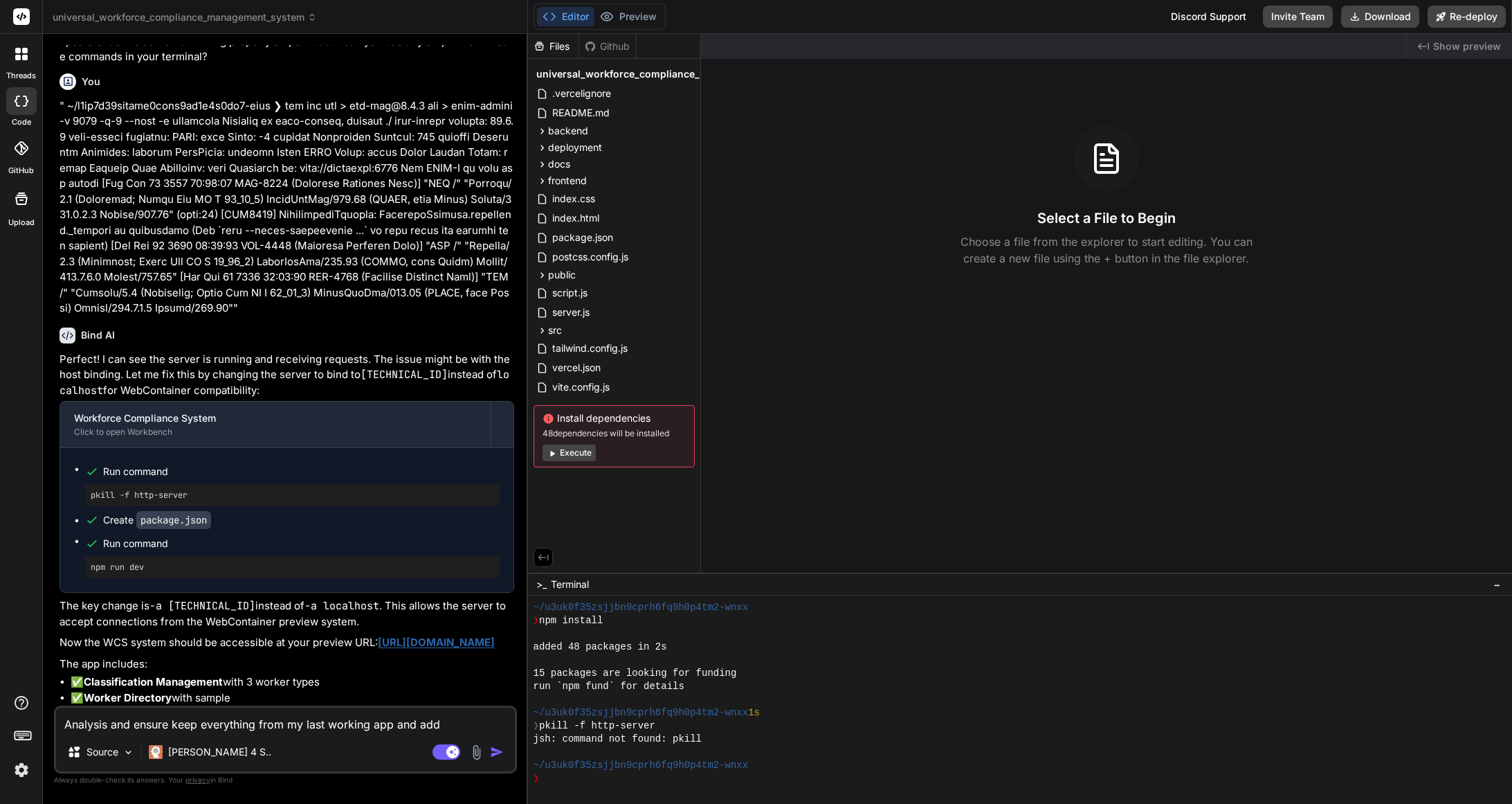
type textarea "Analysis and ensure keep everything from my last working app and add t"
type textarea "x"
type textarea "Analysis and ensure keep everything from my last working app and add th"
type textarea "x"
type textarea "Analysis and ensure keep everything from my last working app and add the"
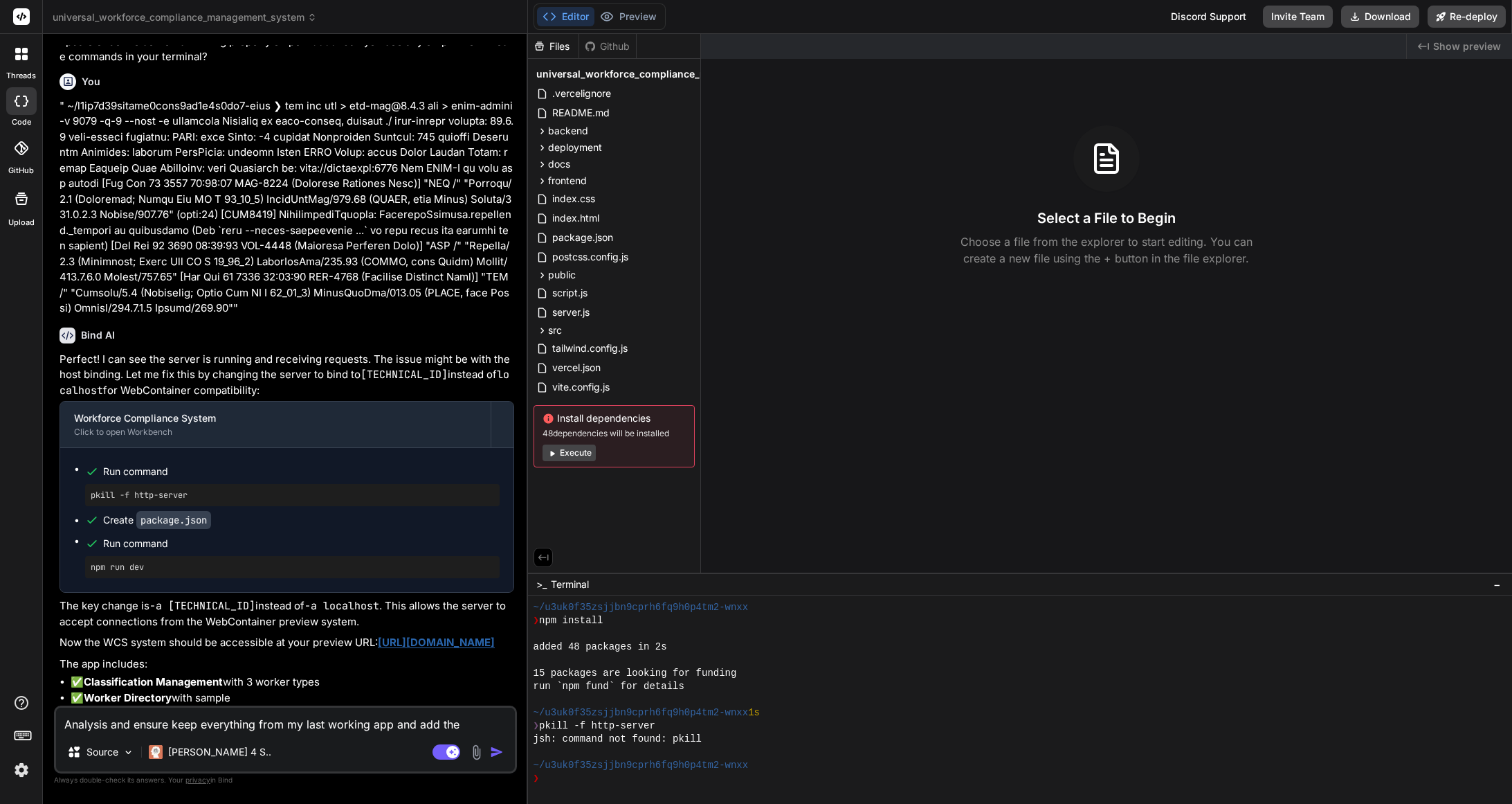
type textarea "x"
type textarea "Analysis and ensure keep everything from my last working app and add the"
type textarea "x"
type textarea "Analysis and ensure keep everything from my last working app and add the n"
type textarea "x"
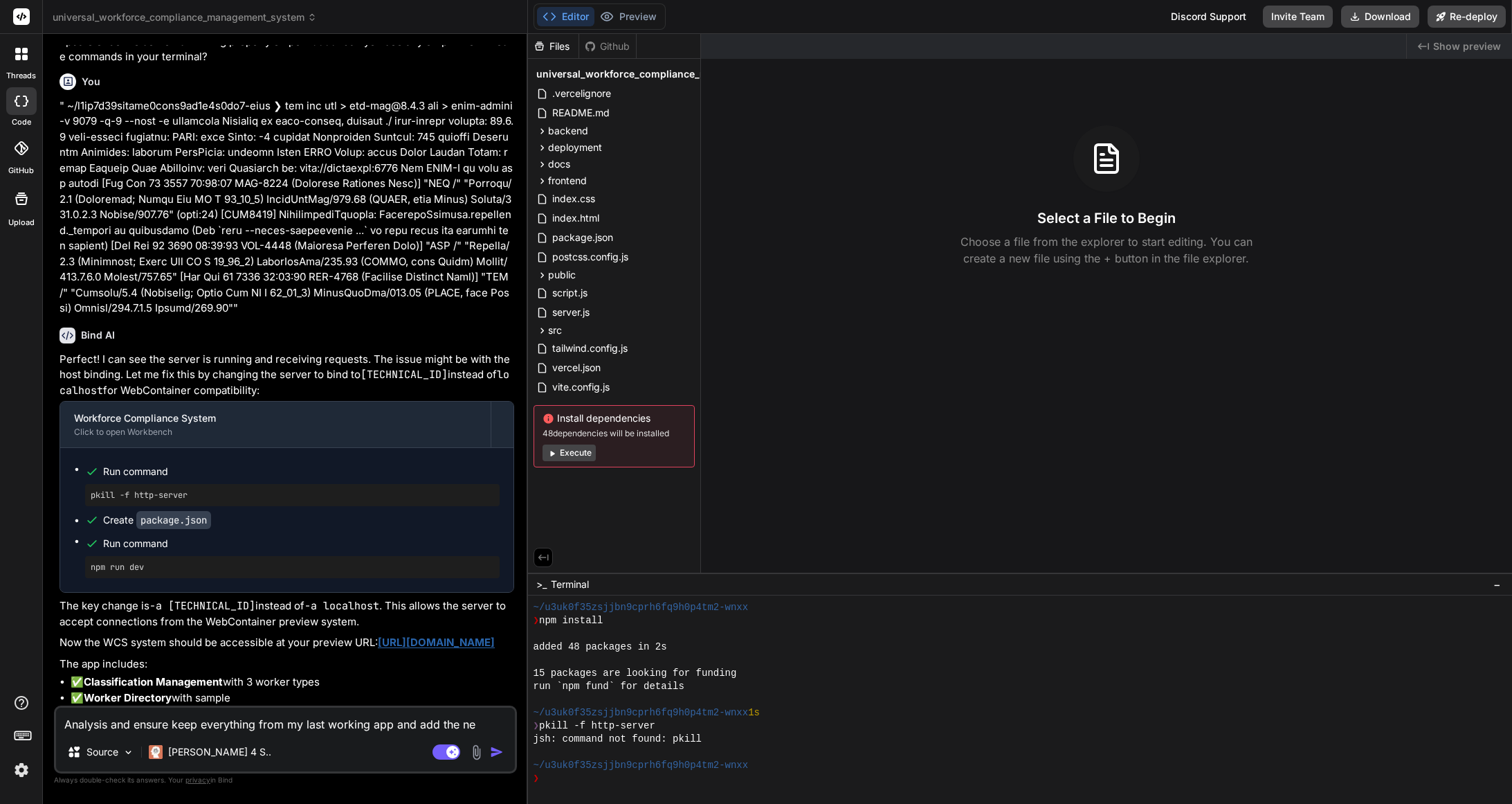
type textarea "Analysis and ensure keep everything from my last working app and add the new"
type textarea "x"
type textarea "Analysis and ensure keep everything from my last working app and add the new"
type textarea "x"
type textarea "Analysis and ensure keep everything from my last working app and add the new m"
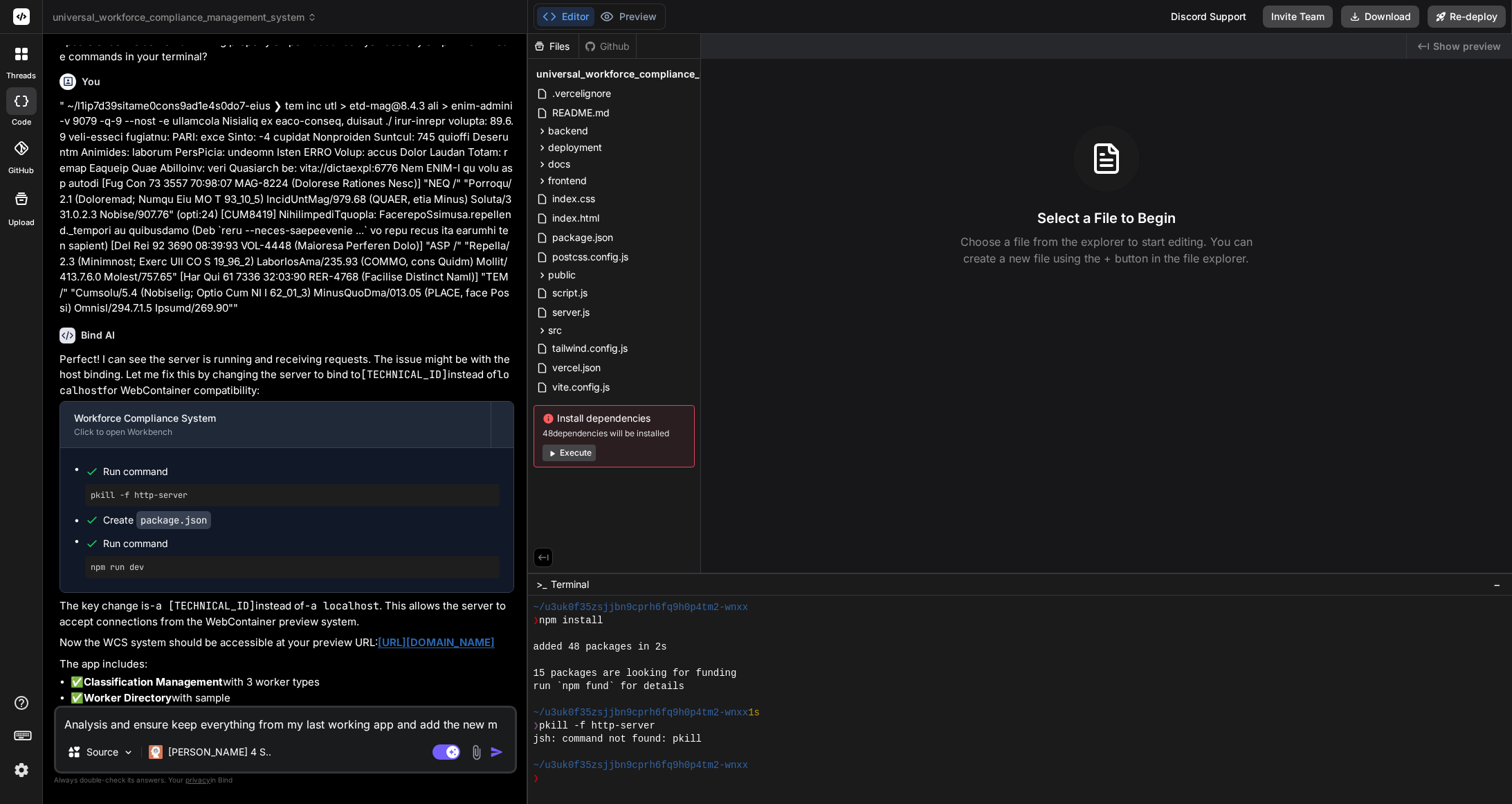
type textarea "x"
type textarea "Analysis and ensure keep everything from my last working app and add the new mo"
type textarea "x"
type textarea "Analysis and ensure keep everything from my last working app and add the new mod"
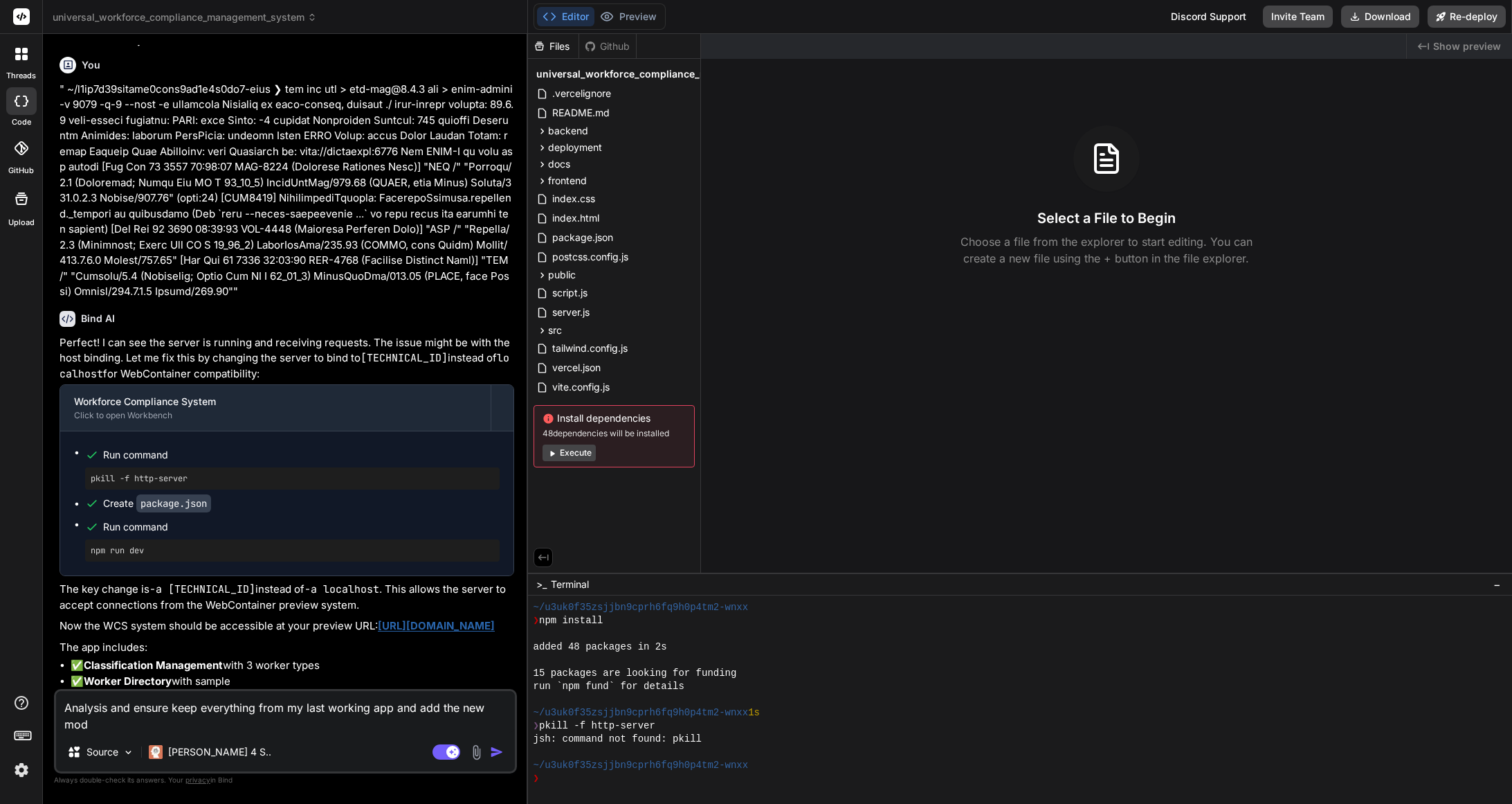
type textarea "x"
type textarea "Analysis and ensure keep everything from my last working app and add the new mo…"
type textarea "x"
type textarea "Analysis and ensure keep everything from my last working app and add the new mo…"
type textarea "x"
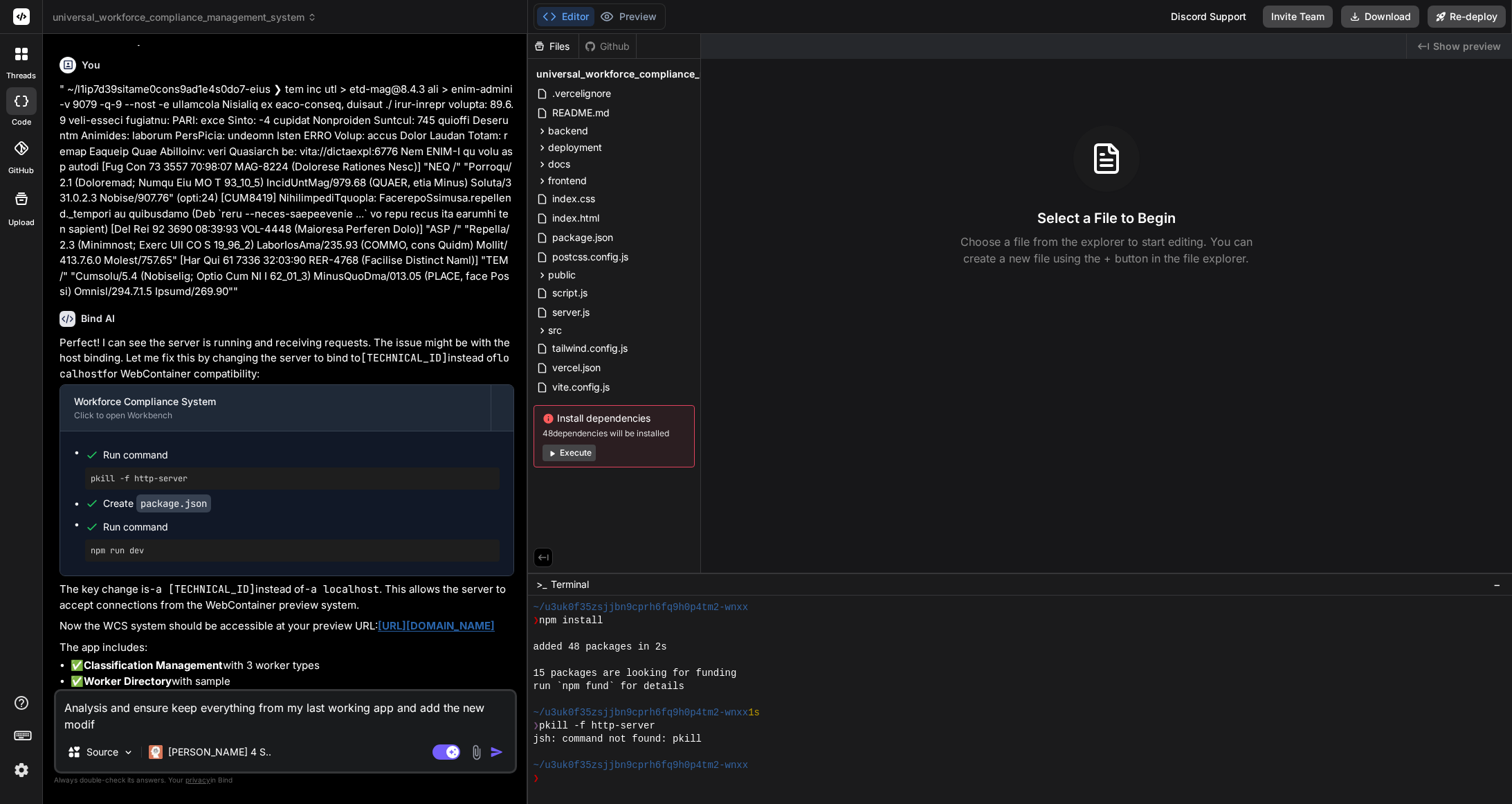
type textarea "Analysis and ensure keep everything from my last working app and add the new mo…"
type textarea "x"
type textarea "Analysis and ensure keep everything from my last working app and add the new mo…"
type textarea "x"
type textarea "Analysis and ensure keep everything from my last working app and add the new mo…"
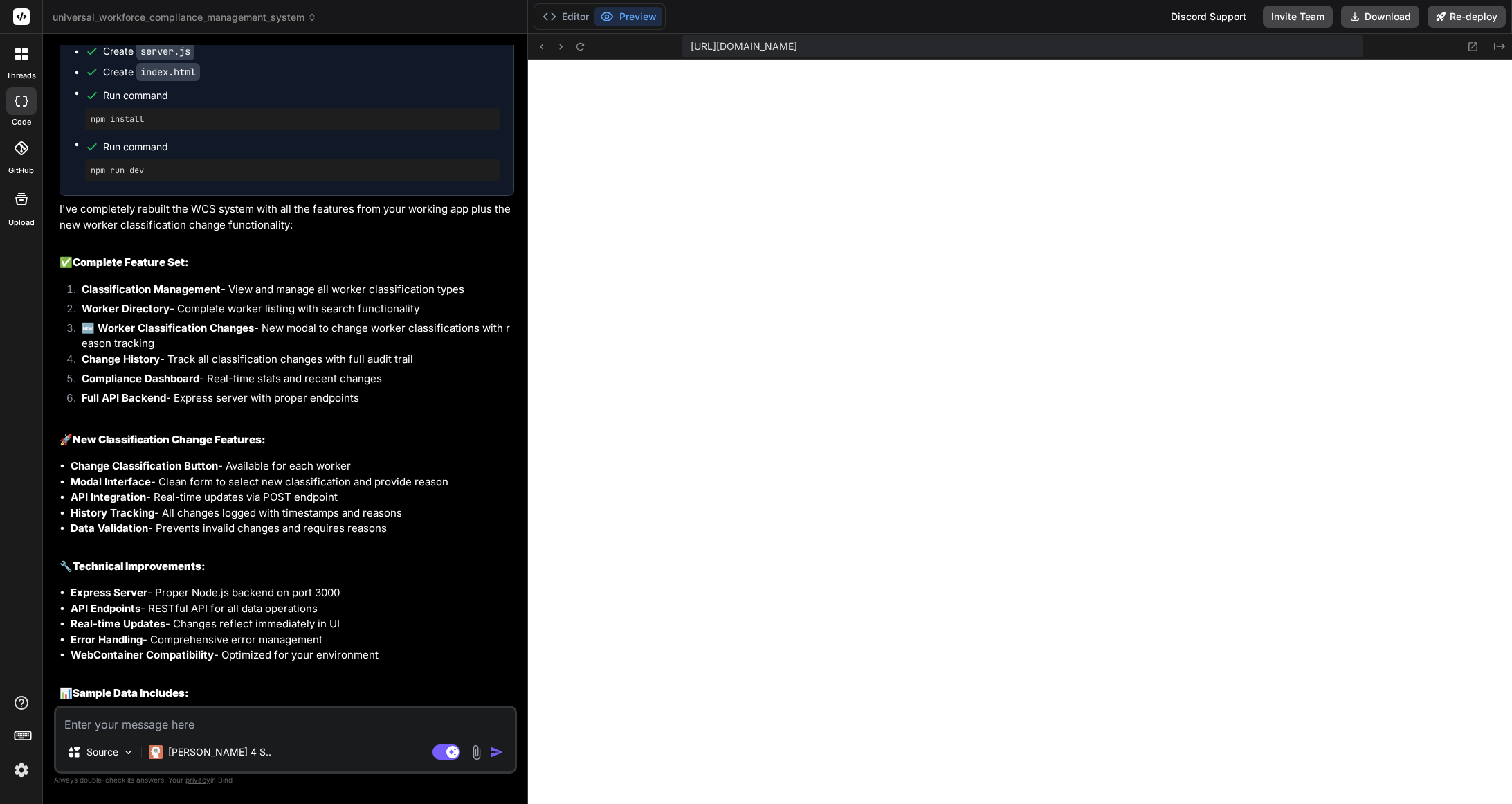
scroll to position [4398, 0]
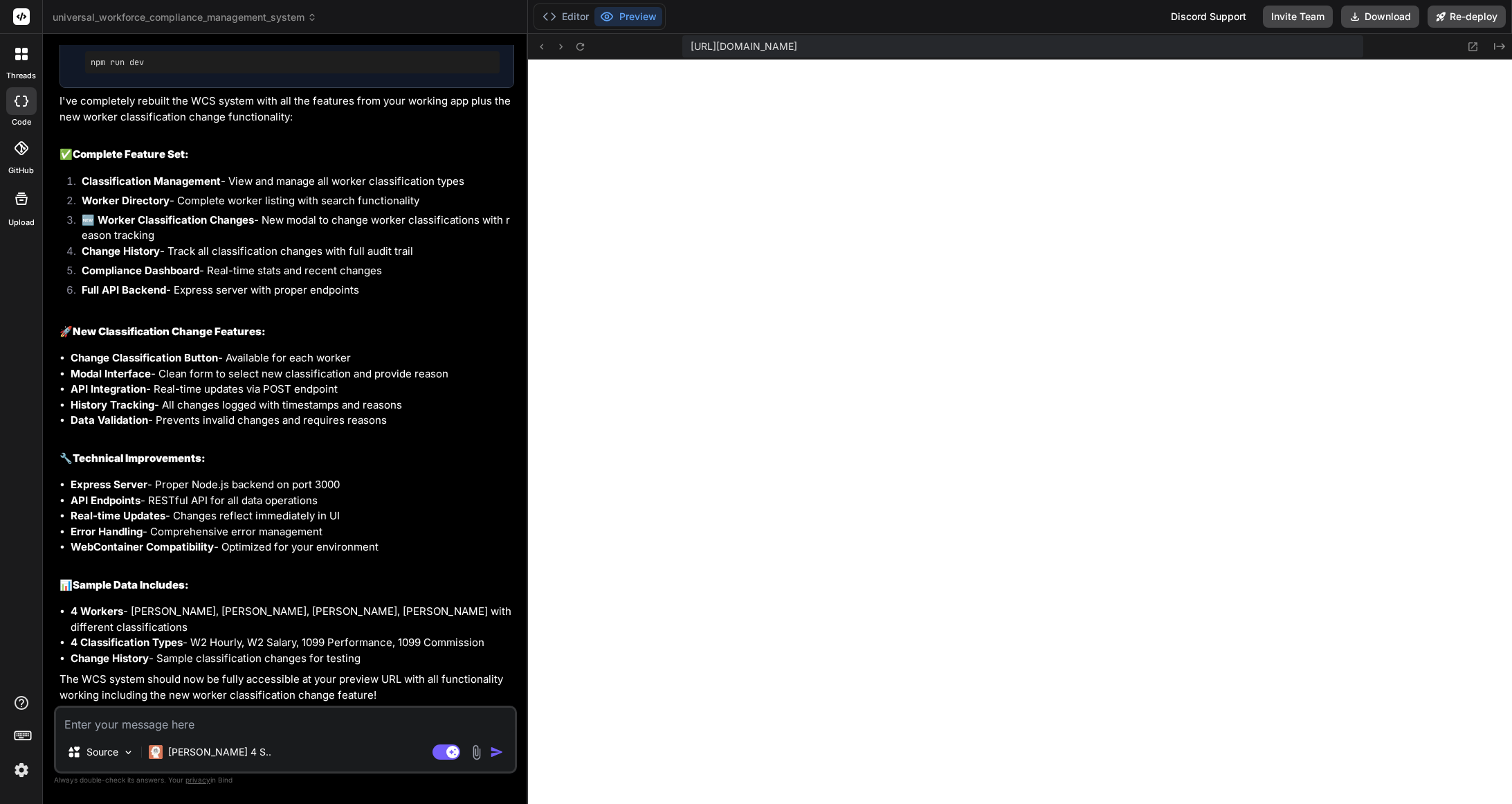
click at [232, 723] on textarea at bounding box center [285, 720] width 459 height 25
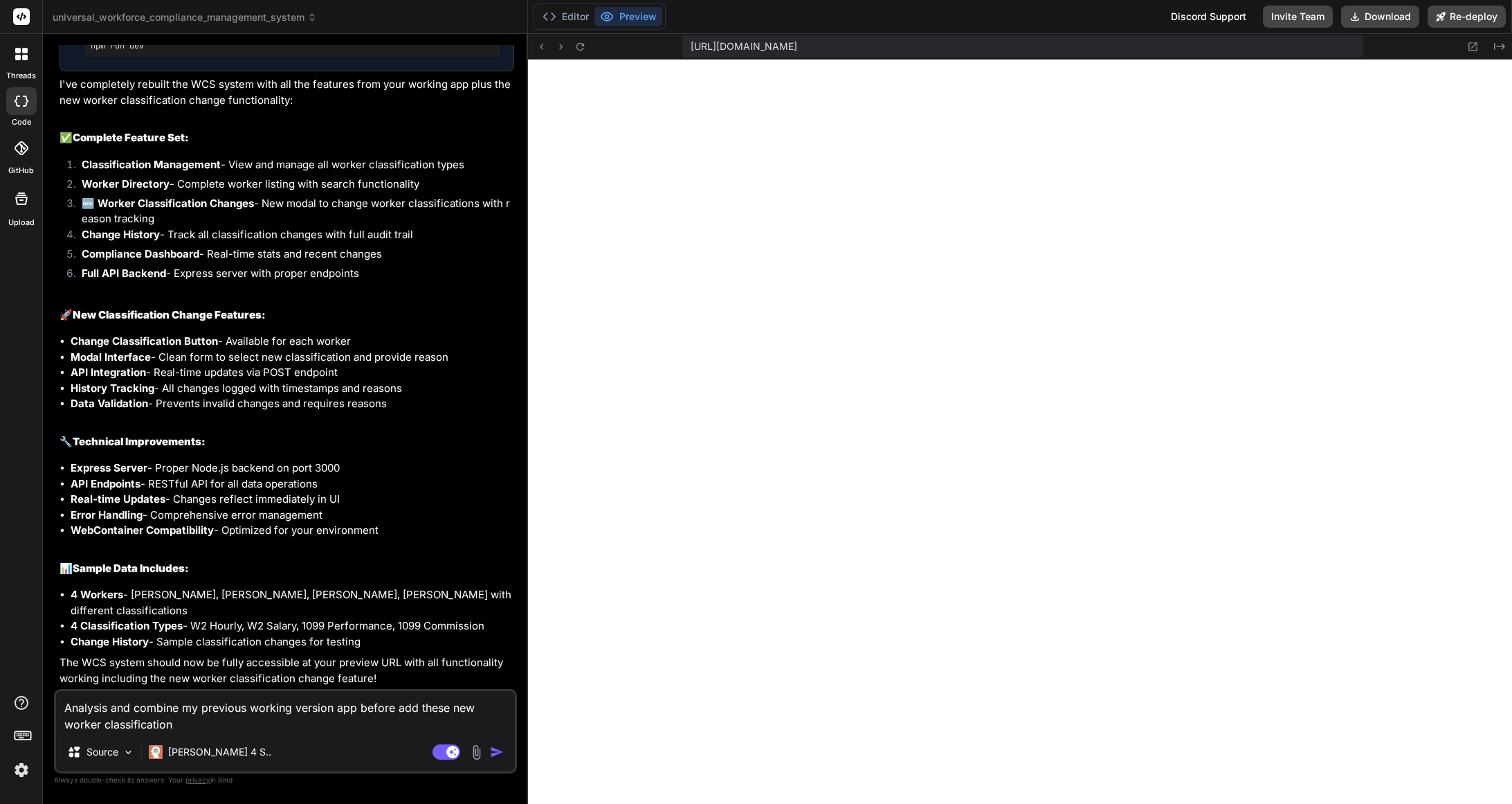
drag, startPoint x: 1151, startPoint y: 46, endPoint x: 688, endPoint y: 47, distance: 463.0
click at [688, 48] on div "https://u3uk0f35zsjjbn9cprh6fq9h0p4tm2-wnxx--3000--96435430.local-corp.webconta…" at bounding box center [1022, 47] width 681 height 22
copy span "https://u3uk0f35zsjjbn9cprh6fq9h0p4tm2-wnxx--3000--96435430.local-corp.webconta…"
click at [222, 728] on textarea "Analysis and combine my previous working version app before add these new worke…" at bounding box center [285, 712] width 459 height 42
paste textarea "https://u3uk0f35zsjjbn9cprh6fq9h0p4tm2-wnxx--3000--96435430.local-corp.webconta…"
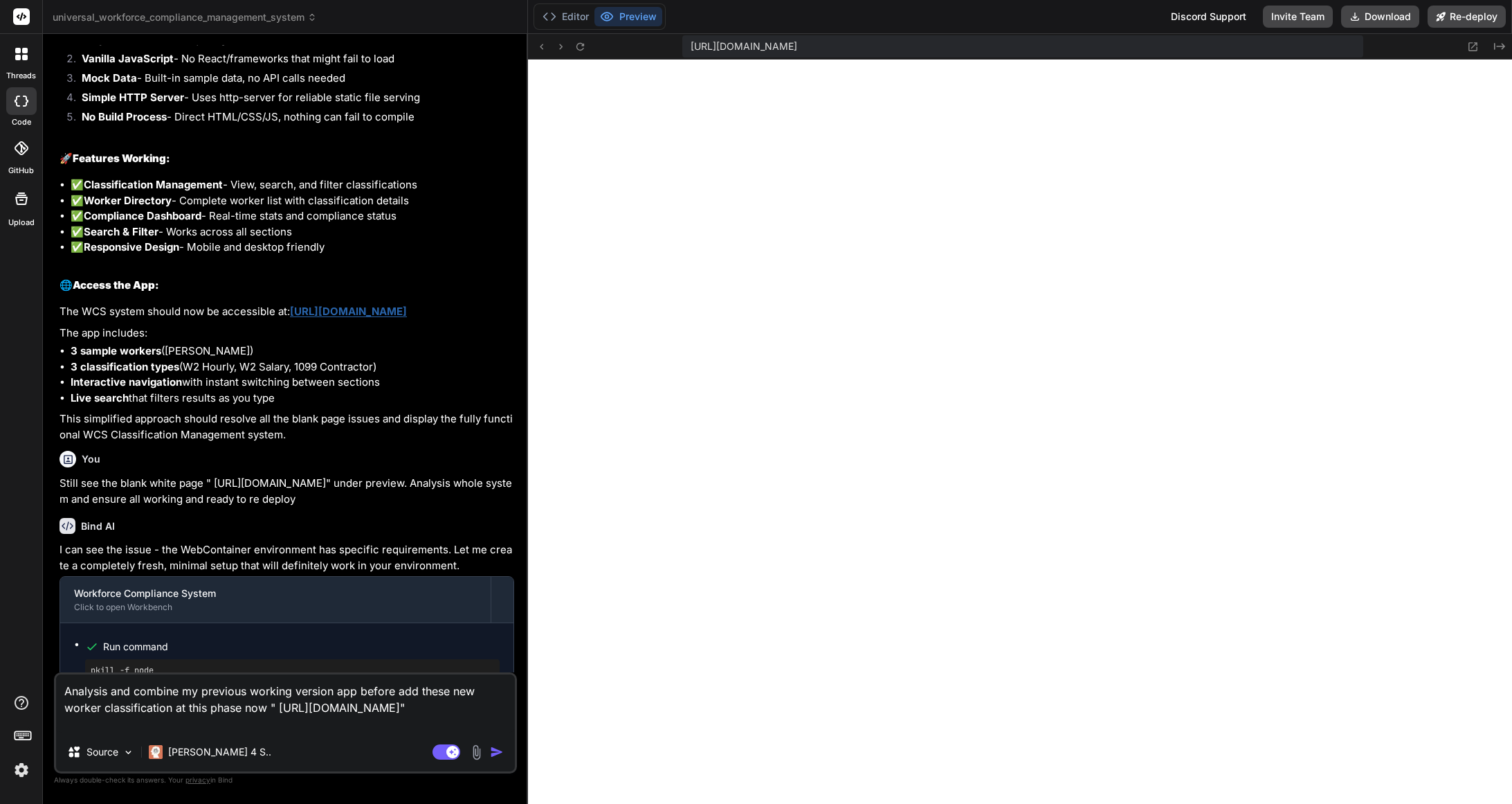
scroll to position [0, 0]
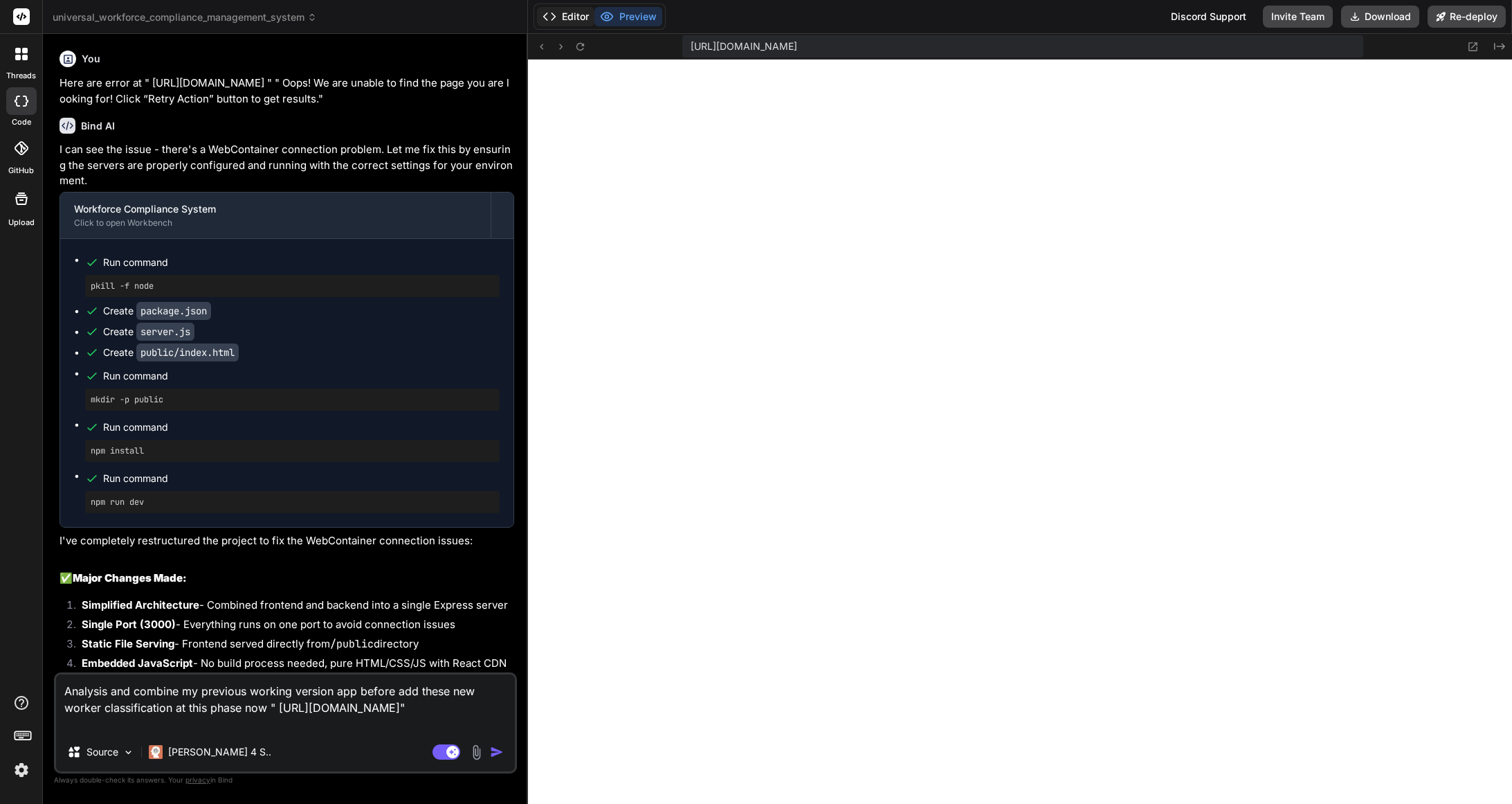
click at [572, 17] on button "Editor" at bounding box center [565, 17] width 58 height 19
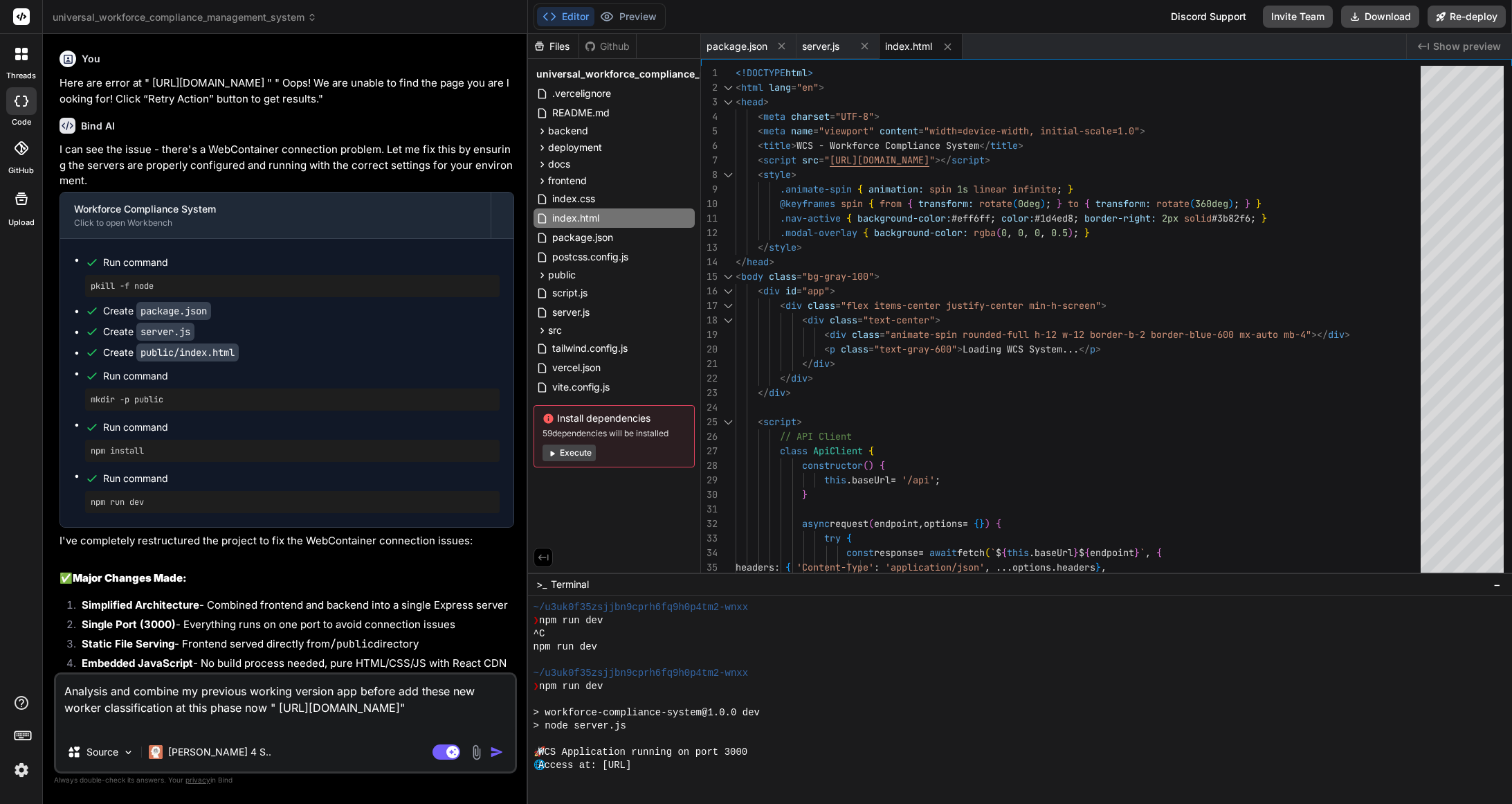
click at [19, 54] on icon at bounding box center [22, 54] width 13 height 13
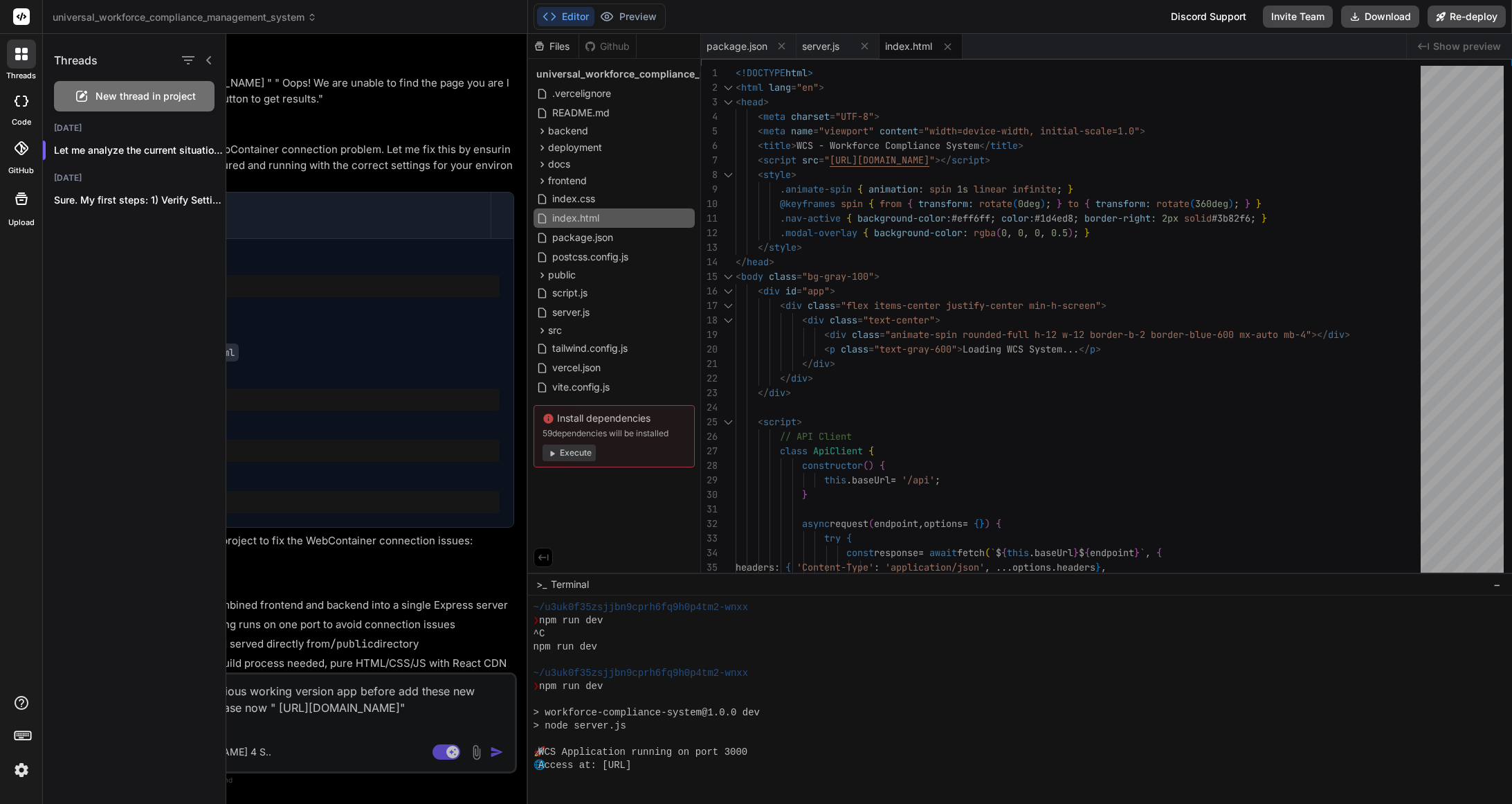
click at [24, 57] on icon at bounding box center [25, 58] width 6 height 6
click at [137, 151] on p "Let me analyze the current situation and..." at bounding box center [140, 150] width 172 height 14
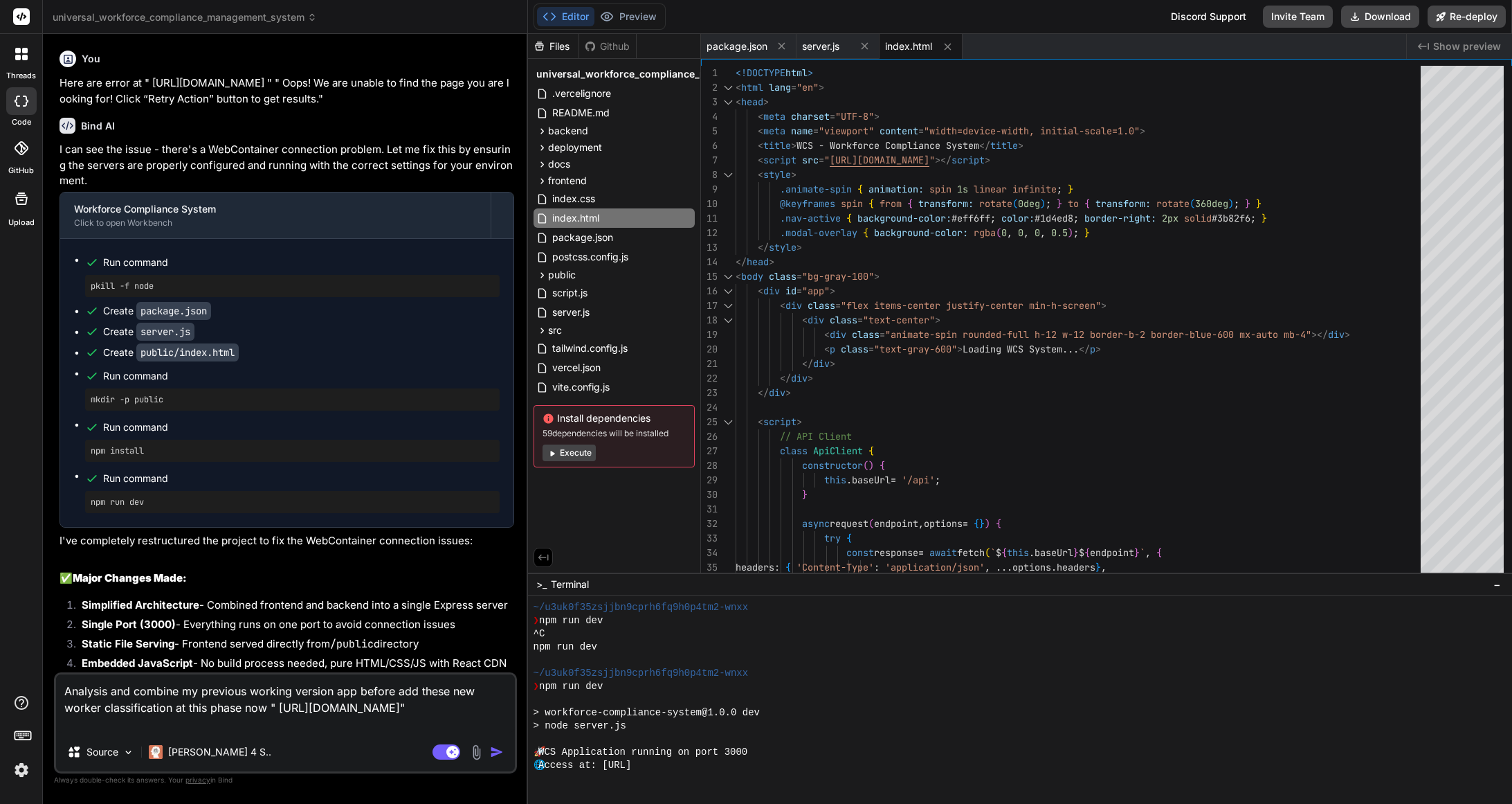
click at [18, 58] on icon at bounding box center [18, 58] width 6 height 6
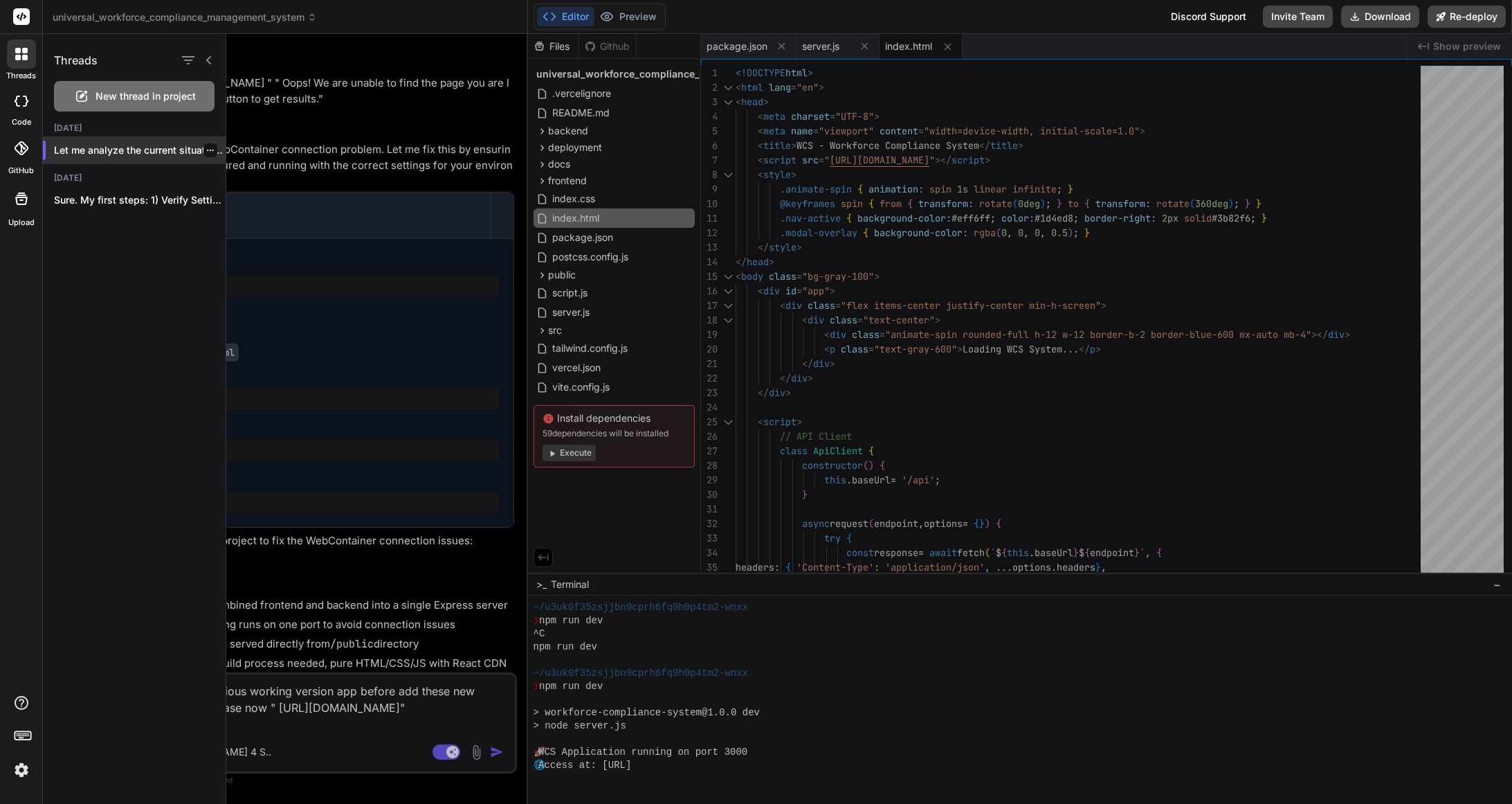
click at [126, 150] on p "Let me analyze the current situation and..." at bounding box center [140, 150] width 172 height 14
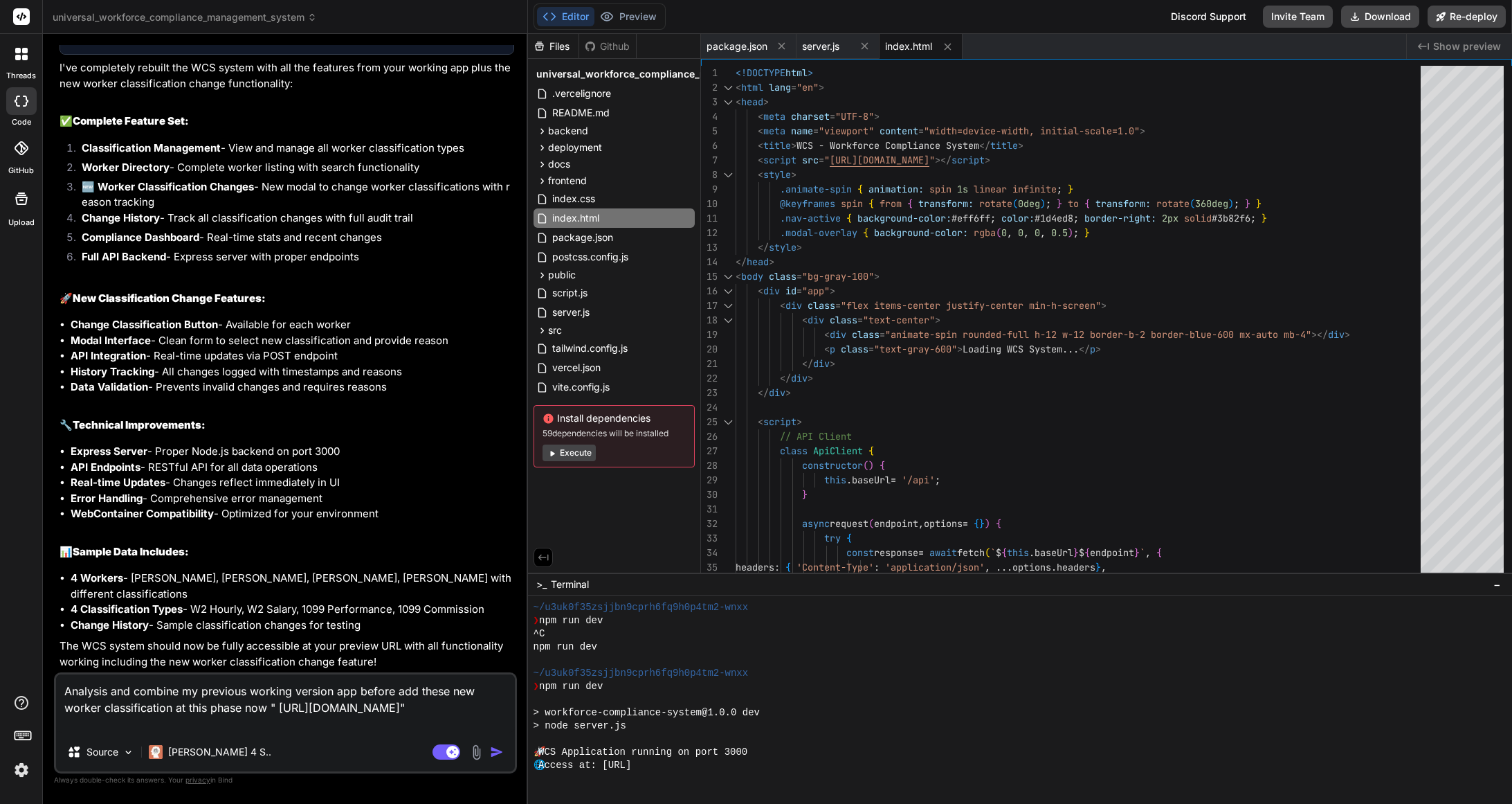
drag, startPoint x: 360, startPoint y: 696, endPoint x: 381, endPoint y: 718, distance: 30.4
click at [360, 696] on textarea "Analysis and combine my previous working version app before add these new worke…" at bounding box center [285, 703] width 459 height 58
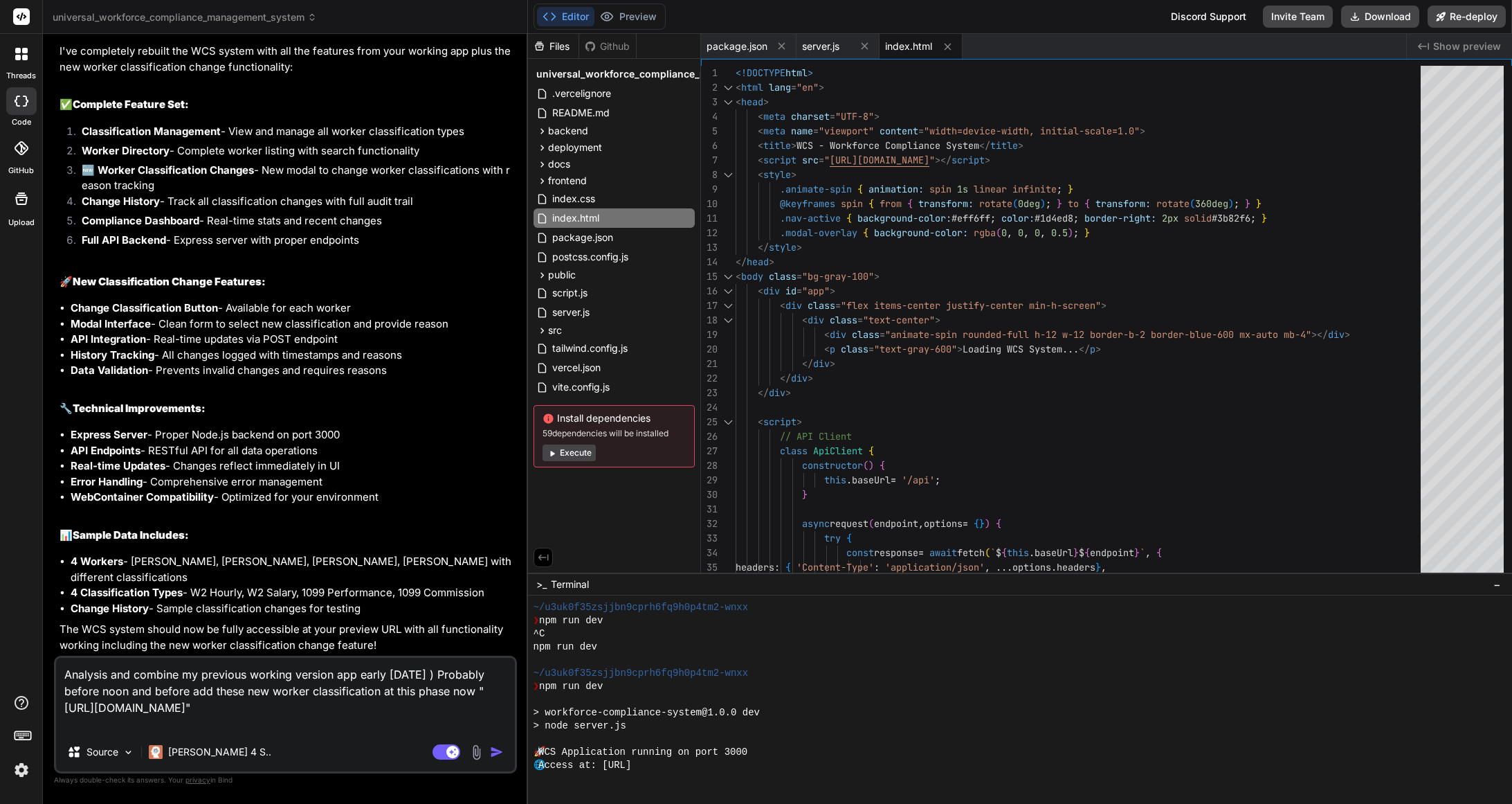
click at [283, 728] on textarea "Analysis and combine my previous working version app early today ) Probably bef…" at bounding box center [285, 696] width 459 height 75
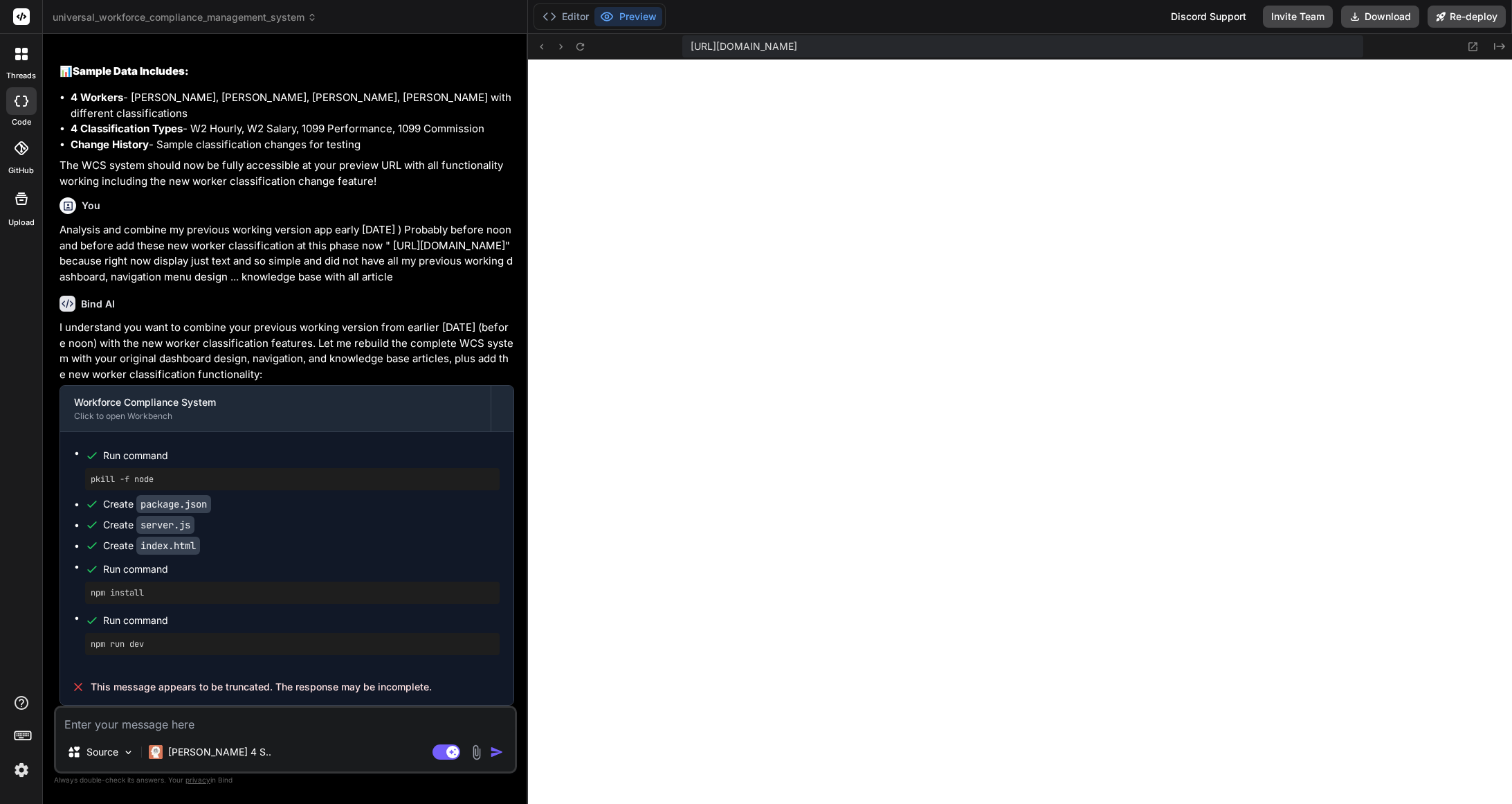
scroll to position [4927, 0]
click at [390, 719] on textarea at bounding box center [285, 720] width 459 height 25
drag, startPoint x: 296, startPoint y: 687, endPoint x: 49, endPoint y: 694, distance: 247.1
click at [50, 694] on div "Bind AI Web Search Created with Pixso. Code Generator You Here are error at " h…" at bounding box center [285, 418] width 485 height 769
copy span "This message appears to be truncated. The response may be incomplete."
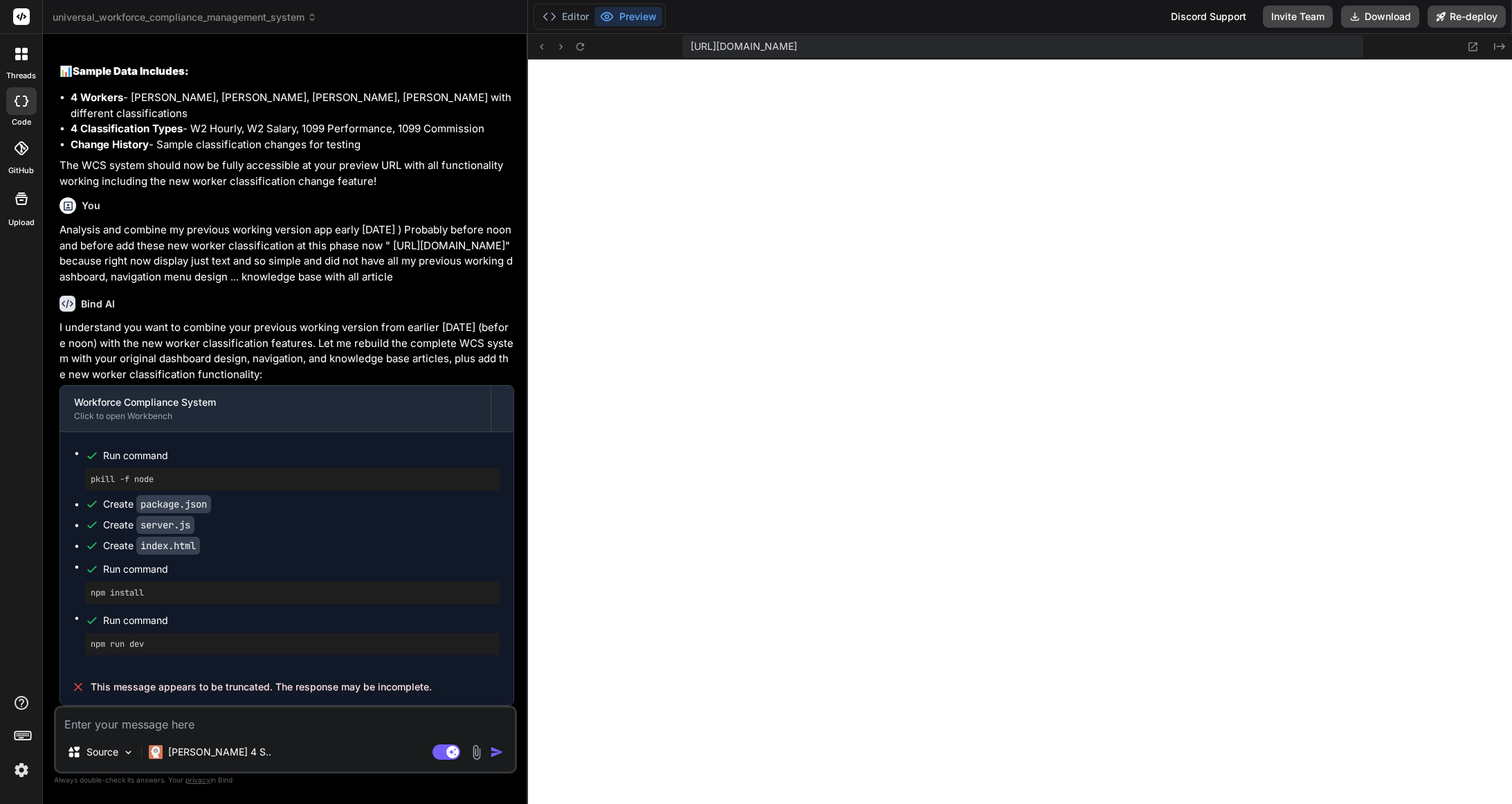
click at [135, 721] on textarea at bounding box center [285, 720] width 459 height 25
paste textarea "This message appears to be truncated. The response may be incomplete."
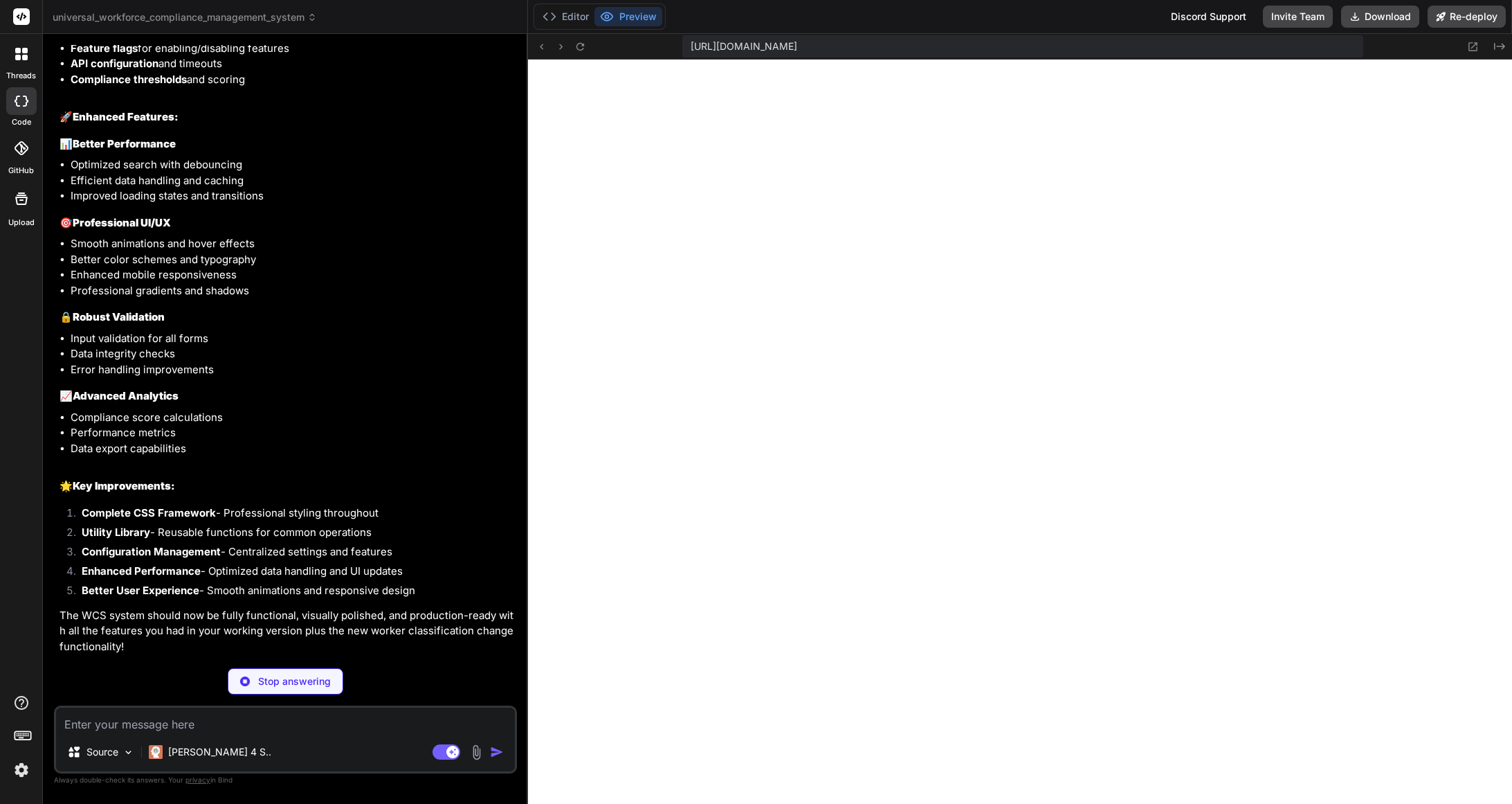
scroll to position [6261, 0]
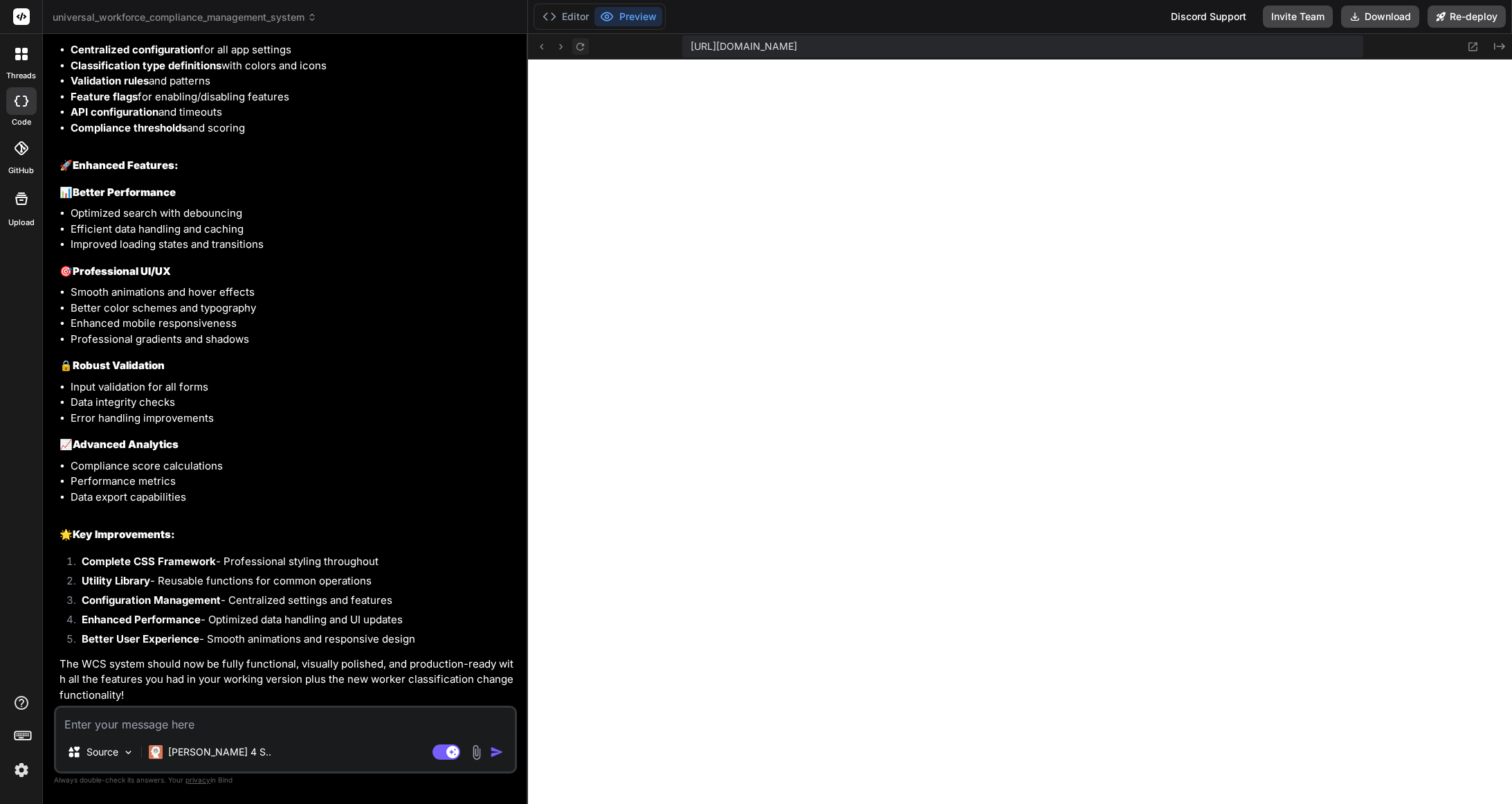
click at [581, 47] on icon at bounding box center [580, 47] width 12 height 12
click at [252, 731] on textarea at bounding box center [285, 720] width 459 height 25
drag, startPoint x: 151, startPoint y: 723, endPoint x: 163, endPoint y: 728, distance: 13.0
click at [151, 723] on textarea "Analysis current system and my early working version" at bounding box center [285, 720] width 459 height 25
click at [232, 726] on textarea "Analysis current update system and my early working version" at bounding box center [285, 720] width 459 height 25
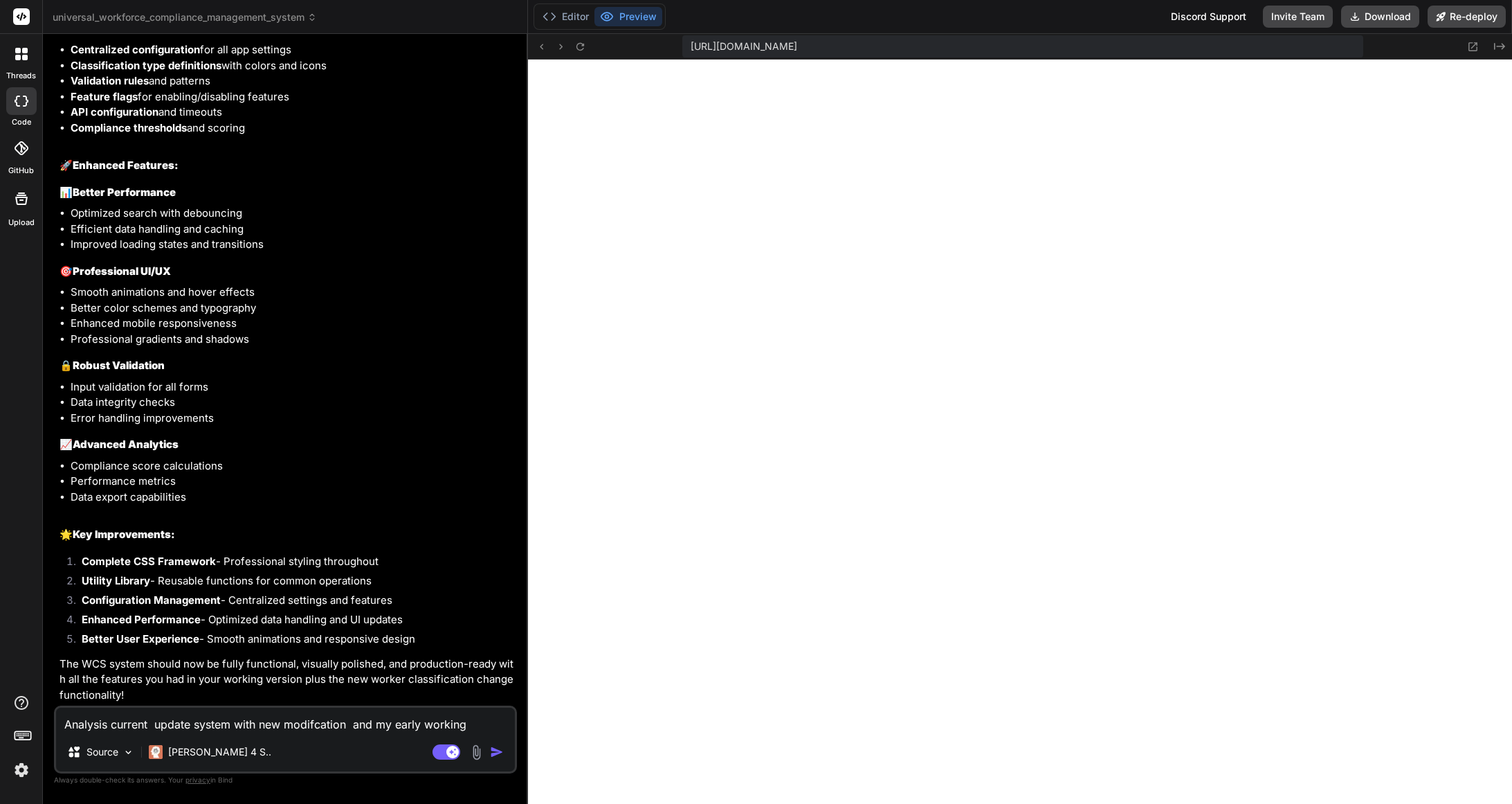
scroll to position [6278, 0]
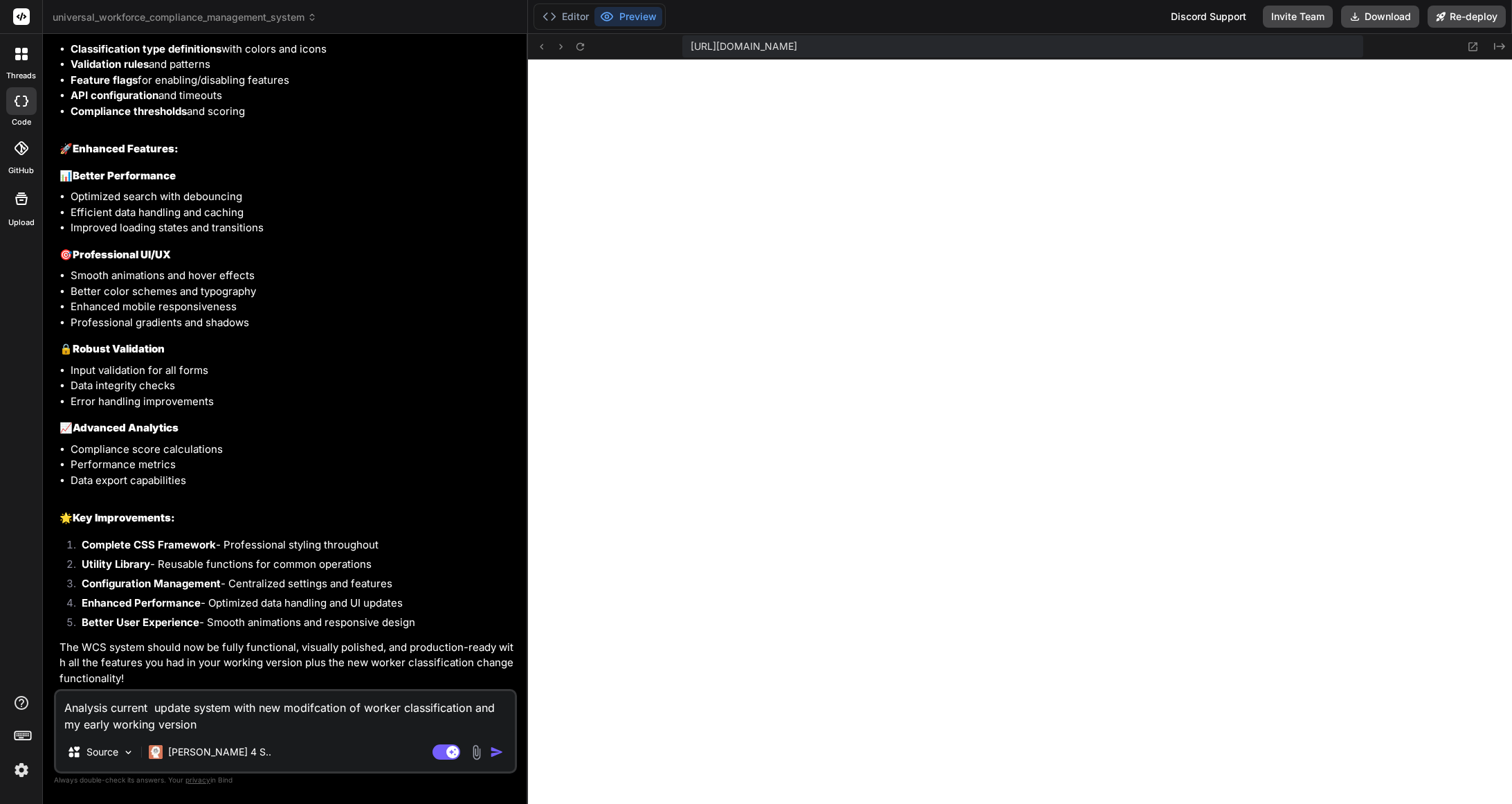
click at [210, 726] on textarea "Analysis current update system with new modifcation of worker classification an…" at bounding box center [285, 712] width 459 height 42
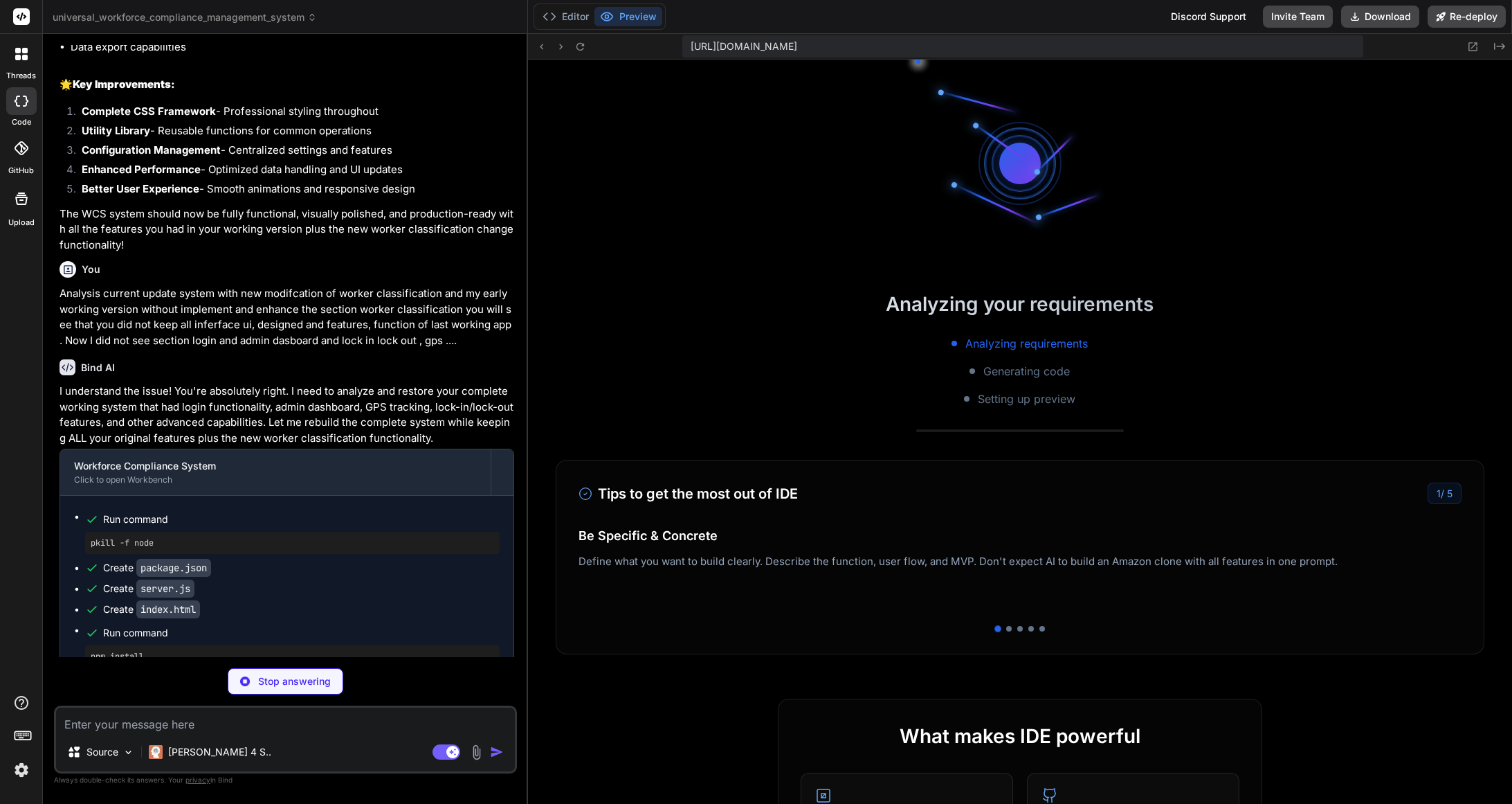
scroll to position [2184, 0]
